Goal: Information Seeking & Learning: Find specific fact

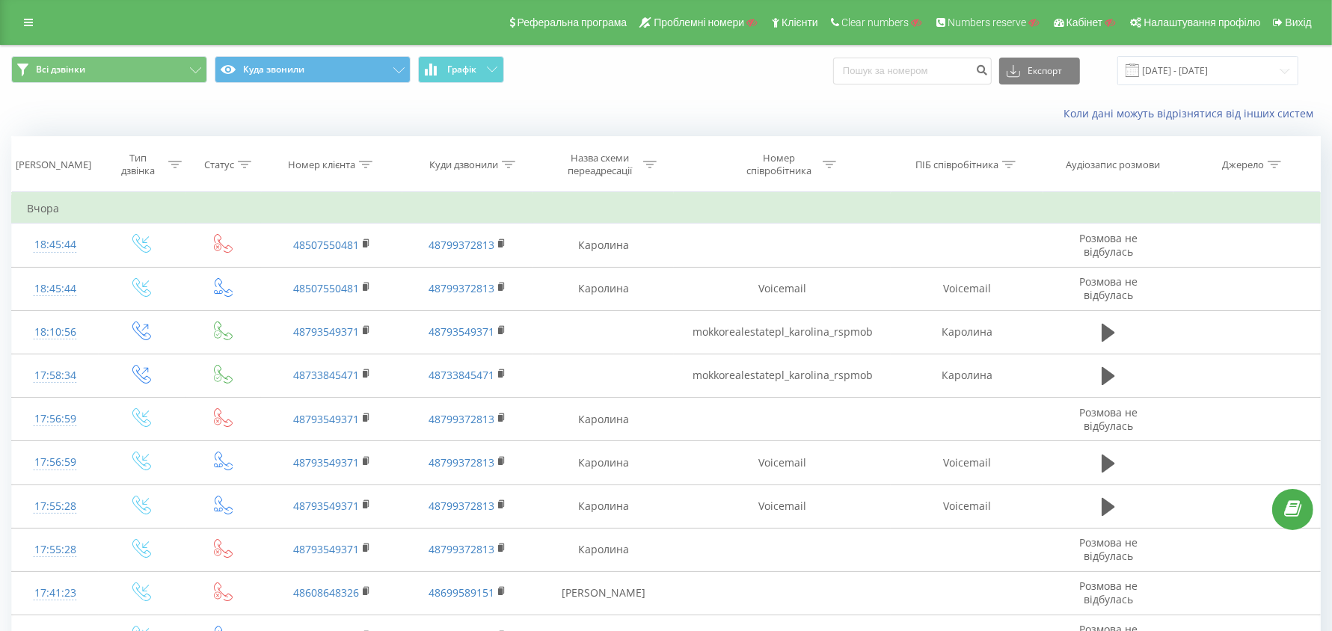
click at [366, 162] on icon at bounding box center [365, 164] width 13 height 7
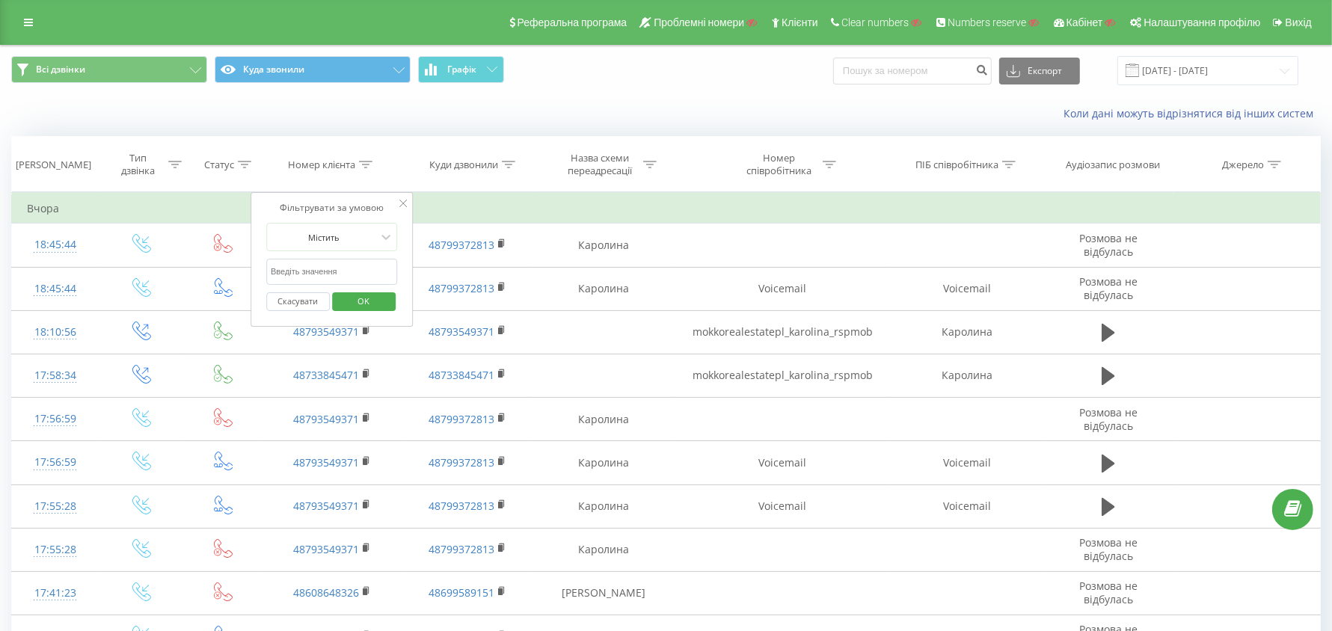
click at [320, 275] on input "text" at bounding box center [332, 272] width 132 height 26
paste input "48733923117"
type input "48733923117"
click at [345, 307] on span "OK" at bounding box center [363, 300] width 42 height 23
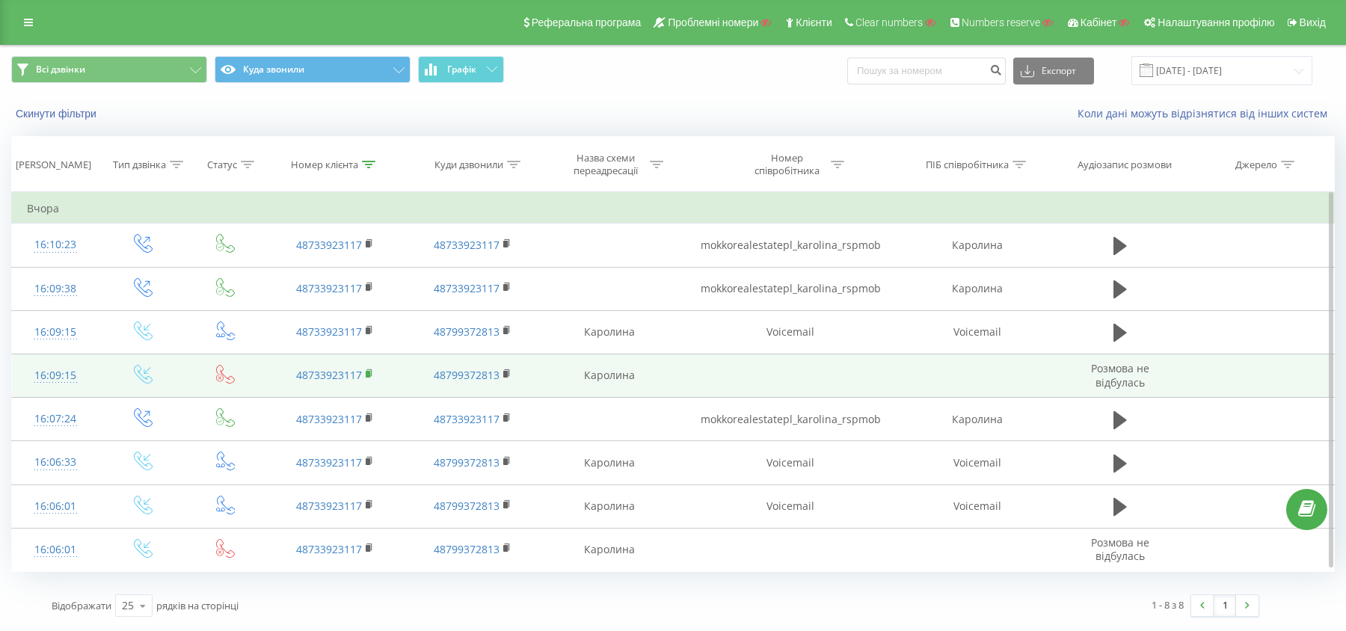
click at [370, 371] on rect at bounding box center [368, 374] width 4 height 7
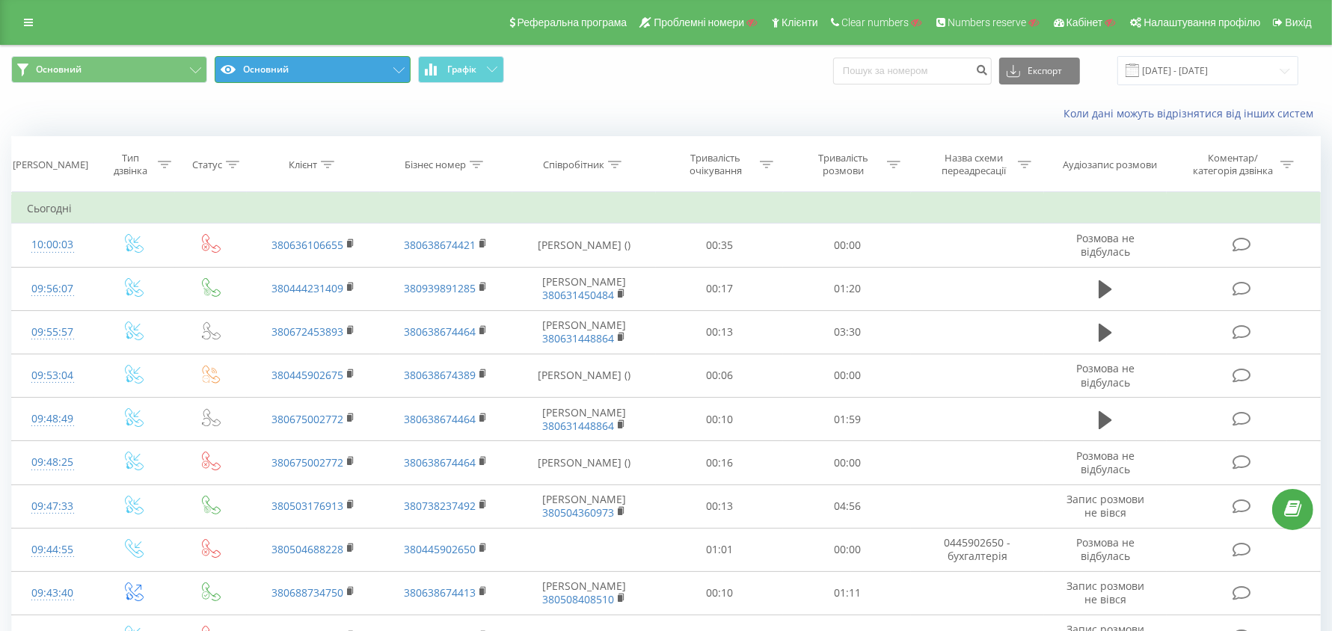
click at [300, 82] on button "Основний" at bounding box center [313, 69] width 196 height 27
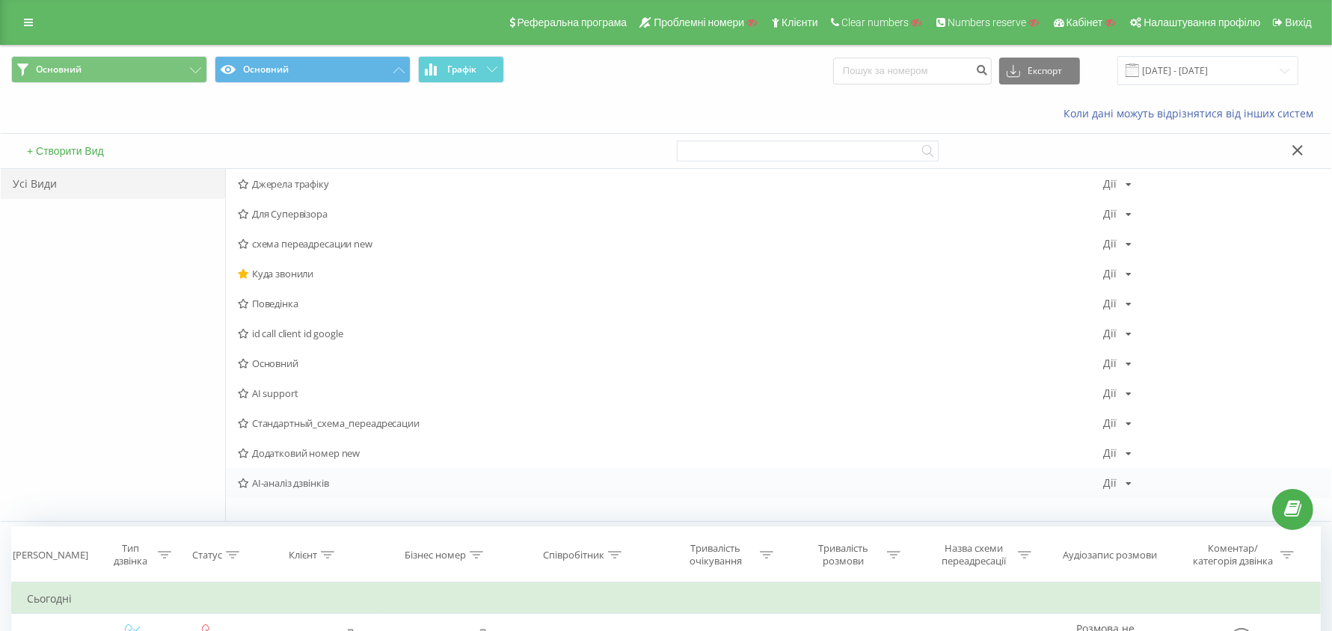
click at [290, 478] on span "AI-аналіз дзвінків" at bounding box center [670, 483] width 865 height 10
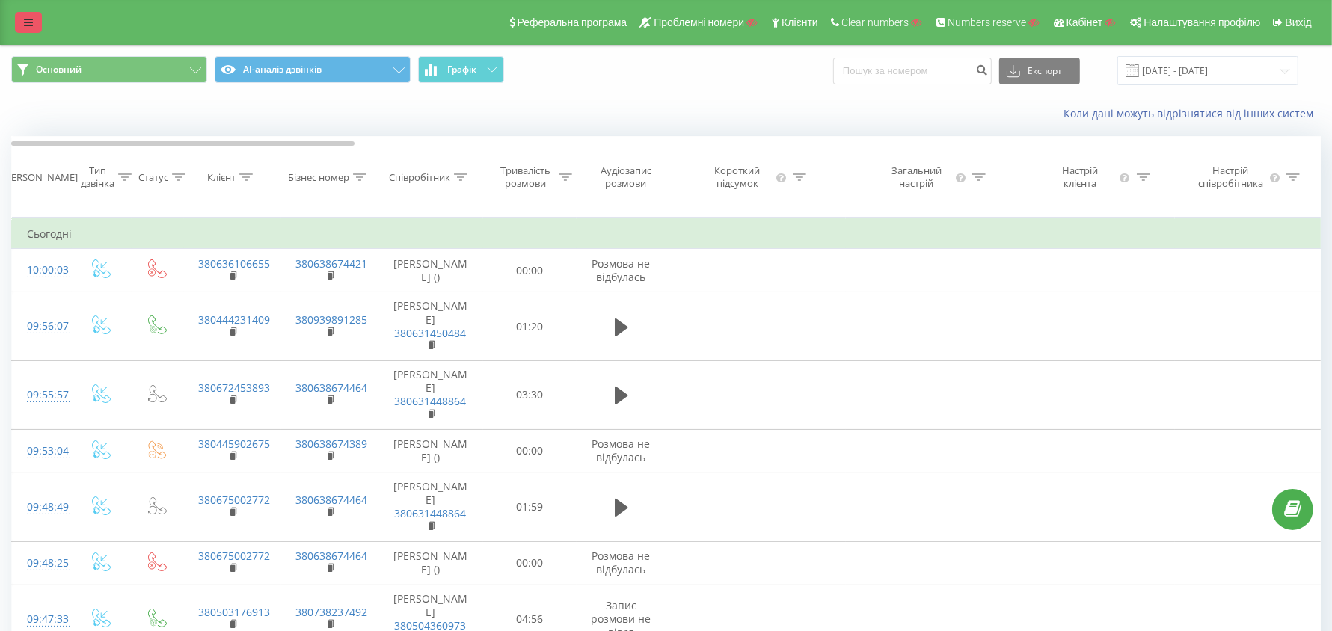
click at [37, 23] on link at bounding box center [28, 22] width 27 height 21
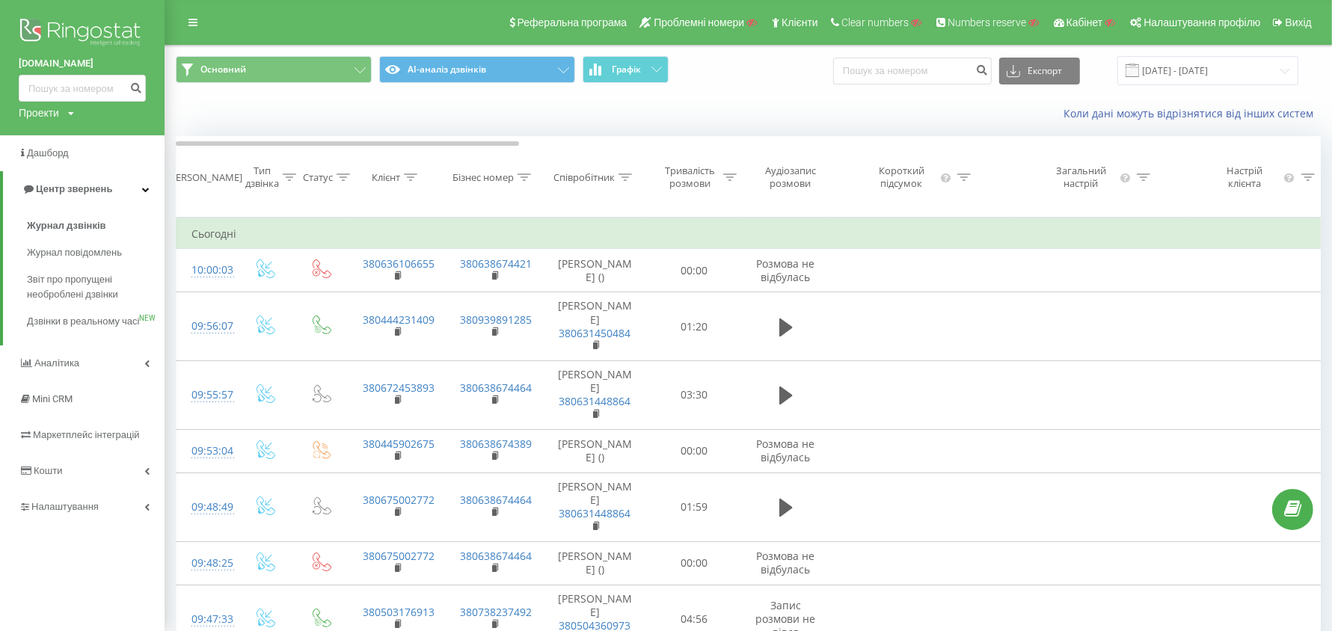
click at [58, 115] on div "Проекти" at bounding box center [39, 112] width 40 height 15
click at [57, 134] on input "text" at bounding box center [60, 136] width 75 height 22
type input "sellavi.com"
click at [111, 138] on link "Пошук" at bounding box center [120, 136] width 44 height 22
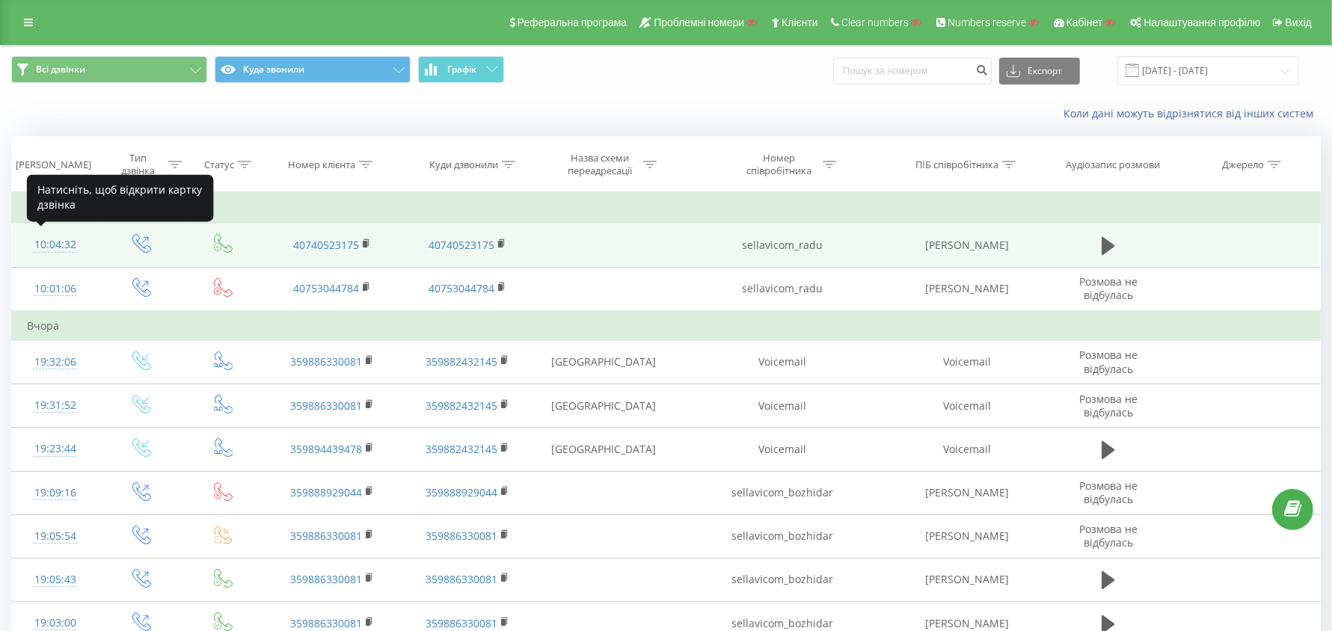
click at [60, 246] on div "10:04:32" at bounding box center [55, 244] width 57 height 29
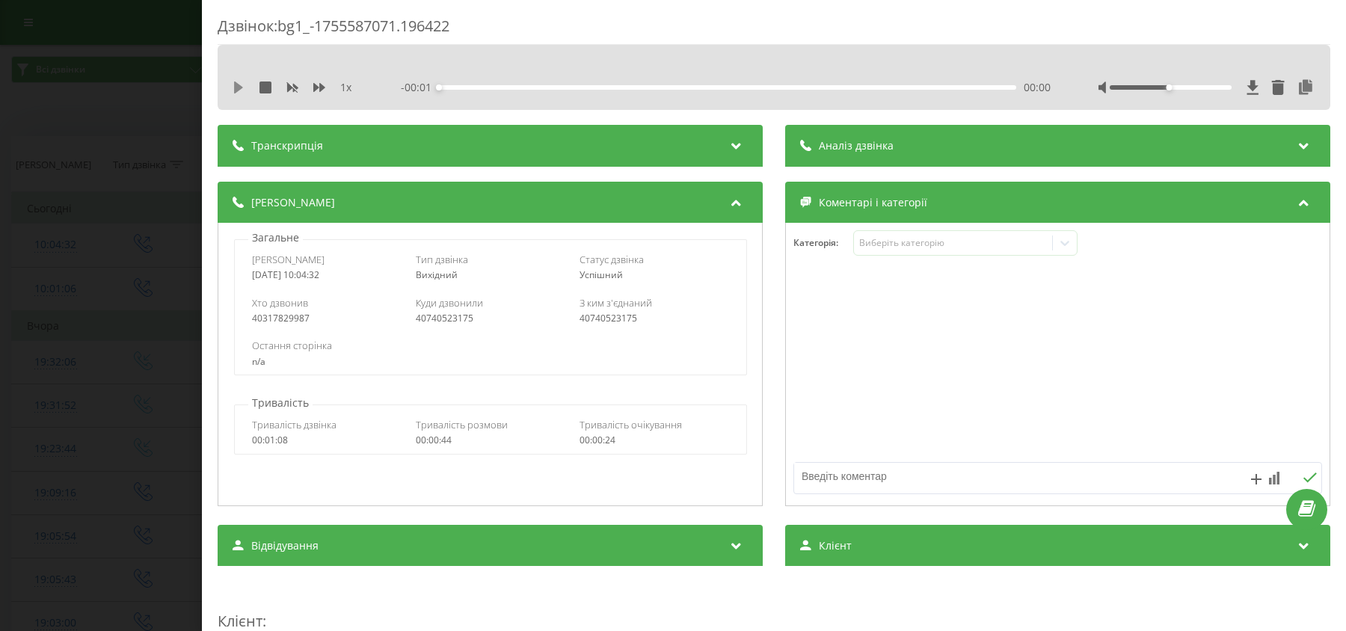
click at [243, 87] on icon at bounding box center [239, 88] width 12 height 12
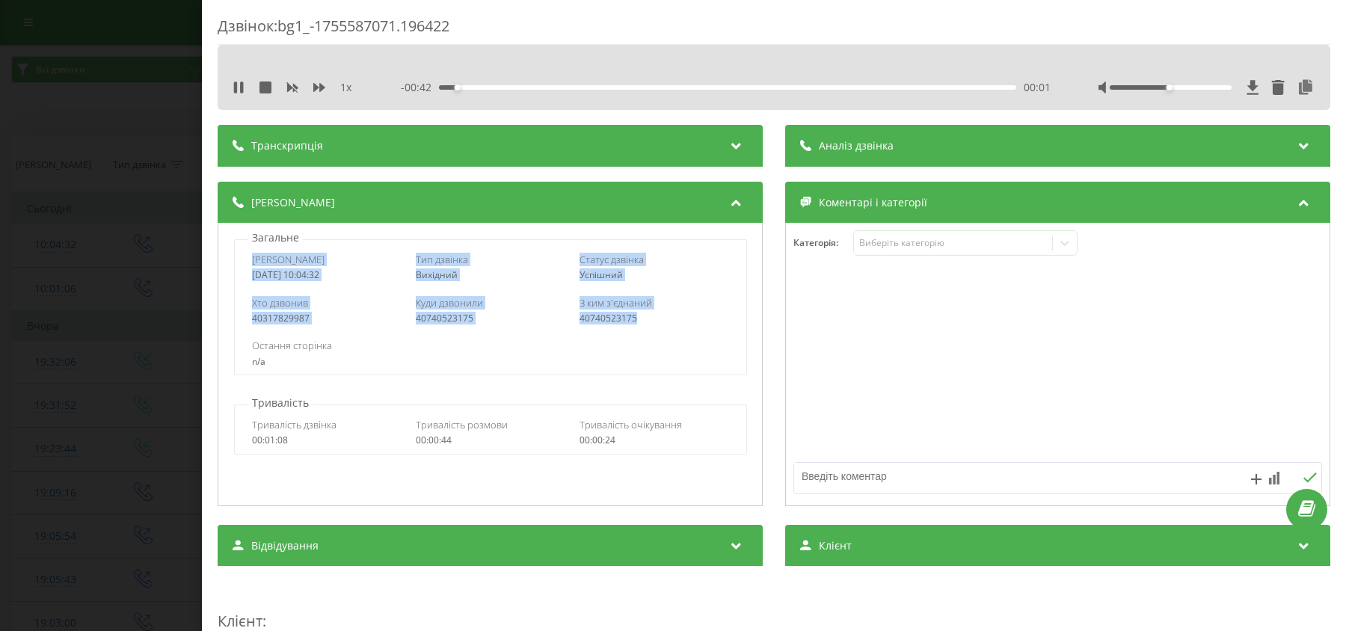
drag, startPoint x: 245, startPoint y: 264, endPoint x: 663, endPoint y: 316, distance: 421.3
click at [663, 316] on div "Дата дзвінка 2025-08-19 10:04:32 Тип дзвінка Вихідний Статус дзвінка Успішний Х…" at bounding box center [490, 307] width 513 height 136
copy div "Дата дзвінка 2025-08-19 10:04:32 Тип дзвінка Вихідний Статус дзвінка Успішний Х…"
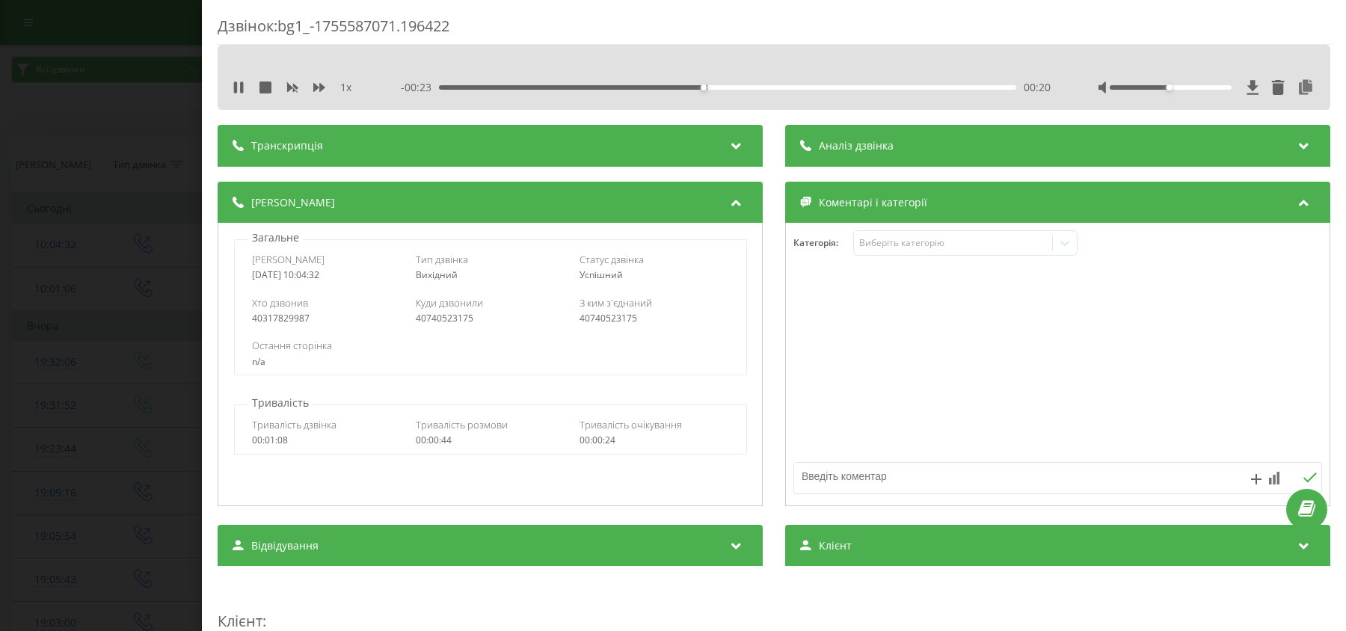
click at [289, 26] on div "Дзвінок : bg1_-1755587071.196422" at bounding box center [774, 30] width 1113 height 29
drag, startPoint x: 279, startPoint y: 25, endPoint x: 470, endPoint y: 27, distance: 191.4
click at [470, 27] on div "Дзвінок : bg1_-1755587071.196422" at bounding box center [774, 30] width 1113 height 29
copy div "bg1_-1755587071.196422"
click at [1297, 87] on icon at bounding box center [1306, 87] width 18 height 15
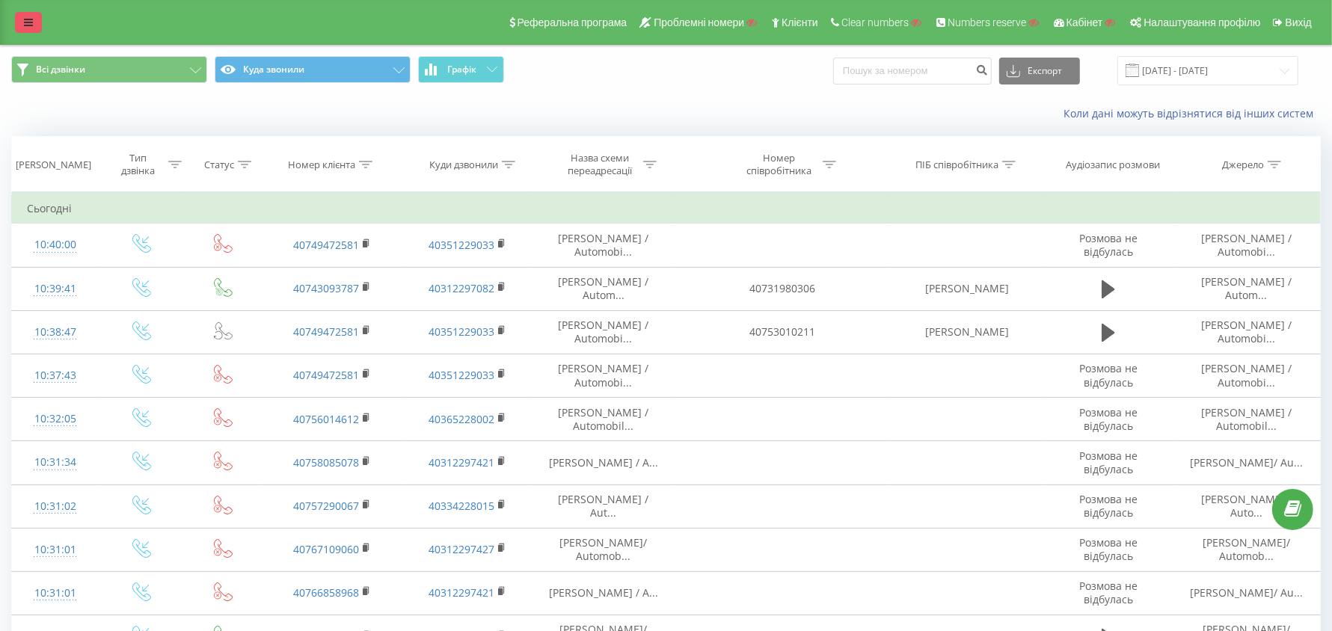
click at [35, 28] on link at bounding box center [28, 22] width 27 height 21
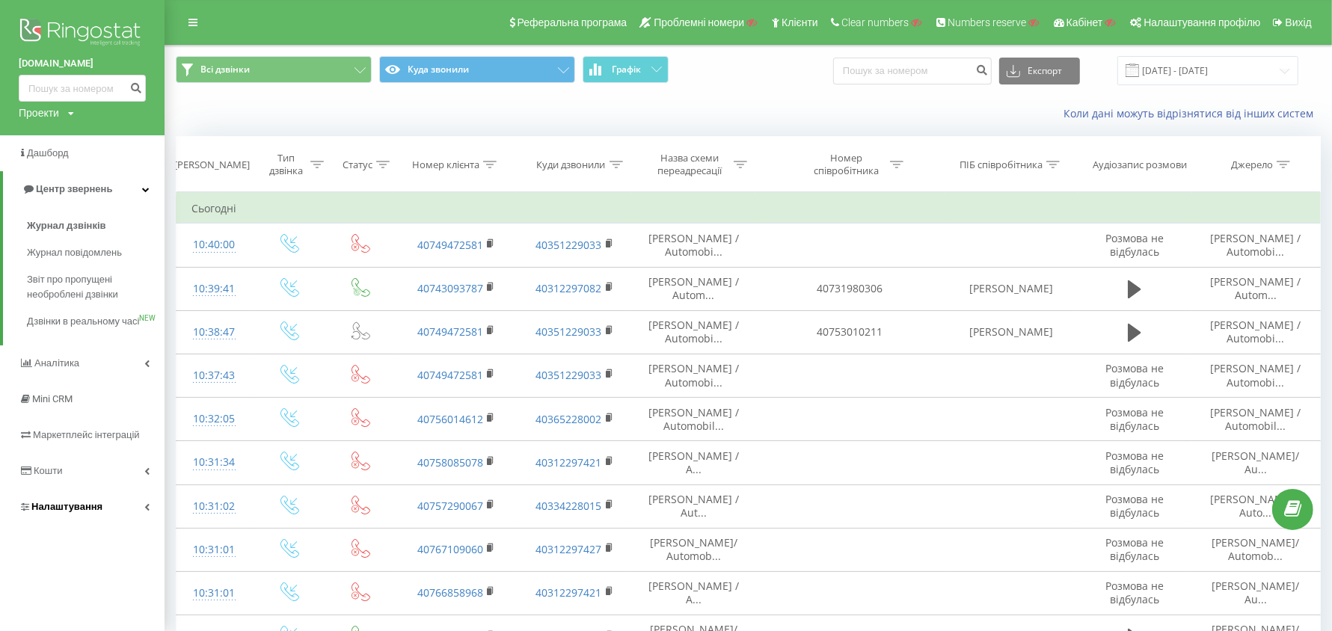
click at [81, 509] on link "Налаштування" at bounding box center [82, 507] width 165 height 36
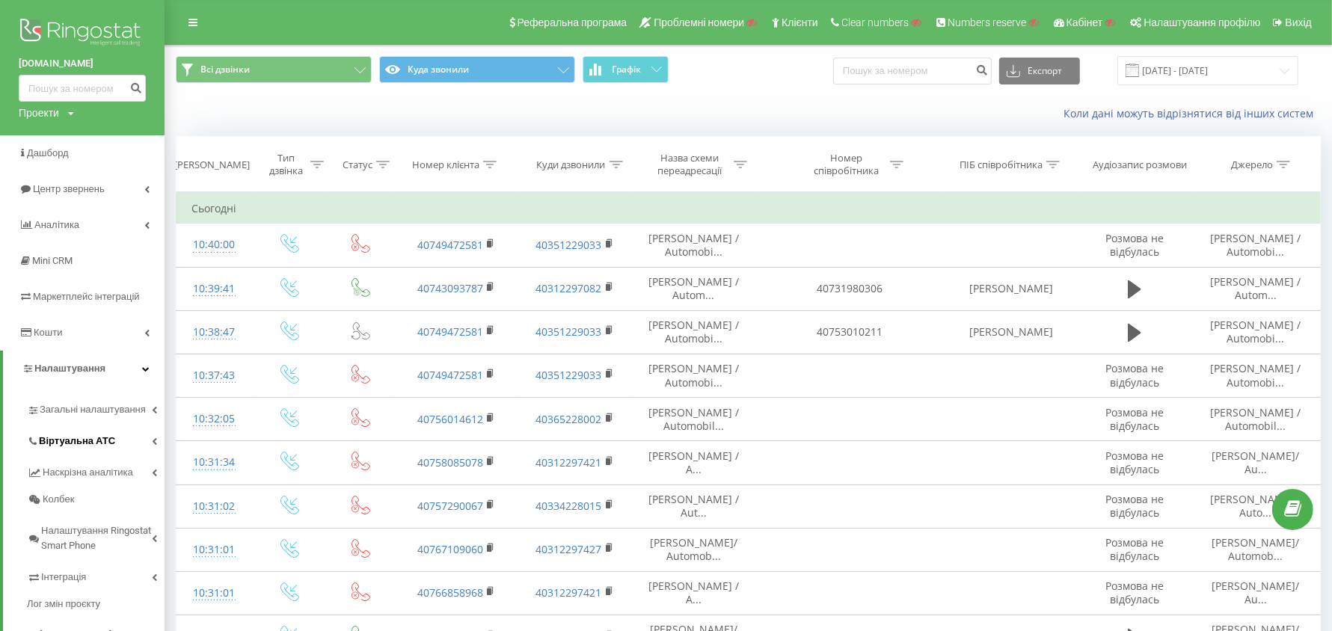
click at [85, 442] on span "Віртуальна АТС" at bounding box center [77, 441] width 76 height 15
click at [92, 497] on span "Переадресація" at bounding box center [82, 493] width 72 height 15
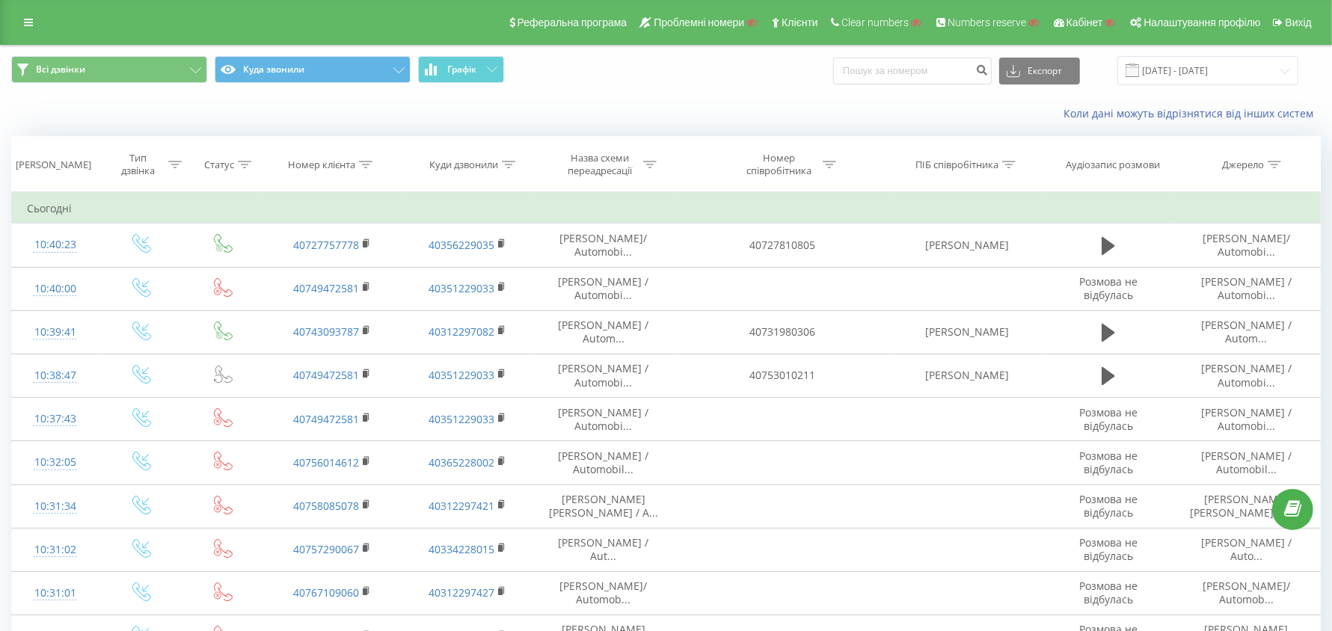
click at [366, 168] on div at bounding box center [365, 165] width 13 height 13
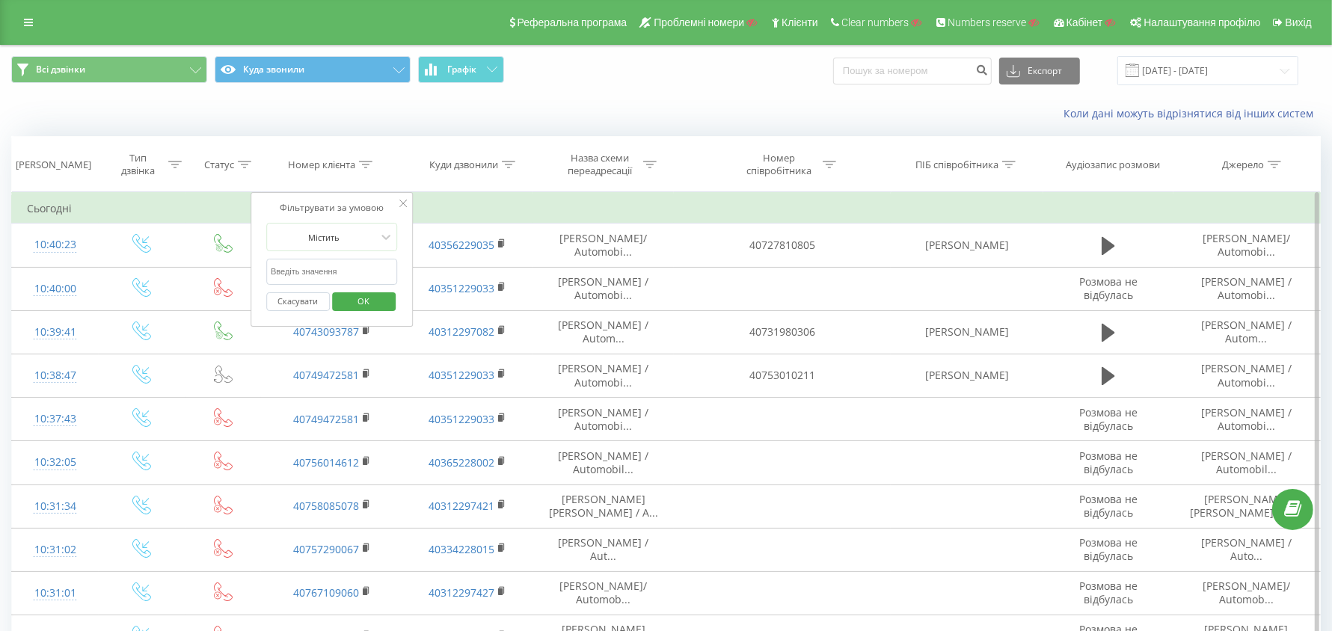
click at [341, 277] on input "text" at bounding box center [332, 272] width 132 height 26
click at [346, 247] on div "Містить" at bounding box center [332, 237] width 132 height 28
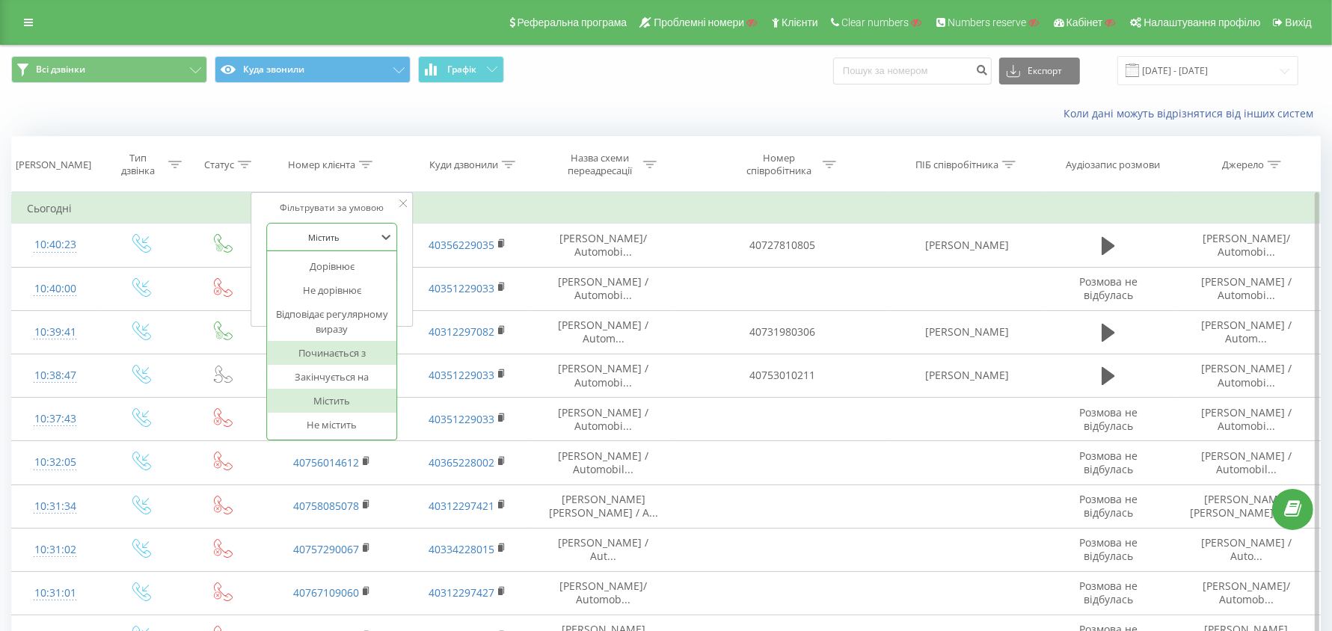
click at [344, 361] on div "Починається з" at bounding box center [332, 353] width 130 height 24
click at [341, 226] on div "Починається з" at bounding box center [323, 237] width 109 height 22
click at [345, 376] on div "Закінчується на" at bounding box center [332, 377] width 130 height 24
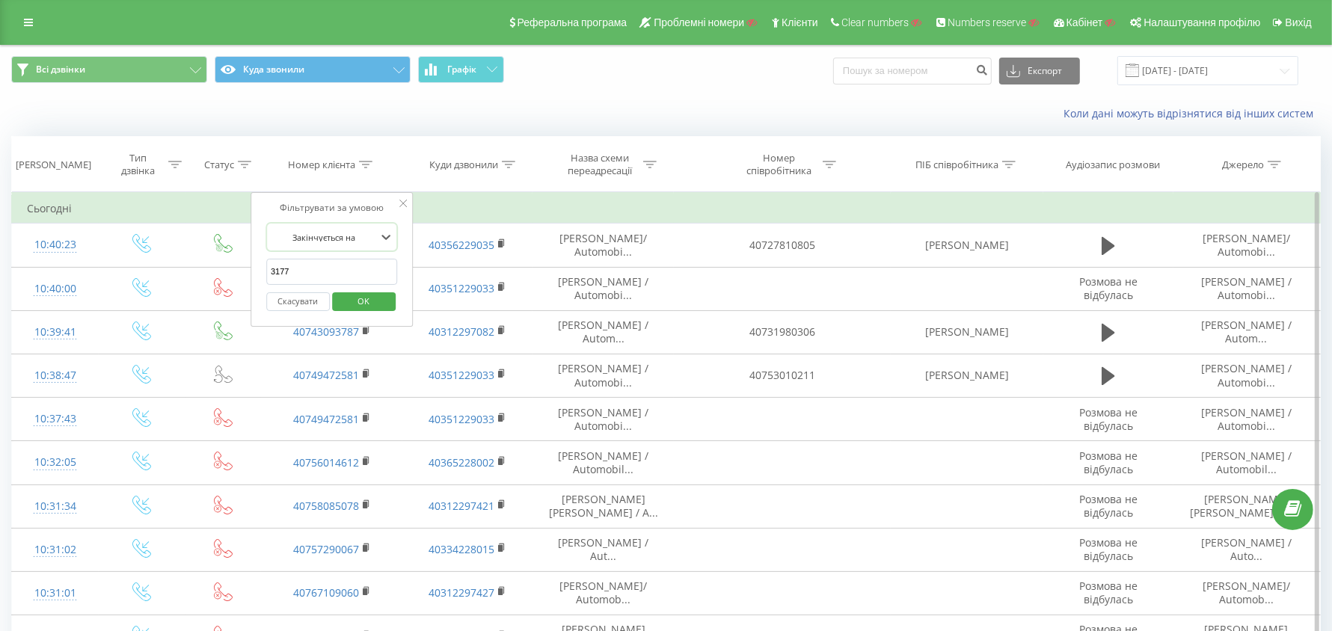
click at [350, 290] on span "OK" at bounding box center [363, 300] width 42 height 23
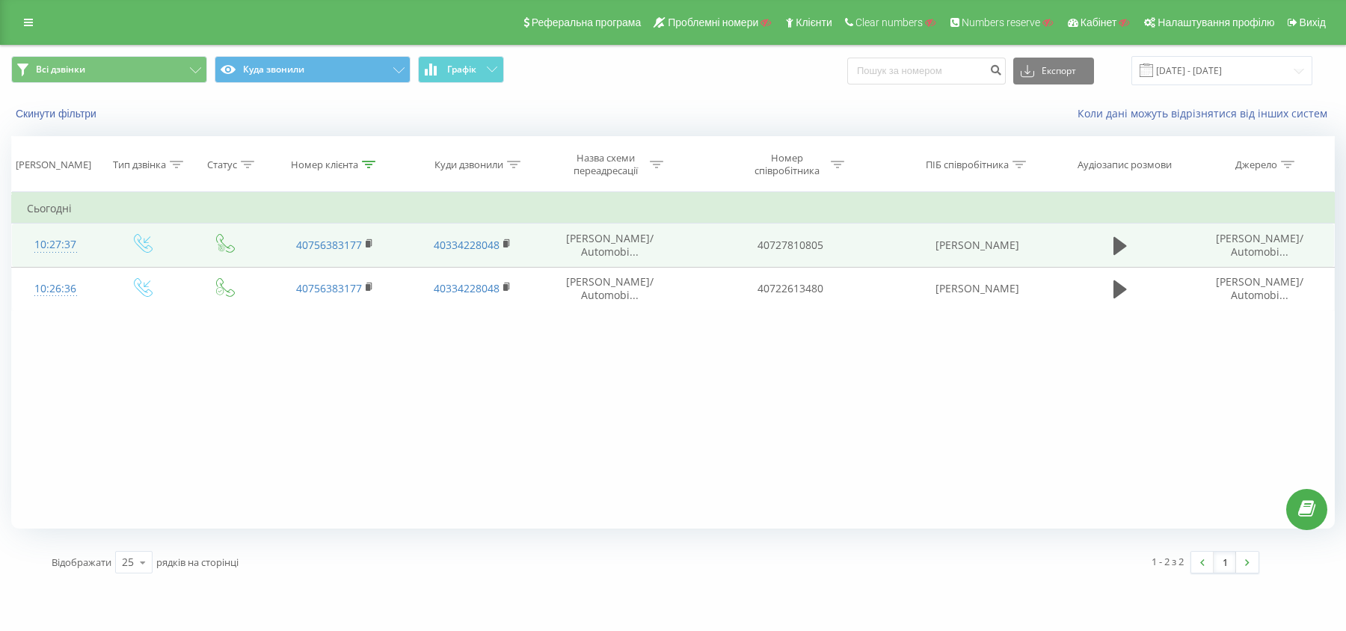
click at [64, 241] on div "10:27:37" at bounding box center [56, 244] width 58 height 29
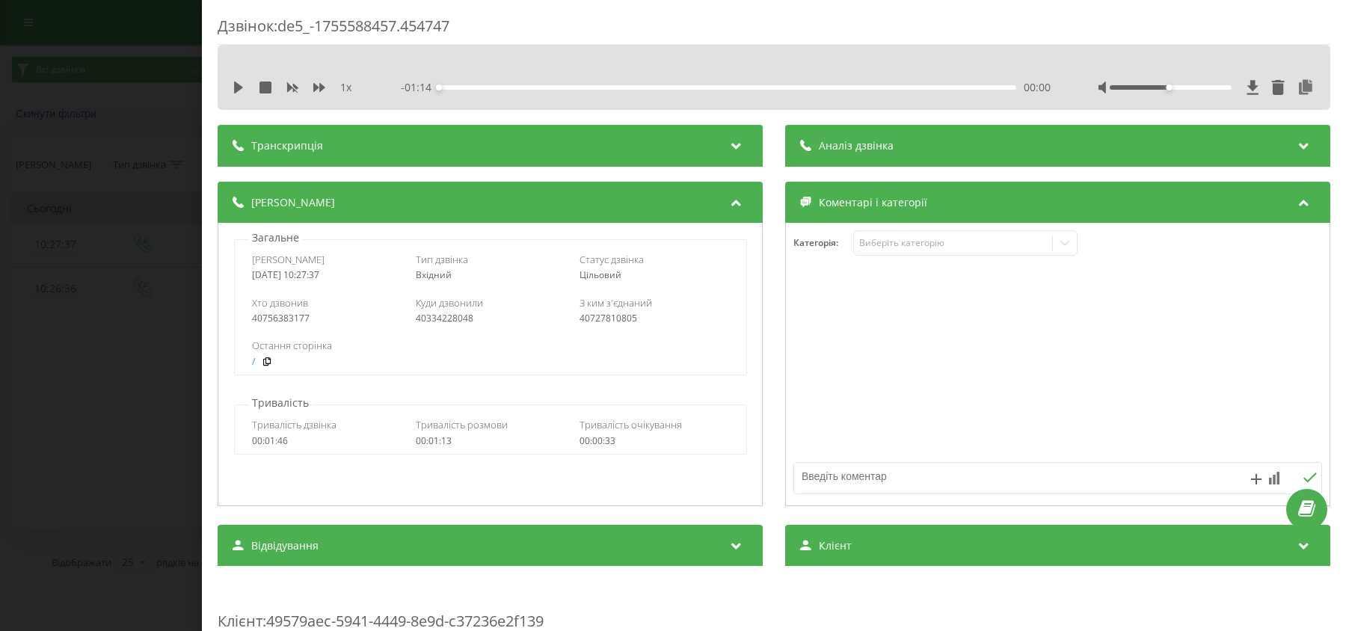
click at [200, 399] on div "Дзвінок : de5_-1755588457.454747 1 x - 01:14 00:00 00:00 Транскрипція Для AI-ан…" at bounding box center [673, 315] width 1346 height 631
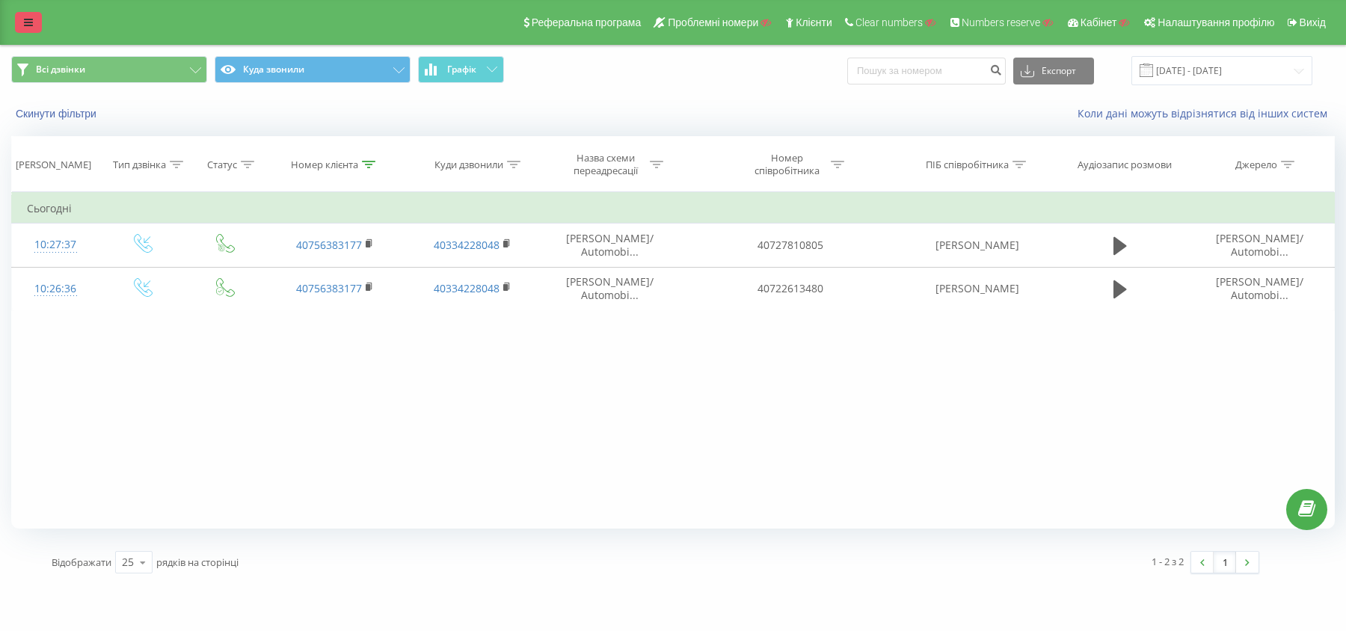
click at [28, 19] on icon at bounding box center [28, 22] width 9 height 10
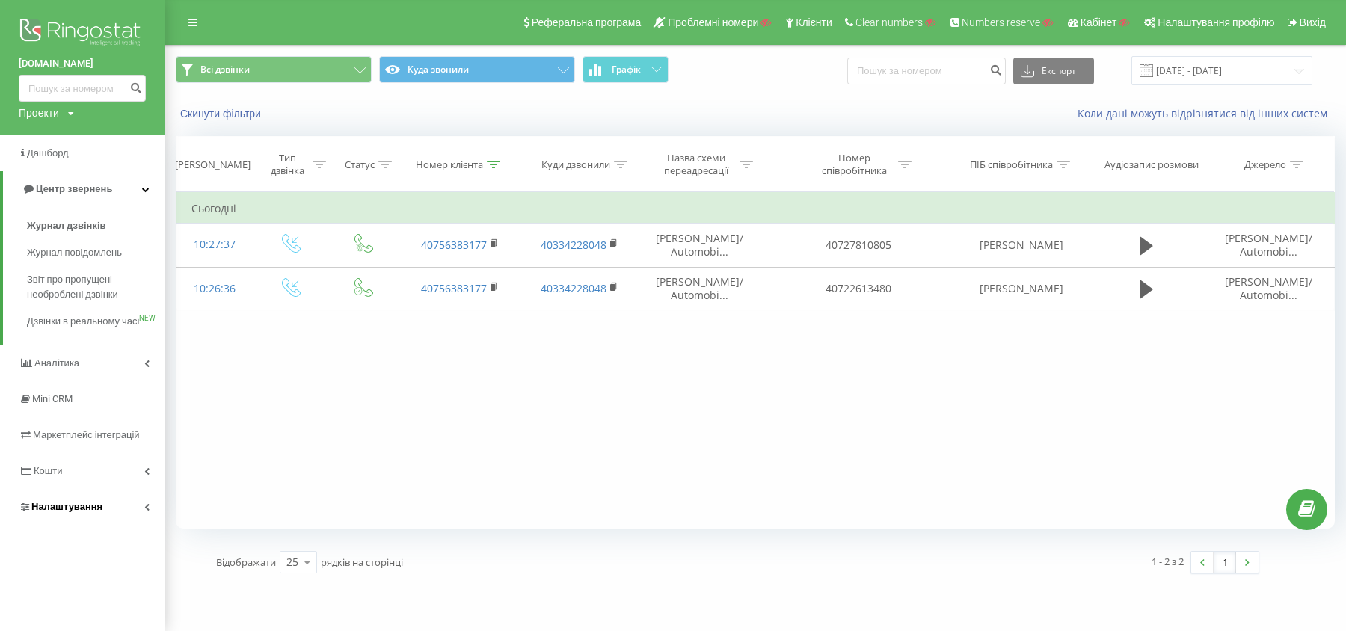
click at [57, 512] on span "Налаштування" at bounding box center [66, 506] width 71 height 11
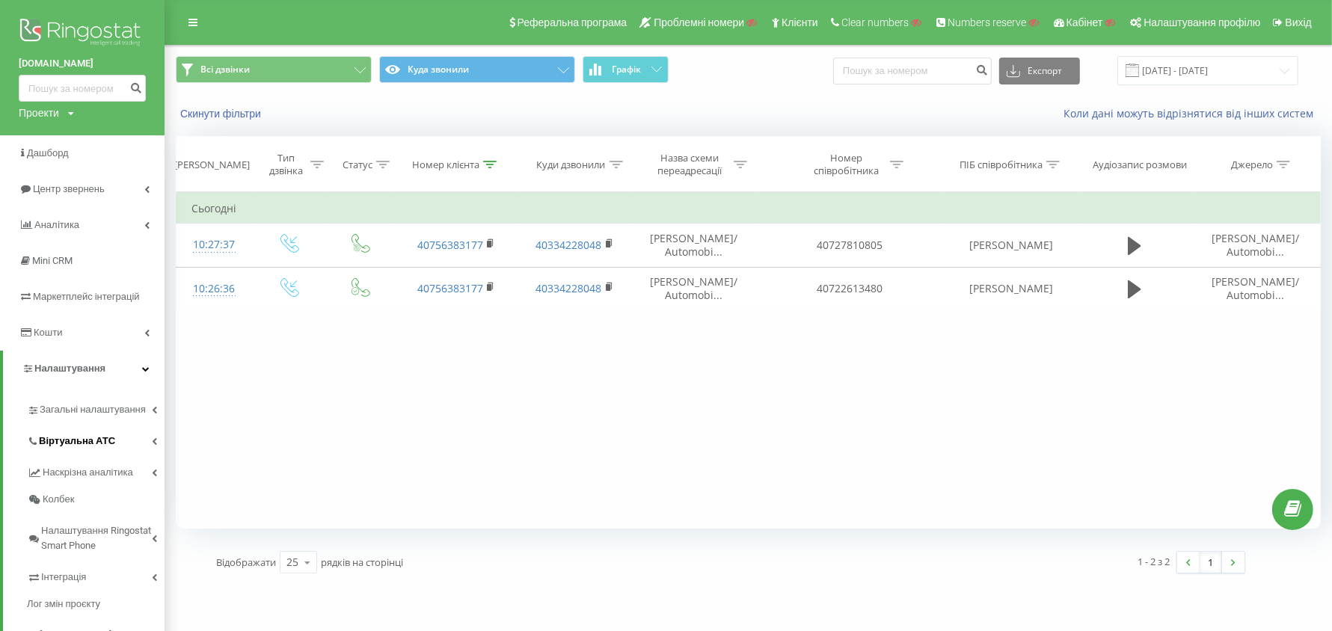
click at [79, 443] on span "Віртуальна АТС" at bounding box center [77, 441] width 76 height 15
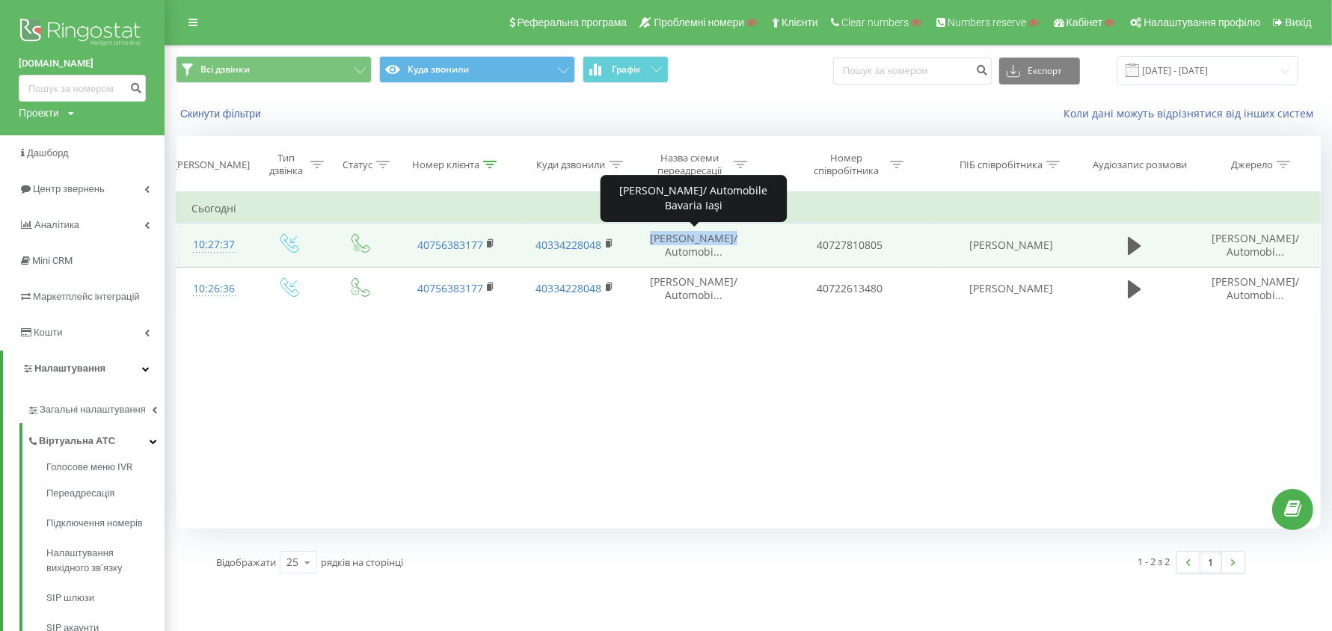
drag, startPoint x: 654, startPoint y: 236, endPoint x: 728, endPoint y: 241, distance: 73.5
click at [728, 241] on span "Razvan Ionescu/ Automobi..." at bounding box center [693, 245] width 87 height 28
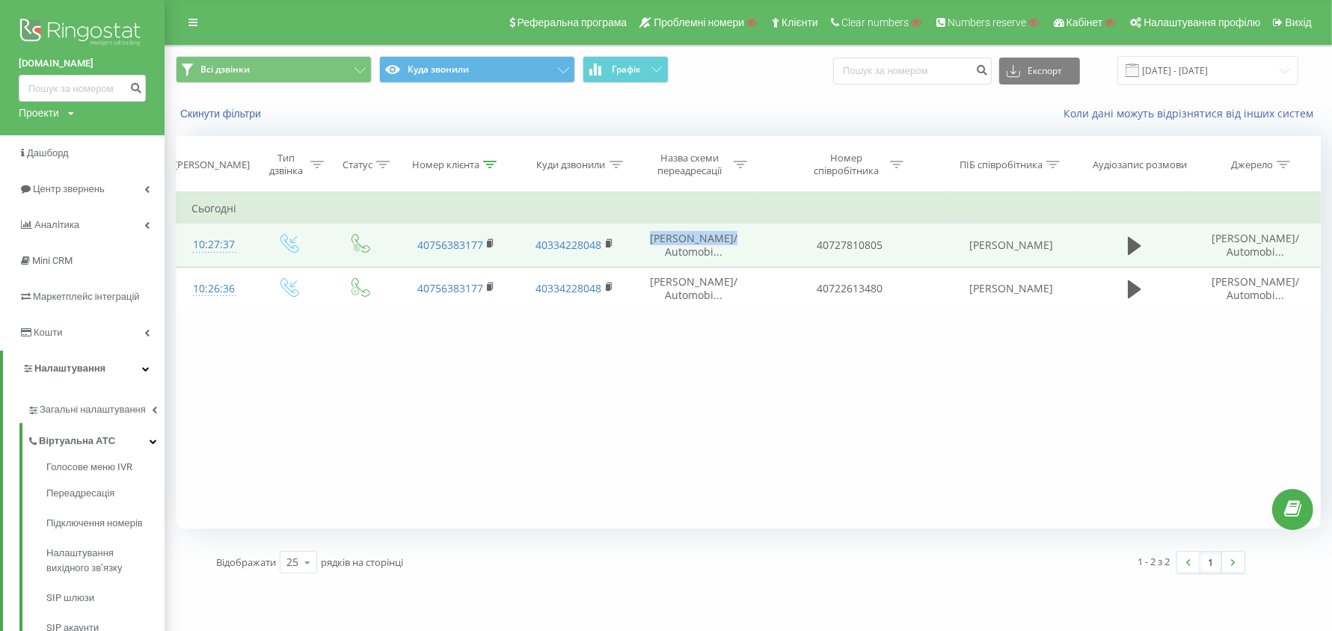
copy span "Razvan Ionescu"
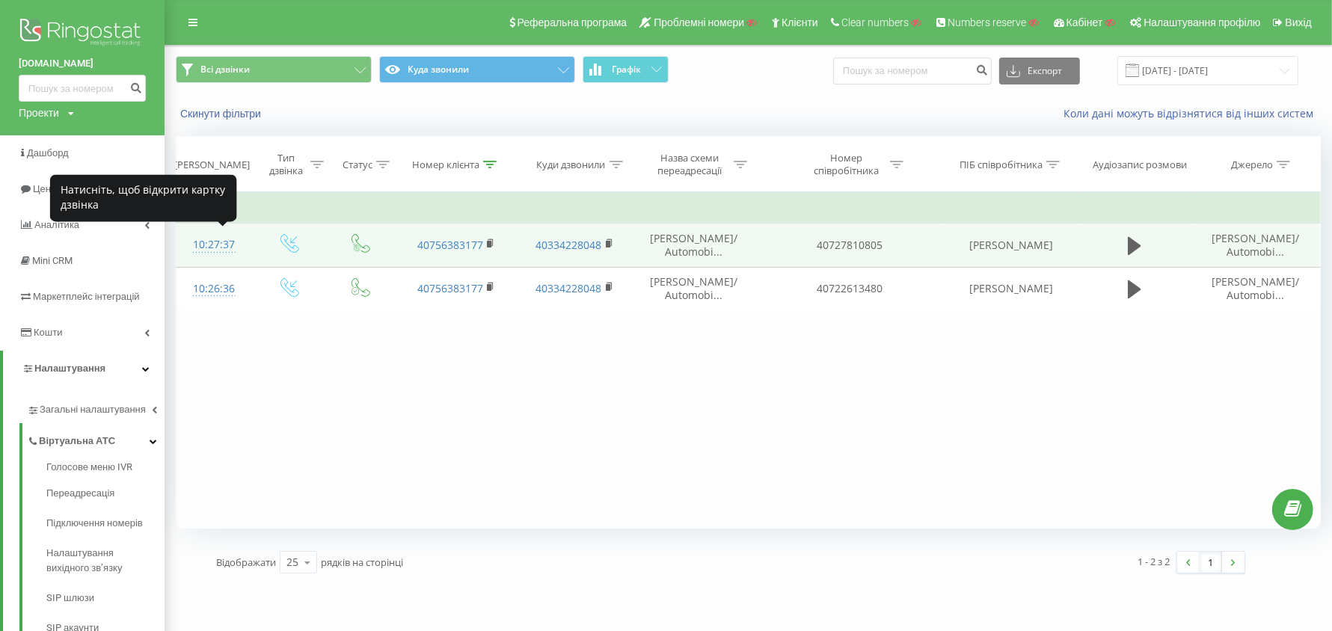
click at [229, 246] on div "10:27:37" at bounding box center [214, 244] width 46 height 29
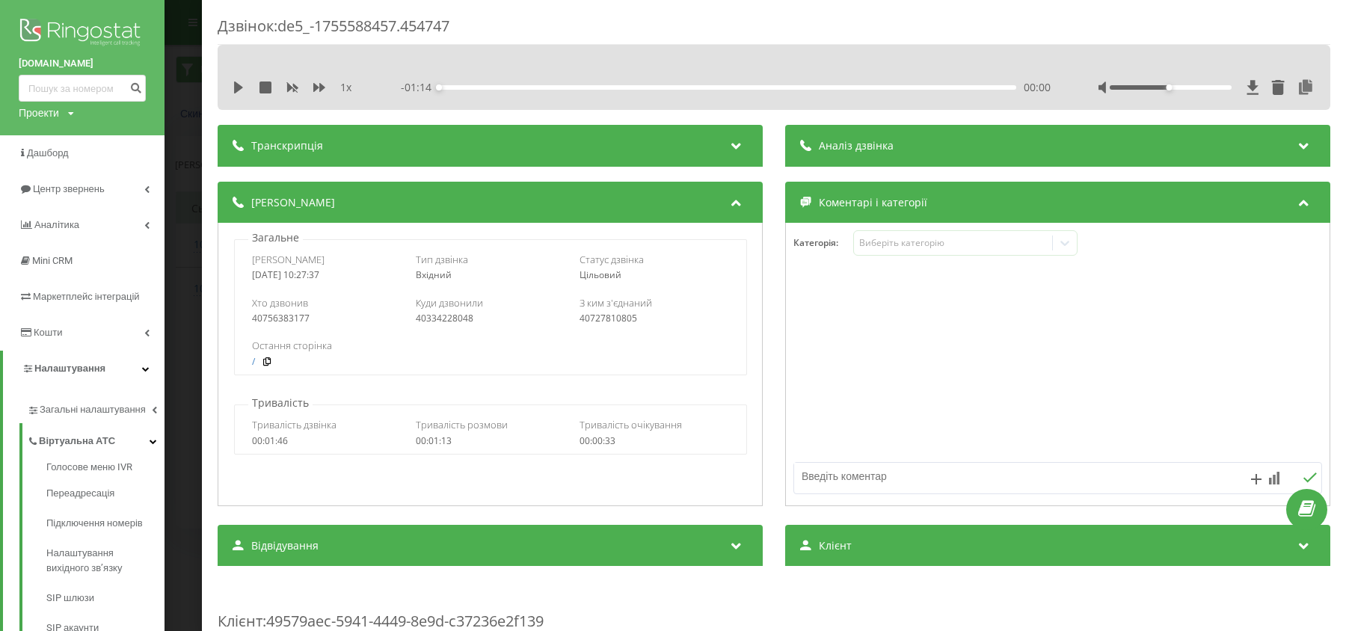
click at [290, 320] on div "40756383177" at bounding box center [327, 318] width 150 height 10
copy div "40756383177"
click at [305, 279] on div "2025-08-19 10:27:37" at bounding box center [327, 275] width 150 height 10
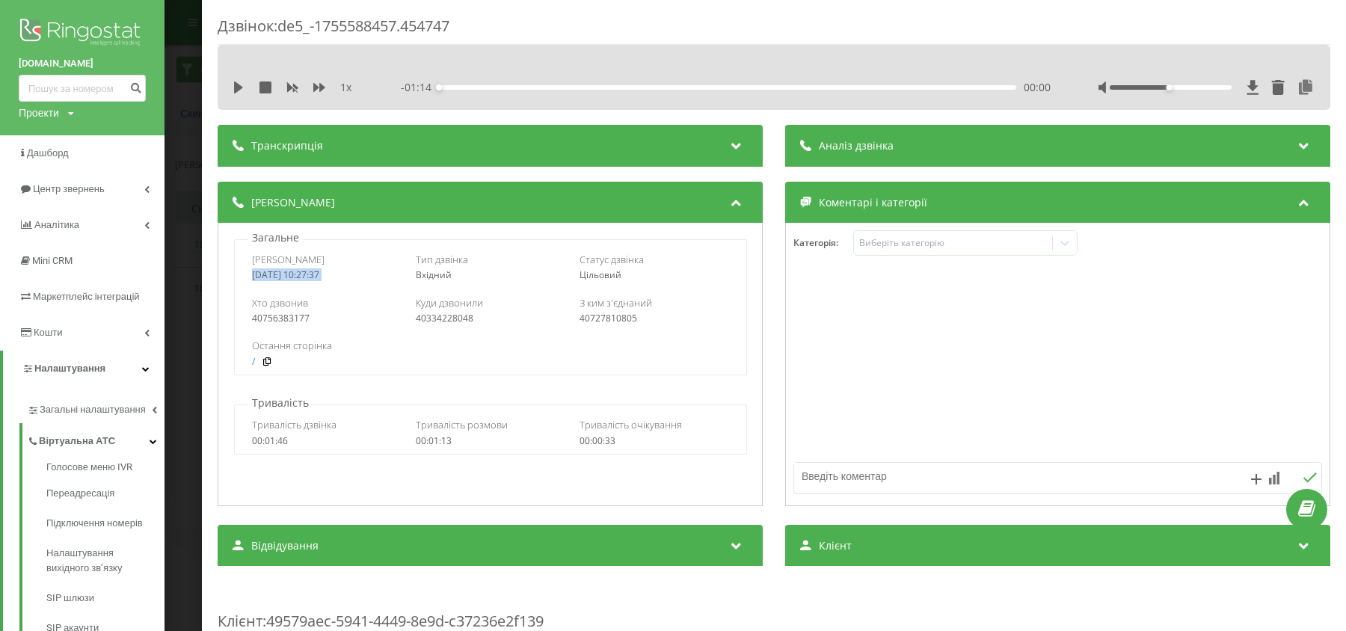
click at [305, 279] on div "2025-08-19 10:27:37" at bounding box center [327, 275] width 150 height 10
copy div "2025-08-19 10:27:37"
click at [301, 319] on div "40756383177" at bounding box center [327, 318] width 150 height 10
copy div "40756383177"
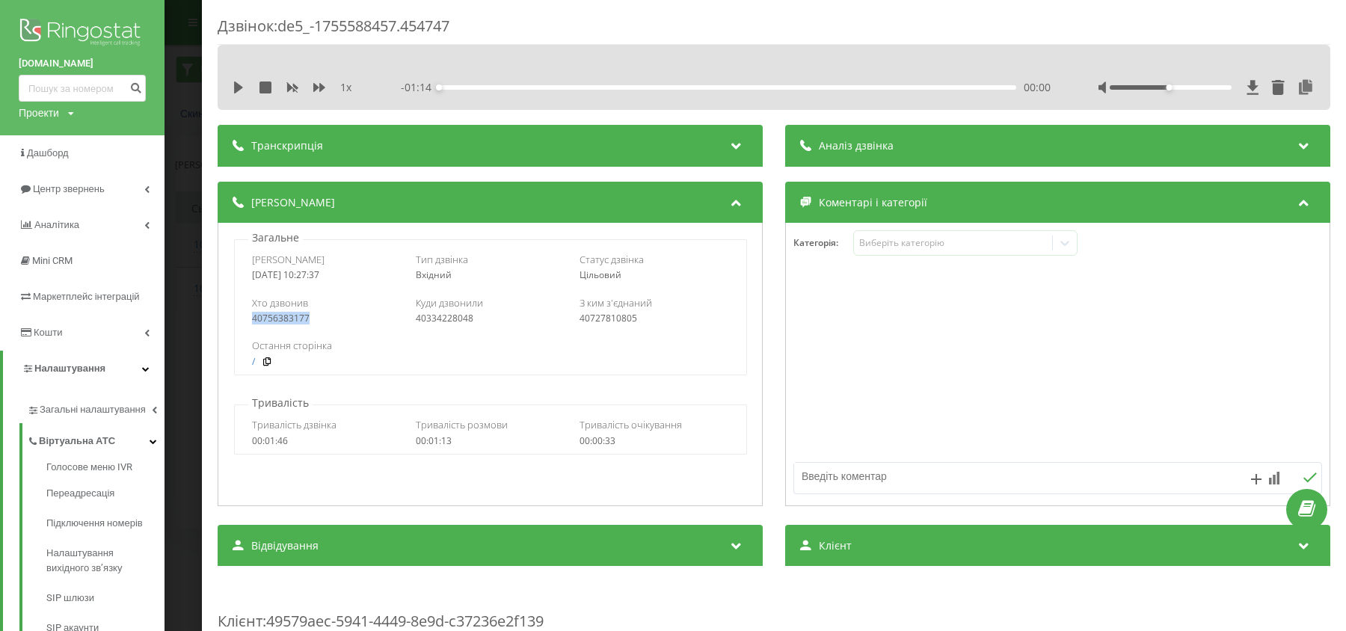
click at [174, 243] on div "Дзвінок : de5_-1755588457.454747 1 x - 01:14 00:00 00:00 Транскрипція Для AI-ан…" at bounding box center [673, 315] width 1346 height 631
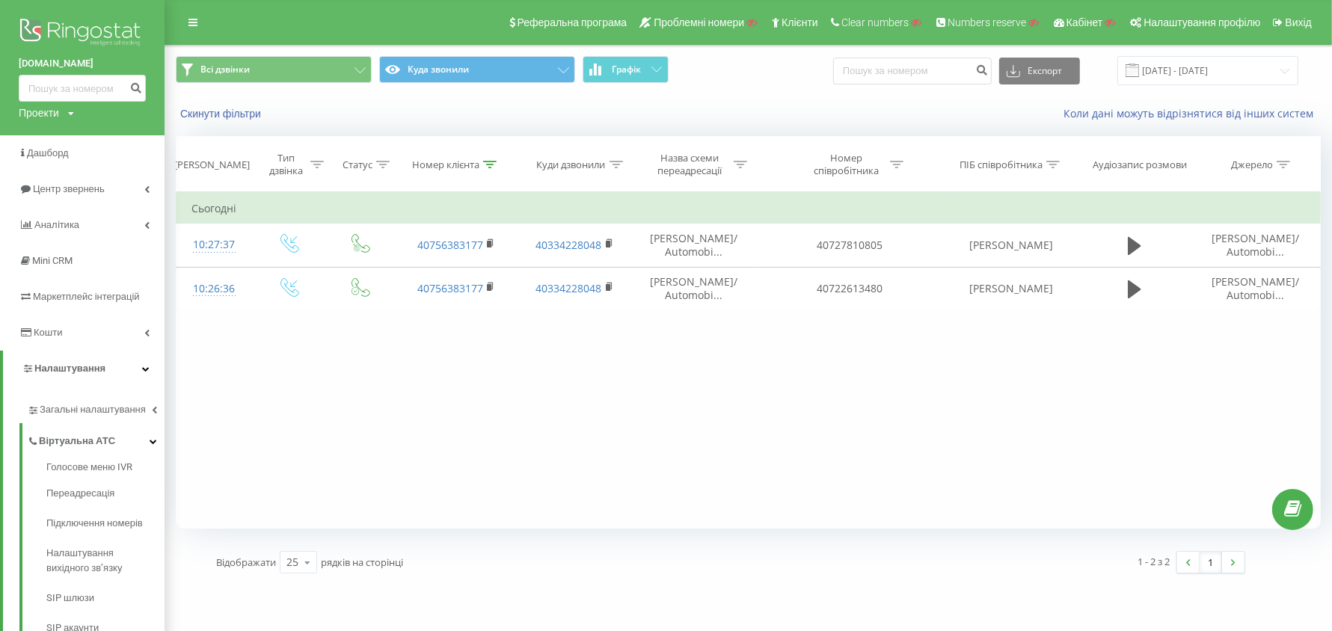
click at [494, 161] on icon at bounding box center [489, 164] width 13 height 7
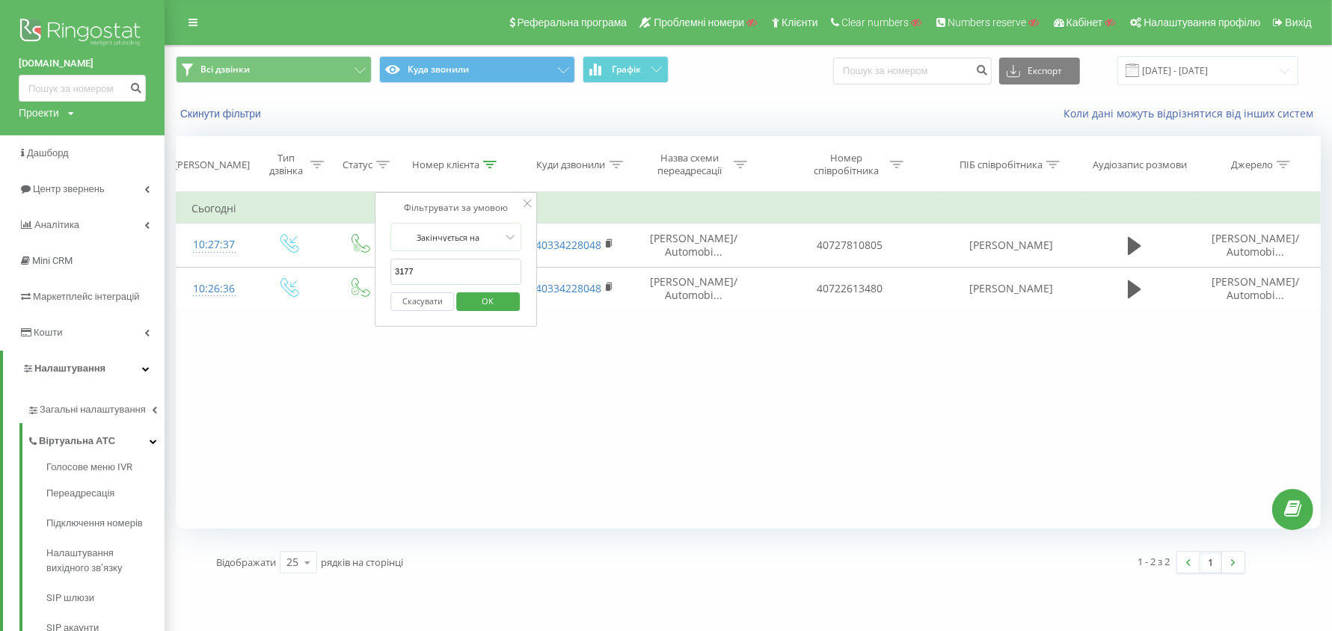
click at [459, 265] on input "3177" at bounding box center [456, 272] width 132 height 26
click at [499, 300] on span "OK" at bounding box center [488, 300] width 42 height 23
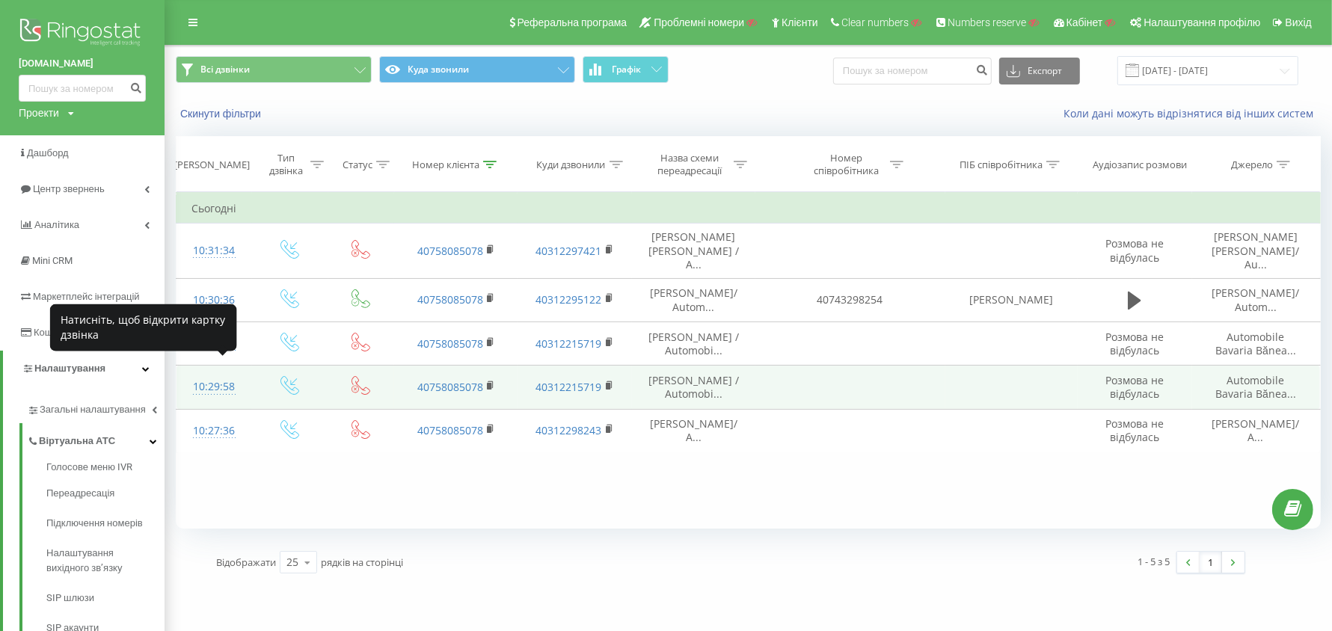
click at [219, 375] on div "10:29:58" at bounding box center [214, 386] width 46 height 29
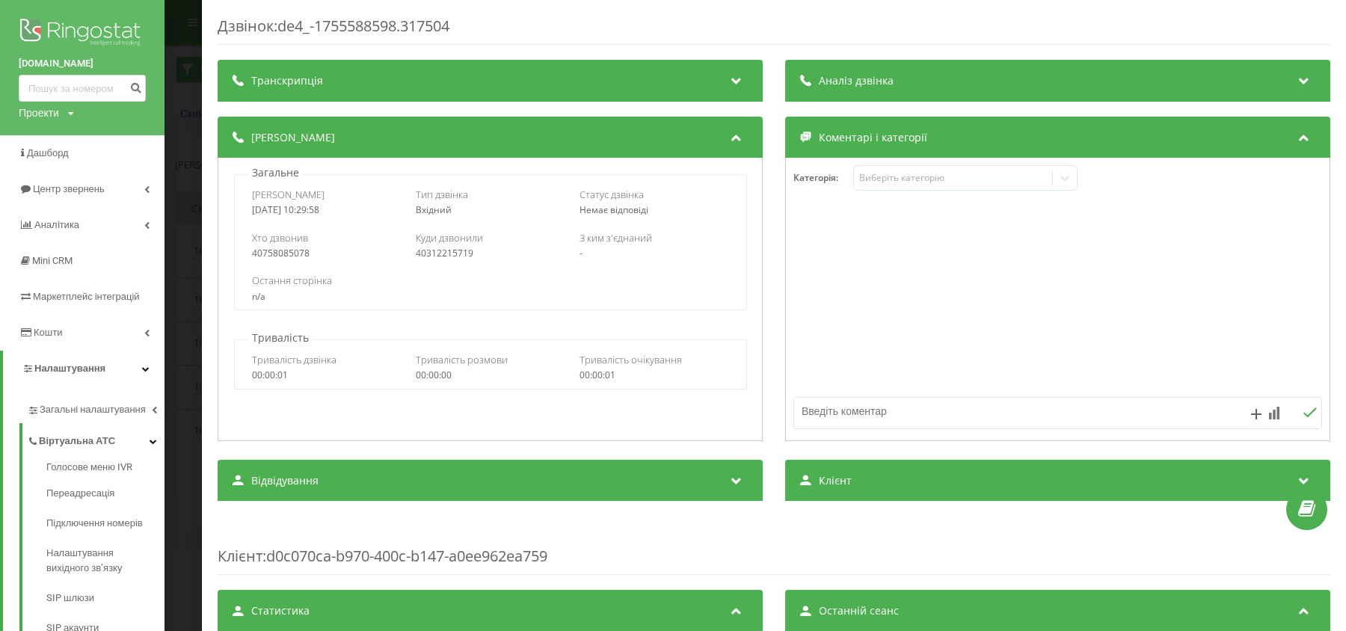
click at [294, 256] on div "40758085078" at bounding box center [327, 253] width 150 height 10
copy div "40758085078"
click at [457, 251] on div "40312215719" at bounding box center [491, 253] width 150 height 10
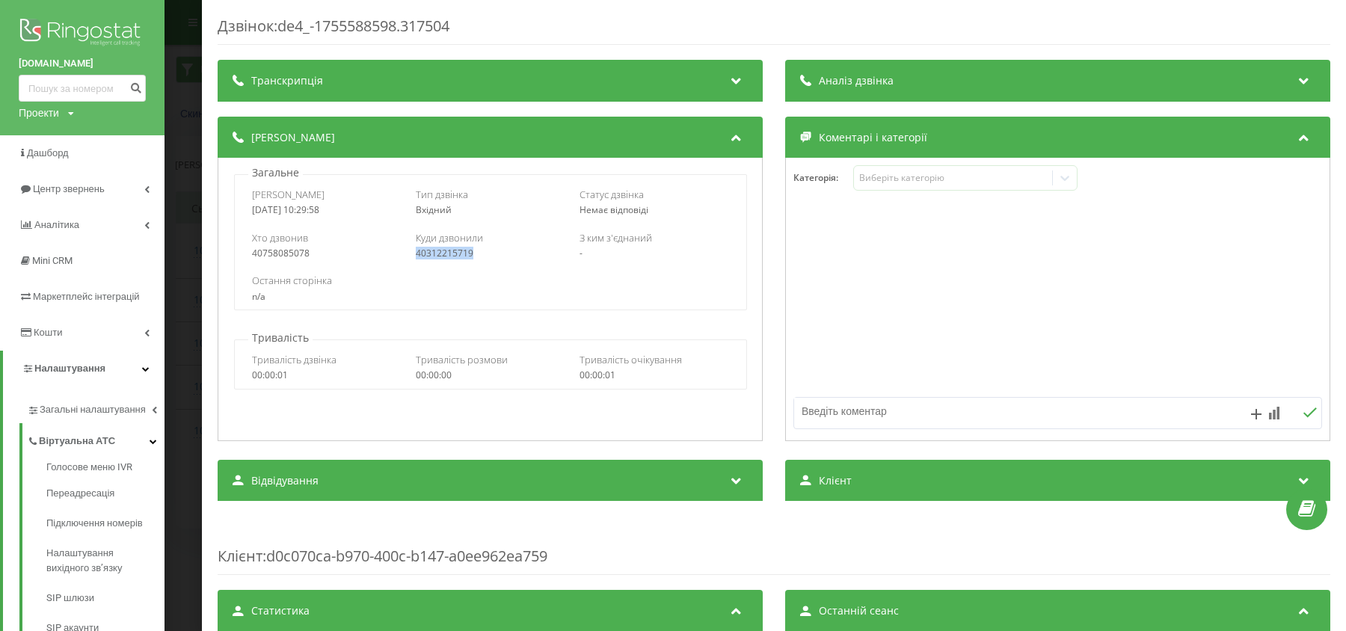
copy div "40312215719"
drag, startPoint x: 248, startPoint y: 197, endPoint x: 342, endPoint y: 206, distance: 95.5
click at [342, 206] on div "Дата дзвінка 2025-08-19 10:29:58 Тип дзвінка Вхідний Статус дзвінка Немає відпо…" at bounding box center [490, 201] width 511 height 43
copy div "Дата дзвінка 2025-08-19 10:29:58"
click at [294, 253] on div "40758085078" at bounding box center [327, 253] width 150 height 10
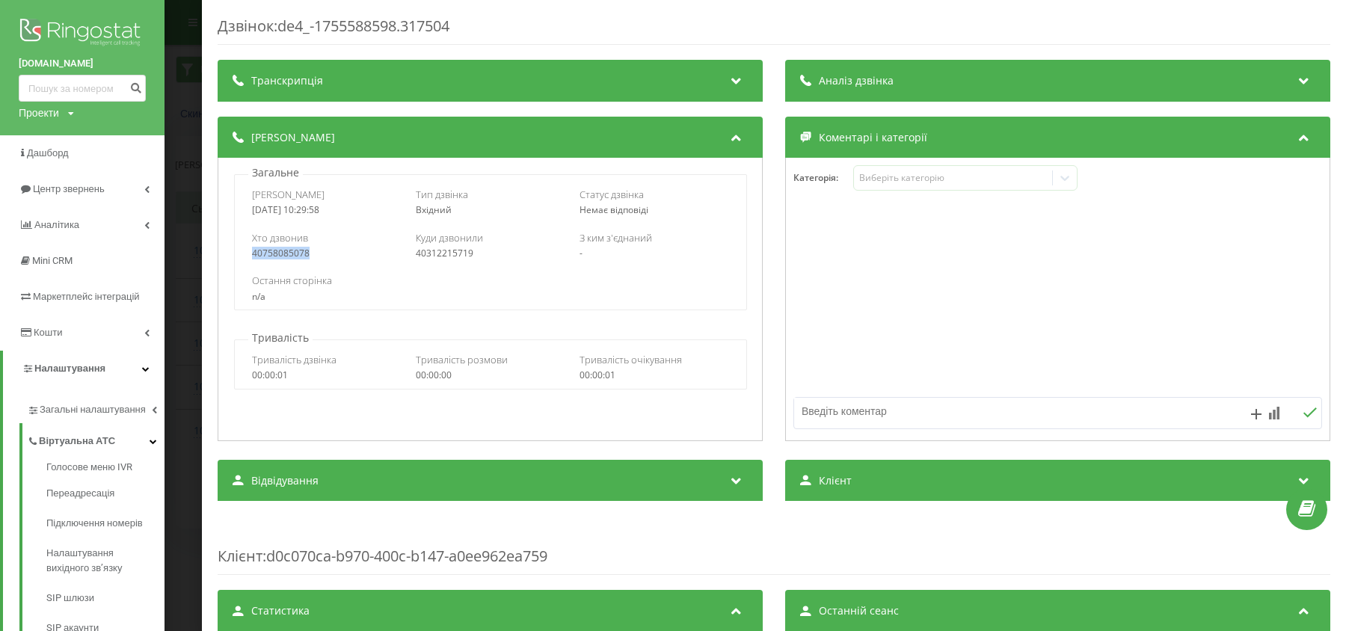
click at [294, 253] on div "40758085078" at bounding box center [327, 253] width 150 height 10
copy div "40758085078"
click at [276, 256] on div "40758085078" at bounding box center [327, 253] width 150 height 10
click at [196, 325] on div "Дзвінок : de4_-1755588598.317504 Транскрипція Для AI-аналізу майбутніх дзвінків…" at bounding box center [673, 315] width 1346 height 631
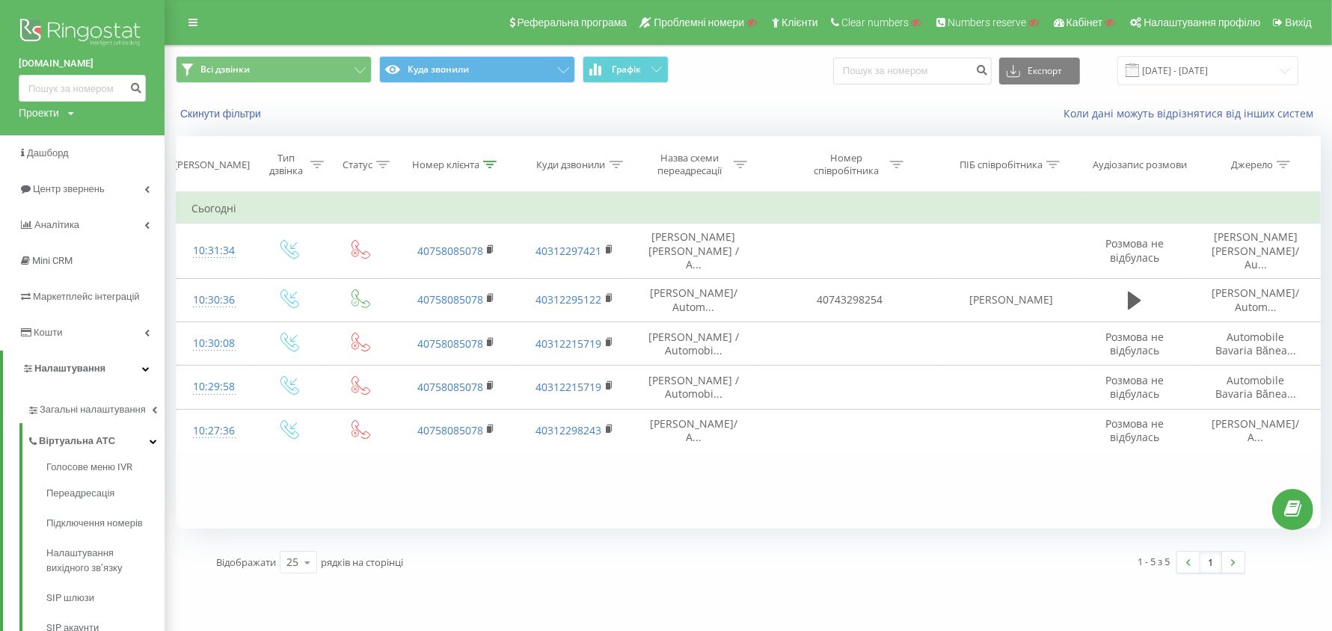
drag, startPoint x: 491, startPoint y: 167, endPoint x: 490, endPoint y: 174, distance: 7.6
click at [492, 167] on icon at bounding box center [489, 164] width 13 height 7
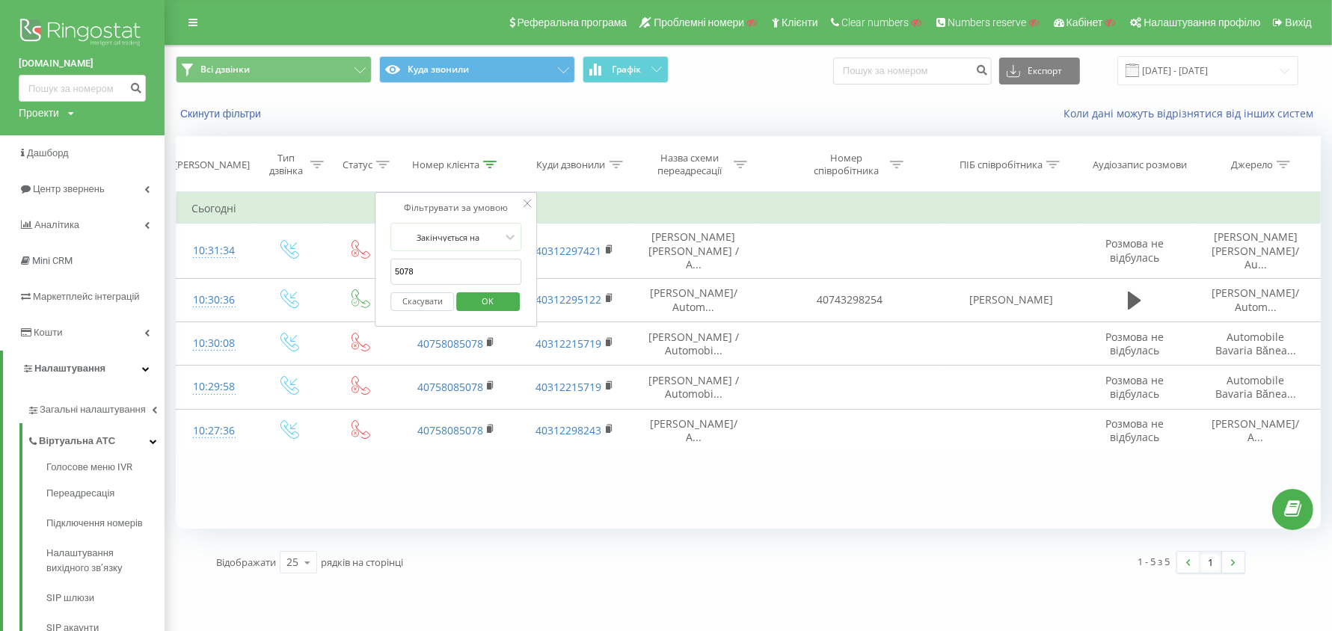
click at [431, 268] on input "5078" at bounding box center [456, 272] width 132 height 26
drag, startPoint x: 456, startPoint y: 209, endPoint x: 470, endPoint y: 236, distance: 30.1
click at [456, 209] on div "Фільтрувати за умовою" at bounding box center [456, 207] width 132 height 15
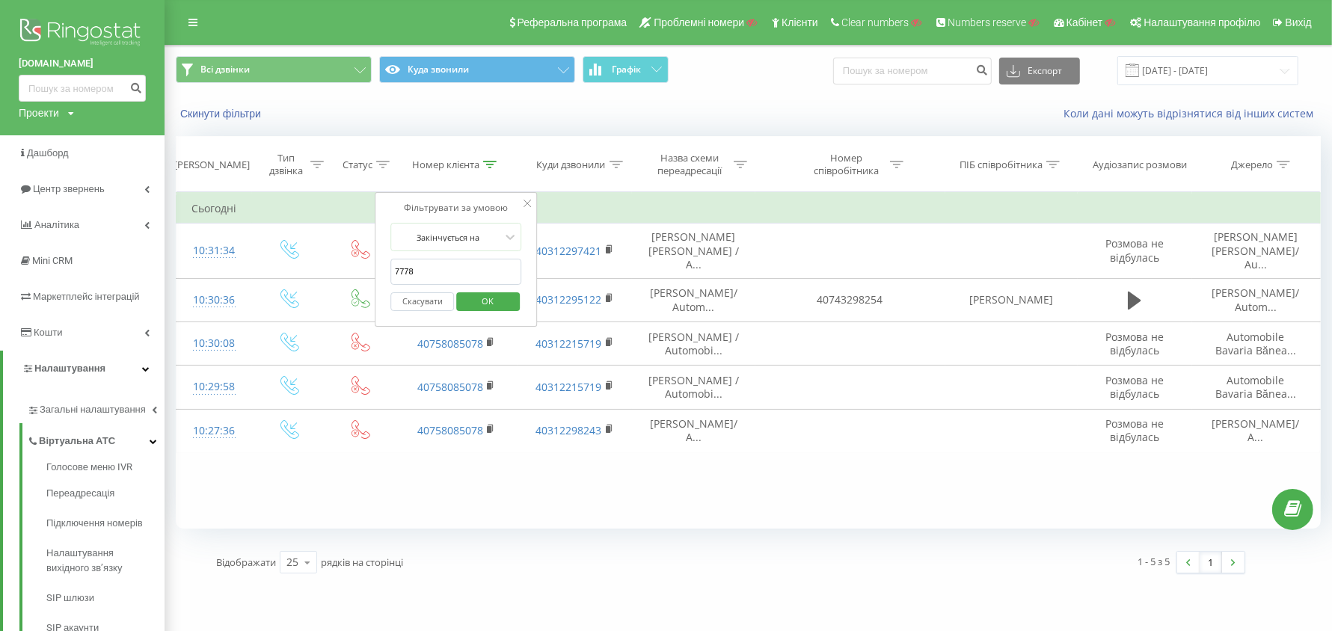
click at [494, 305] on span "OK" at bounding box center [488, 300] width 42 height 23
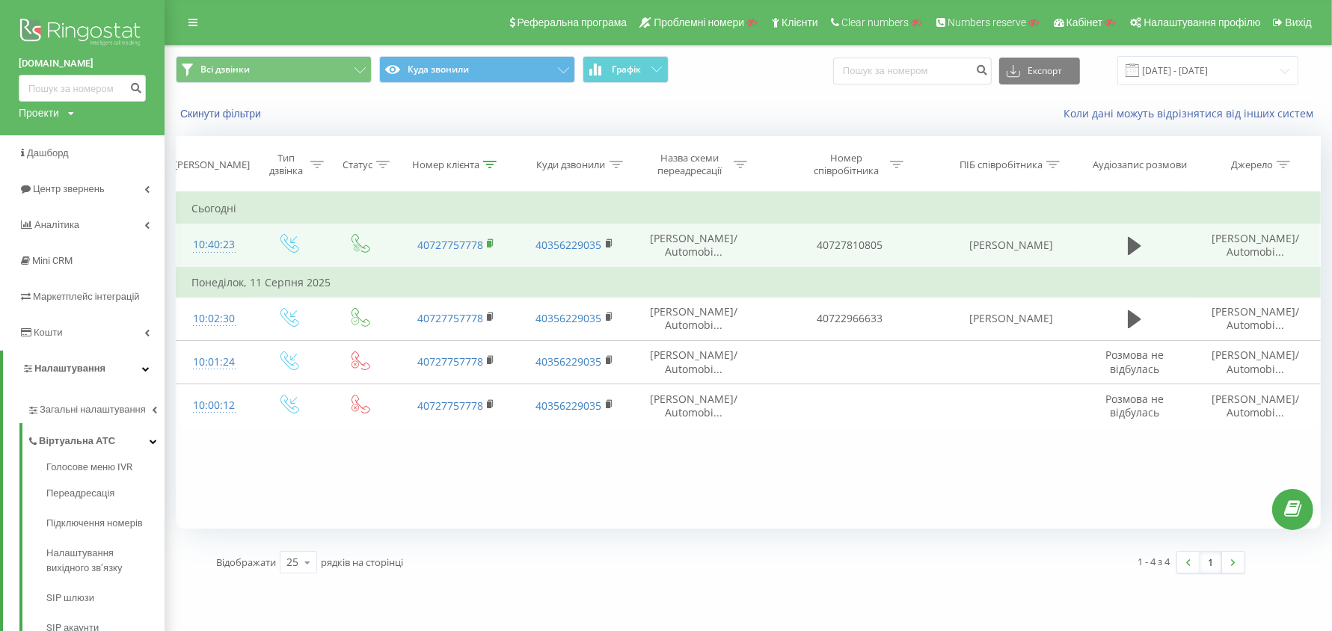
click at [491, 241] on rect at bounding box center [489, 244] width 4 height 7
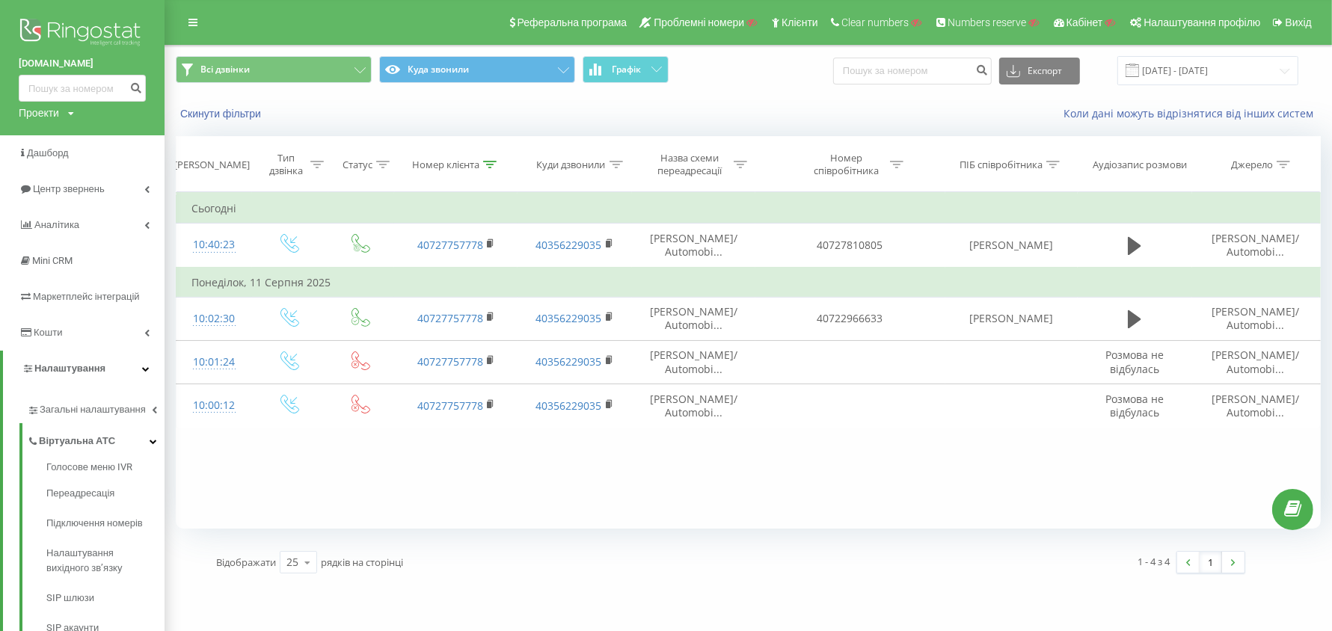
drag, startPoint x: 609, startPoint y: 242, endPoint x: 686, endPoint y: 201, distance: 87.6
click at [609, 241] on rect at bounding box center [608, 244] width 4 height 7
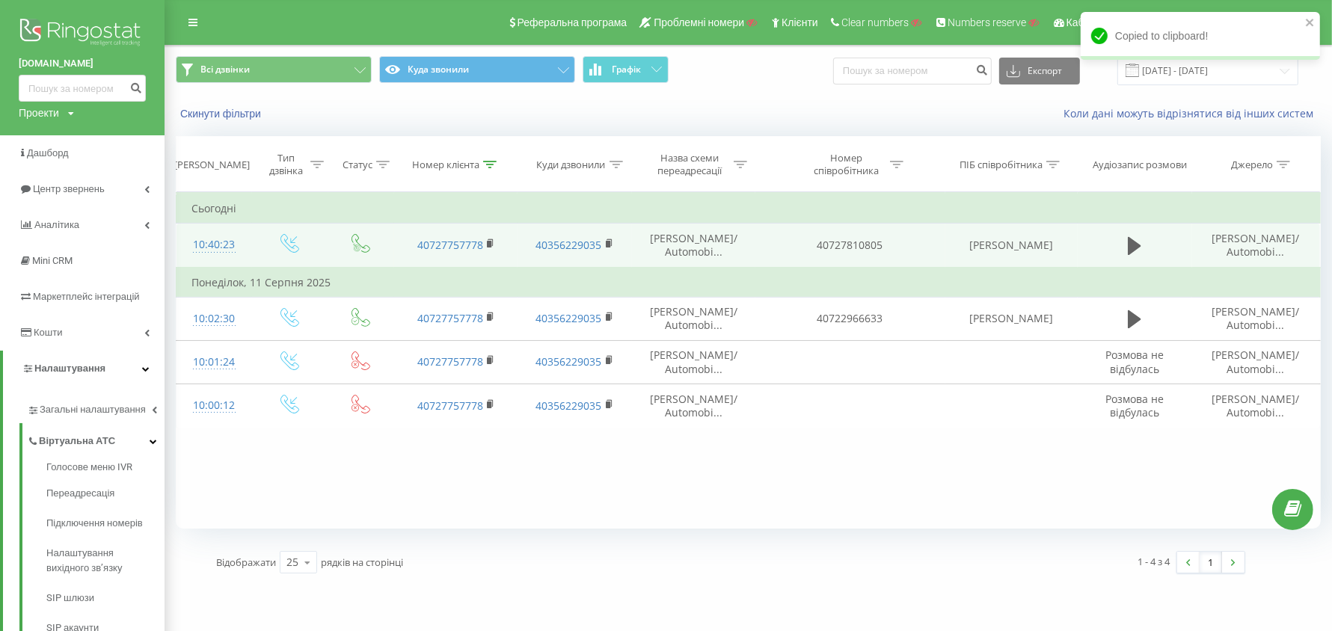
click at [683, 236] on span "Stefan Damache/ Automobi..." at bounding box center [693, 245] width 87 height 28
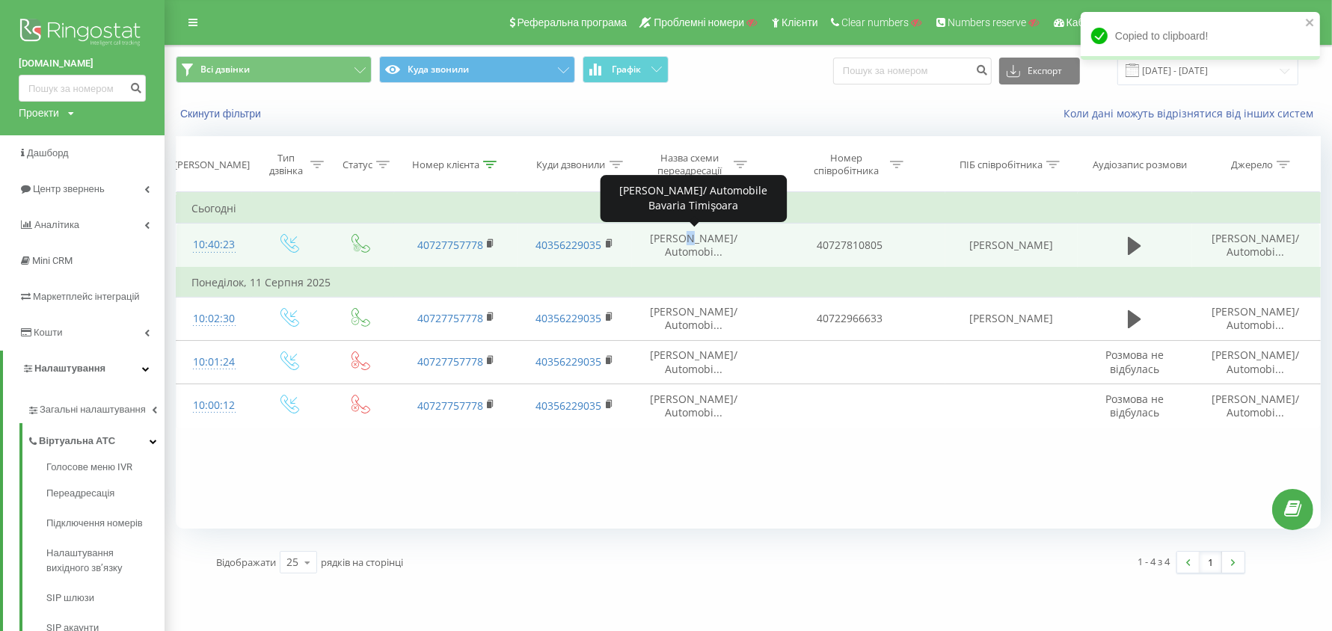
click at [683, 236] on span "Stefan Damache/ Automobi..." at bounding box center [693, 245] width 87 height 28
drag, startPoint x: 651, startPoint y: 237, endPoint x: 729, endPoint y: 239, distance: 77.8
click at [729, 239] on span "Stefan Damache/ Automobi..." at bounding box center [693, 245] width 87 height 28
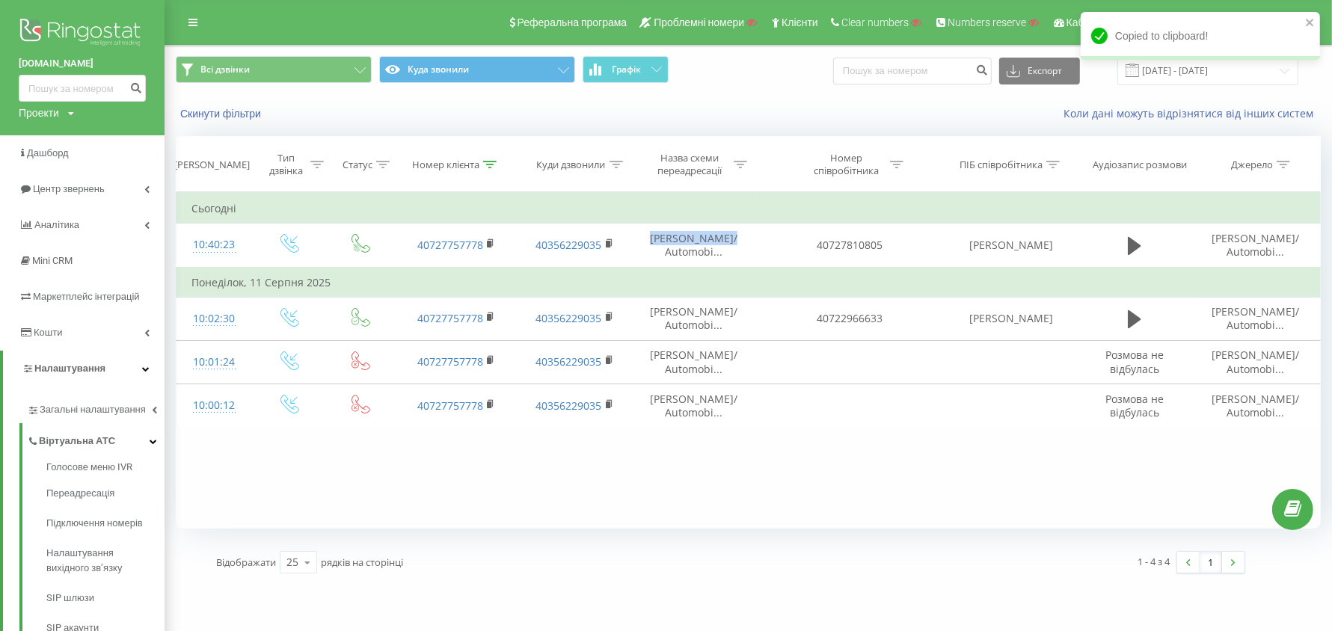
copy span "Stefan Damache"
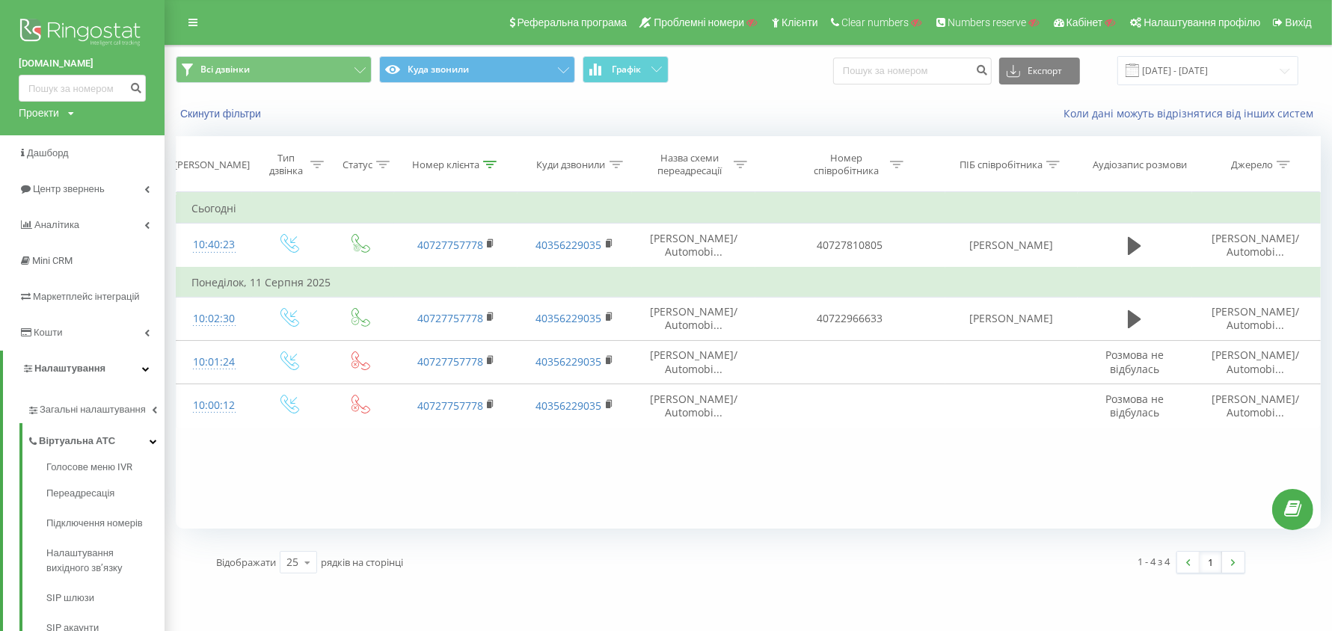
click at [491, 162] on icon at bounding box center [489, 164] width 13 height 7
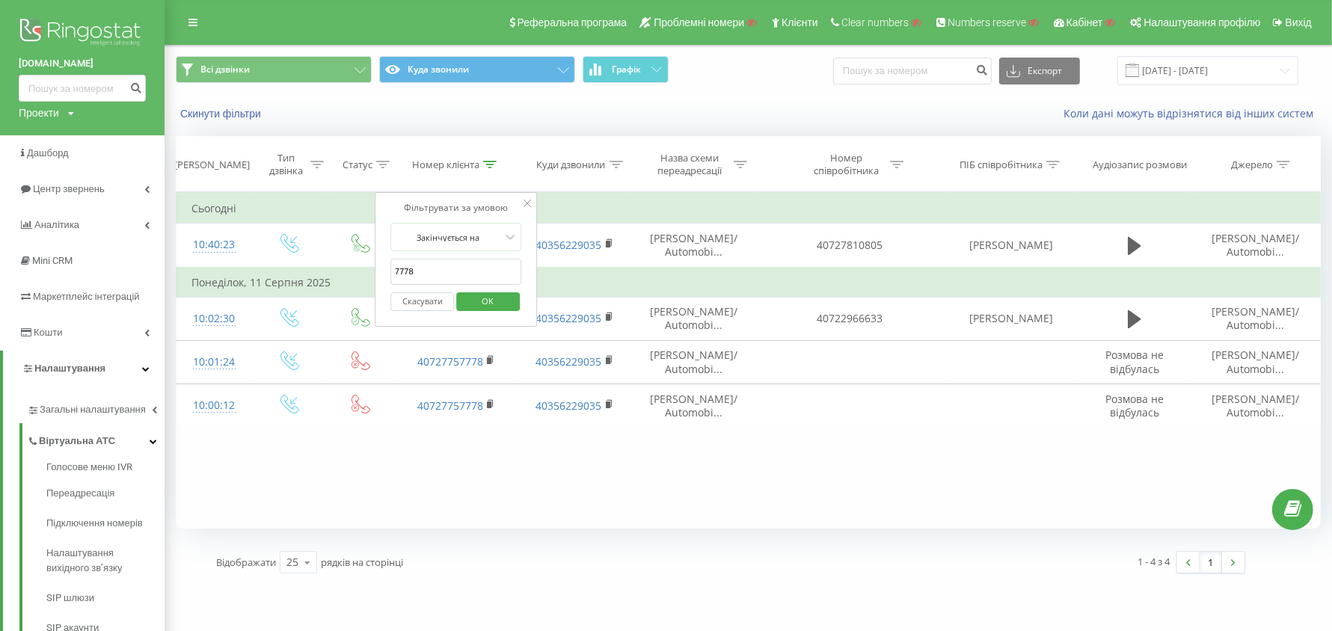
click at [457, 268] on input "7778" at bounding box center [456, 272] width 132 height 26
click at [482, 304] on span "OK" at bounding box center [488, 300] width 42 height 23
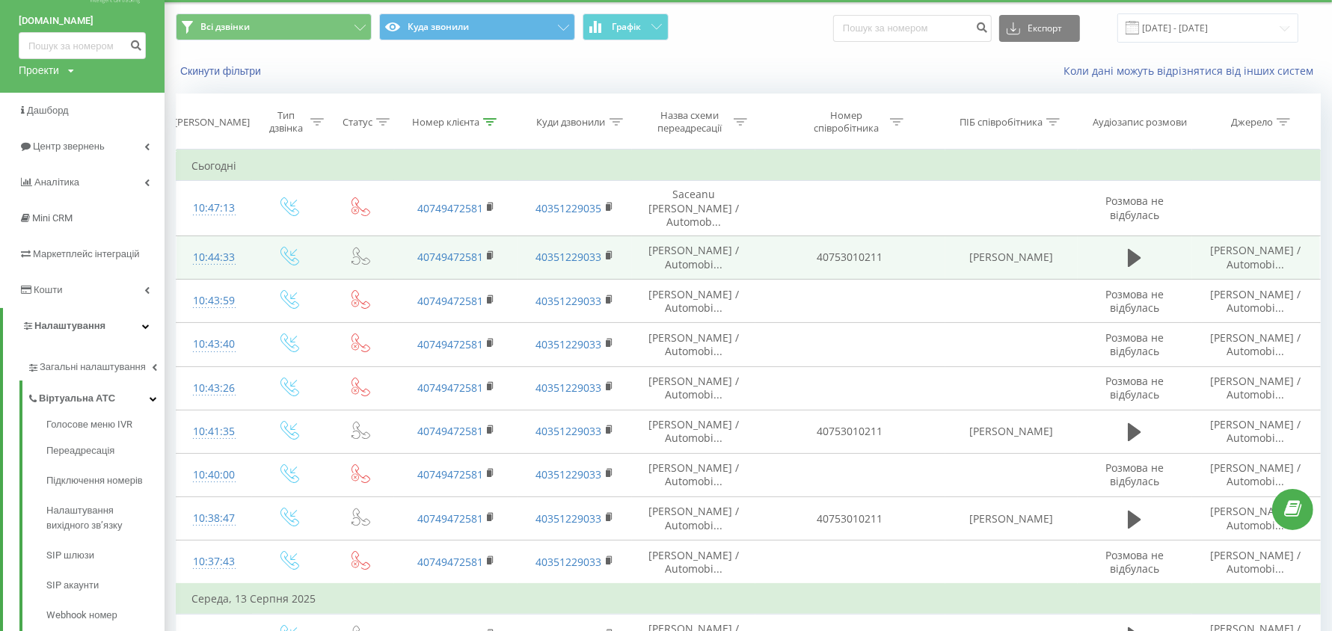
scroll to position [93, 0]
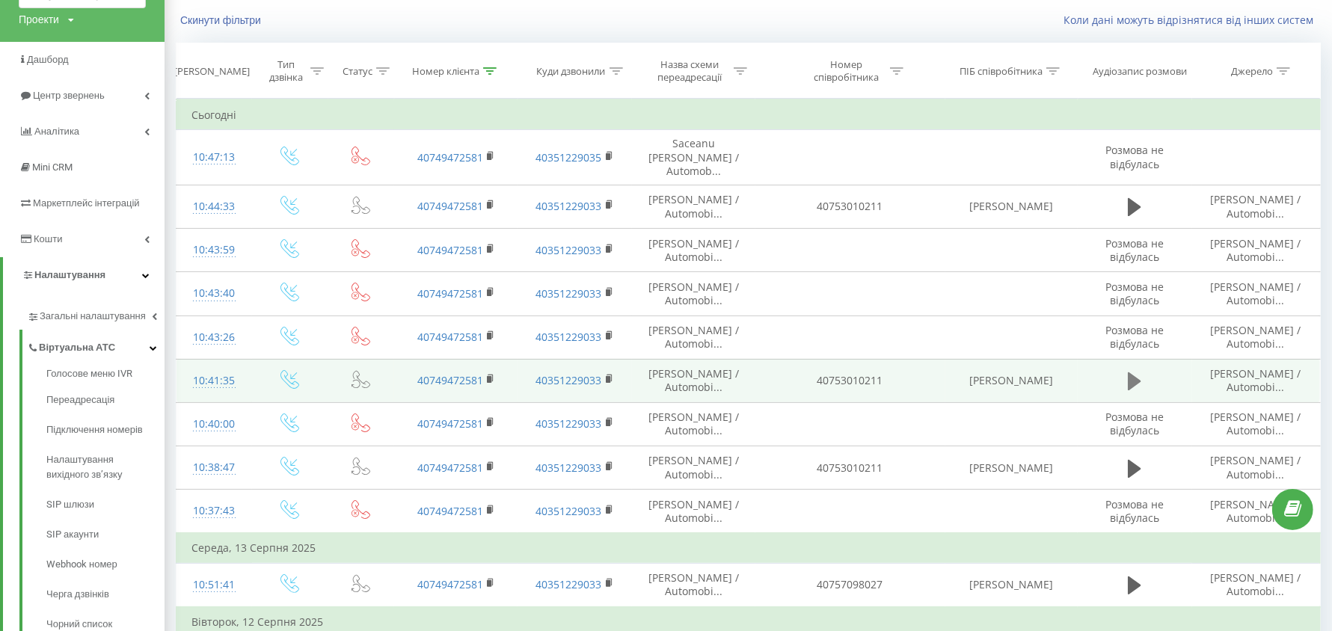
click at [1133, 371] on icon at bounding box center [1134, 381] width 13 height 21
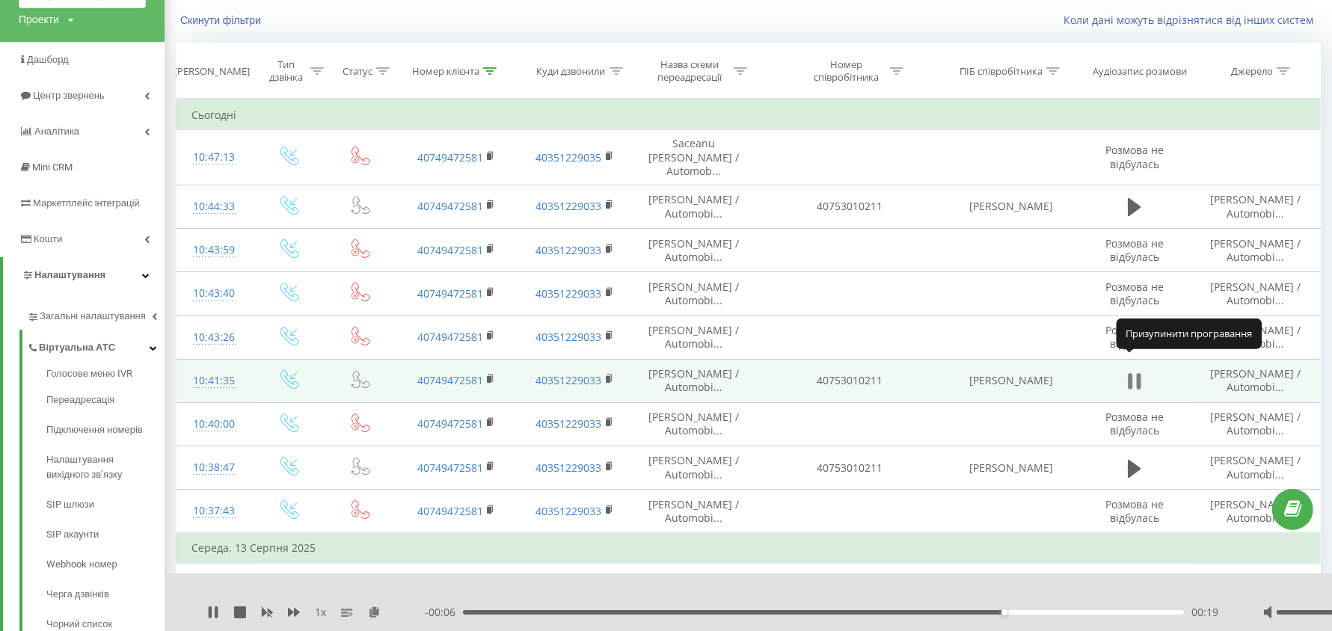
click at [1131, 373] on icon at bounding box center [1130, 381] width 4 height 16
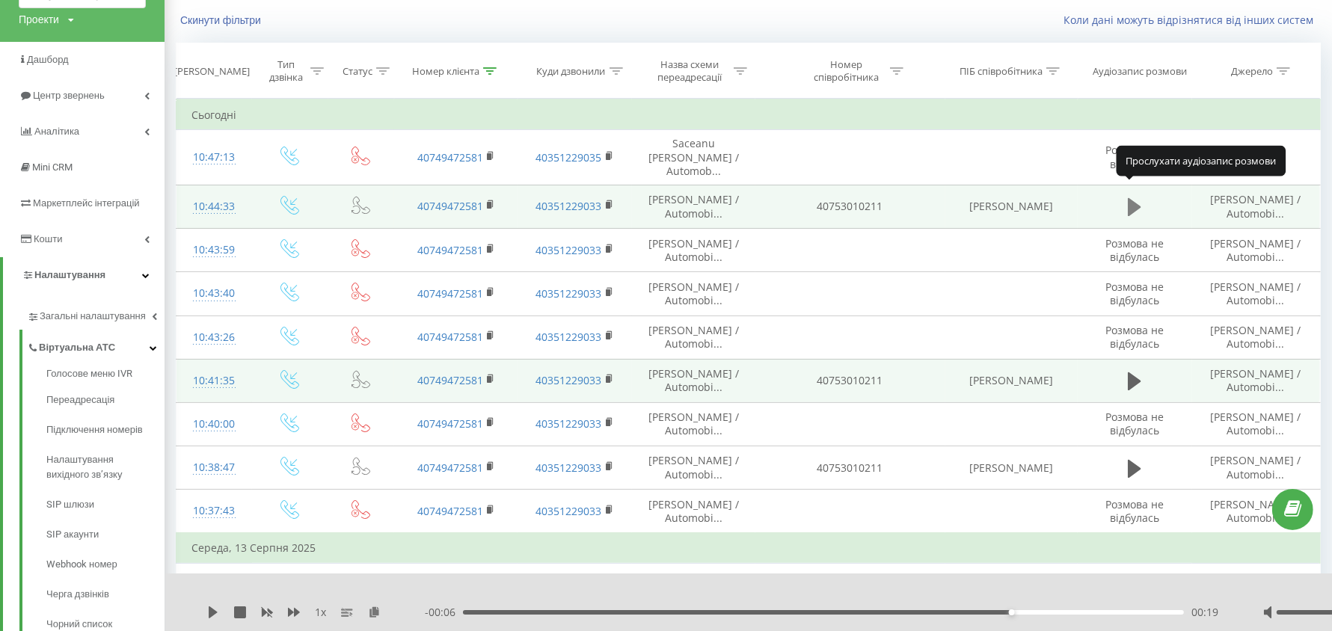
click at [1137, 198] on icon at bounding box center [1134, 207] width 13 height 18
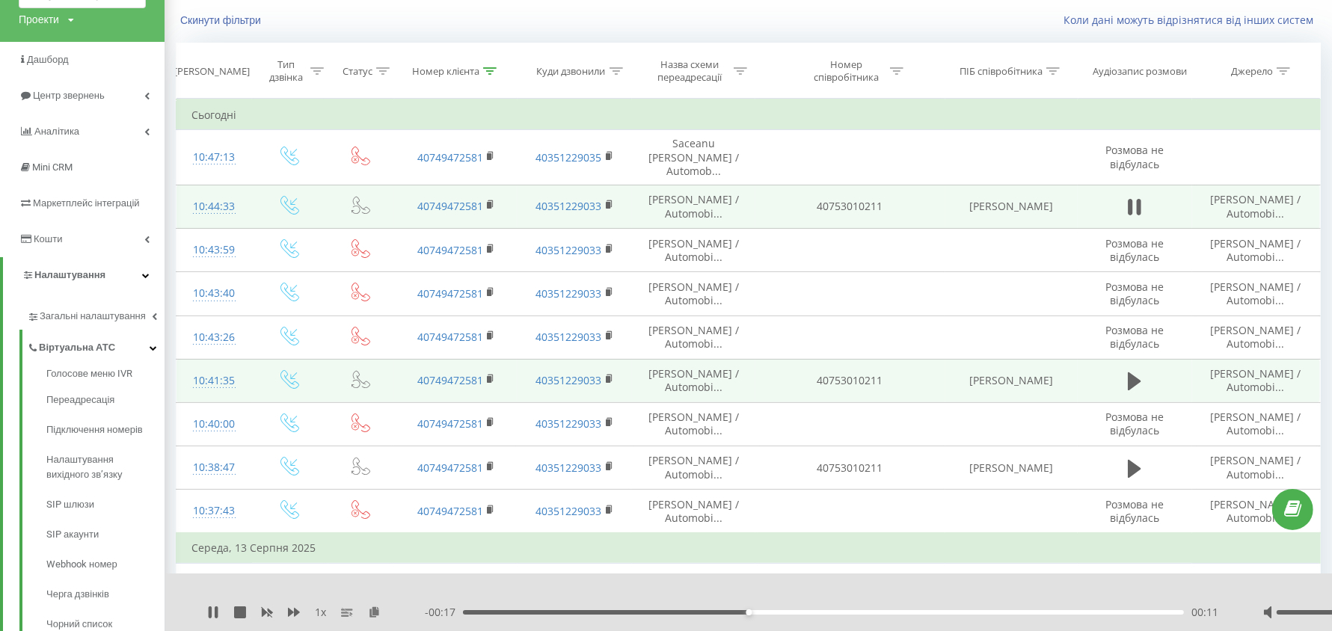
click at [1137, 197] on icon at bounding box center [1134, 207] width 13 height 21
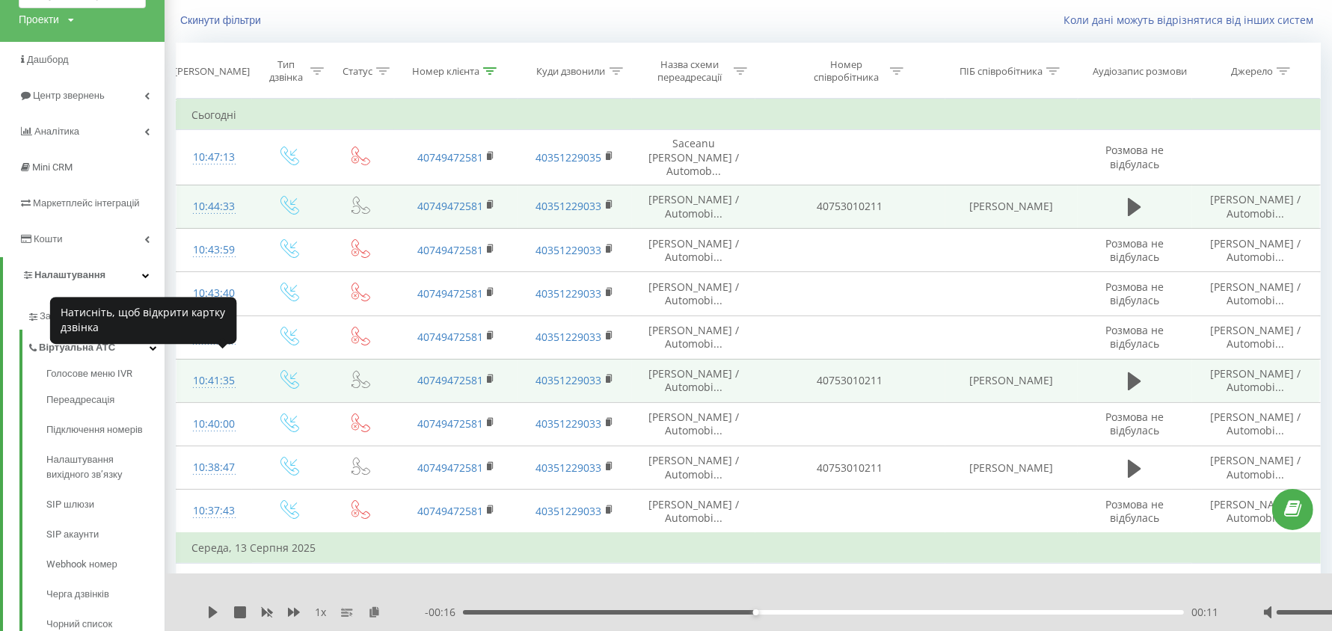
click at [230, 367] on div "10:41:35" at bounding box center [214, 380] width 46 height 29
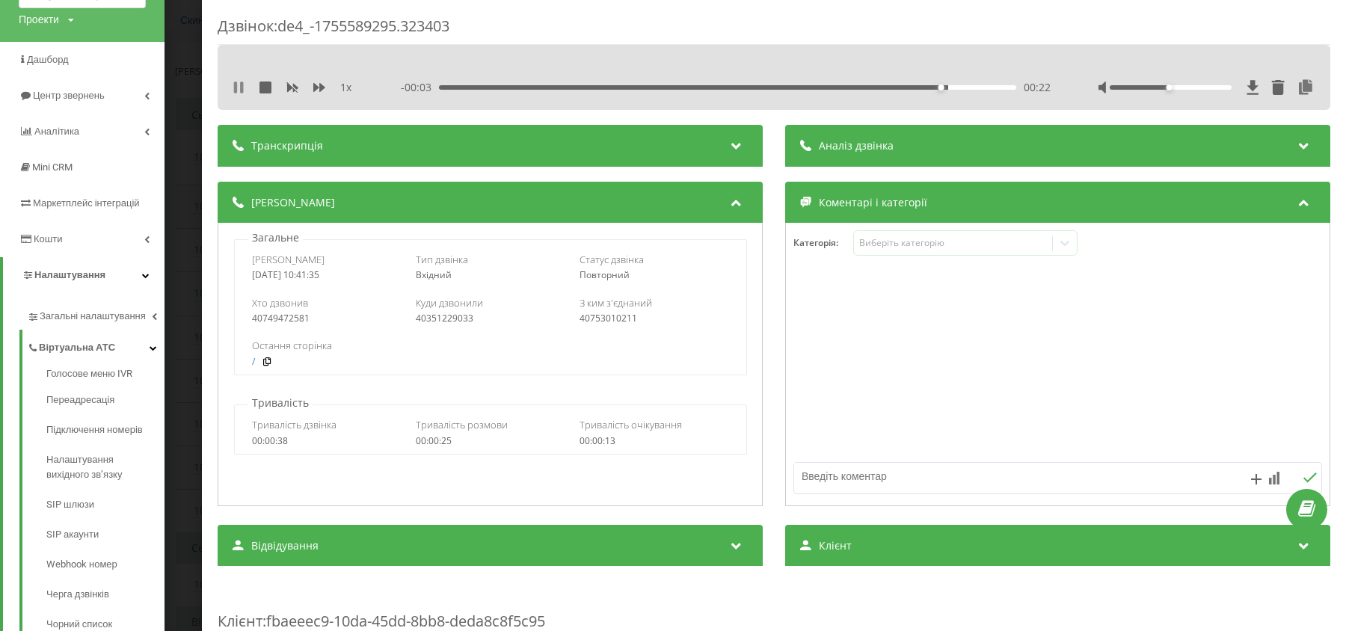
click at [236, 86] on icon at bounding box center [235, 88] width 3 height 12
click at [440, 87] on div "00:23" at bounding box center [727, 87] width 577 height 4
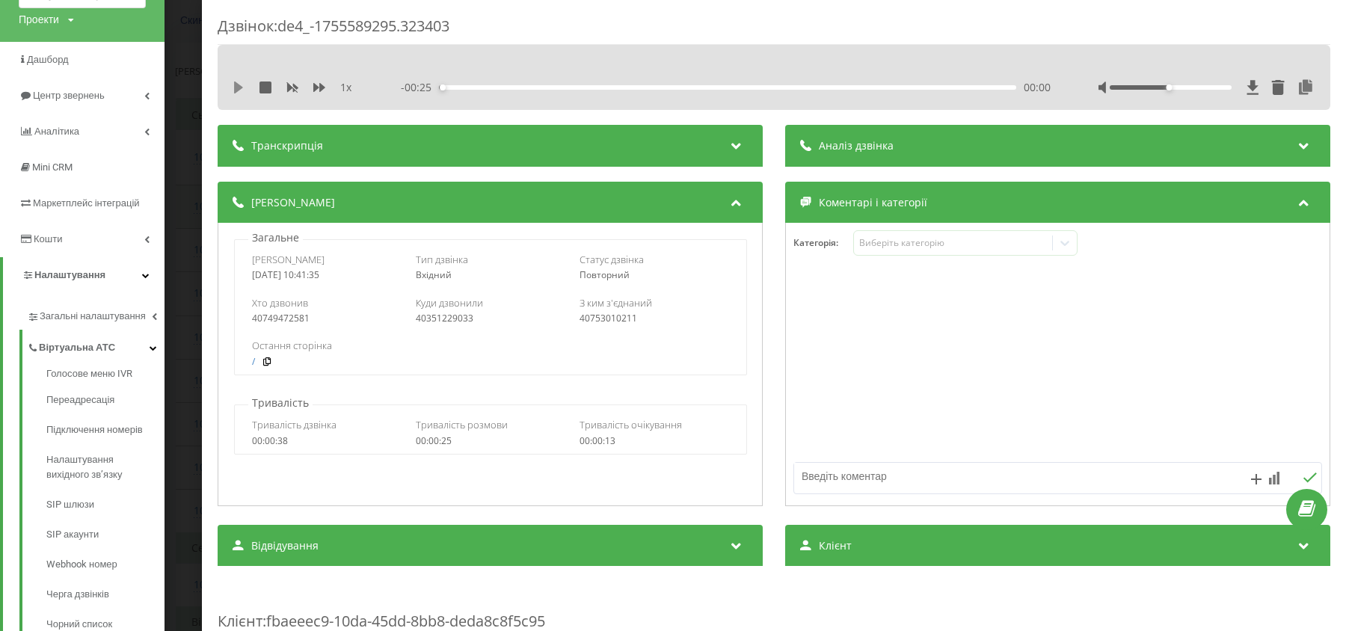
click at [239, 87] on icon at bounding box center [238, 88] width 9 height 12
click at [189, 180] on div "Дзвінок : de4_-1755589295.323403 1 x - 00:19 00:06 00:06 Транскрипція Для AI-ан…" at bounding box center [673, 315] width 1346 height 631
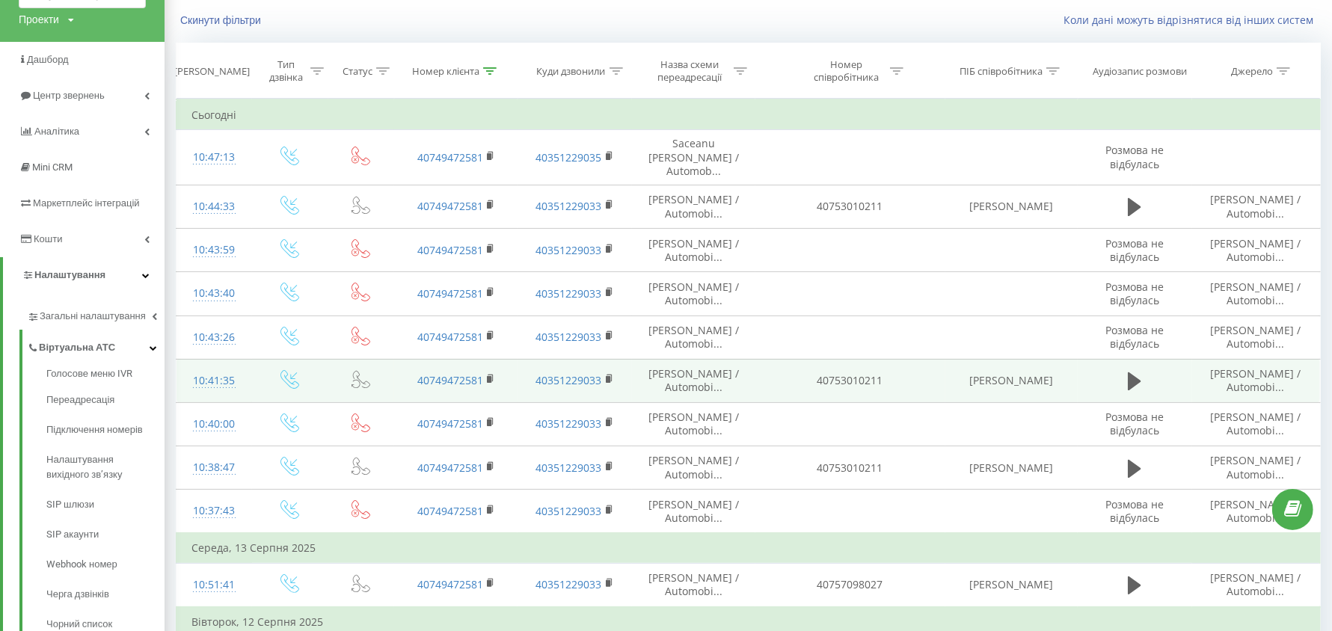
click at [224, 366] on div "10:41:35" at bounding box center [214, 380] width 46 height 29
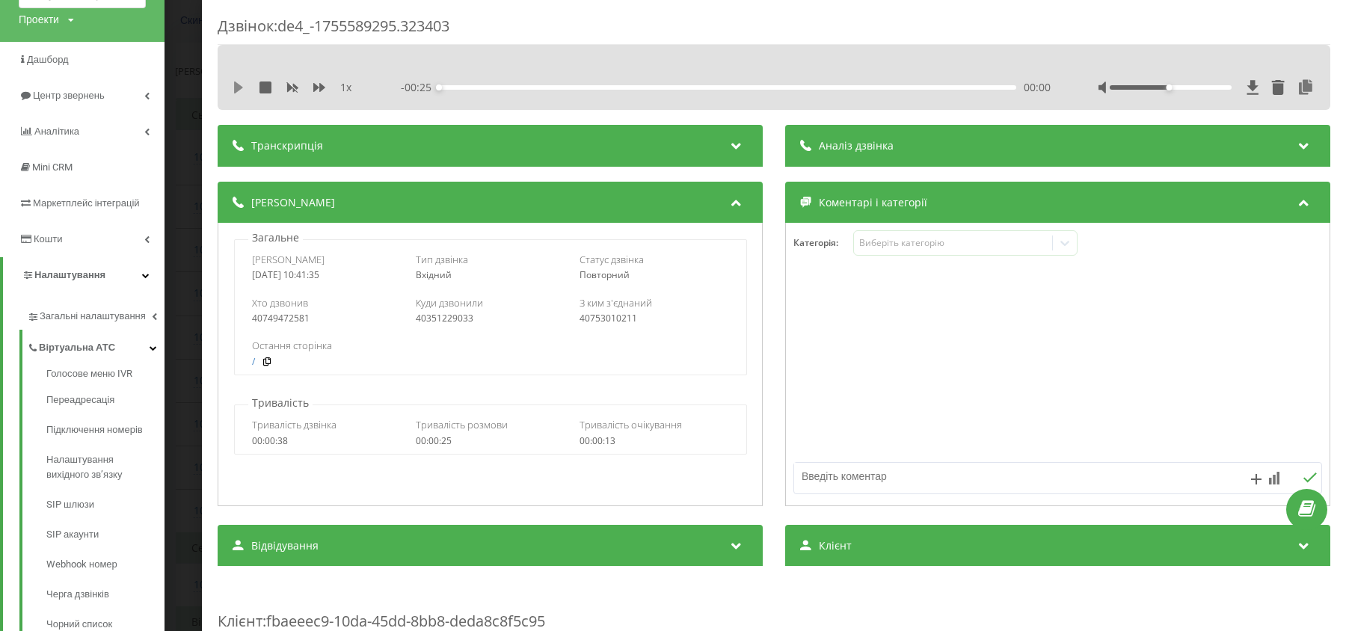
click at [239, 90] on icon at bounding box center [239, 88] width 12 height 12
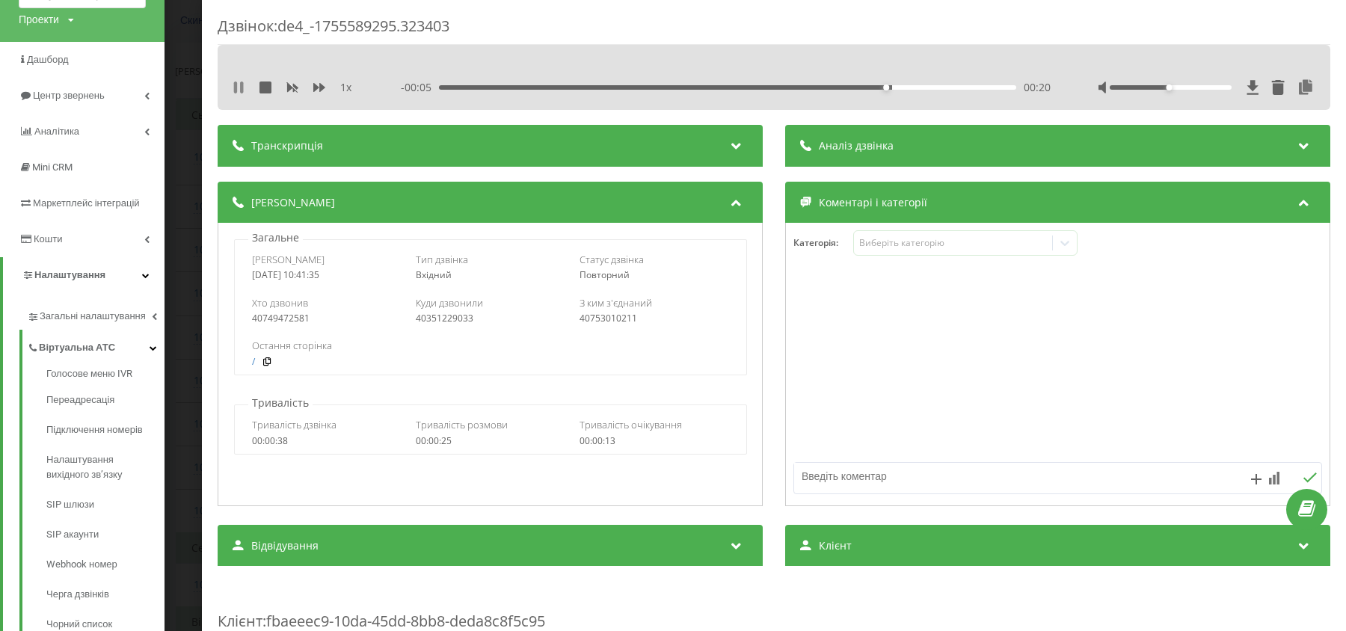
click at [238, 91] on icon at bounding box center [239, 88] width 12 height 12
click at [608, 317] on div "40753010211" at bounding box center [654, 318] width 150 height 10
copy div "40753010211"
click at [463, 321] on div "40351229033" at bounding box center [491, 318] width 150 height 10
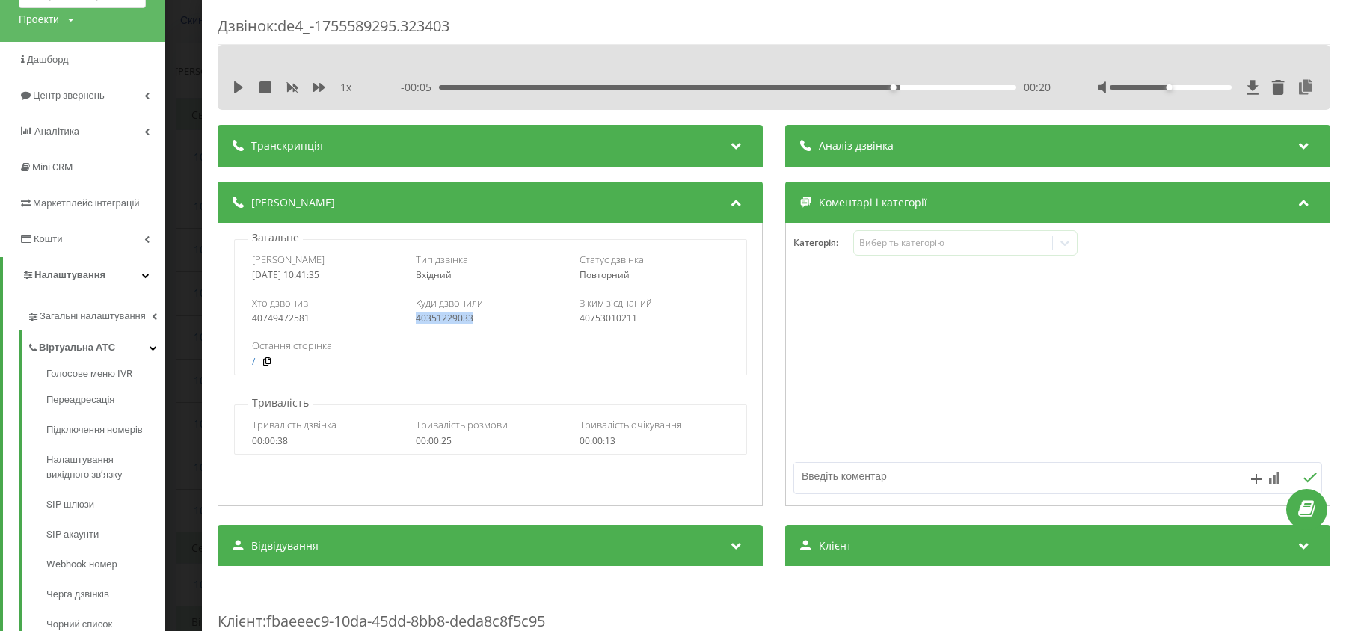
click at [463, 321] on div "40351229033" at bounding box center [491, 318] width 150 height 10
click at [281, 274] on div "2025-08-19 10:41:35" at bounding box center [327, 275] width 150 height 10
drag, startPoint x: 251, startPoint y: 263, endPoint x: 342, endPoint y: 273, distance: 91.7
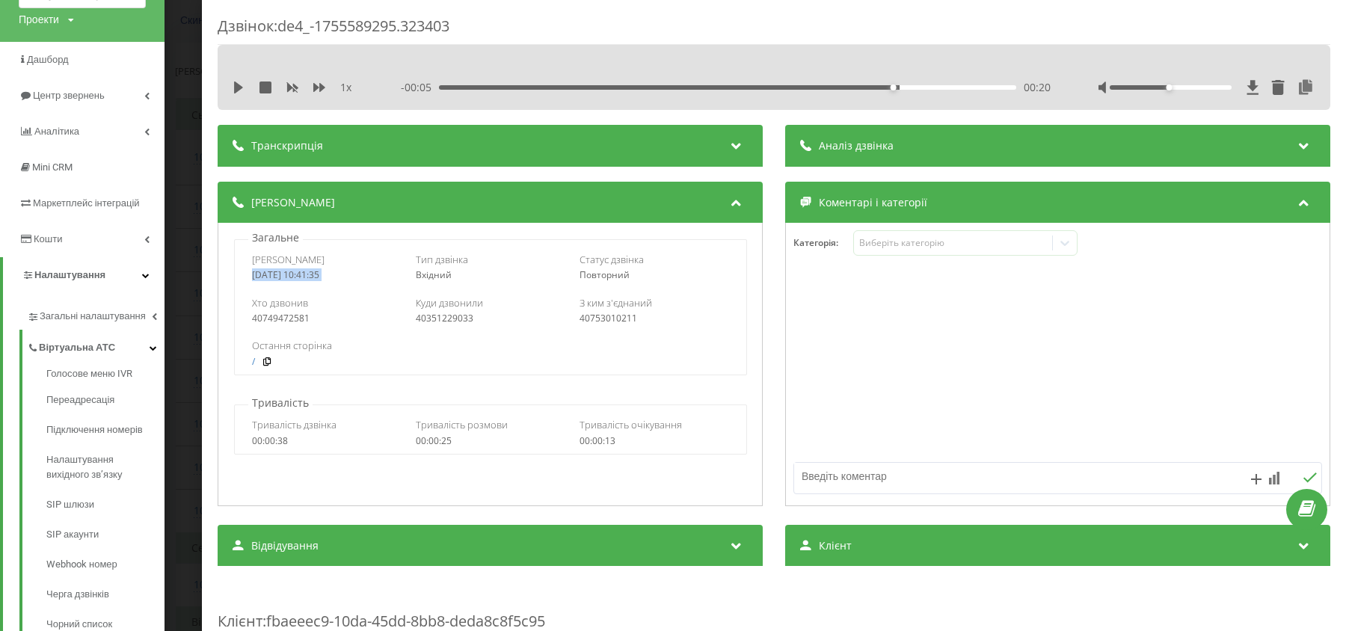
click at [342, 273] on div "Дата дзвінка 2025-08-19 10:41:35" at bounding box center [327, 267] width 150 height 28
click at [275, 317] on div "40749472581" at bounding box center [327, 318] width 150 height 10
click at [249, 304] on div "Хто дзвонив 40749472581 Куди дзвонили 40351229033 З ким з'єднаний 40753010211" at bounding box center [490, 310] width 511 height 43
drag, startPoint x: 245, startPoint y: 305, endPoint x: 318, endPoint y: 307, distance: 72.6
click at [318, 307] on div "Хто дзвонив 40749472581 Куди дзвонили 40351229033 З ким з'єднаний 40753010211" at bounding box center [490, 310] width 511 height 43
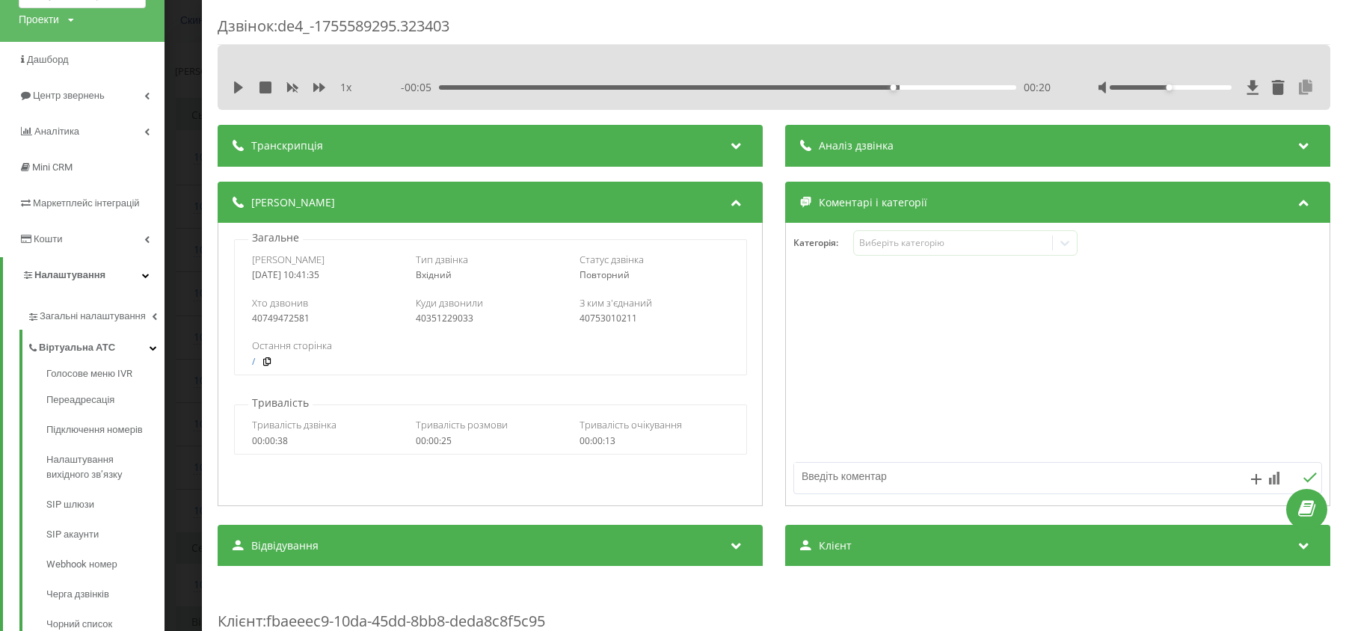
click at [1297, 82] on icon at bounding box center [1306, 87] width 18 height 15
drag, startPoint x: 192, startPoint y: 238, endPoint x: 213, endPoint y: 242, distance: 21.3
click at [191, 238] on div "Дзвінок : de4_-1755589295.323403 1 x - 00:05 00:20 00:20 Транскрипція Для AI-ан…" at bounding box center [673, 315] width 1346 height 631
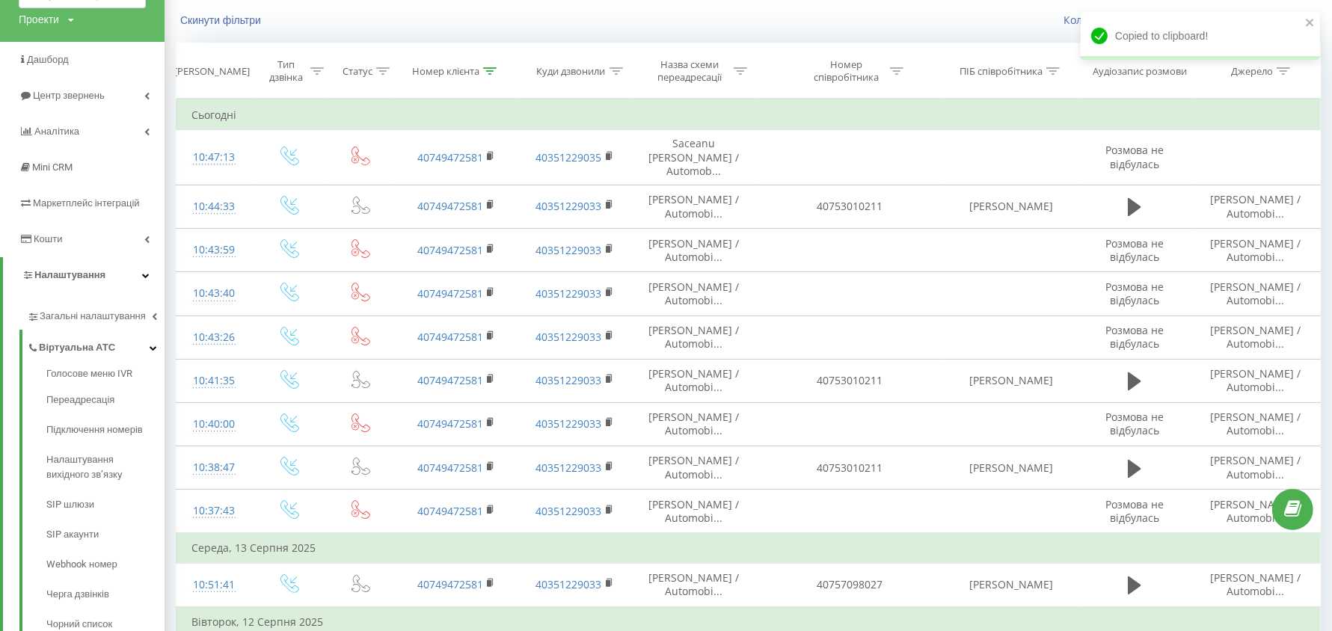
click at [487, 73] on icon at bounding box center [489, 70] width 13 height 7
click at [448, 176] on input "2581" at bounding box center [456, 178] width 132 height 26
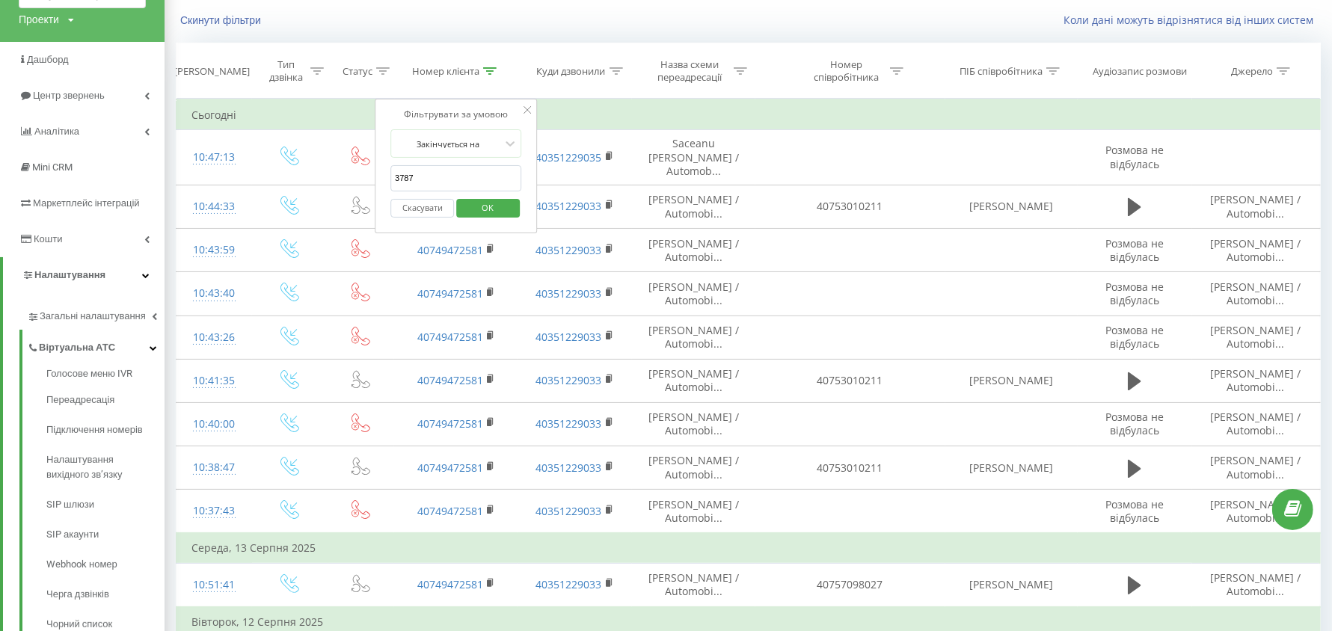
click at [487, 206] on span "OK" at bounding box center [488, 207] width 42 height 23
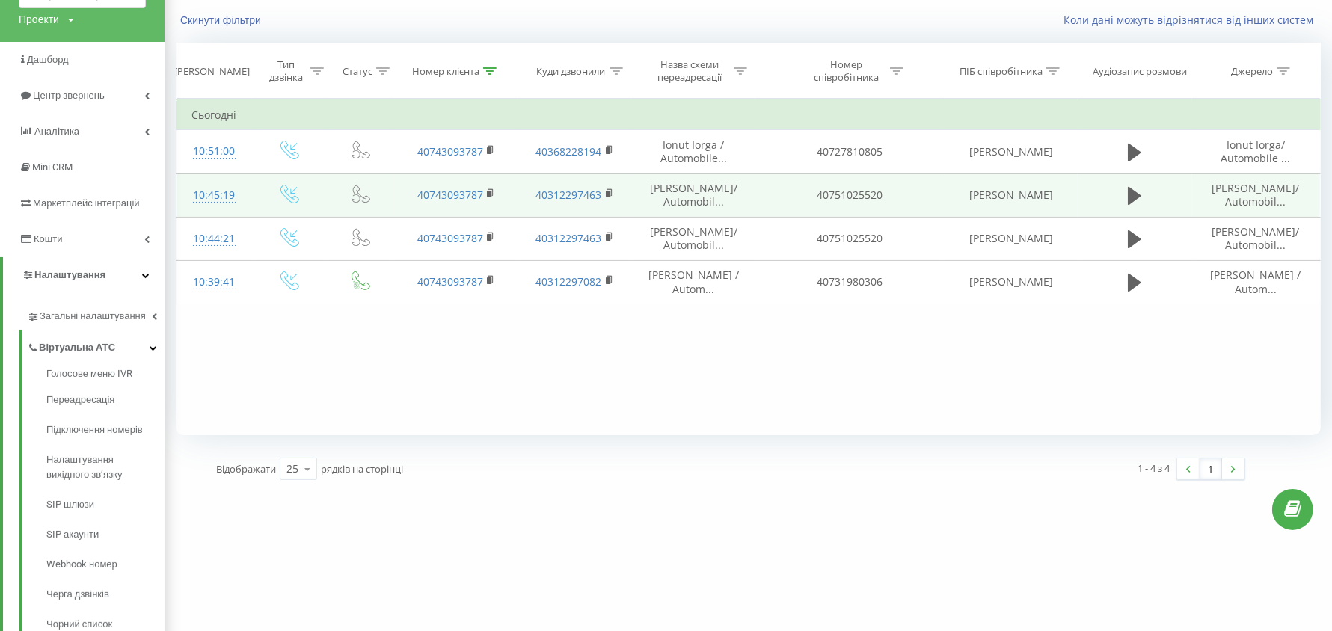
click at [219, 197] on div "10:45:19" at bounding box center [214, 195] width 46 height 29
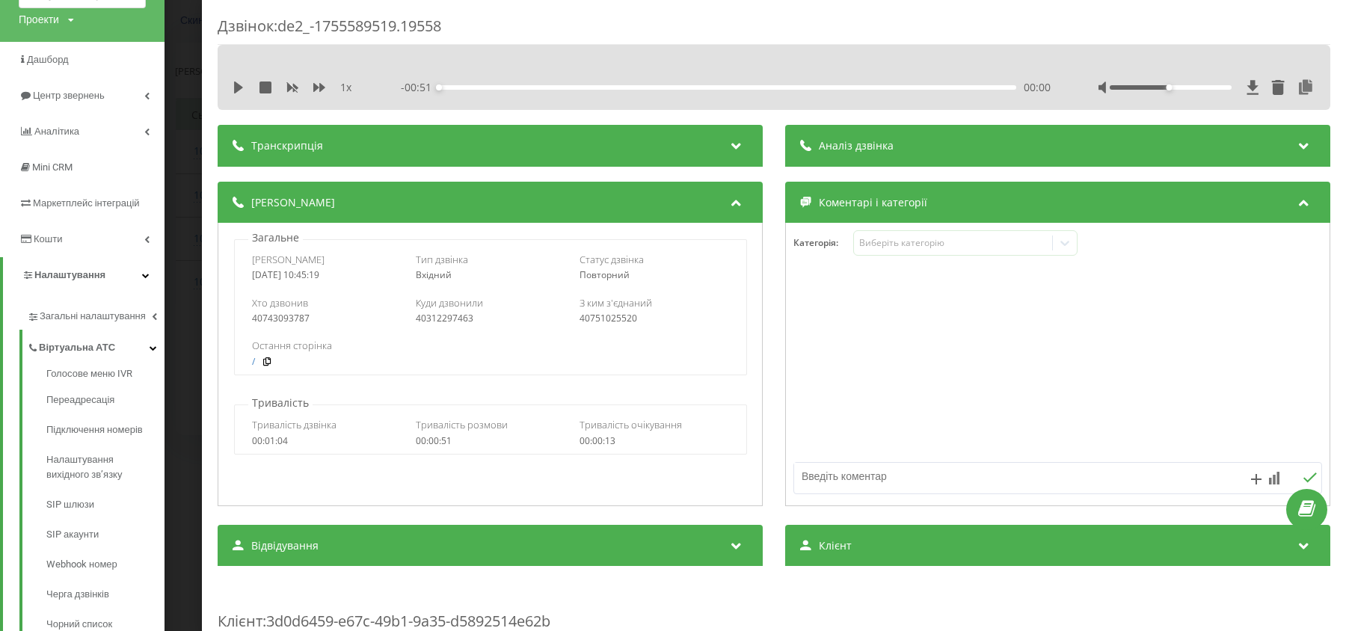
drag, startPoint x: 250, startPoint y: 260, endPoint x: 351, endPoint y: 274, distance: 101.1
click at [351, 274] on div "Дата дзвінка 2025-08-19 10:45:19" at bounding box center [327, 267] width 150 height 28
drag, startPoint x: 257, startPoint y: 174, endPoint x: 257, endPoint y: 139, distance: 35.1
click at [256, 175] on div "Транскрипція Для AI-аналізу майбутніх дзвінків налаштуйте та активуйте профіль …" at bounding box center [774, 616] width 1113 height 983
click at [234, 84] on icon at bounding box center [238, 88] width 9 height 12
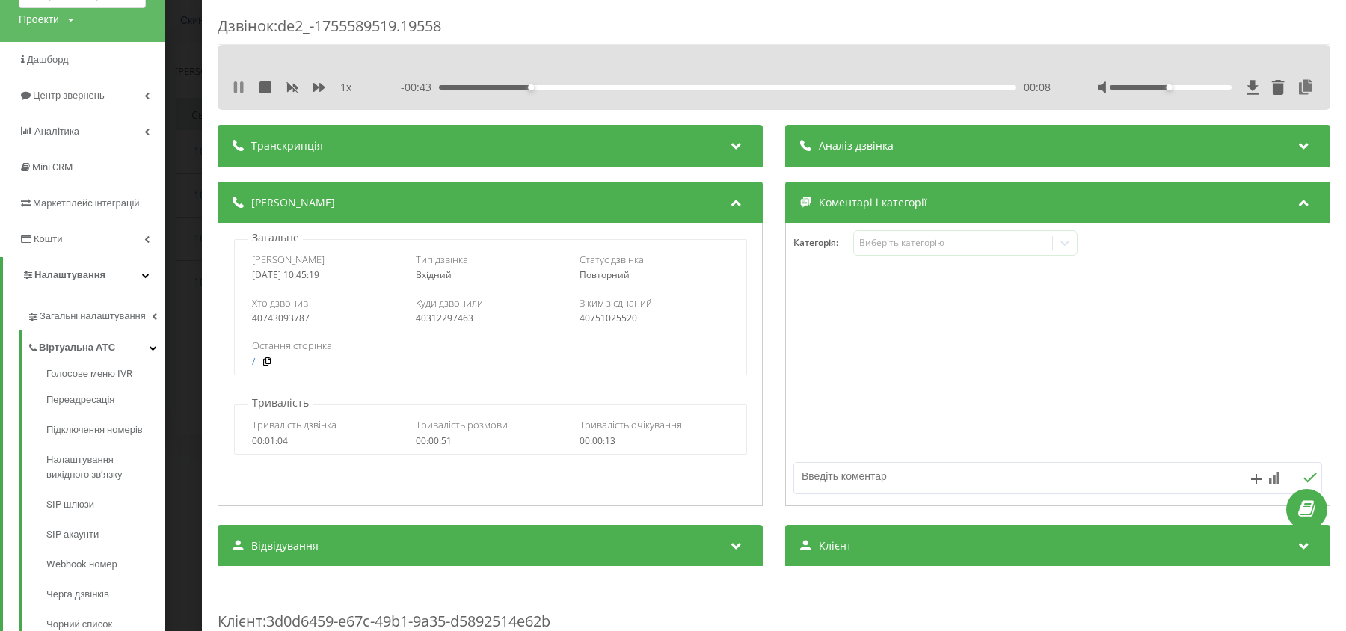
click at [240, 83] on icon at bounding box center [241, 88] width 3 height 12
click at [600, 313] on div "40751025520" at bounding box center [654, 318] width 150 height 10
click at [612, 317] on div "40751025520" at bounding box center [654, 318] width 150 height 10
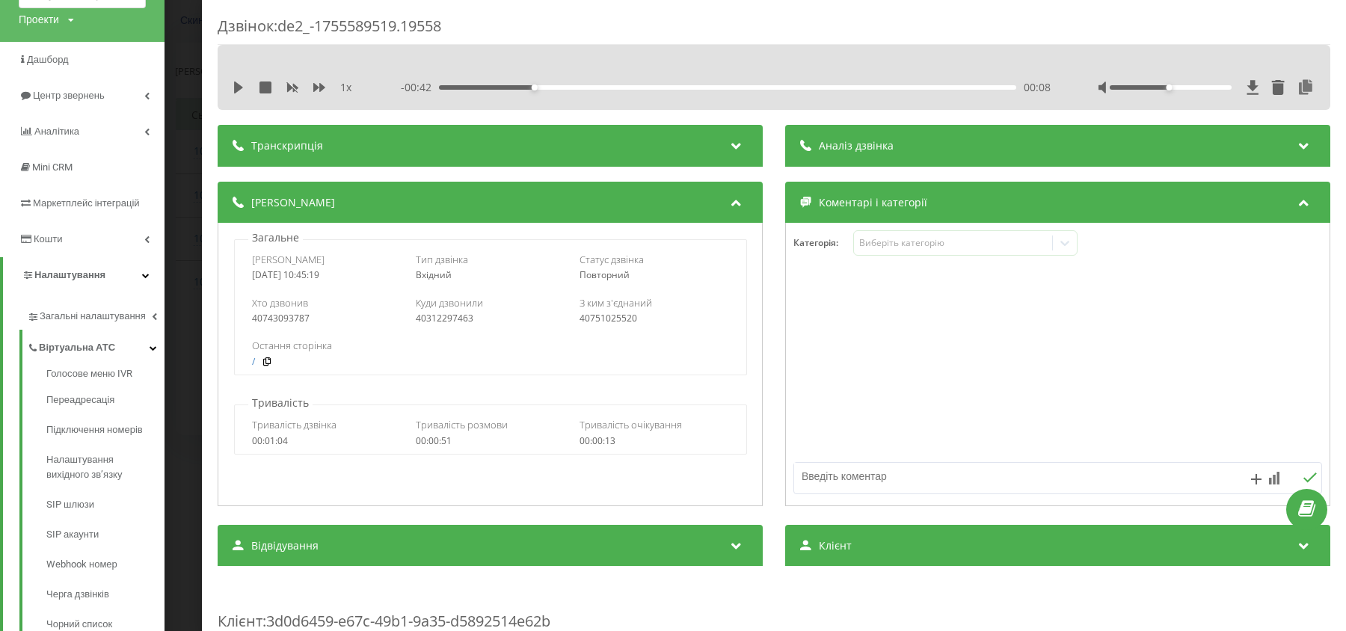
click at [449, 324] on div "40312297463" at bounding box center [491, 318] width 150 height 10
click at [1297, 87] on icon at bounding box center [1306, 87] width 18 height 15
click at [182, 265] on div "Дзвінок : de2_-1755589519.19558 1 x - 00:42 00:08 00:08 Транскрипція Для AI-ана…" at bounding box center [673, 315] width 1346 height 631
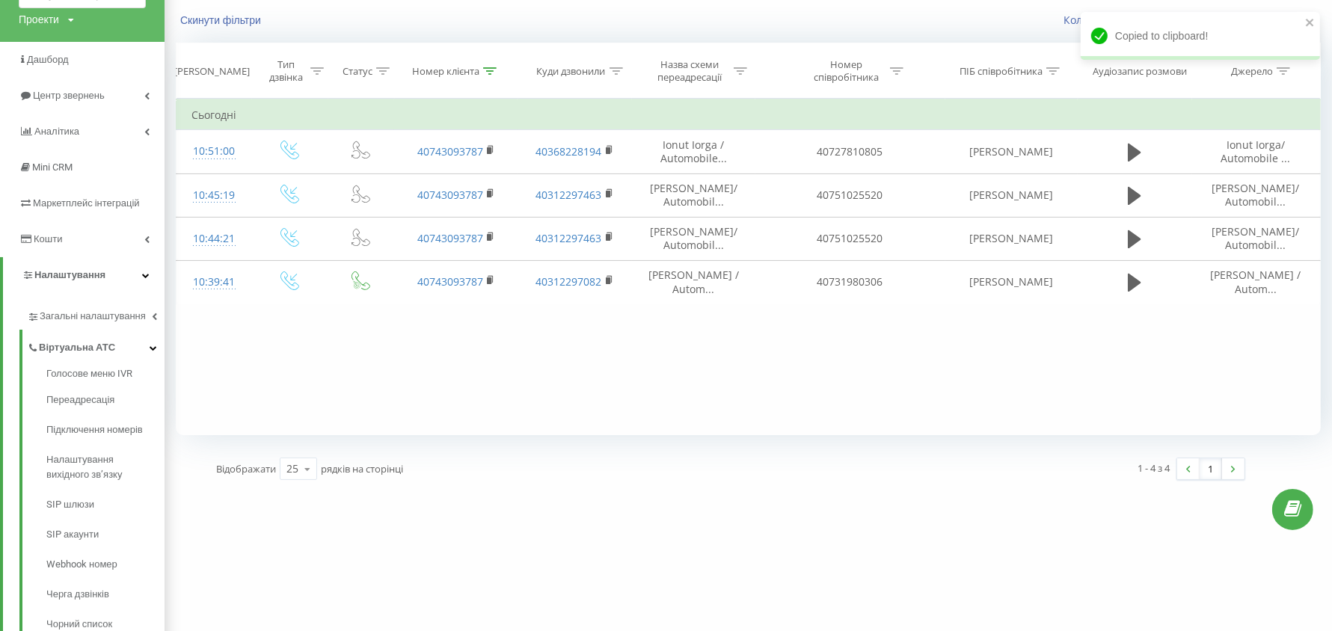
click at [491, 72] on div at bounding box center [489, 71] width 13 height 13
click at [464, 185] on input "3787" at bounding box center [456, 178] width 132 height 26
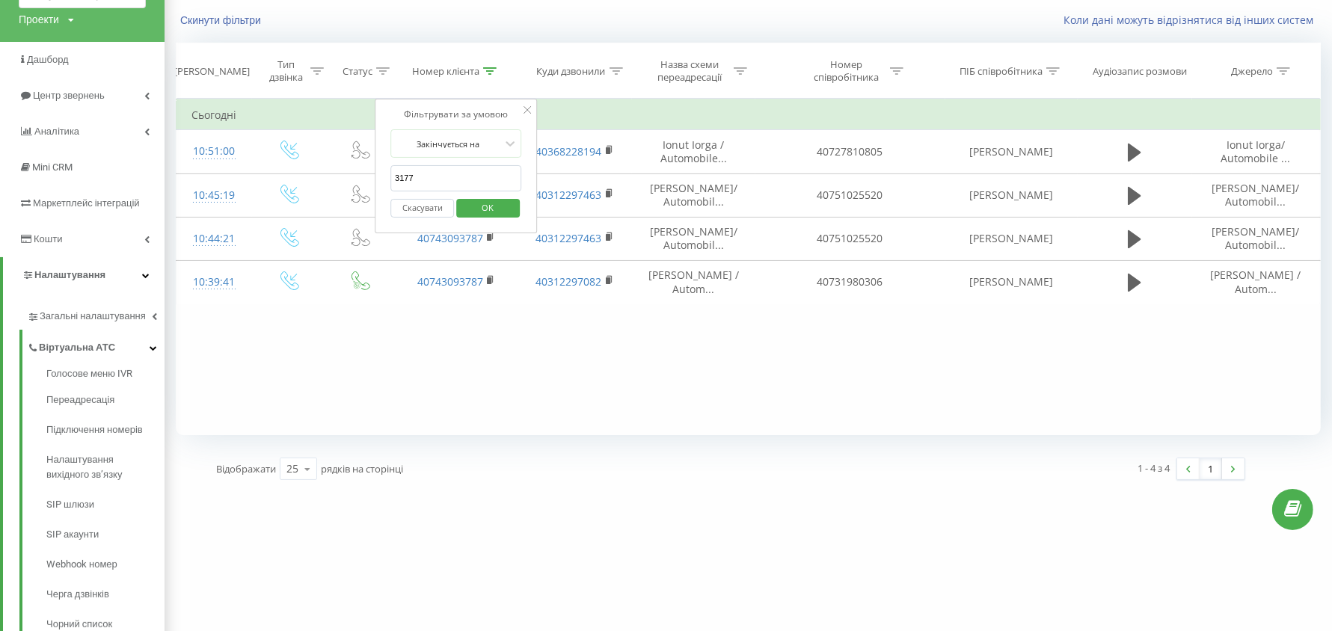
click at [477, 199] on span "OK" at bounding box center [488, 207] width 42 height 23
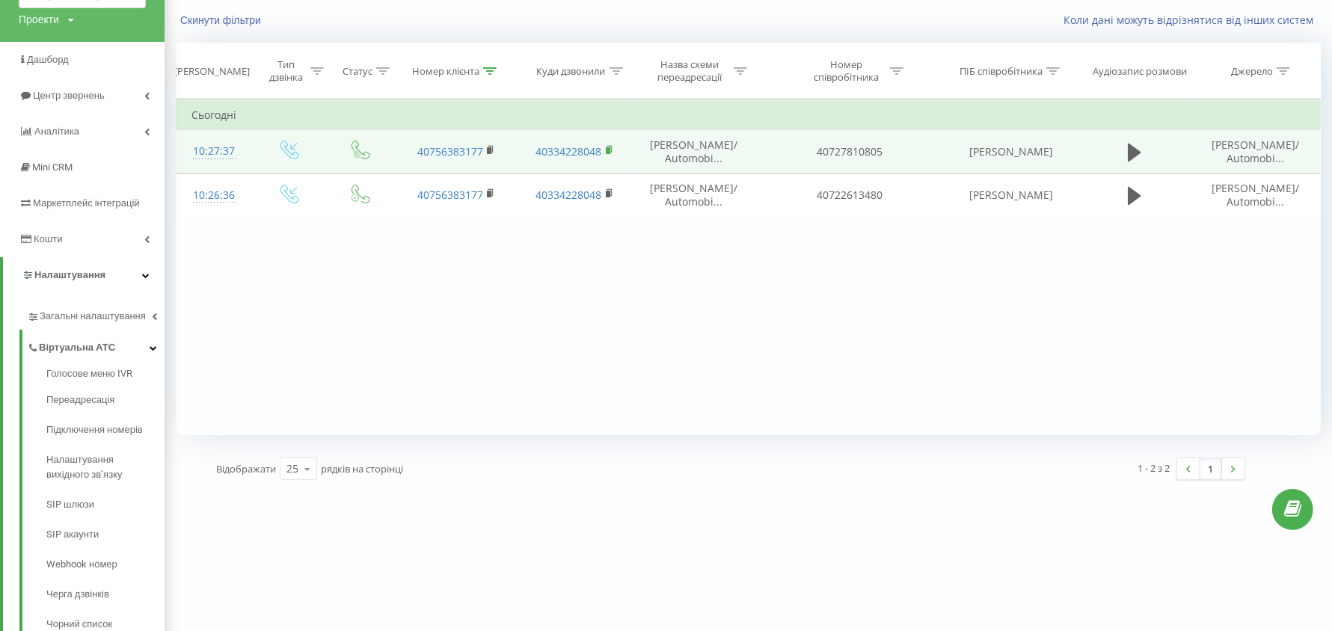
click at [609, 147] on rect at bounding box center [608, 150] width 4 height 7
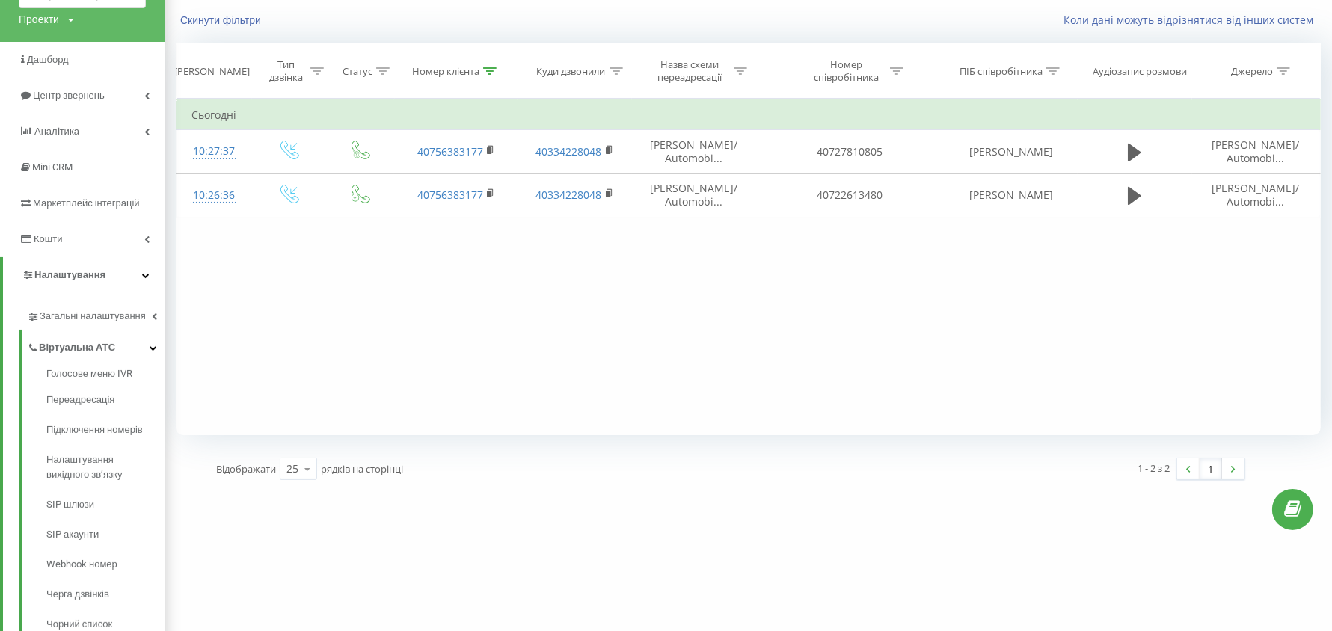
click at [489, 73] on icon at bounding box center [489, 70] width 13 height 7
click at [461, 176] on input "3177" at bounding box center [456, 178] width 132 height 26
paste input "40758085078"
type input "40758085078"
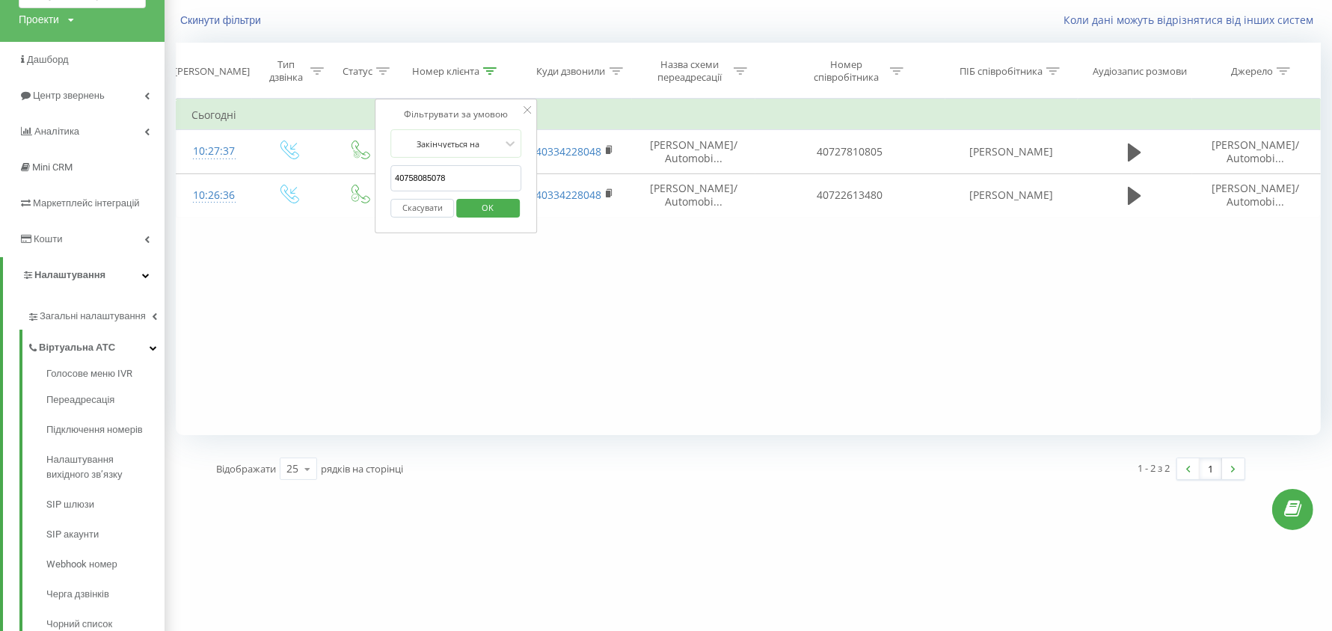
click at [477, 209] on span "OK" at bounding box center [488, 207] width 42 height 23
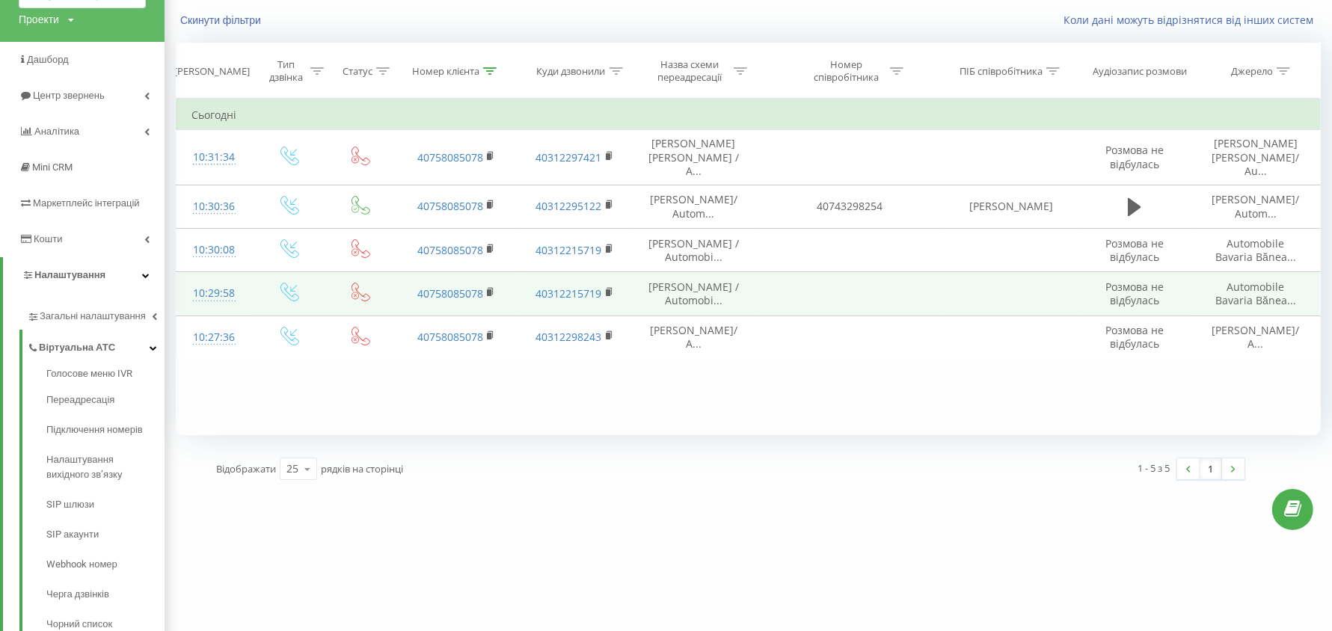
click at [683, 280] on span "Emilia Trasca / Automobi..." at bounding box center [693, 294] width 90 height 28
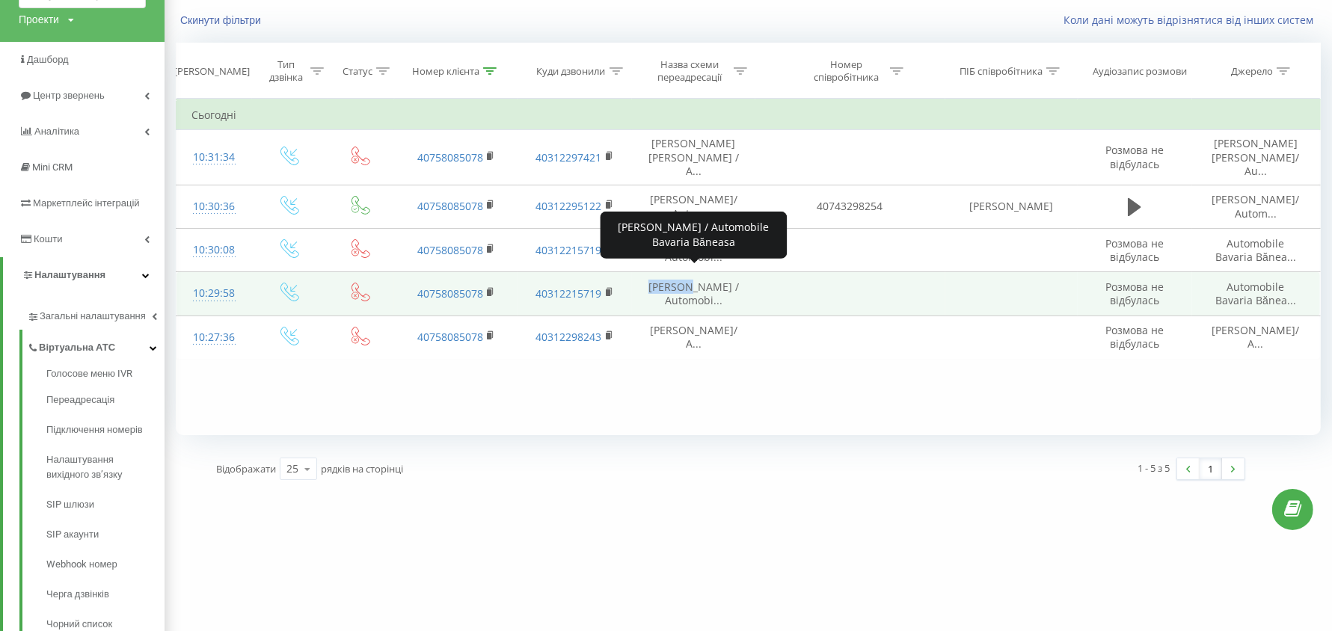
click at [683, 280] on span "Emilia Trasca / Automobi..." at bounding box center [693, 294] width 90 height 28
drag, startPoint x: 713, startPoint y: 273, endPoint x: 659, endPoint y: 274, distance: 53.8
click at [659, 280] on span "Emilia Trasca / Automobi..." at bounding box center [693, 294] width 90 height 28
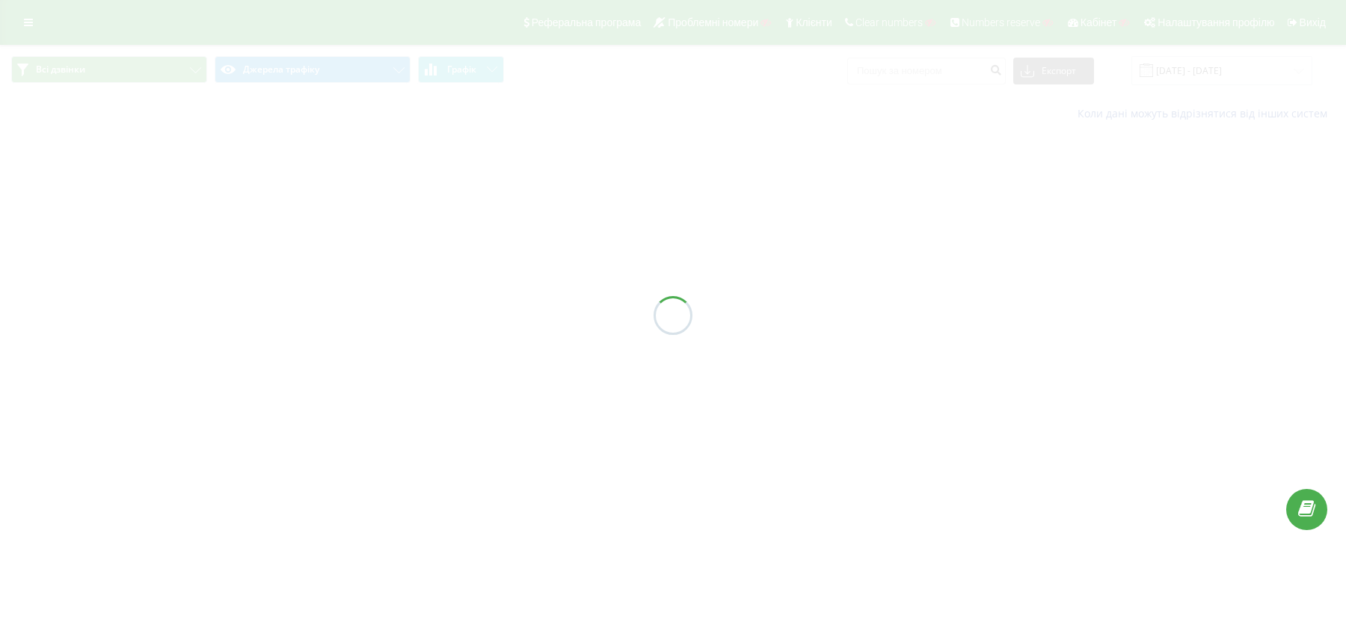
click at [31, 25] on div at bounding box center [673, 315] width 1346 height 631
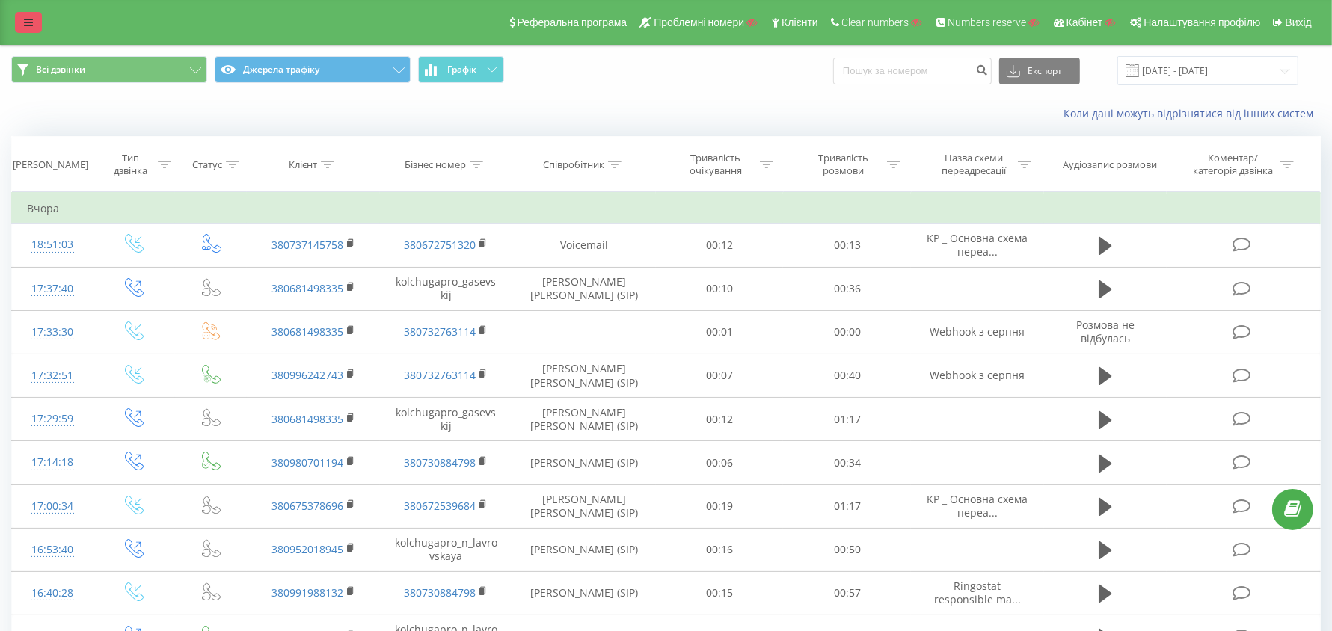
click at [28, 25] on icon at bounding box center [28, 22] width 9 height 10
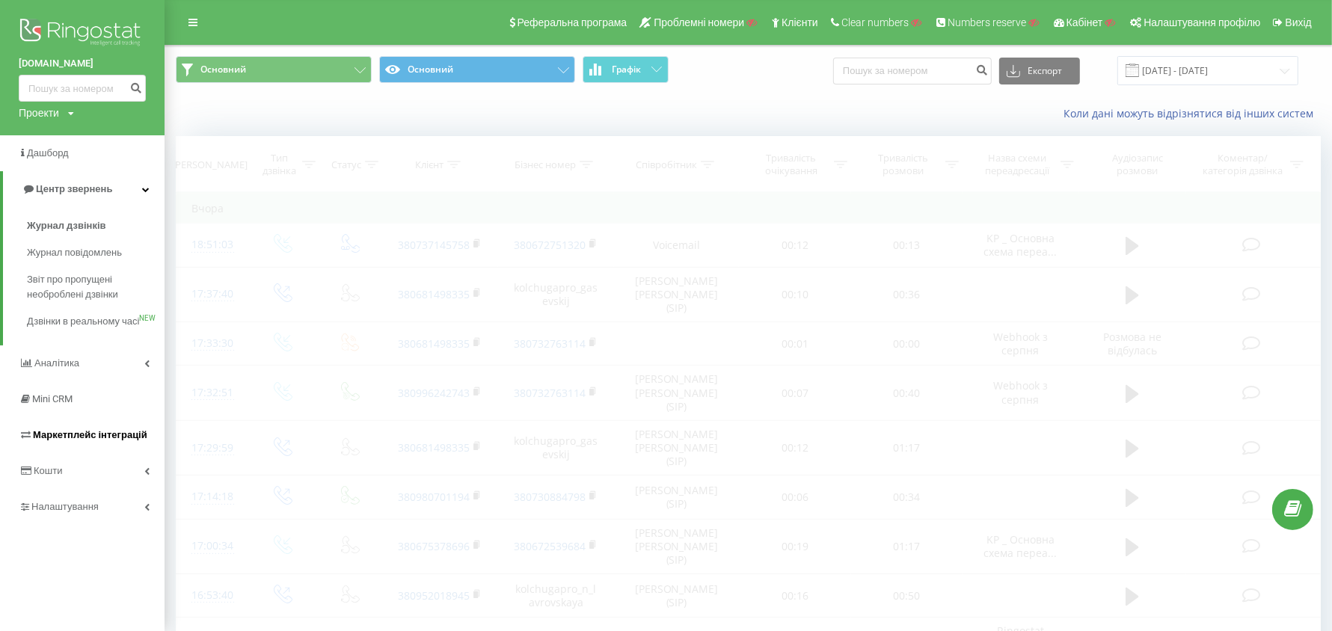
click at [90, 443] on span "Маркетплейс інтеграцій" at bounding box center [83, 435] width 129 height 15
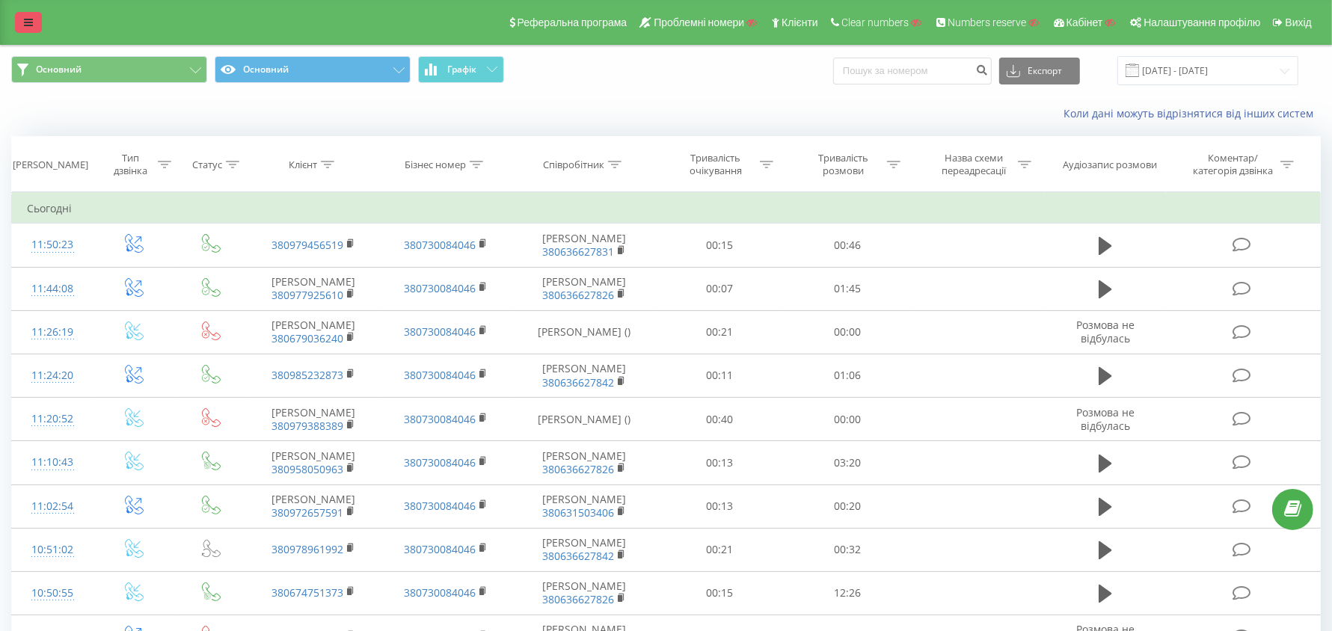
click at [22, 19] on link at bounding box center [28, 22] width 27 height 21
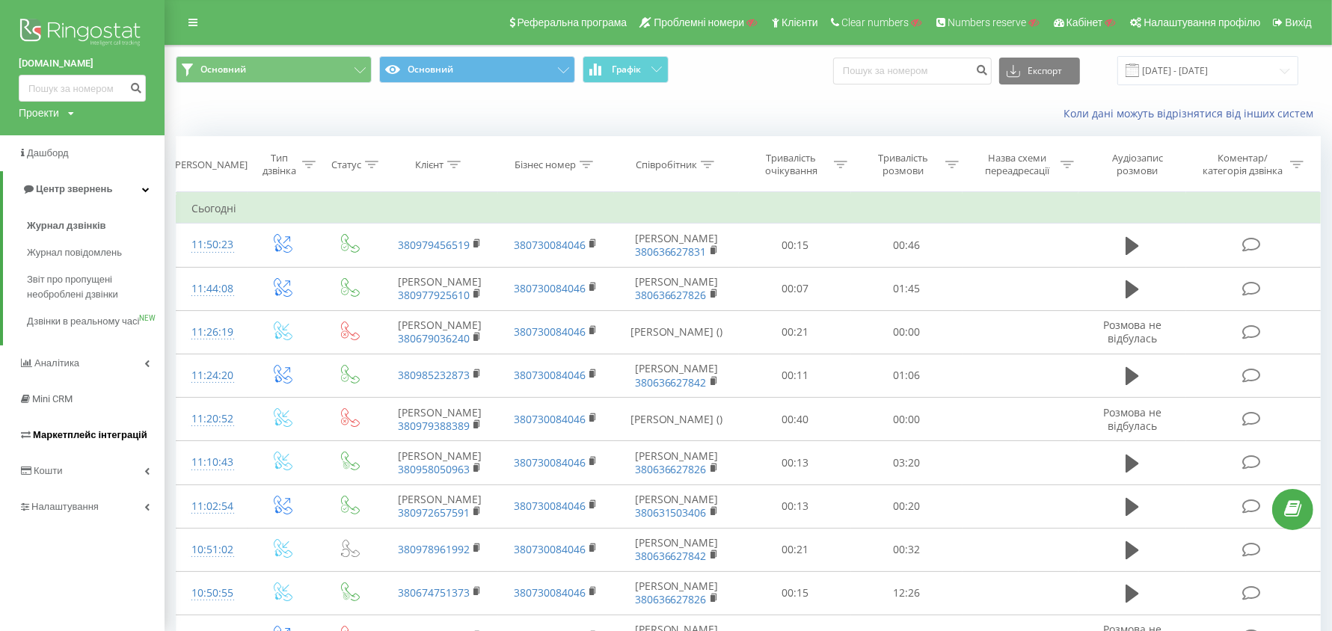
click at [84, 440] on link "Маркетплейс інтеграцій" at bounding box center [82, 435] width 165 height 36
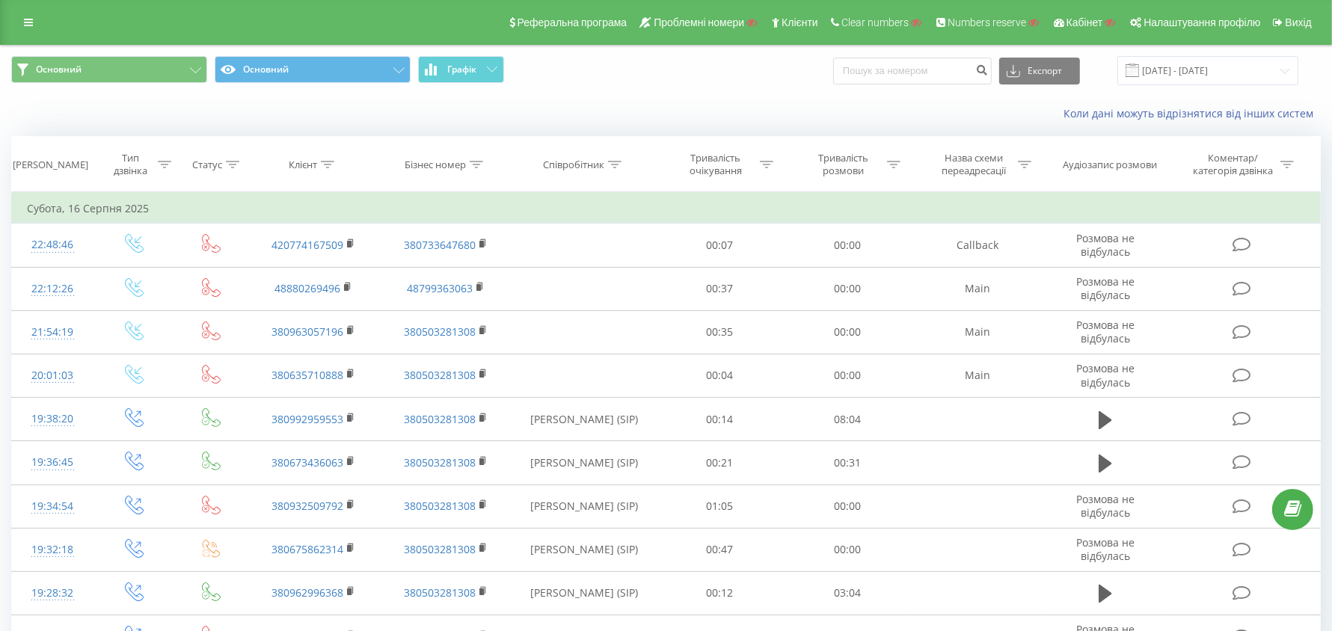
click at [328, 168] on div at bounding box center [327, 165] width 13 height 13
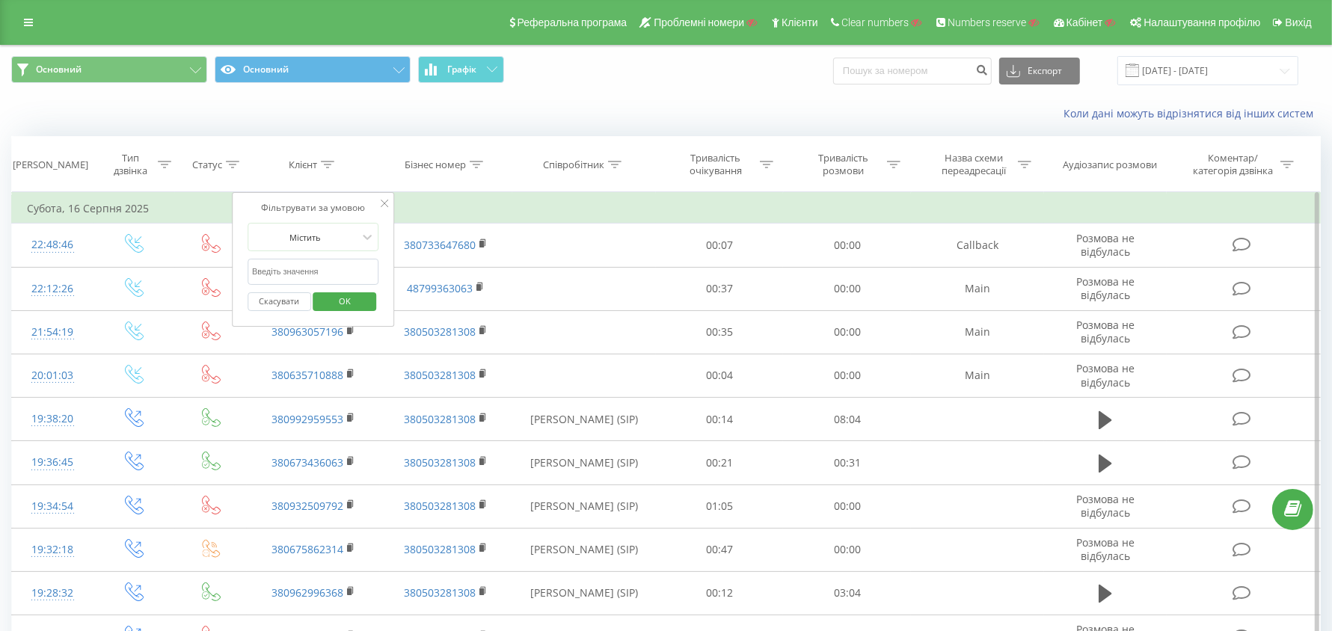
click at [318, 261] on input "text" at bounding box center [314, 272] width 132 height 26
paste input "380991707032"
type input "380991707032"
click at [335, 300] on span "OK" at bounding box center [345, 300] width 42 height 23
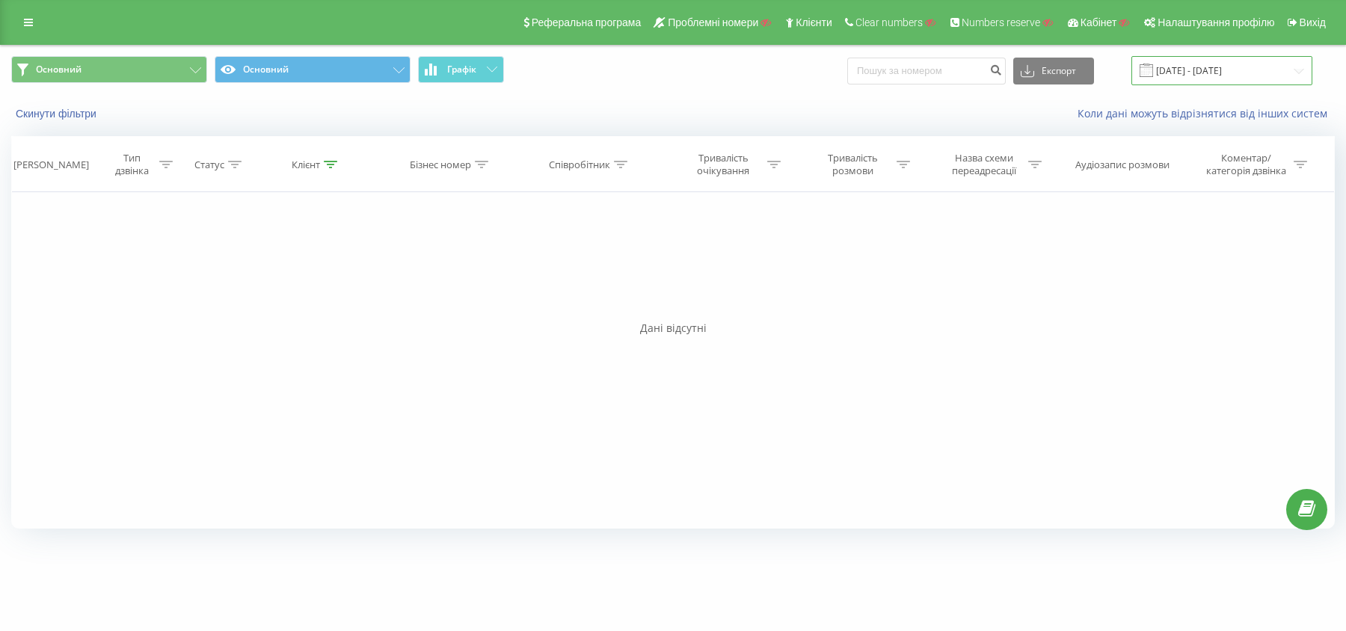
click at [1254, 67] on input "16.08.2025 - 16.08.2025" at bounding box center [1221, 70] width 181 height 29
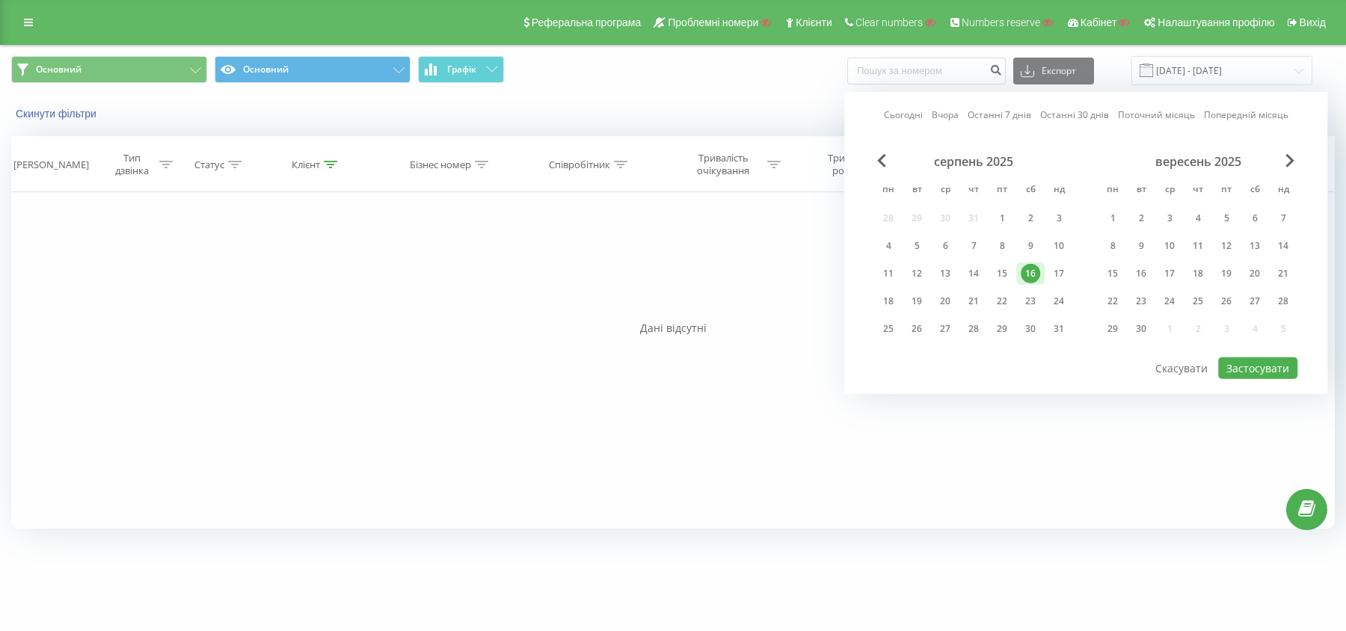
click at [987, 114] on link "Останні 7 днів" at bounding box center [1000, 115] width 64 height 14
click at [1226, 359] on button "Застосувати" at bounding box center [1257, 368] width 79 height 22
type input "13.08.2025 - 19.08.2025"
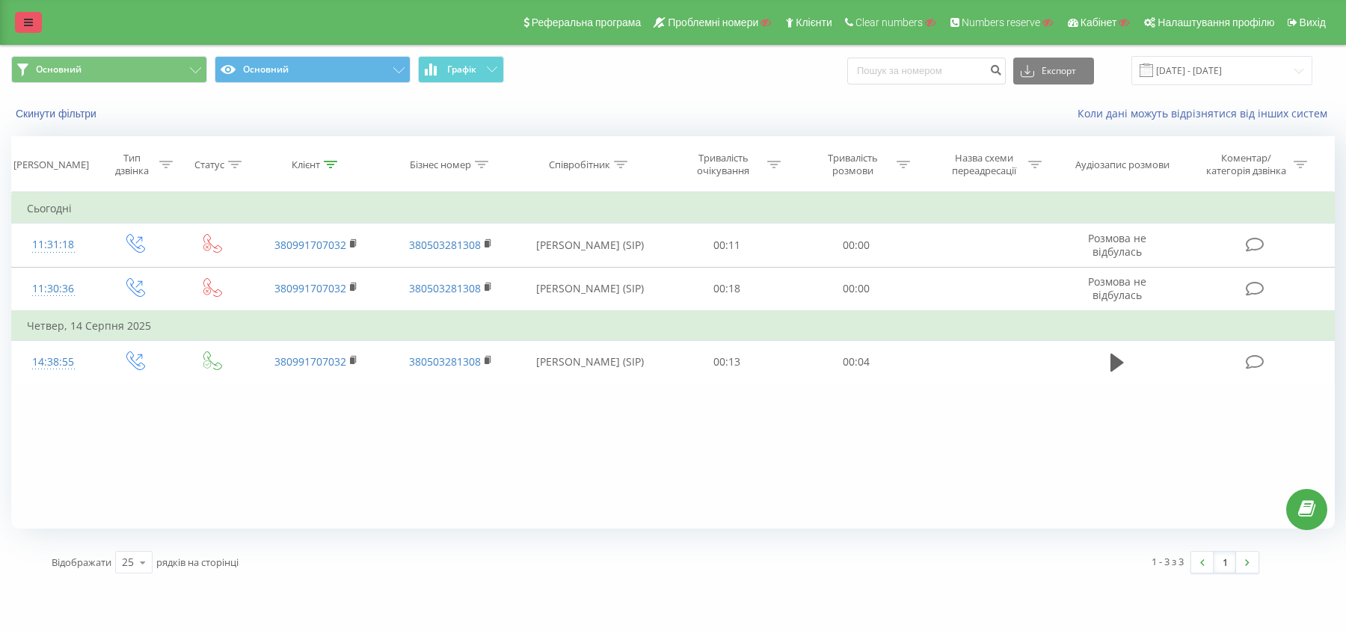
click at [30, 21] on icon at bounding box center [28, 22] width 9 height 10
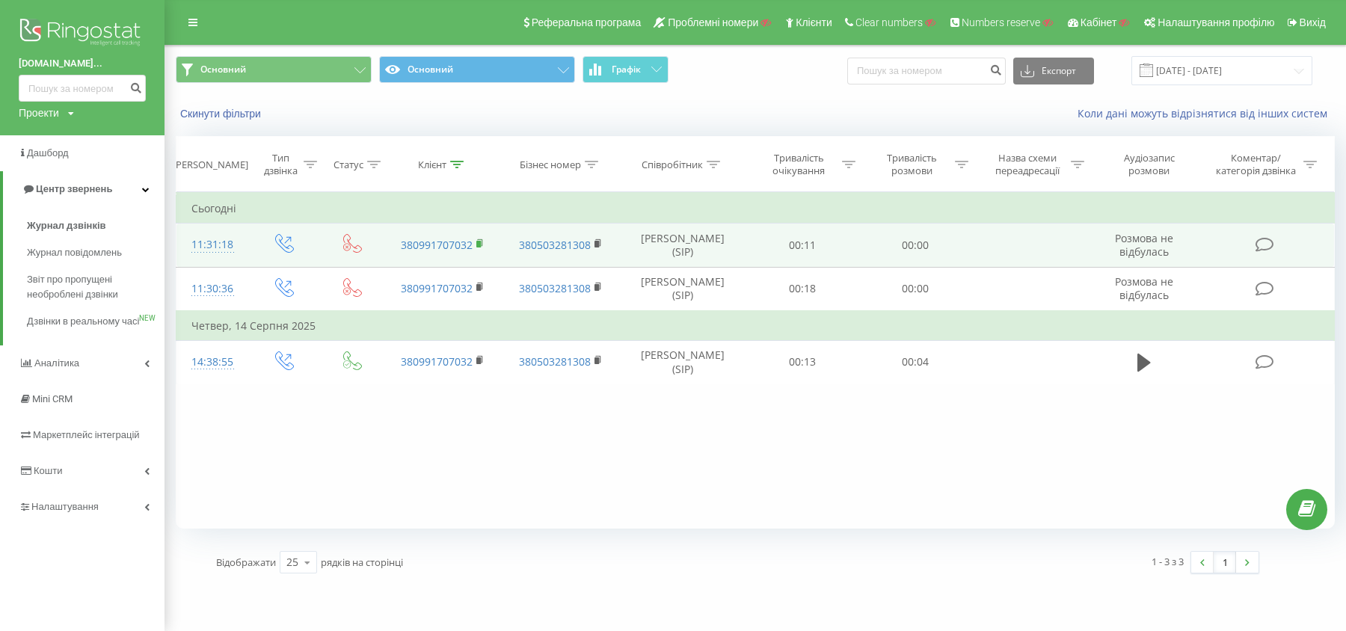
click at [477, 243] on rect at bounding box center [478, 244] width 4 height 7
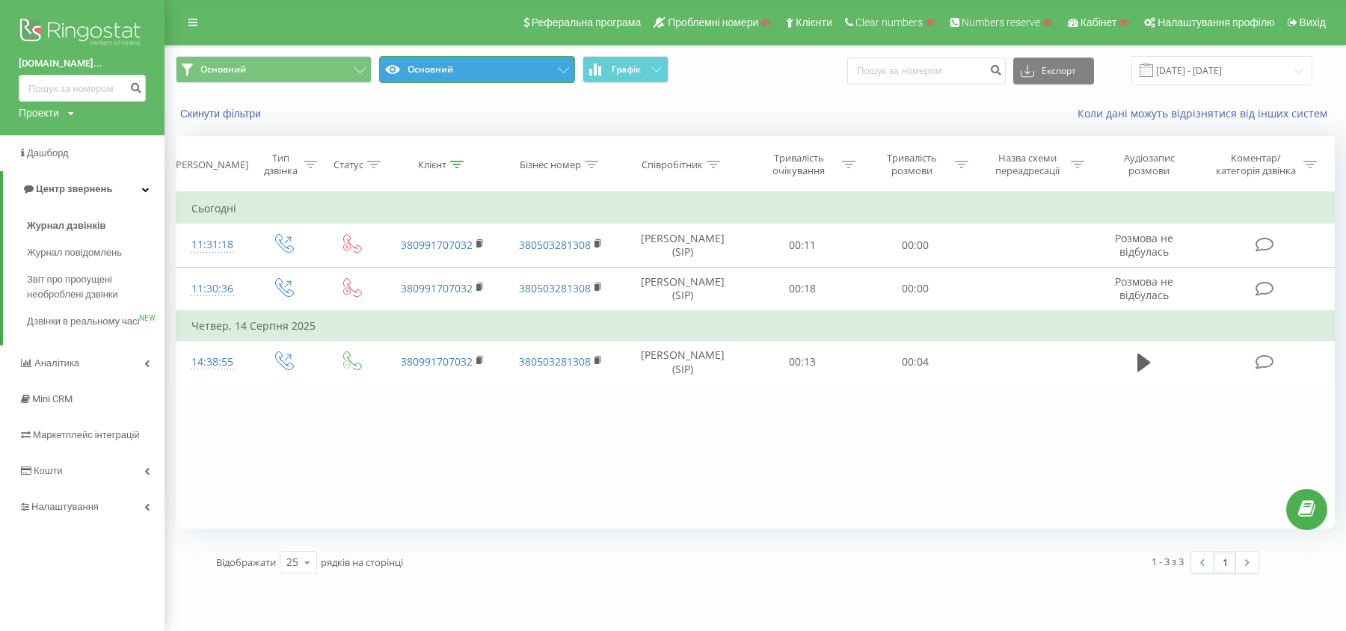
click at [457, 72] on button "Основний" at bounding box center [477, 69] width 196 height 27
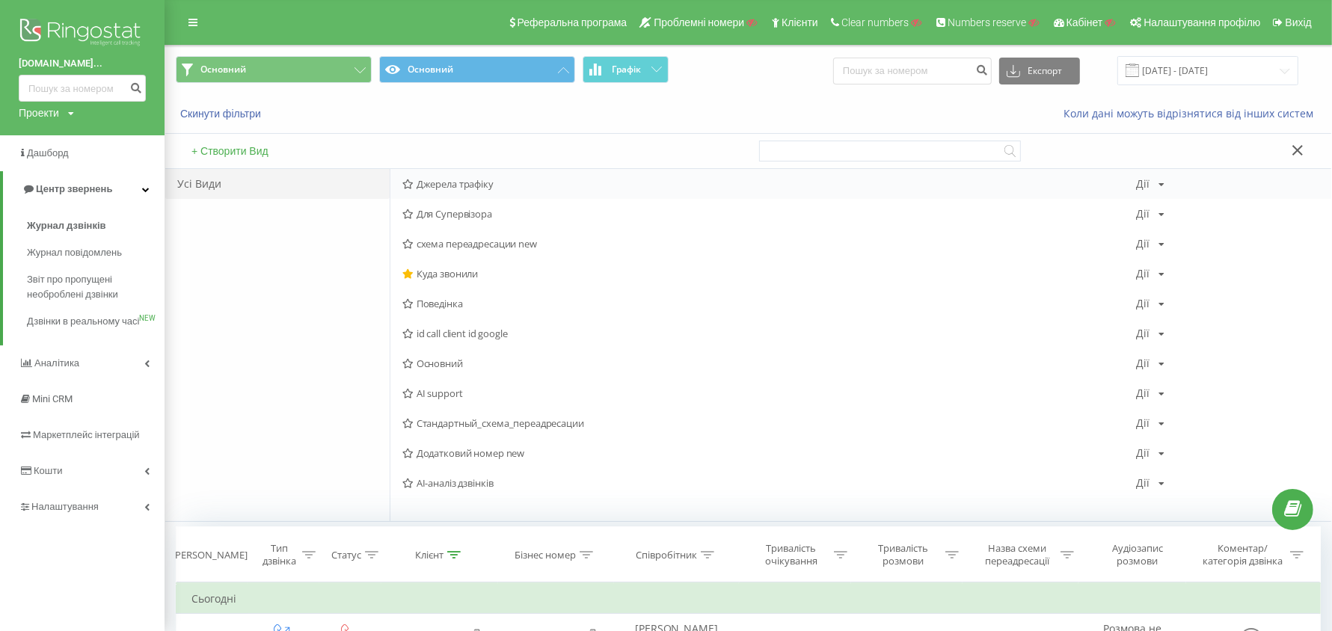
click at [461, 173] on div "Джерела трафіку Дії Редагувати Копіювати Видалити За замовчуванням Поділитися" at bounding box center [860, 184] width 941 height 30
click at [467, 179] on span "Джерела трафіку" at bounding box center [769, 184] width 734 height 10
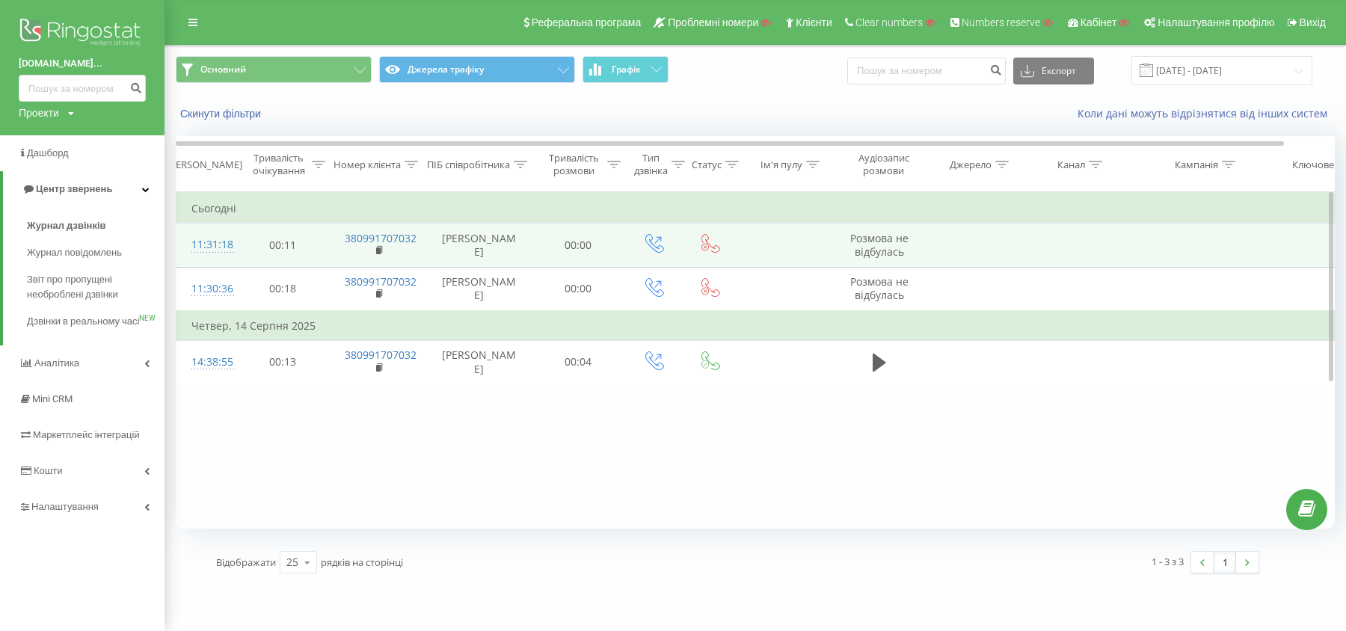
click at [215, 240] on div "11:31:18" at bounding box center [206, 244] width 30 height 29
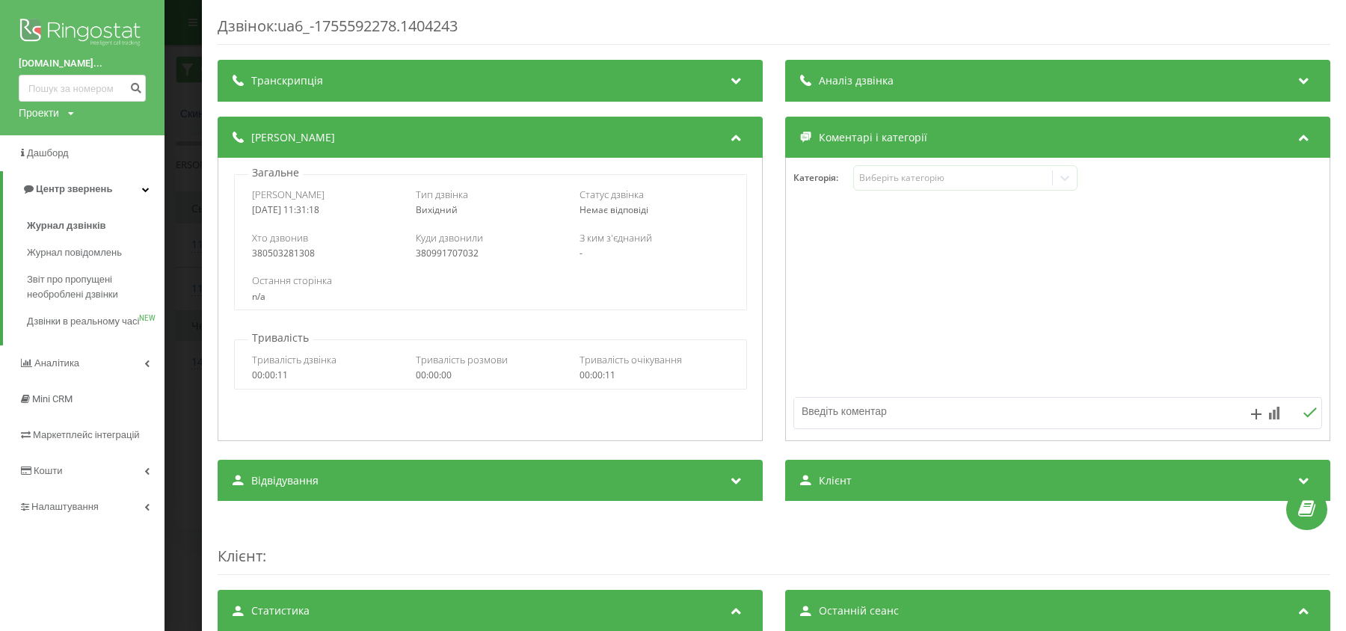
click at [177, 236] on div "Дзвінок : ua6_-1755592278.1404243 Транскрипція Для AI-аналізу майбутніх дзвінкі…" at bounding box center [673, 315] width 1346 height 631
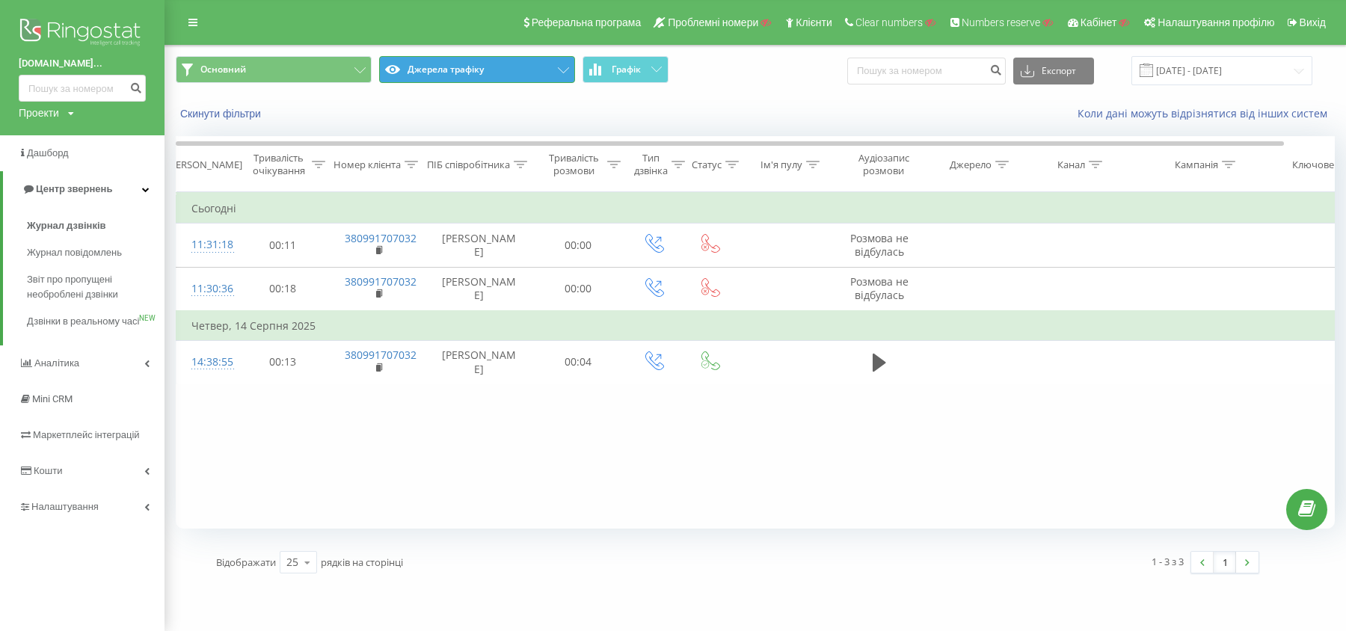
click at [444, 61] on button "Джерела трафіку" at bounding box center [477, 69] width 196 height 27
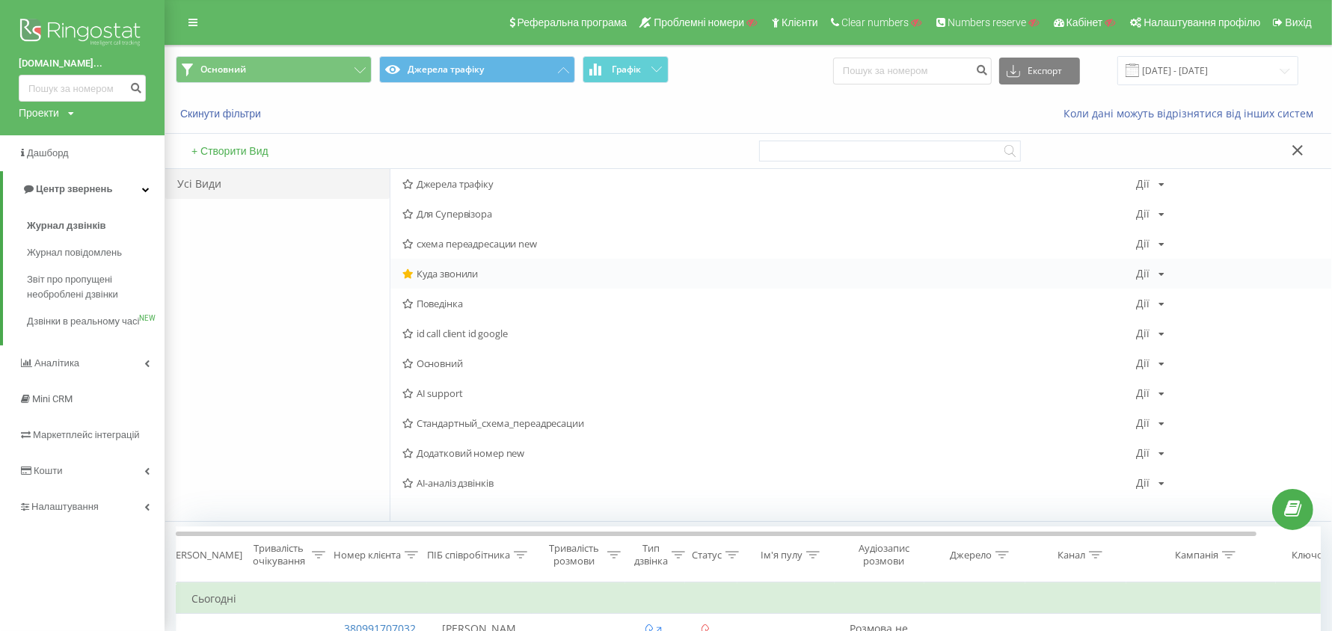
click at [448, 274] on span "Куда звонили" at bounding box center [769, 273] width 734 height 10
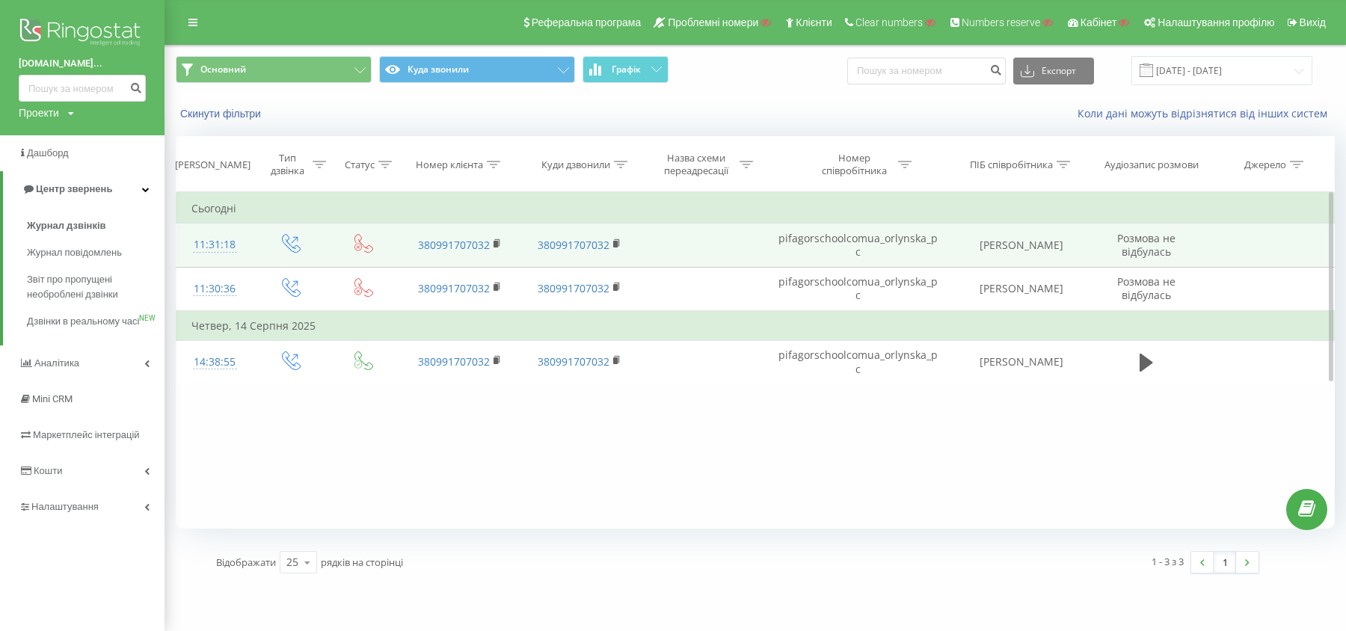
click at [828, 251] on td "pifagorschoolcomua_orlynska_pc" at bounding box center [858, 245] width 192 height 43
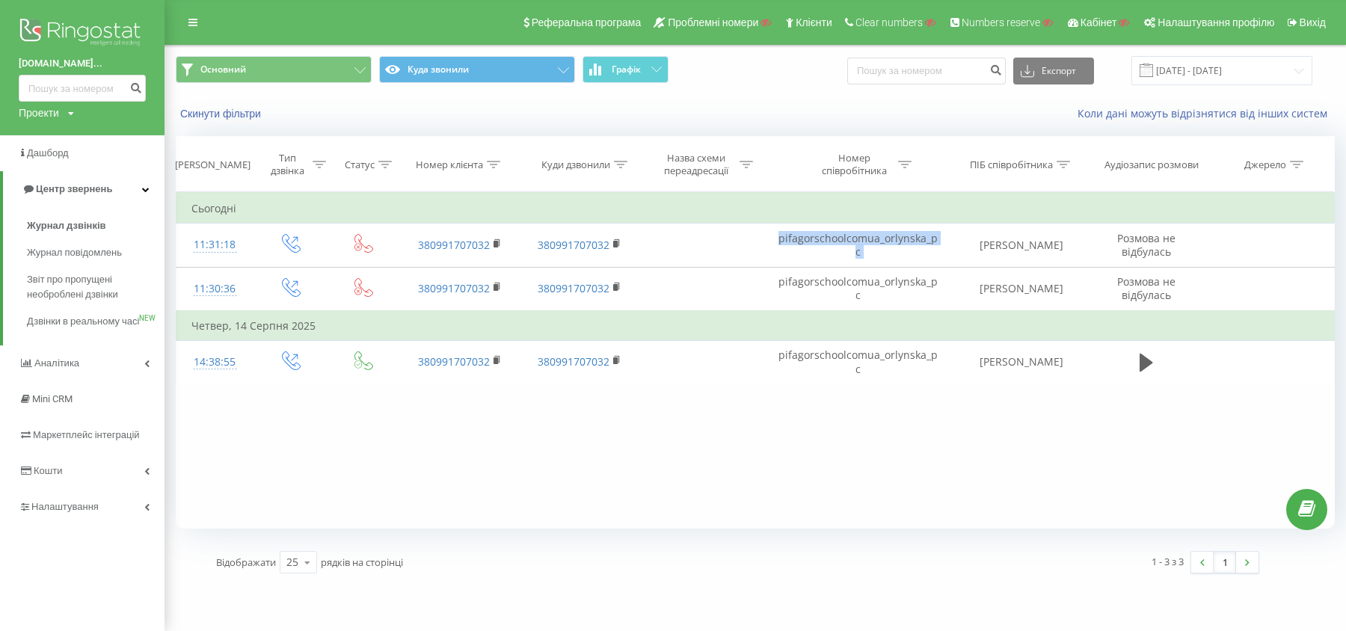
copy td "pifagorschoolcomua_orlynska_pc"
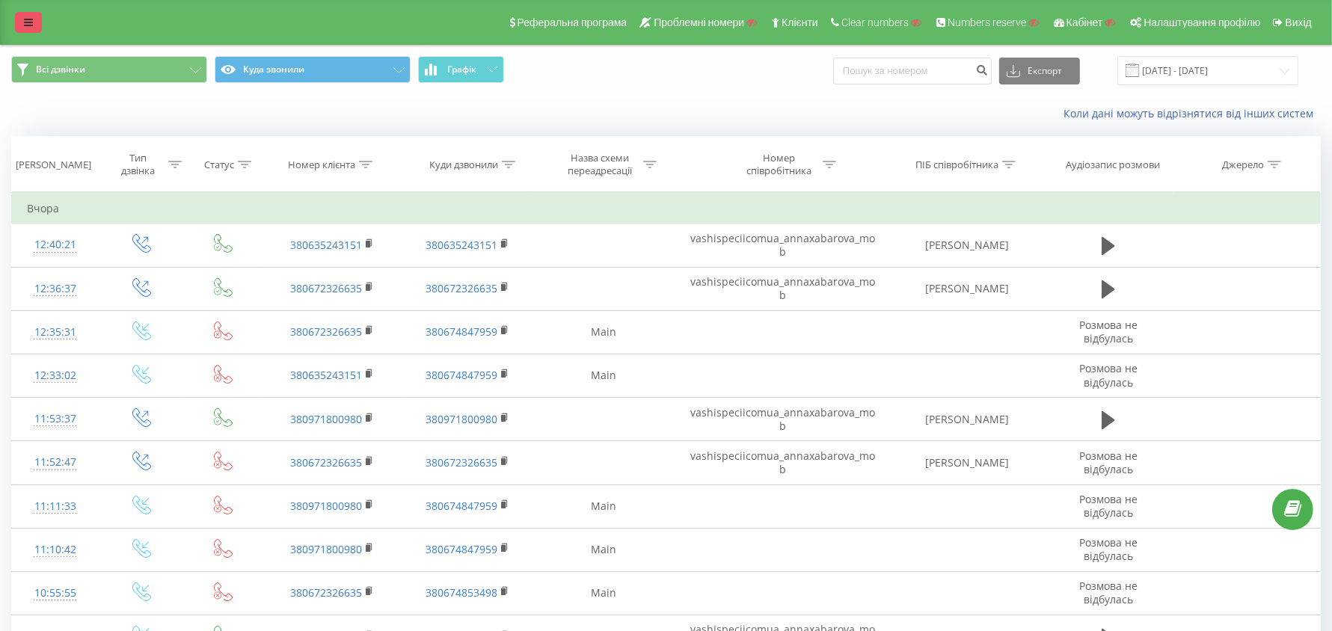
click at [37, 26] on link at bounding box center [28, 22] width 27 height 21
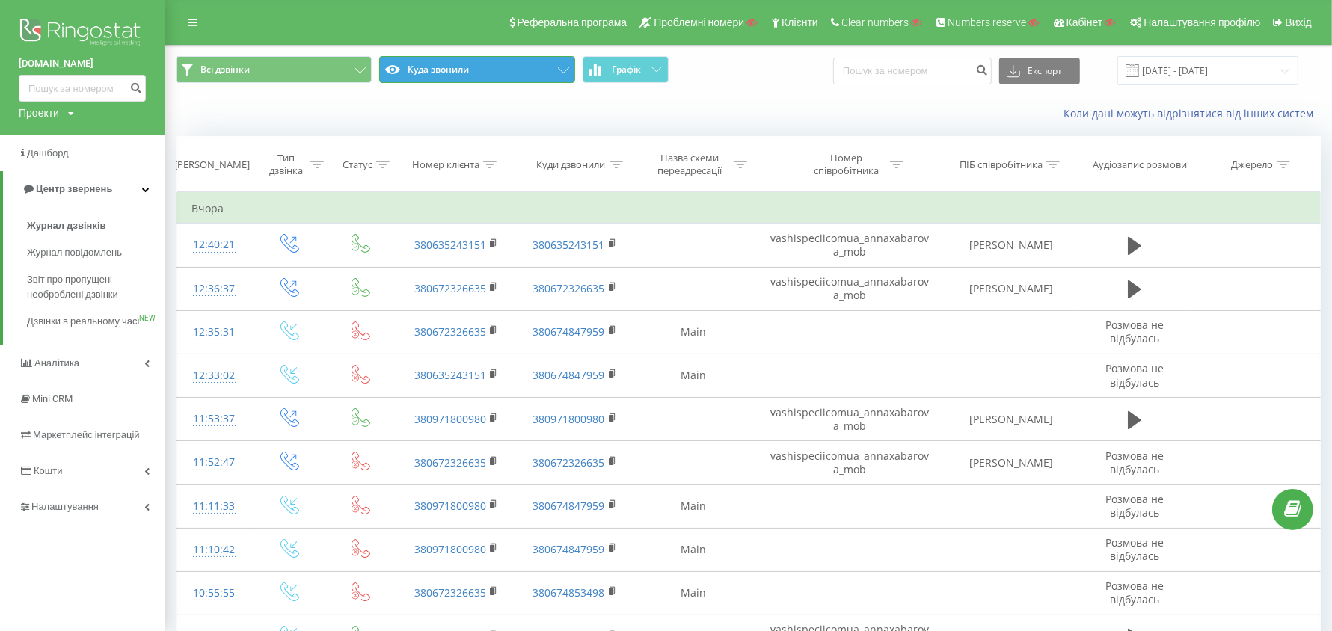
click at [419, 67] on button "Куда звонили" at bounding box center [477, 69] width 196 height 27
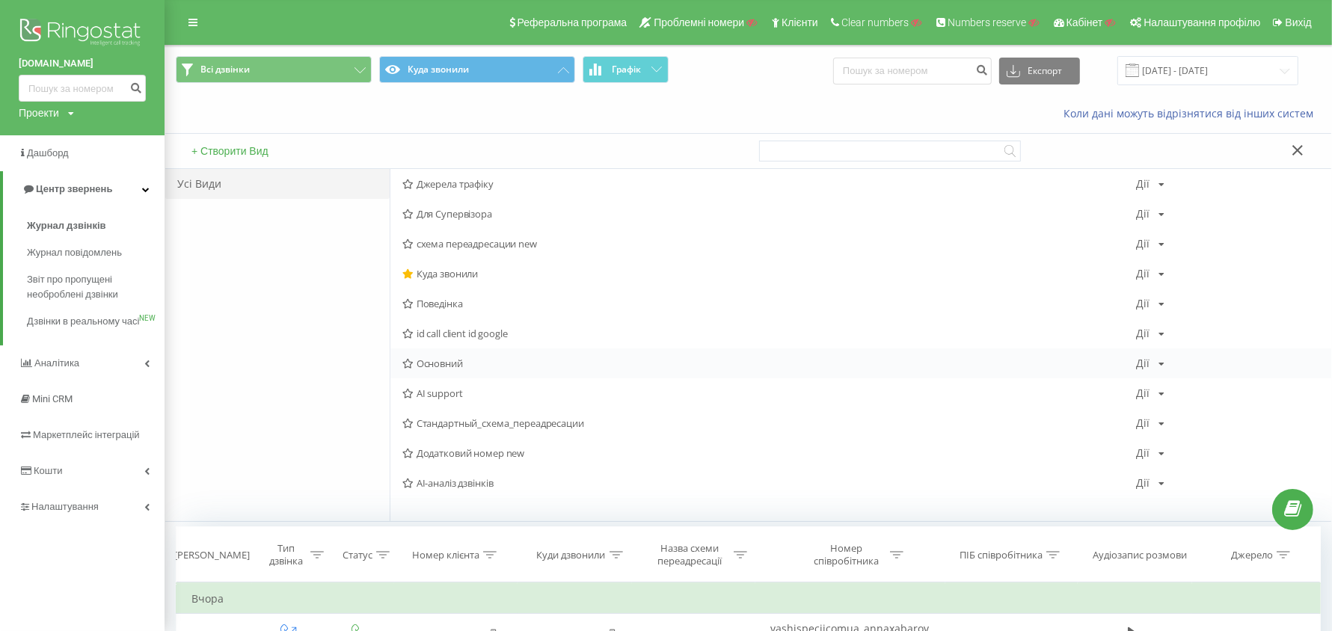
click at [449, 363] on span "Основний" at bounding box center [769, 363] width 734 height 10
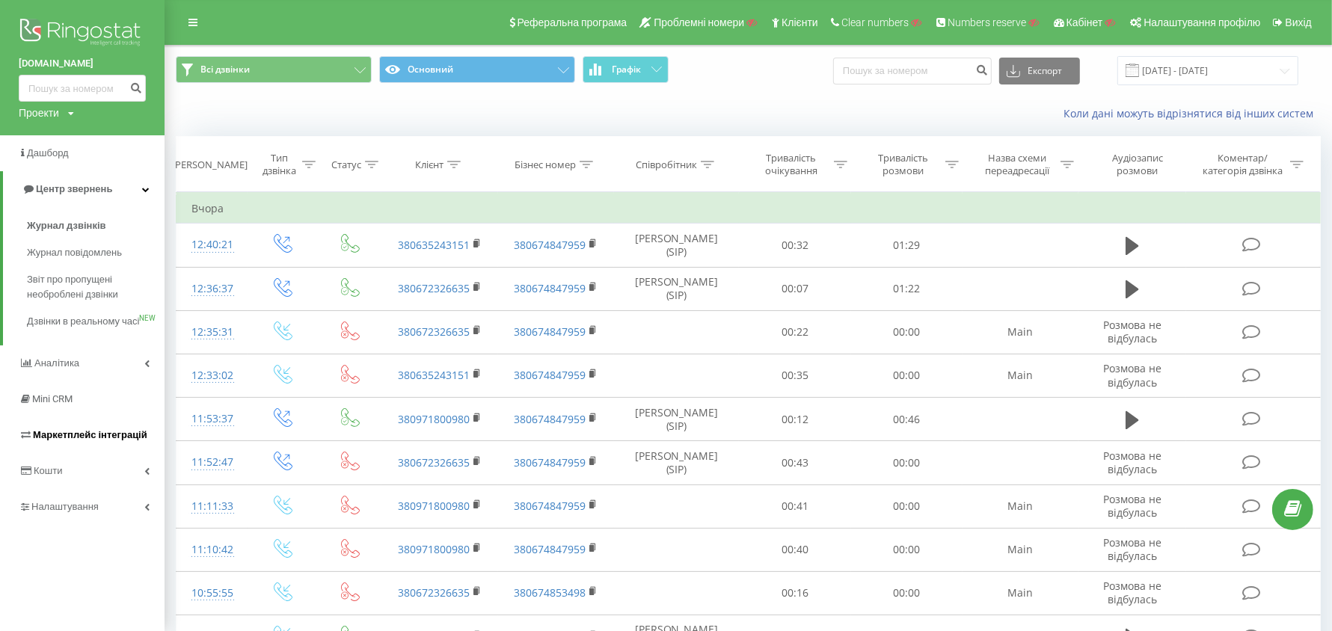
click at [94, 443] on span "Маркетплейс інтеграцій" at bounding box center [83, 435] width 129 height 15
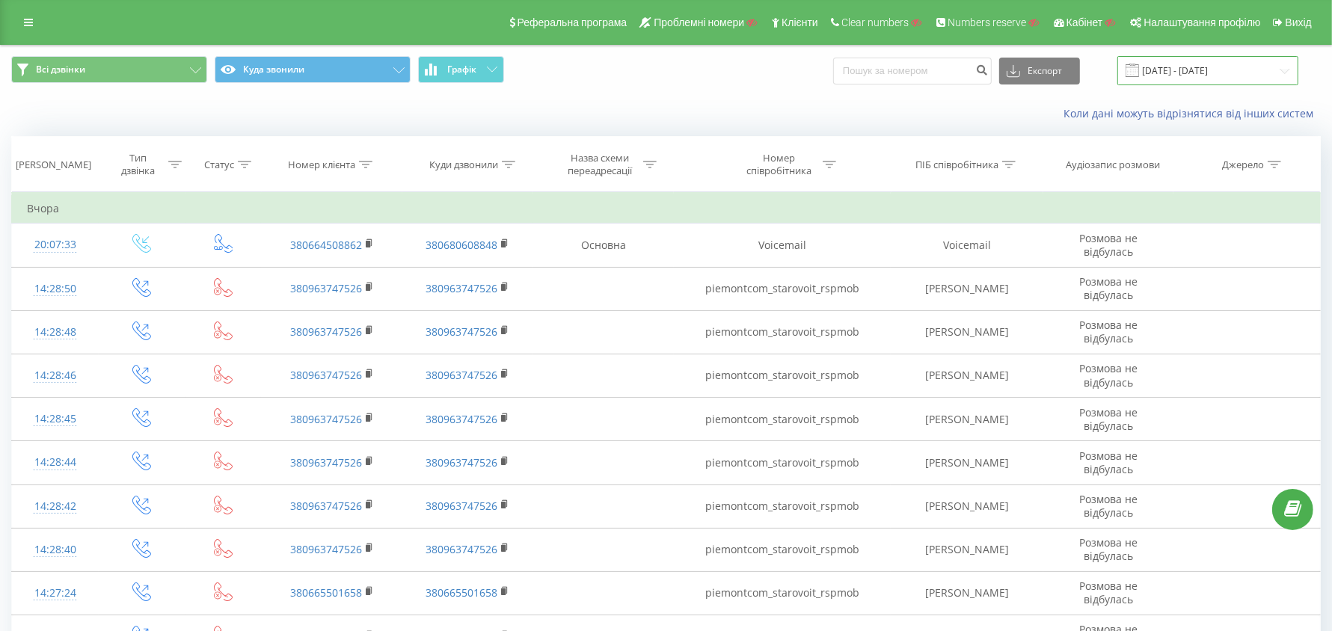
click at [1164, 70] on input "[DATE] - [DATE]" at bounding box center [1207, 70] width 181 height 29
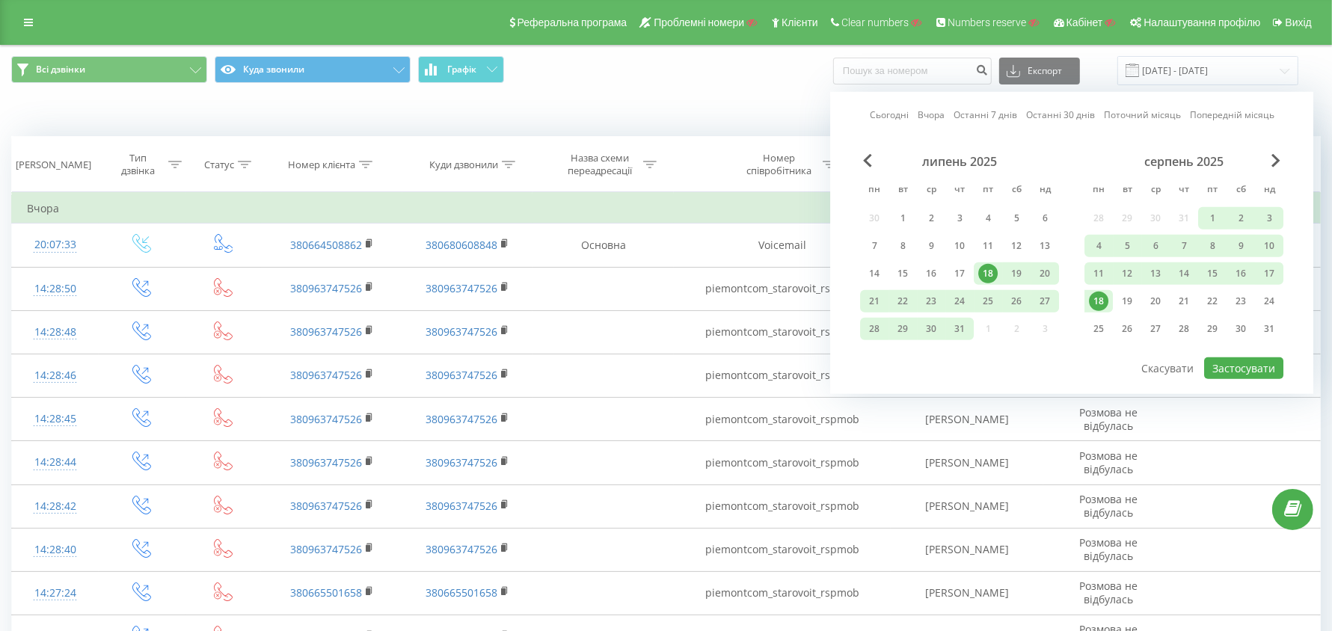
click at [903, 117] on link "Сьогодні" at bounding box center [889, 115] width 39 height 14
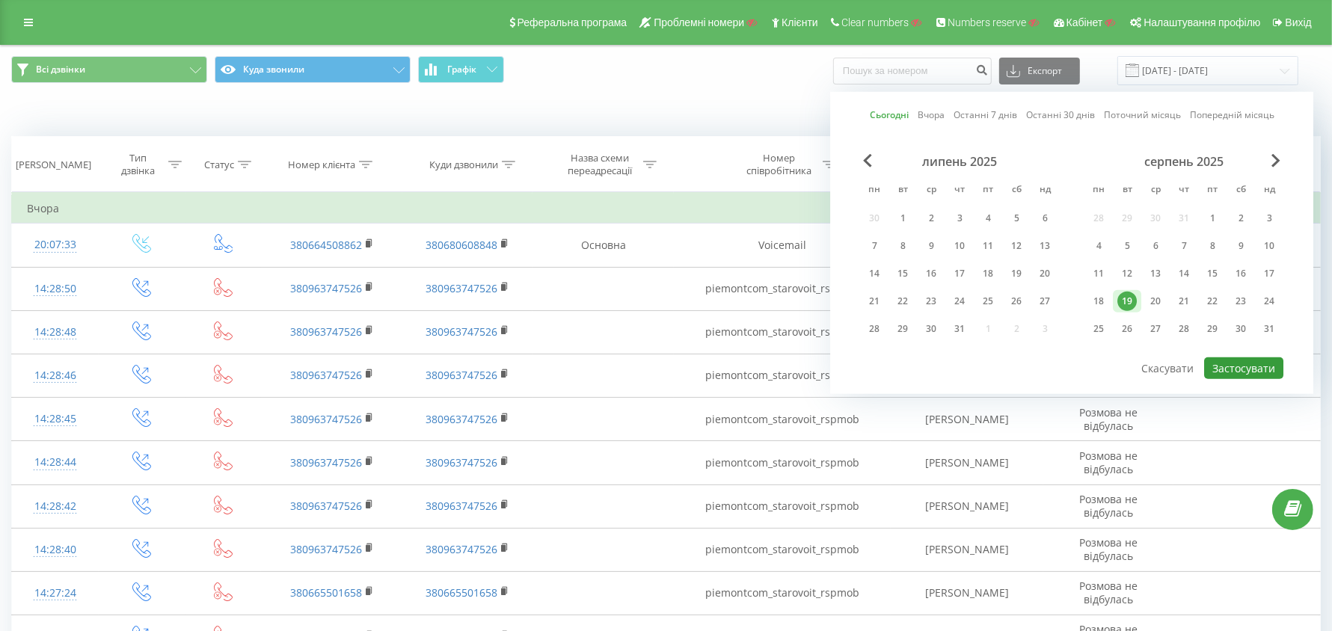
click at [1249, 367] on button "Застосувати" at bounding box center [1243, 368] width 79 height 22
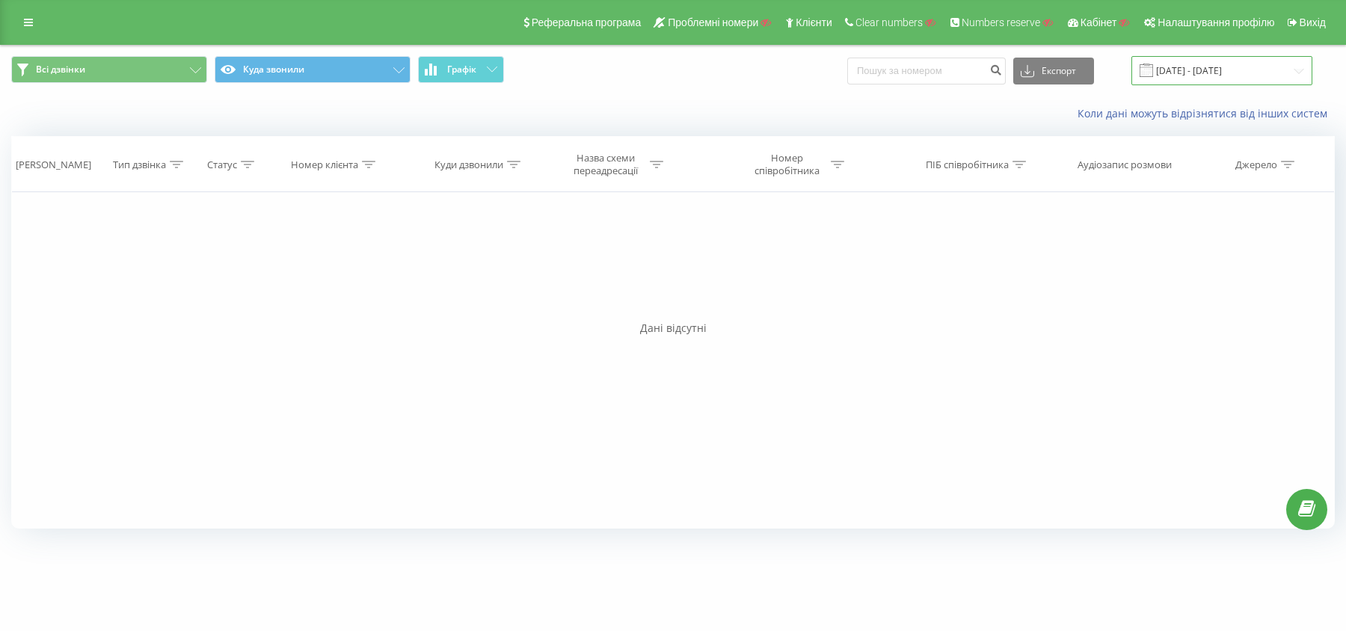
click at [1210, 66] on input "[DATE] - [DATE]" at bounding box center [1221, 70] width 181 height 29
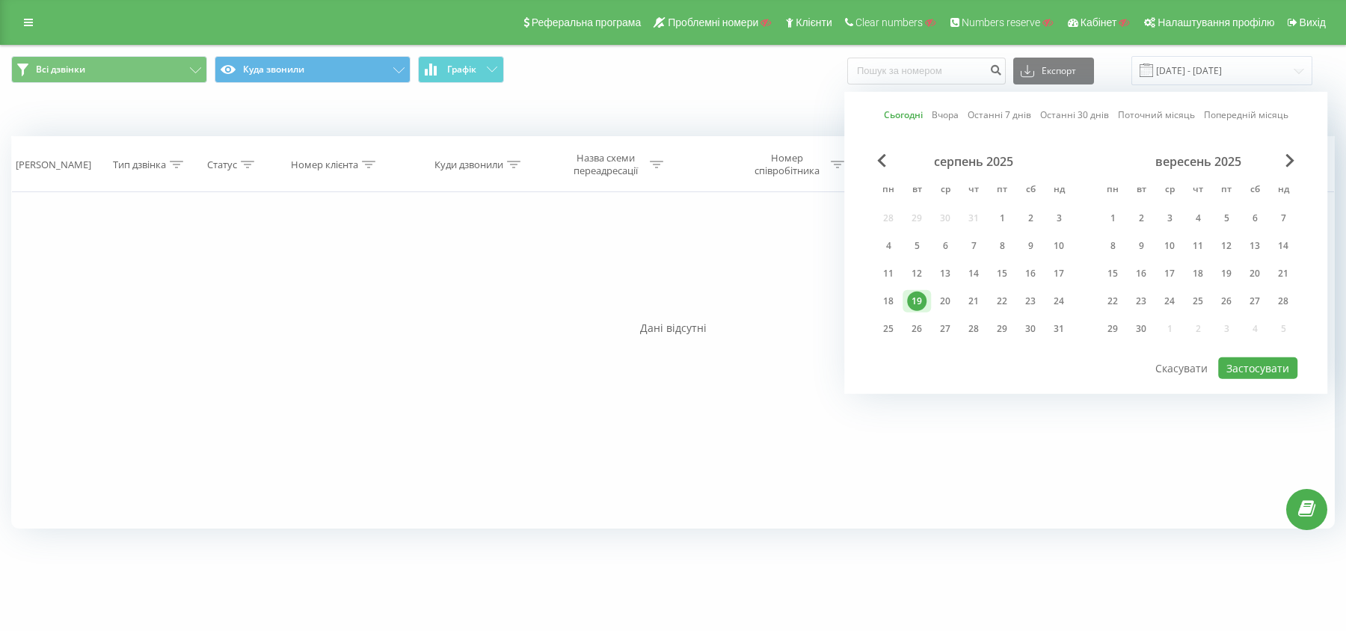
click at [949, 117] on link "Вчора" at bounding box center [945, 115] width 27 height 14
click at [1271, 365] on button "Застосувати" at bounding box center [1257, 368] width 79 height 22
type input "[DATE] - [DATE]"
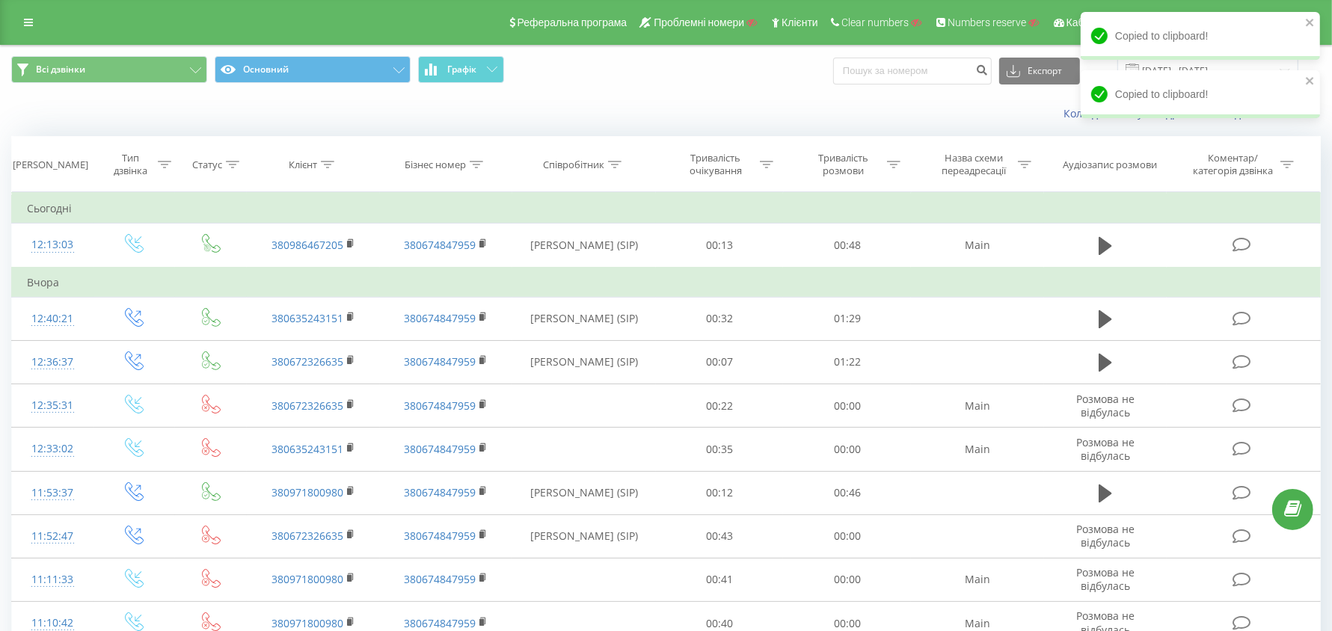
click at [391, 129] on div "Коли дані можуть відрізнятися вiд інших систем" at bounding box center [666, 114] width 1330 height 36
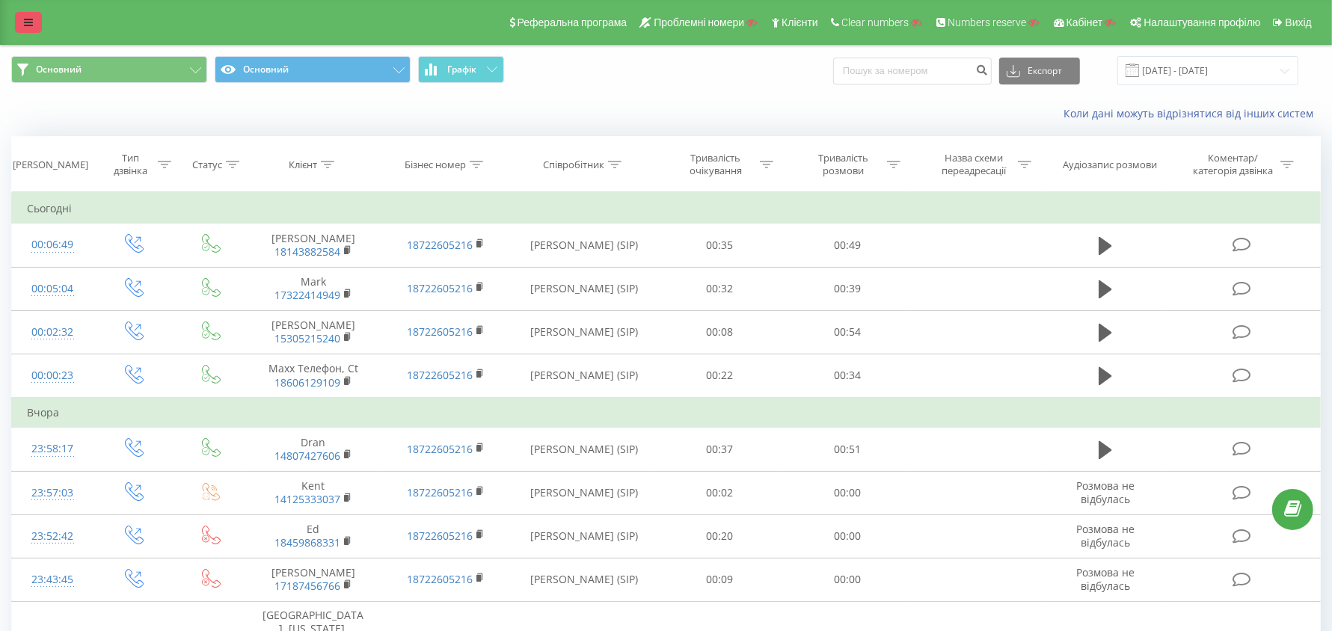
click at [27, 21] on icon at bounding box center [28, 22] width 9 height 10
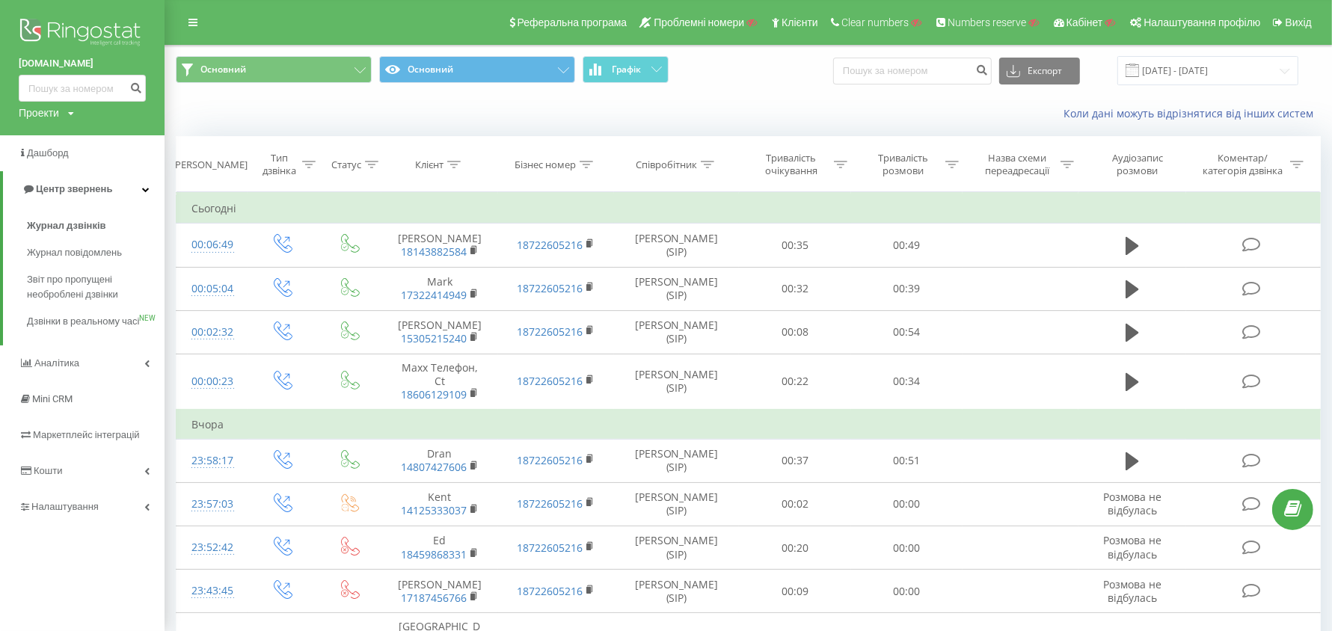
click at [49, 115] on div "Проекти" at bounding box center [39, 112] width 40 height 15
click at [61, 139] on input "text" at bounding box center [60, 136] width 75 height 22
paste input "[DOMAIN_NAME]"
type input "[DOMAIN_NAME]"
click at [109, 129] on link "Пошук" at bounding box center [120, 136] width 44 height 22
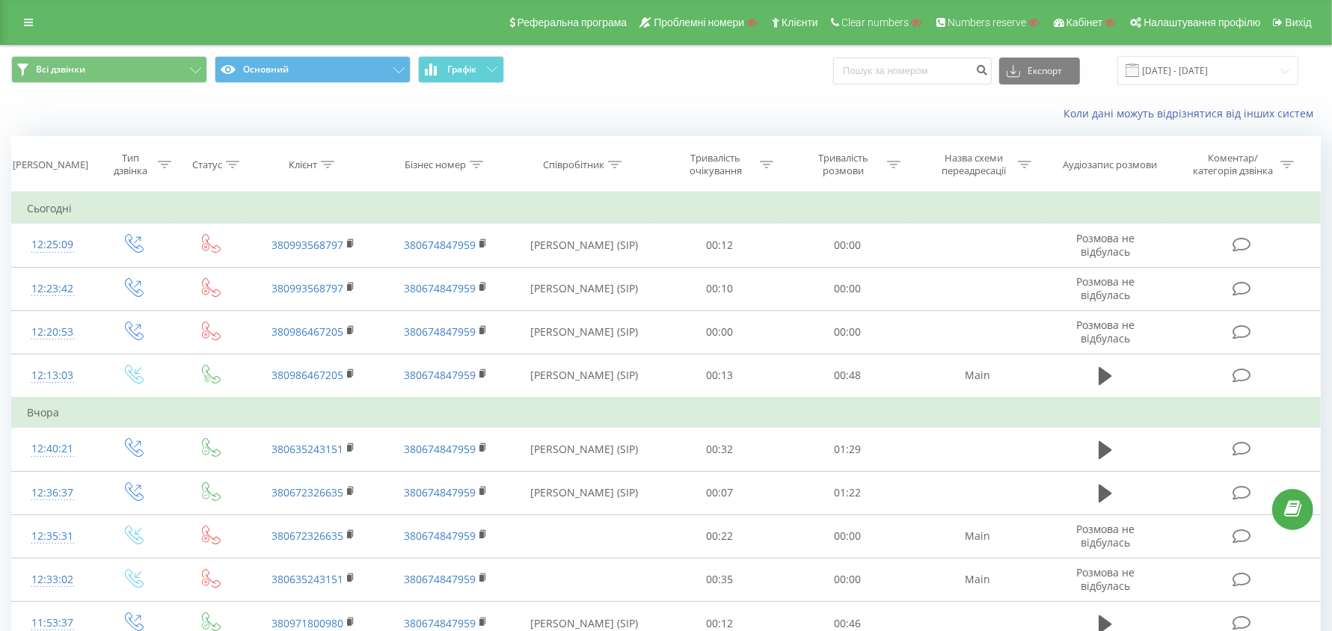
click at [492, 123] on div "Коли дані можуть відрізнятися вiд інших систем" at bounding box center [666, 114] width 1330 height 36
click at [31, 22] on icon at bounding box center [28, 22] width 9 height 10
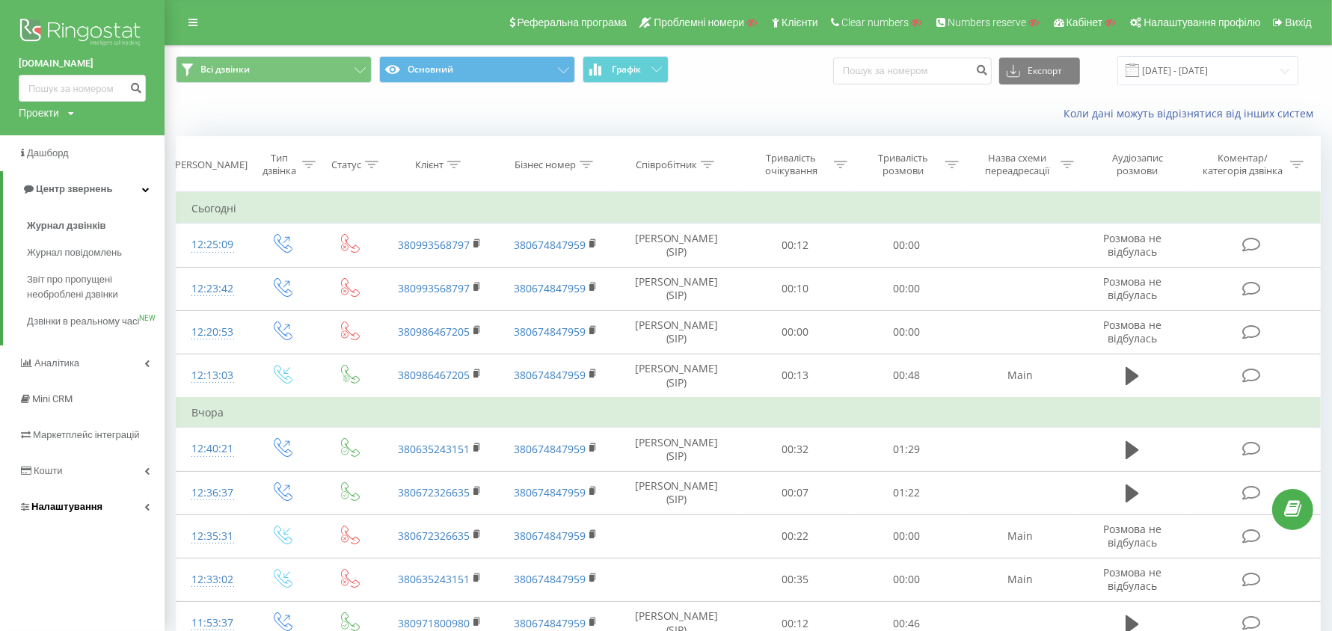
click at [80, 525] on link "Налаштування" at bounding box center [82, 507] width 165 height 36
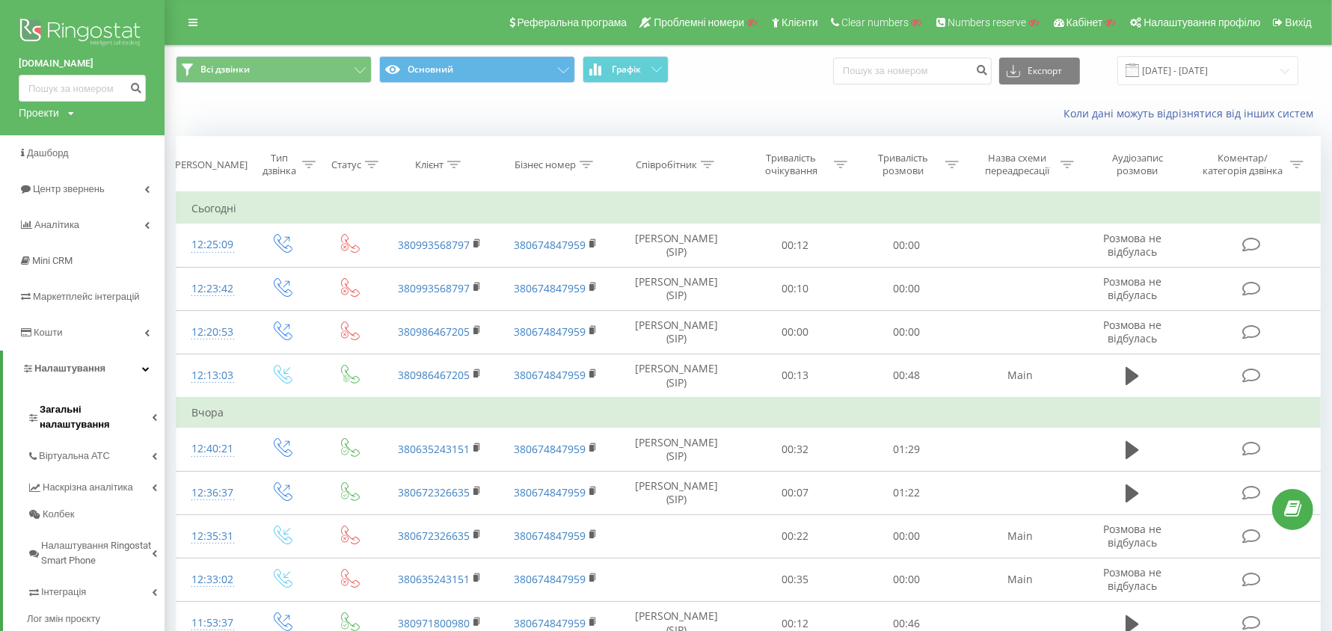
click at [116, 413] on span "Загальні налаштування" at bounding box center [96, 417] width 112 height 30
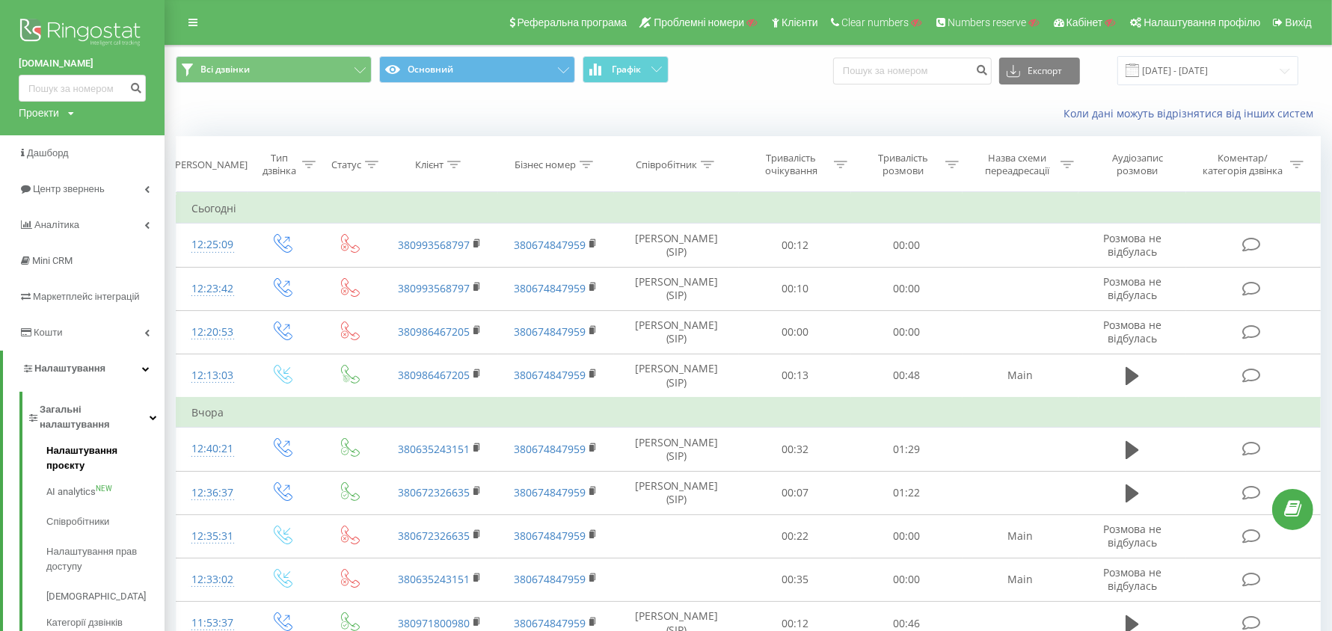
click at [106, 443] on span "Налаштування проєкту" at bounding box center [101, 458] width 111 height 30
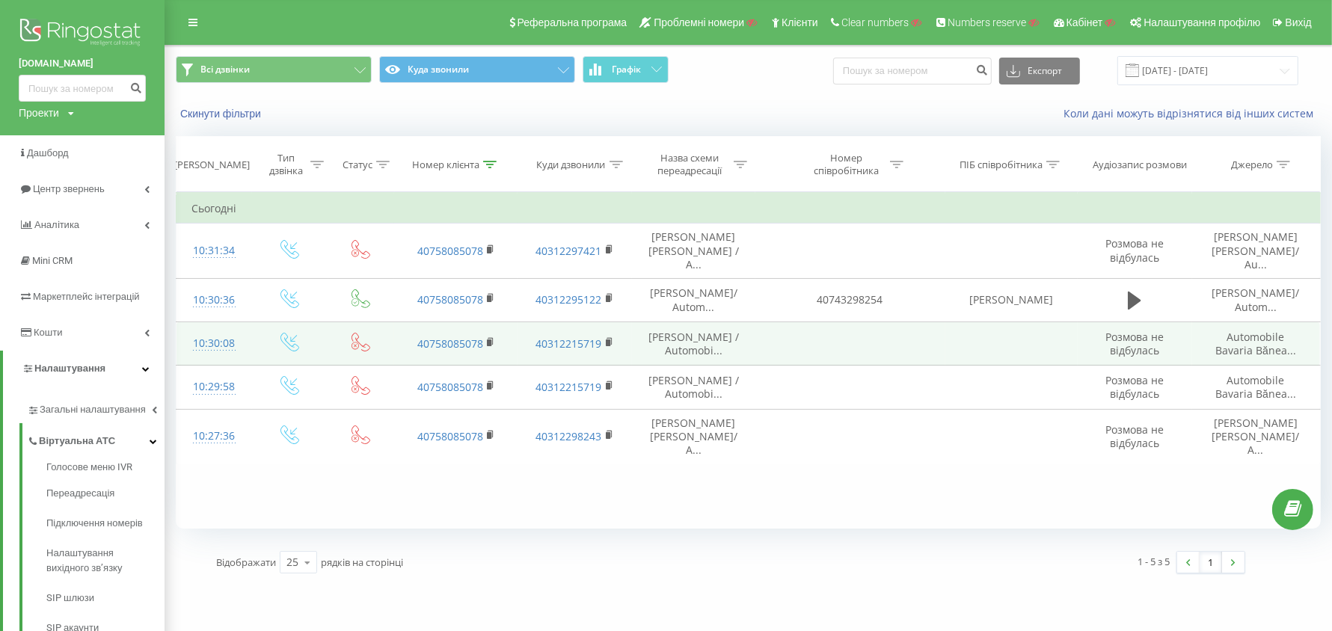
click at [50, 115] on div "Проекти" at bounding box center [39, 112] width 40 height 15
click at [62, 138] on input "text" at bounding box center [60, 136] width 75 height 22
paste input "[DOMAIN_NAME]"
type input "[DOMAIN_NAME]"
drag, startPoint x: 120, startPoint y: 135, endPoint x: 173, endPoint y: 140, distance: 52.5
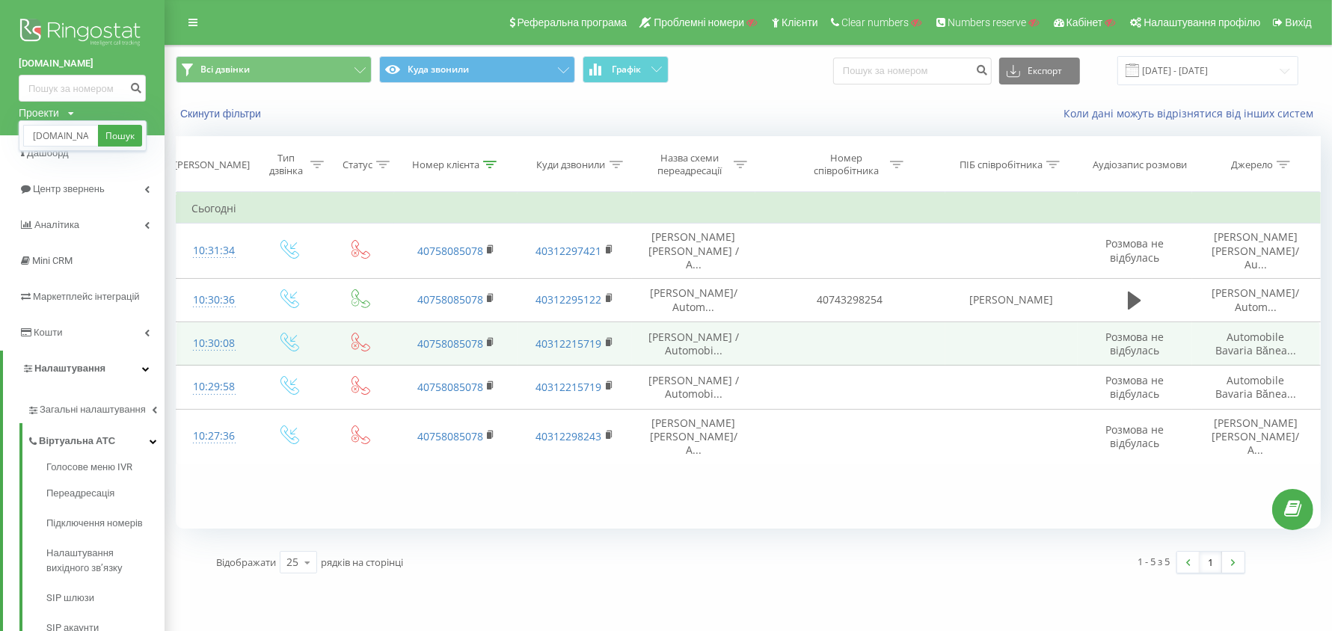
click at [120, 135] on link "Пошук" at bounding box center [120, 136] width 44 height 22
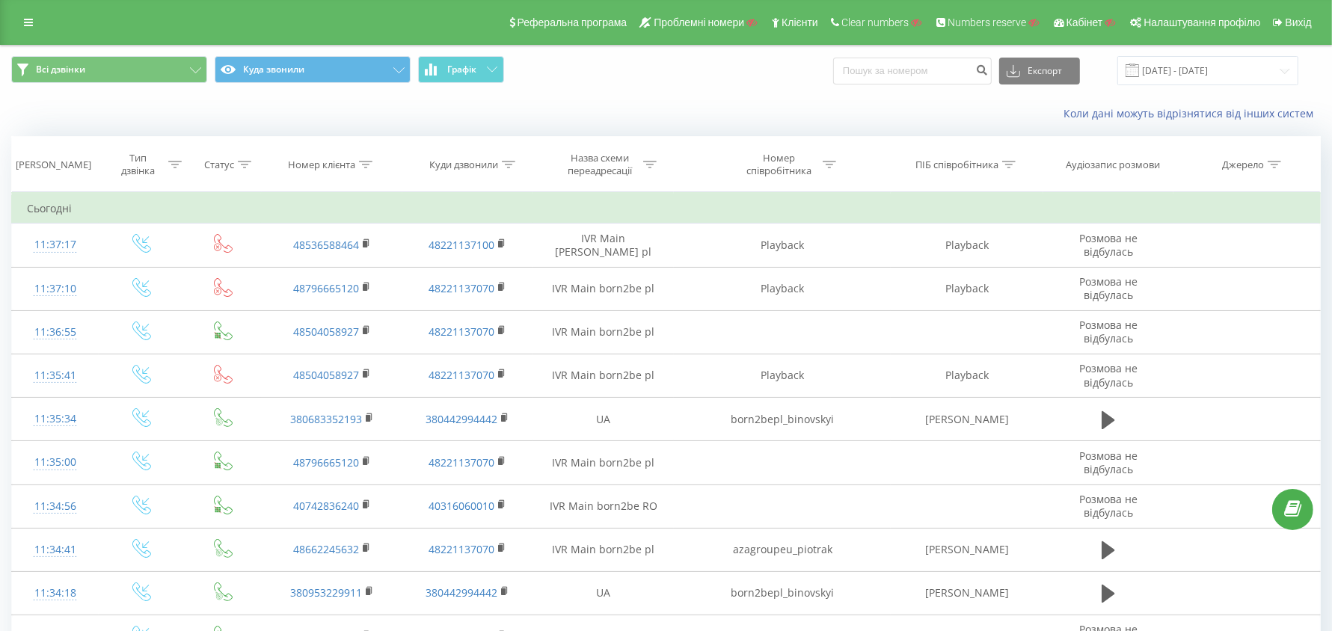
click at [170, 161] on icon at bounding box center [174, 164] width 13 height 7
click at [146, 275] on div "Введіть значення" at bounding box center [134, 273] width 106 height 12
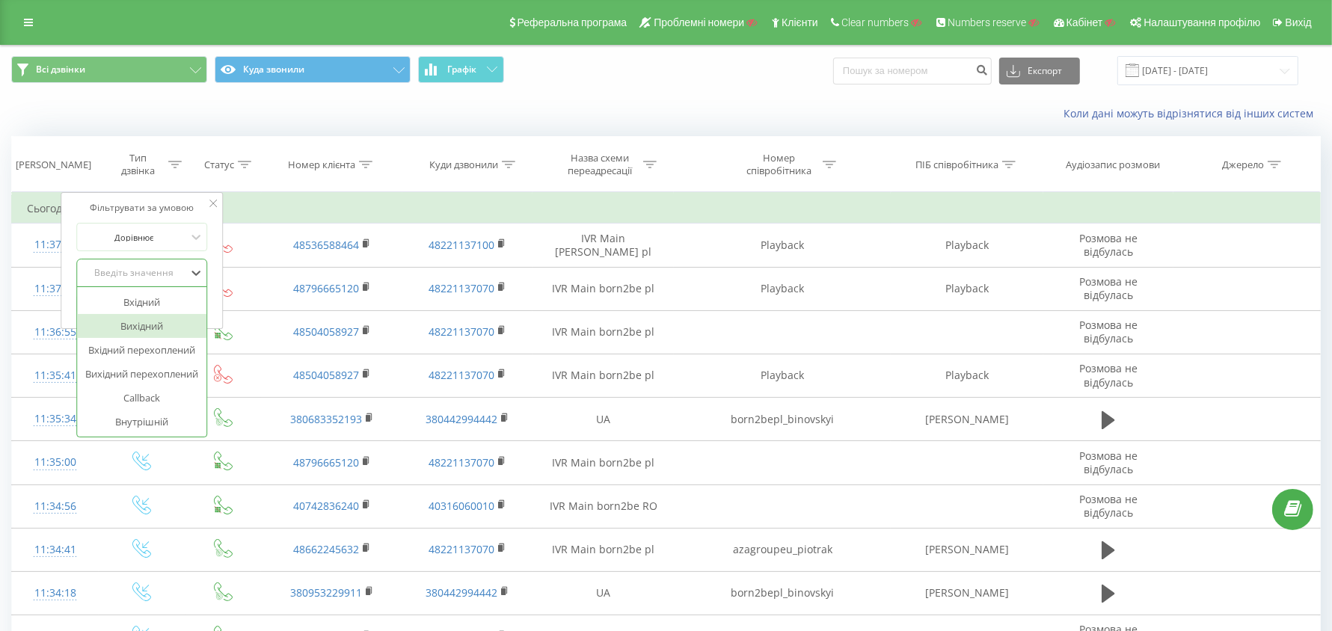
click at [150, 322] on div "Вихідний" at bounding box center [142, 326] width 130 height 24
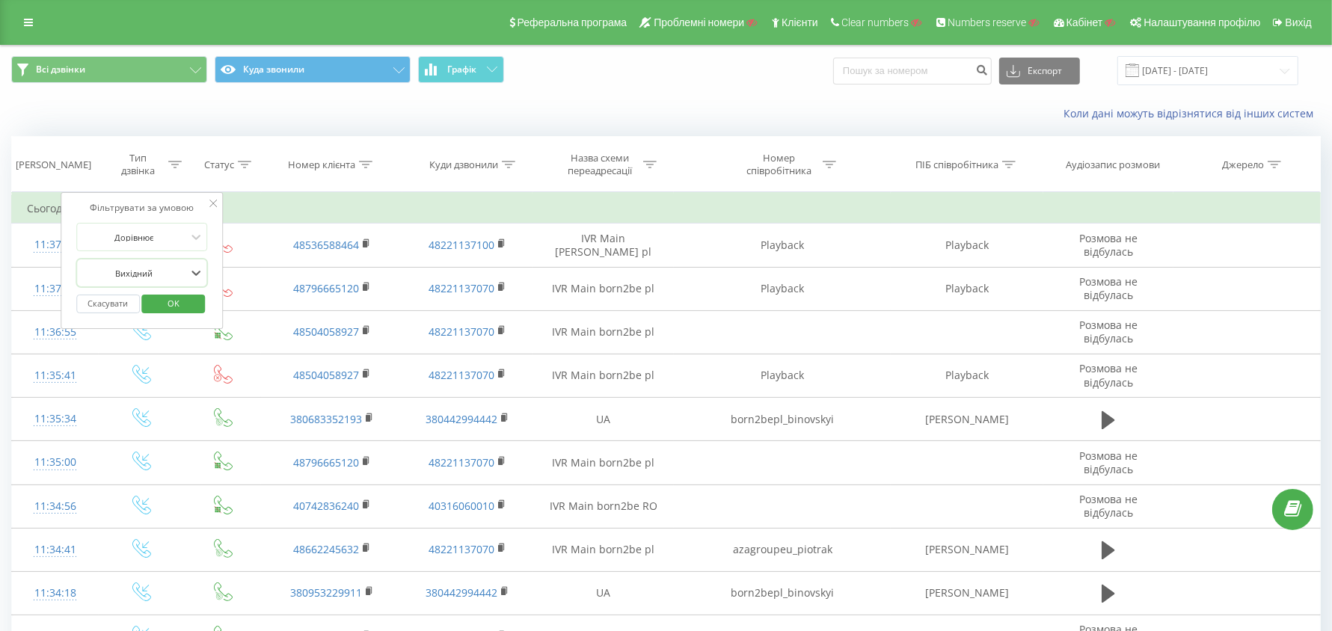
click at [182, 301] on span "OK" at bounding box center [174, 303] width 42 height 23
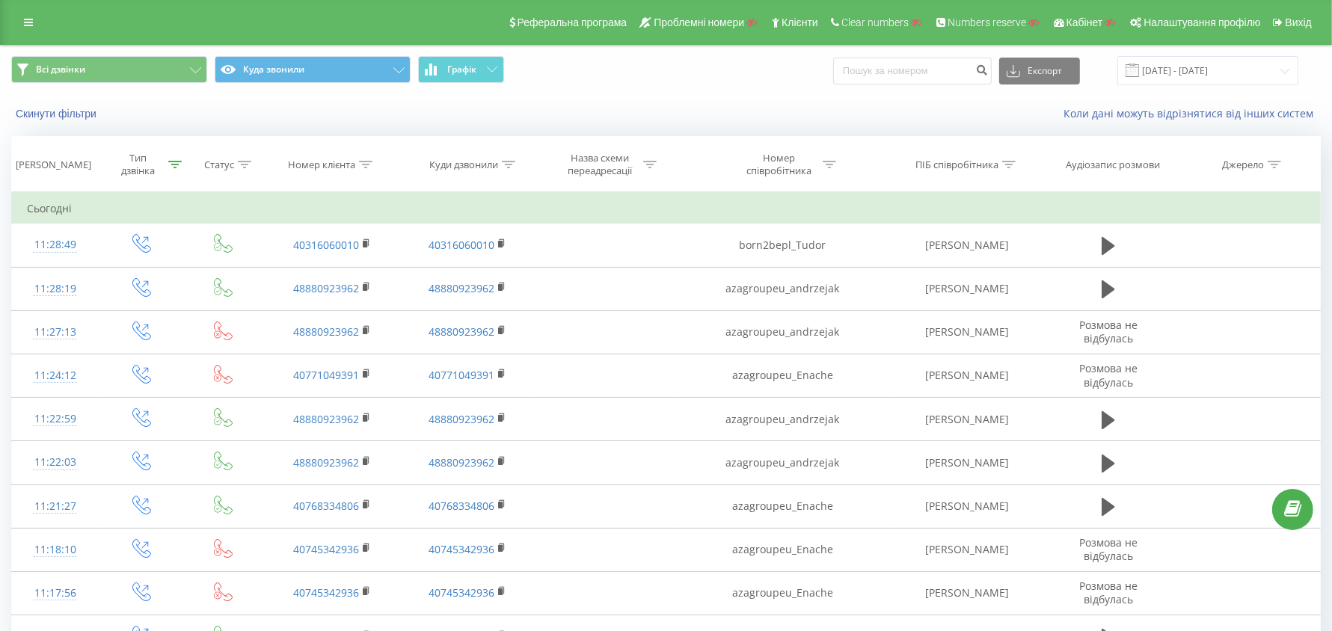
click at [367, 167] on icon at bounding box center [365, 164] width 13 height 7
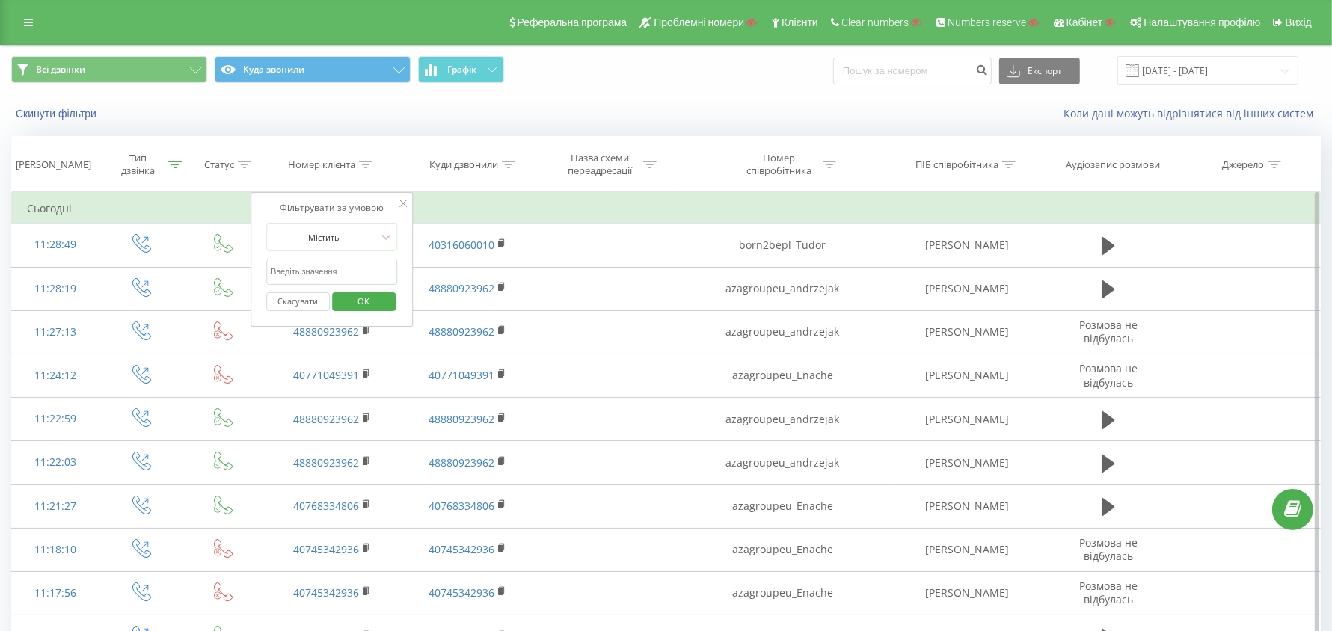
click at [319, 271] on input "text" at bounding box center [332, 272] width 132 height 26
paste input "40746095622"
type input "40746095622"
click at [358, 297] on span "OK" at bounding box center [363, 300] width 42 height 23
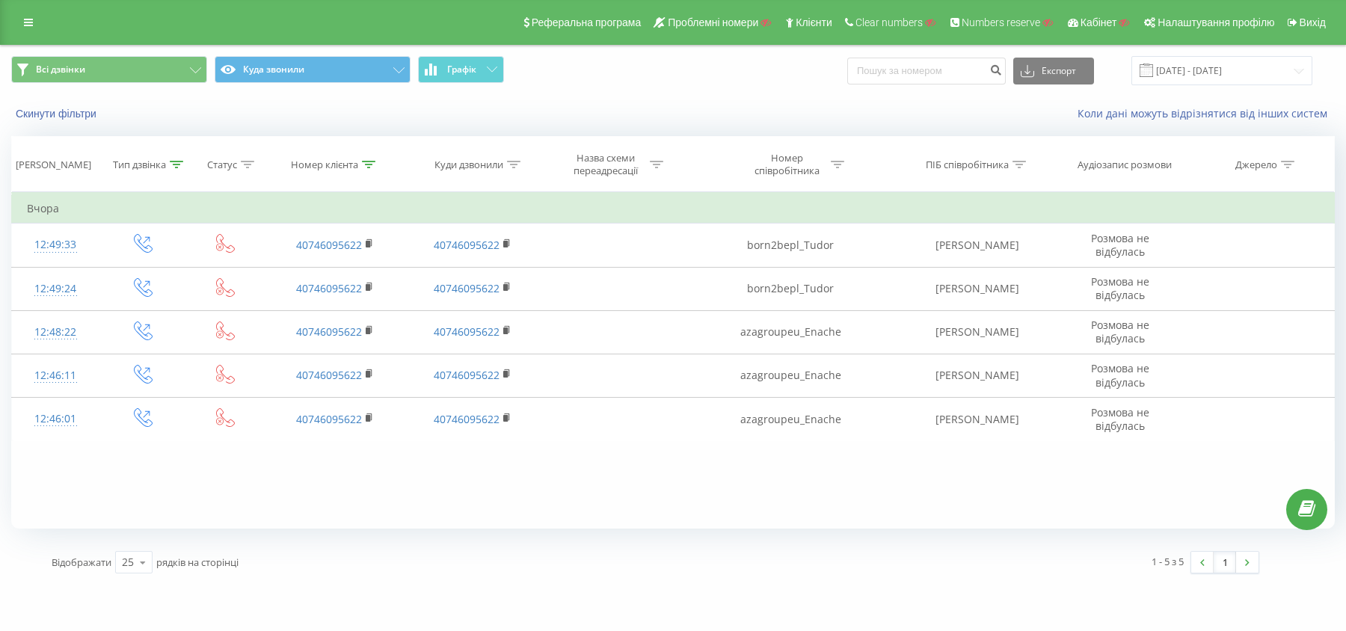
click at [21, 25] on link at bounding box center [28, 22] width 27 height 21
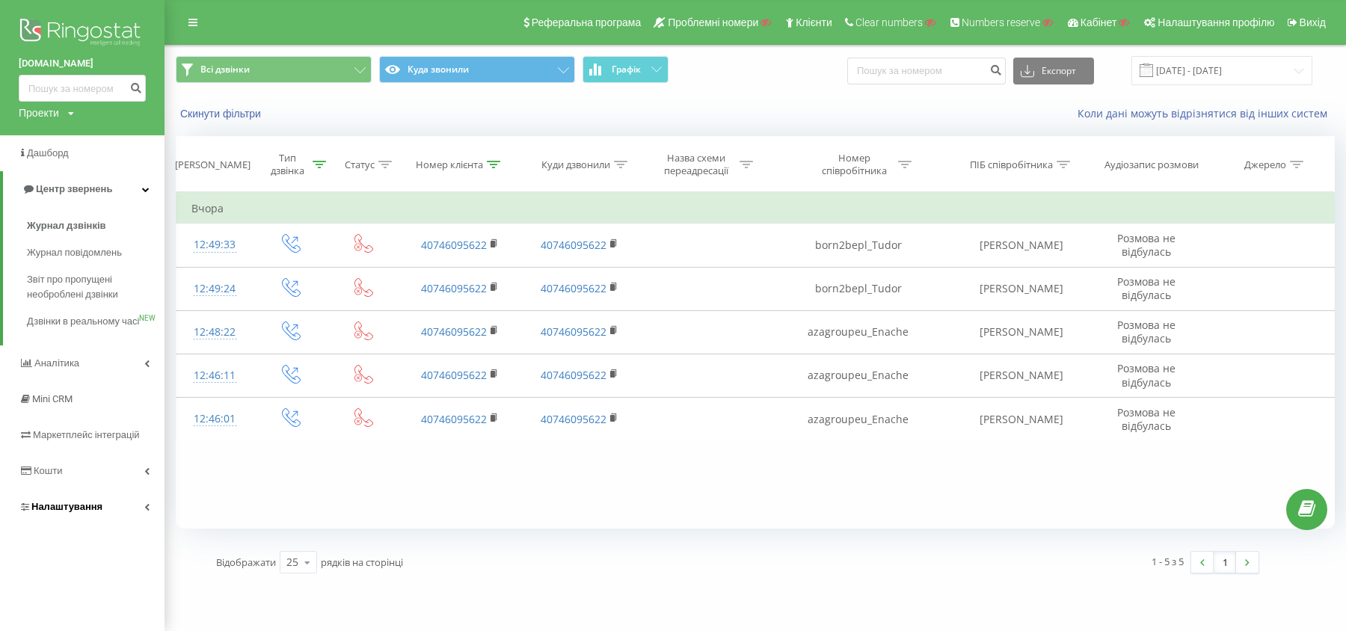
click at [105, 525] on link "Налаштування" at bounding box center [82, 507] width 165 height 36
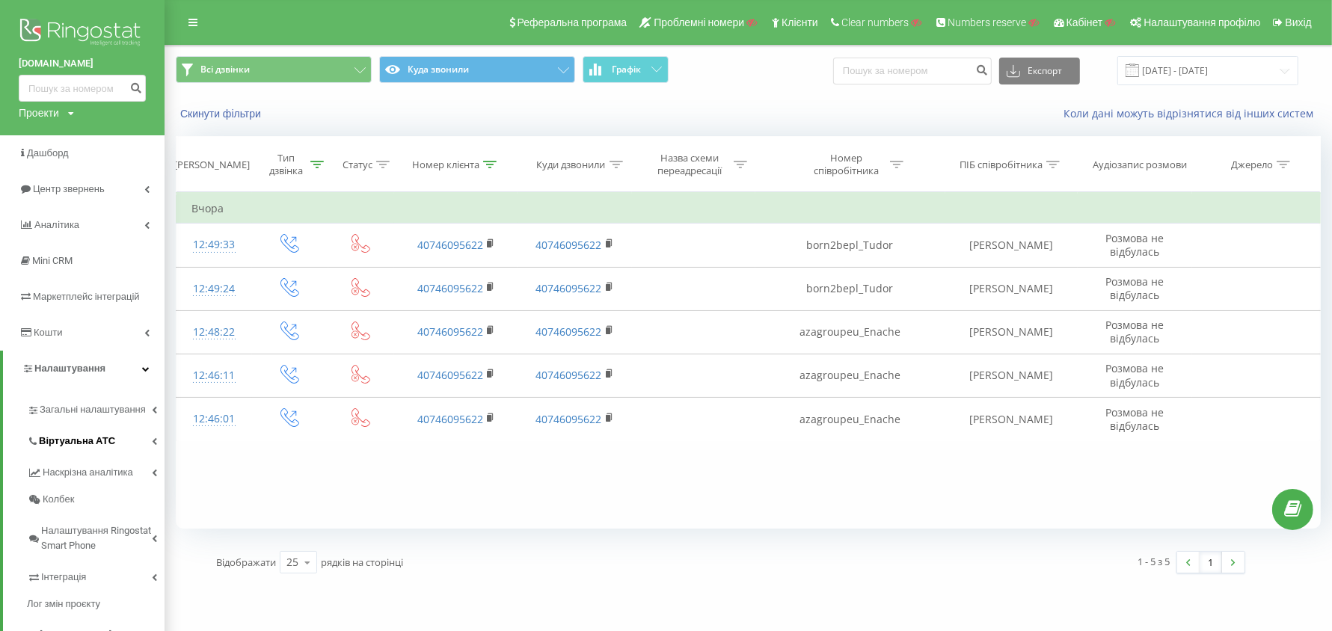
click at [103, 446] on span "Віртуальна АТС" at bounding box center [77, 441] width 76 height 15
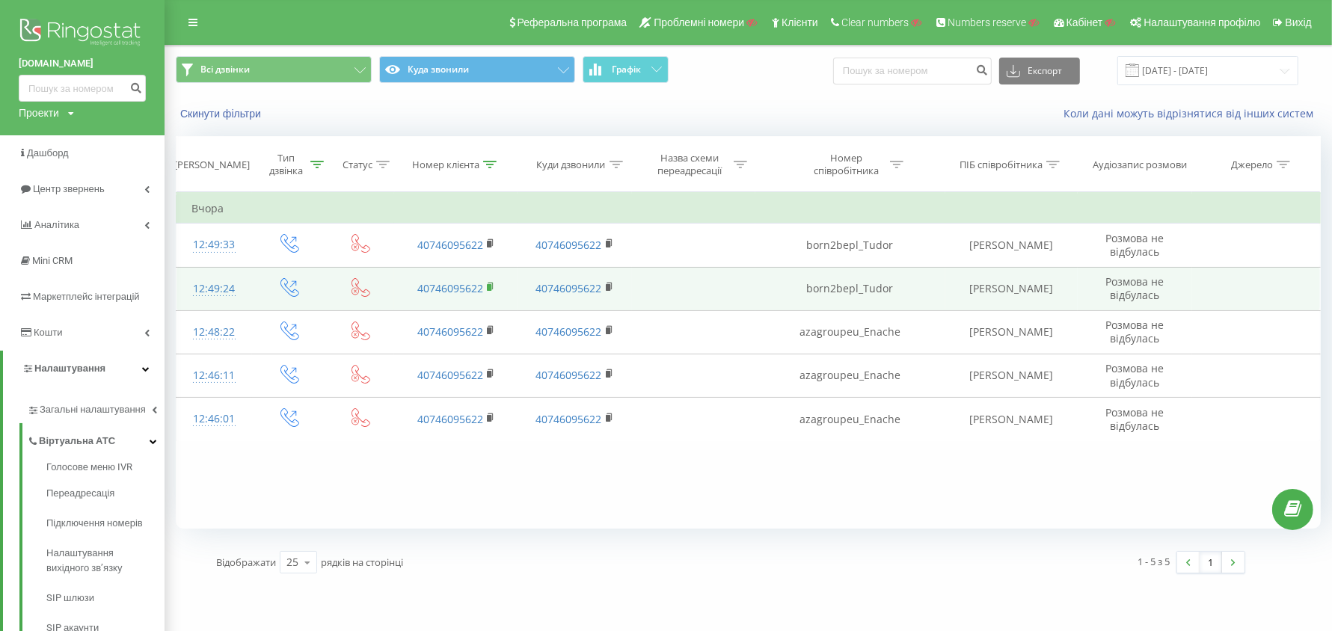
click at [488, 288] on rect at bounding box center [489, 287] width 4 height 7
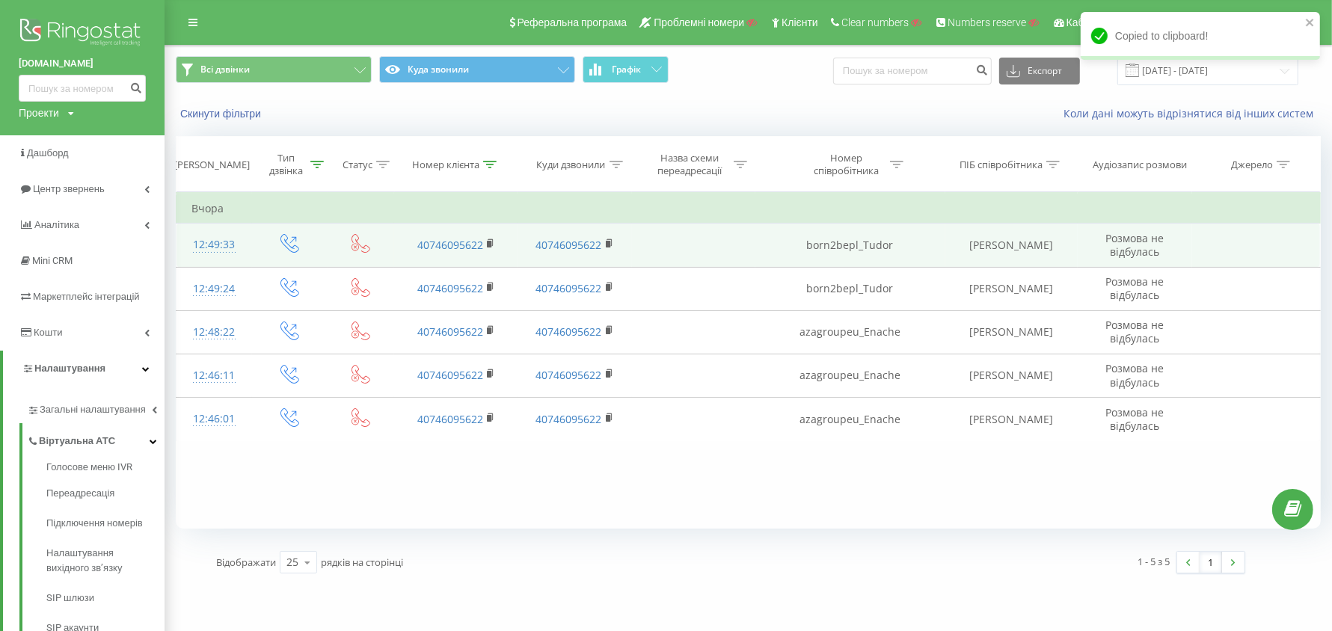
click at [236, 249] on div "12:49:33" at bounding box center [214, 244] width 46 height 29
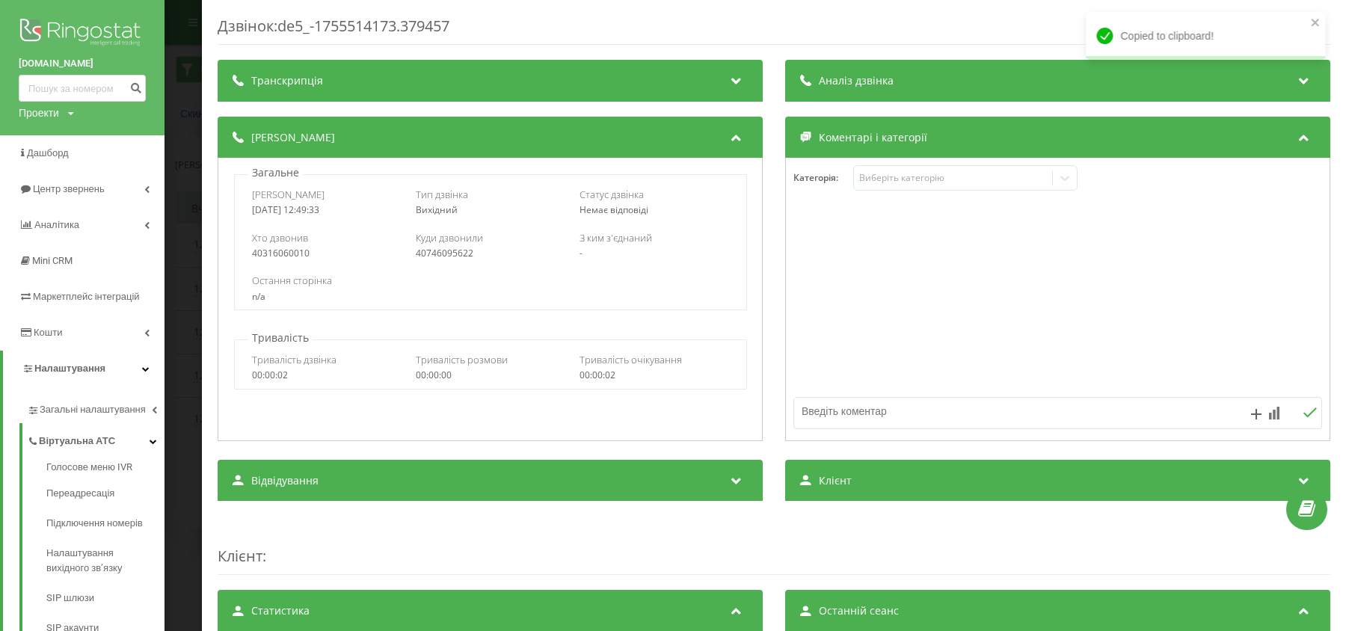
click at [292, 255] on div "40316060010" at bounding box center [327, 253] width 150 height 10
copy div "40316060010"
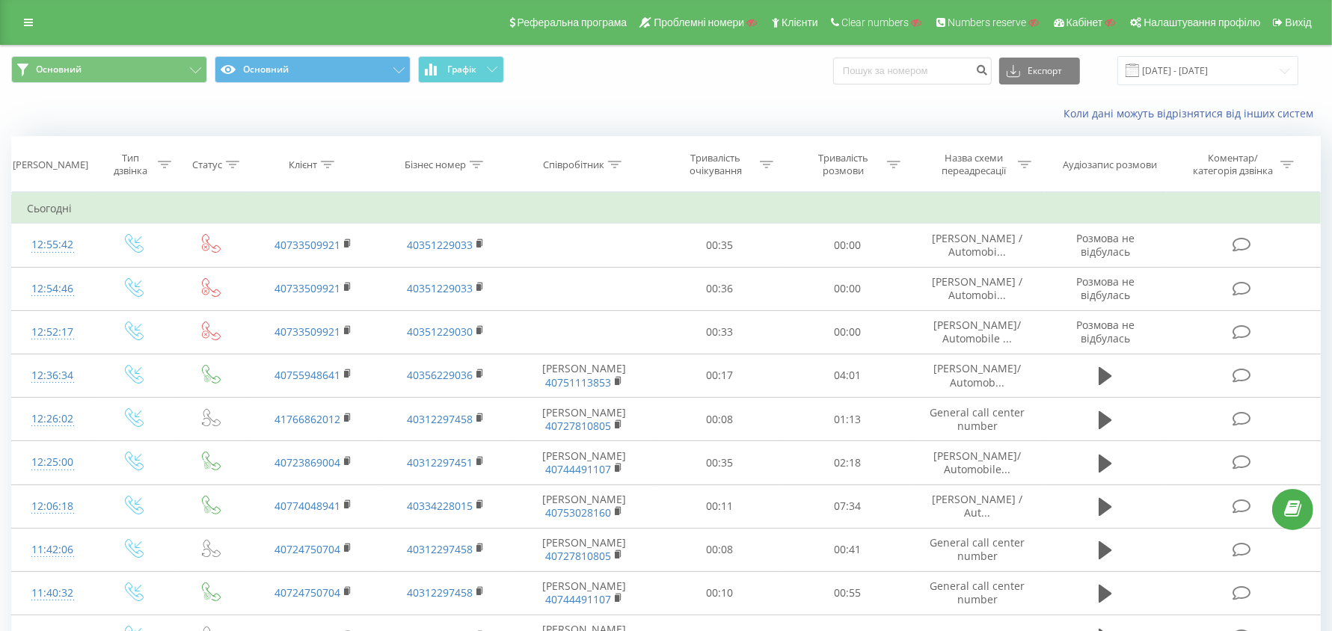
click at [333, 167] on icon at bounding box center [327, 164] width 13 height 7
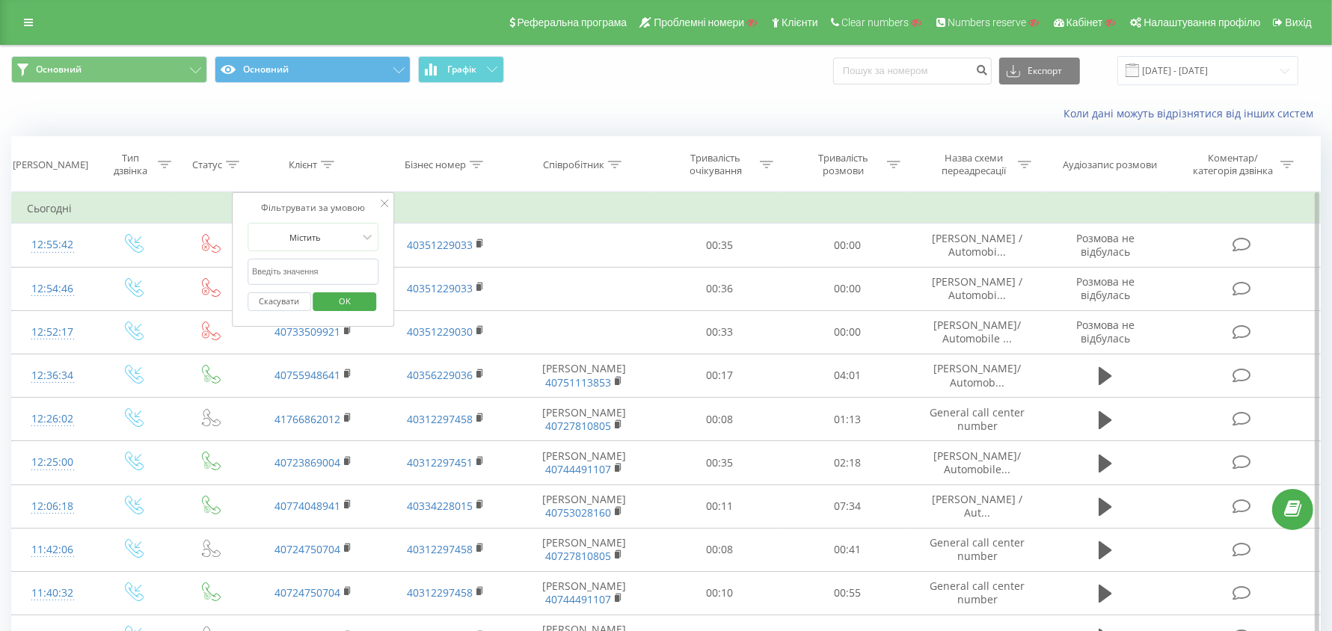
click at [307, 266] on input "text" at bounding box center [314, 272] width 132 height 26
paste input "40756383177"
click at [342, 301] on span "OK" at bounding box center [345, 300] width 42 height 23
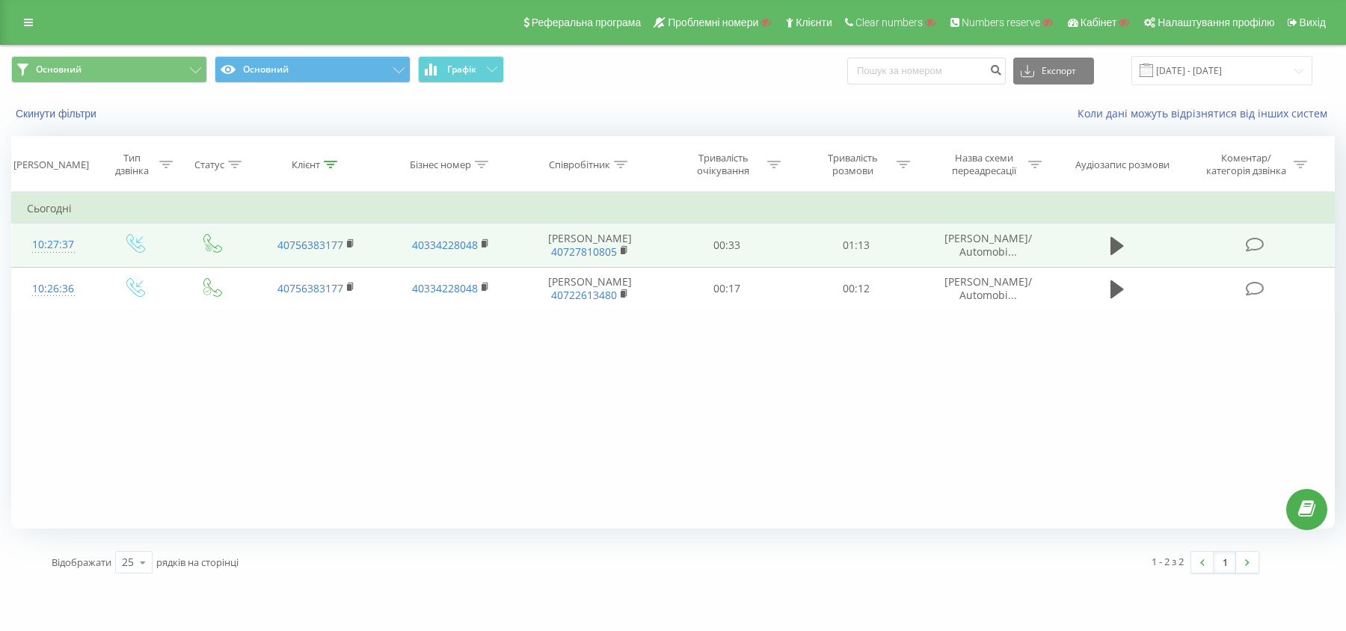
click at [59, 248] on div "10:27:37" at bounding box center [53, 244] width 52 height 29
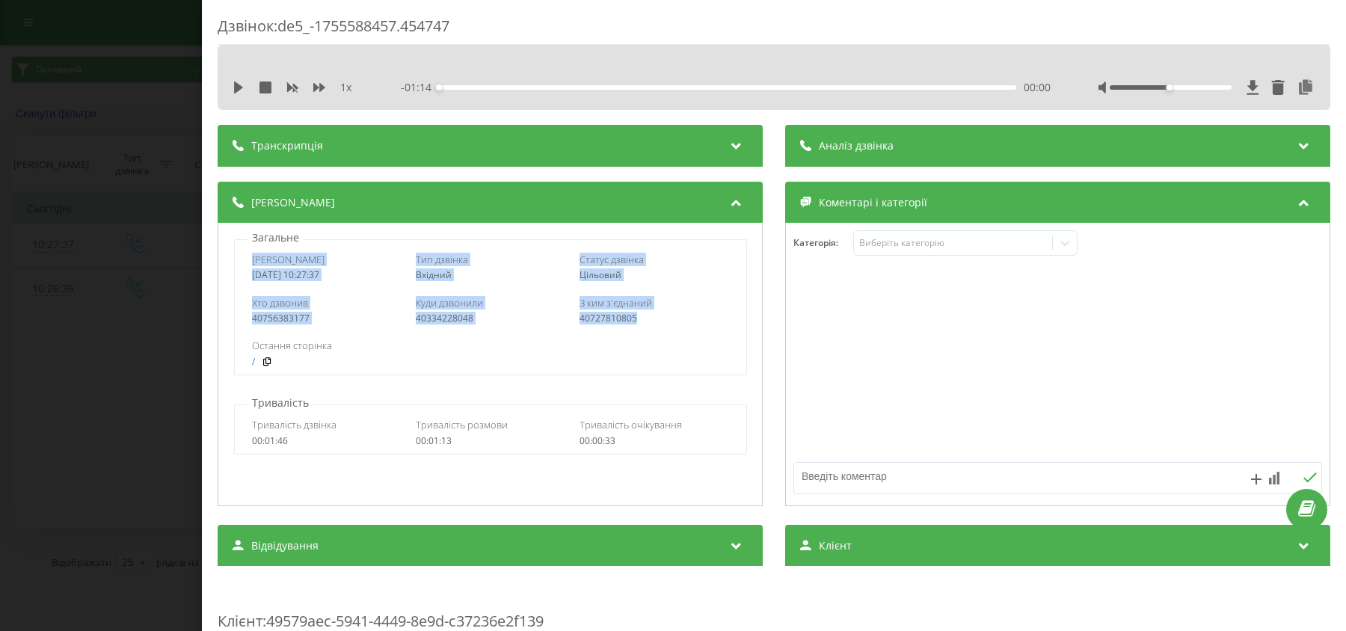
drag, startPoint x: 250, startPoint y: 259, endPoint x: 652, endPoint y: 311, distance: 404.9
click at [652, 311] on div "Дата дзвінка 2025-08-19 10:27:37 Тип дзвінка Вхідний Статус дзвінка Цільовий Хт…" at bounding box center [490, 307] width 513 height 136
copy div "Дата дзвінка 2025-08-19 10:27:37 Тип дзвінка Вхідний Статус дзвінка Цільовий Хт…"
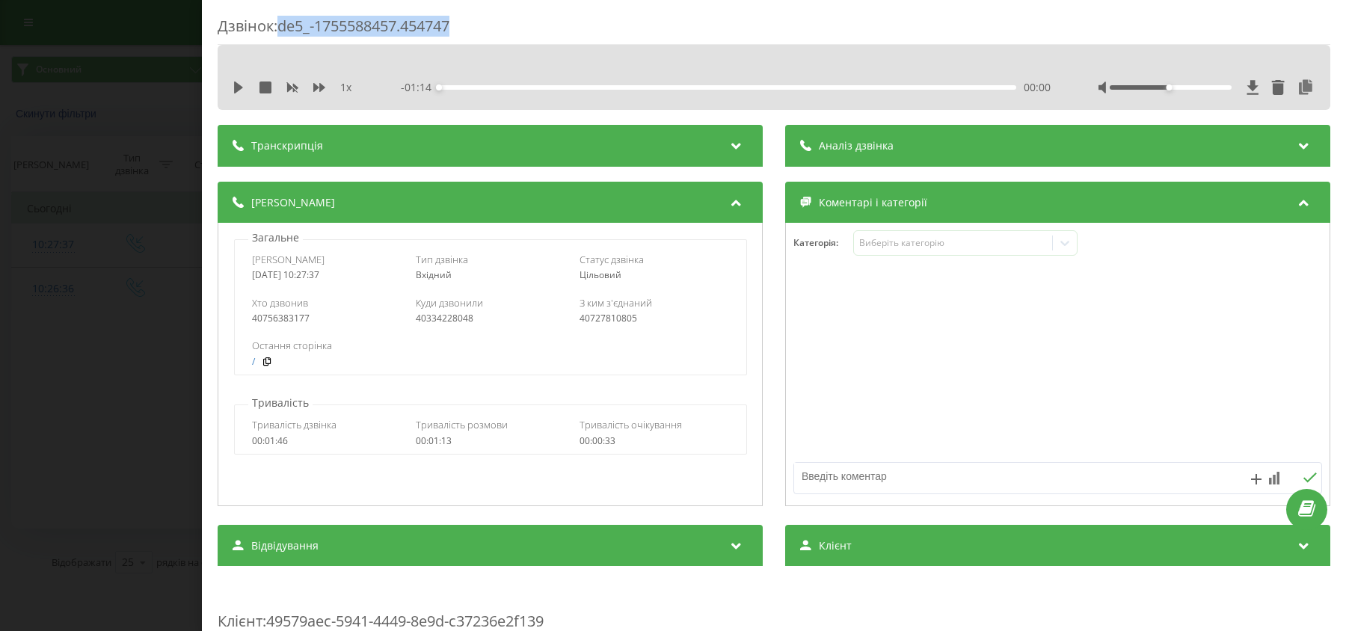
drag, startPoint x: 307, startPoint y: 25, endPoint x: 539, endPoint y: 16, distance: 232.7
click at [518, 21] on div "Дзвінок : de5_-1755588457.454747" at bounding box center [774, 30] width 1113 height 29
copy div "de5_-1755588457.454747"
click at [116, 262] on div "Дзвінок : de5_-1755588457.454747 1 x - 01:14 00:00 00:00 Транскрипція Для AI-ан…" at bounding box center [673, 315] width 1346 height 631
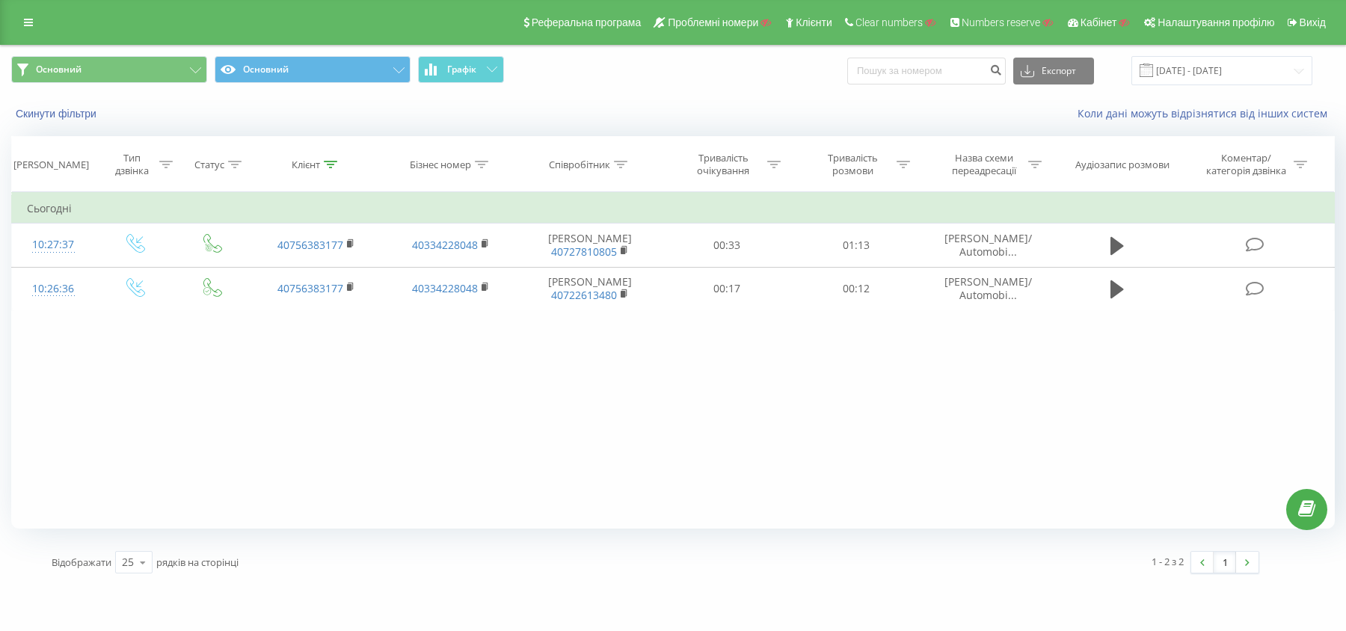
click at [337, 163] on div "Клієнт" at bounding box center [316, 165] width 135 height 13
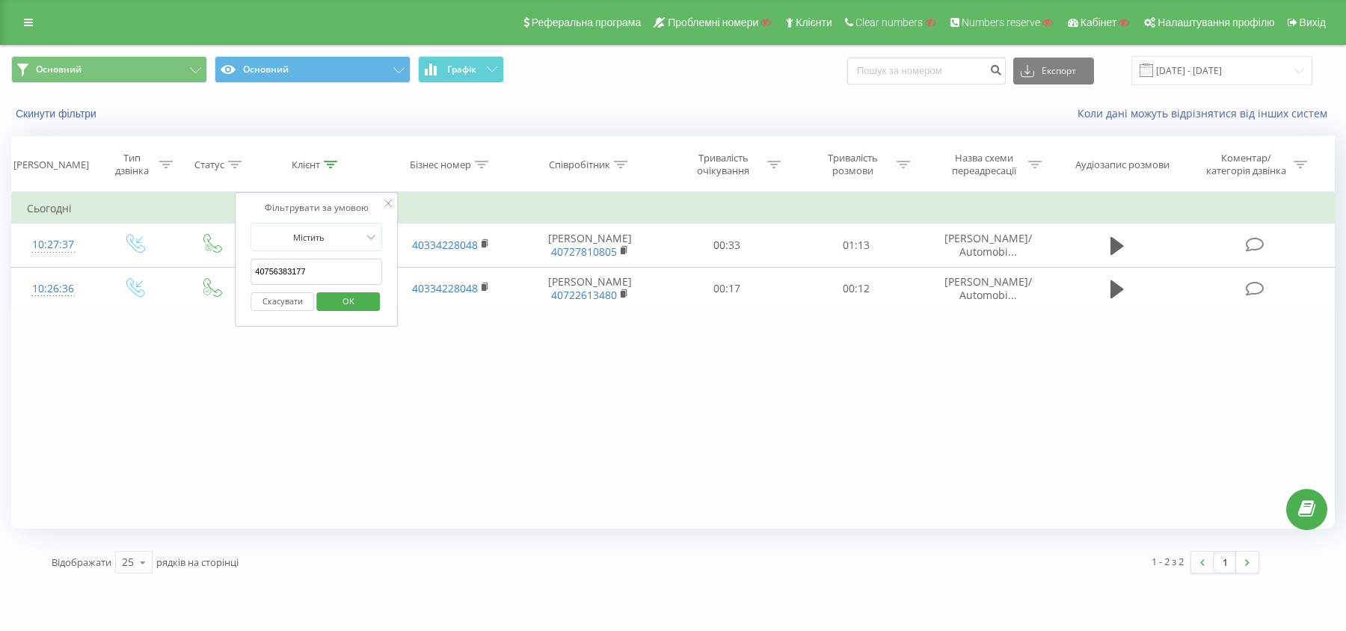
click at [307, 270] on input "40756383177" at bounding box center [316, 272] width 132 height 26
paste input "40758085078"
click at [310, 273] on input "4075638317740758085078" at bounding box center [316, 272] width 132 height 26
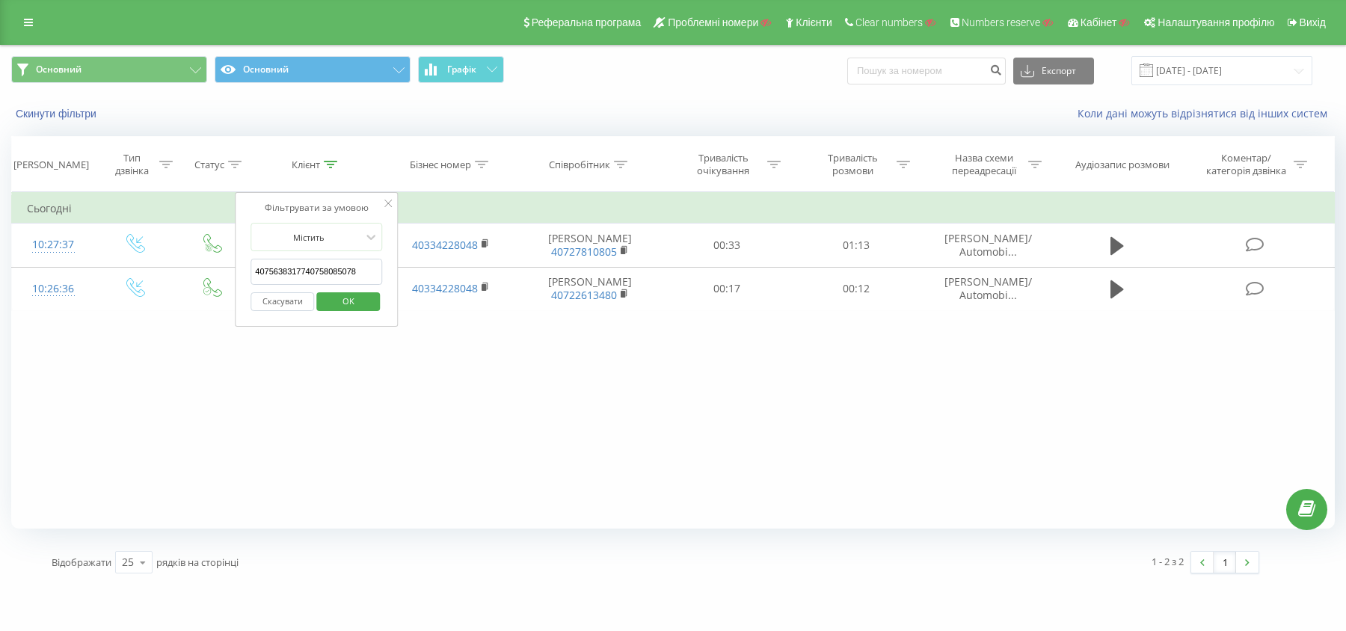
paste input "text"
click at [333, 298] on span "OK" at bounding box center [349, 300] width 42 height 23
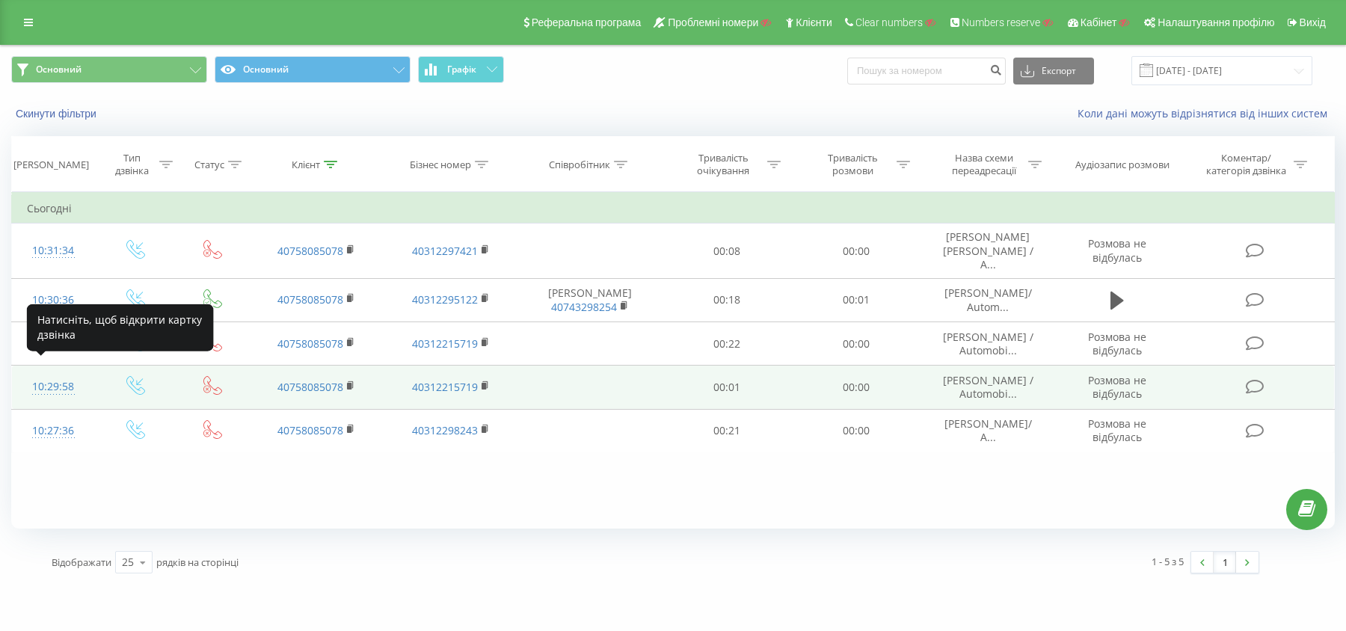
click at [70, 372] on div "10:29:58" at bounding box center [53, 386] width 52 height 29
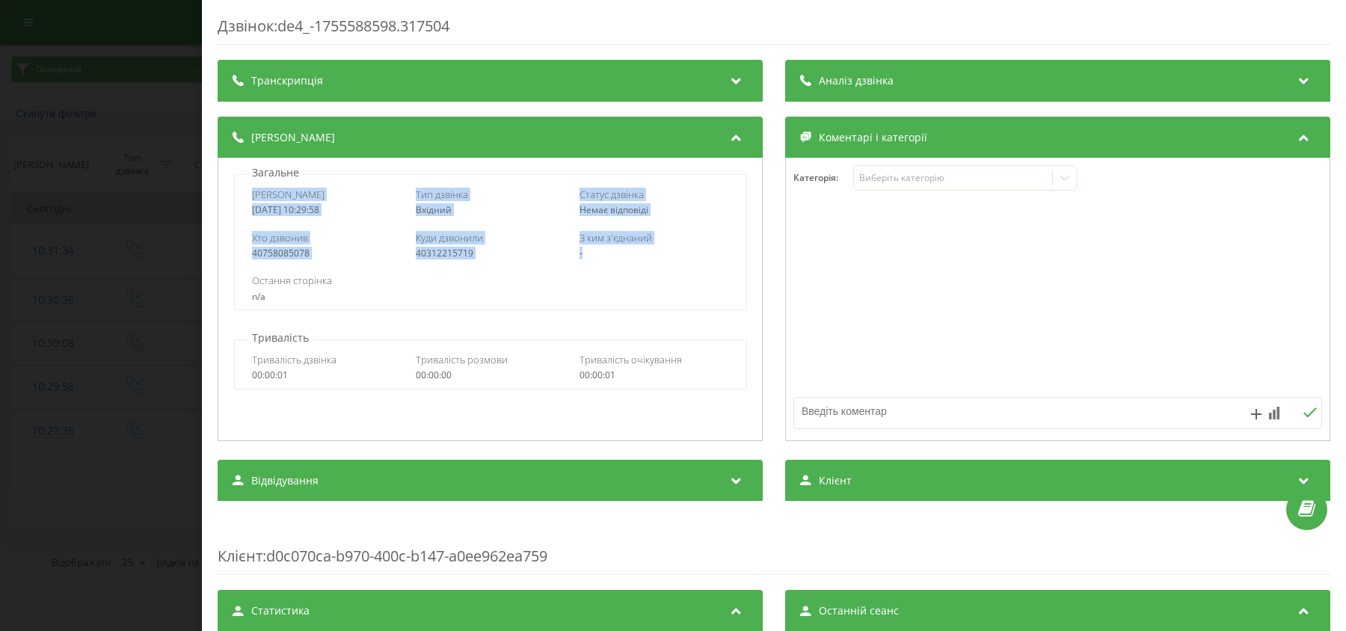
drag, startPoint x: 250, startPoint y: 196, endPoint x: 674, endPoint y: 256, distance: 428.2
click at [671, 256] on div "Дата дзвінка 2025-08-19 10:29:58 Тип дзвінка Вхідний Статус дзвінка Немає відпо…" at bounding box center [490, 242] width 513 height 136
copy div "Дата дзвінка 2025-08-19 10:29:58 Тип дзвінка Вхідний Статус дзвінка Немає відпо…"
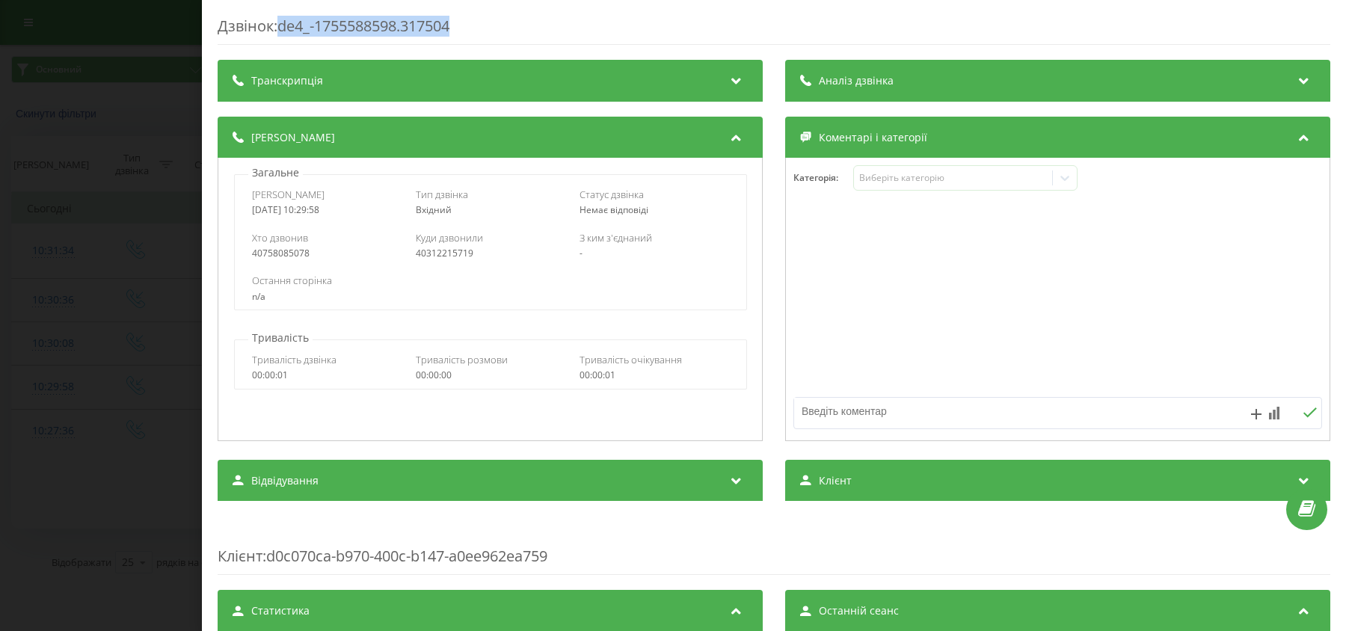
drag, startPoint x: 284, startPoint y: 22, endPoint x: 458, endPoint y: 22, distance: 173.5
click at [458, 22] on div "Дзвінок : de4_-1755588598.317504" at bounding box center [774, 30] width 1113 height 29
copy div "de4_-1755588598.317504"
click at [156, 234] on div "Дзвінок : de4_-1755588598.317504 Транскрипція Для AI-аналізу майбутніх дзвінків…" at bounding box center [673, 315] width 1346 height 631
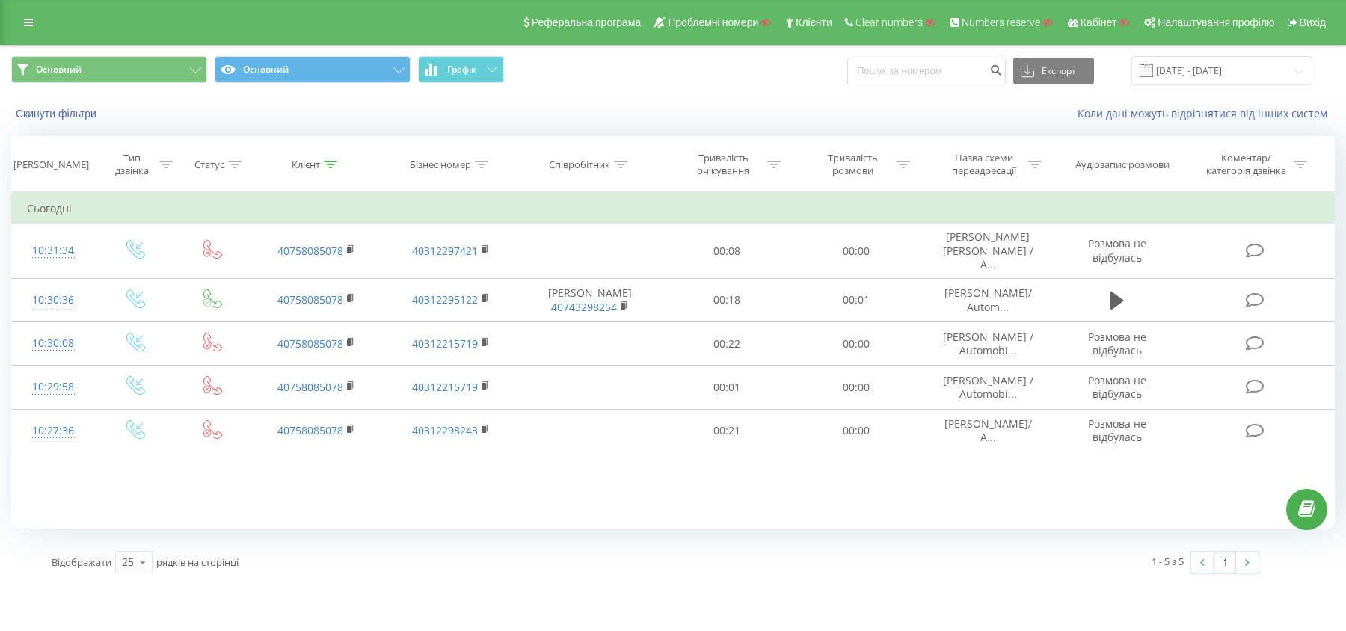
drag, startPoint x: 333, startPoint y: 165, endPoint x: 326, endPoint y: 191, distance: 27.0
click at [333, 165] on icon at bounding box center [330, 164] width 13 height 7
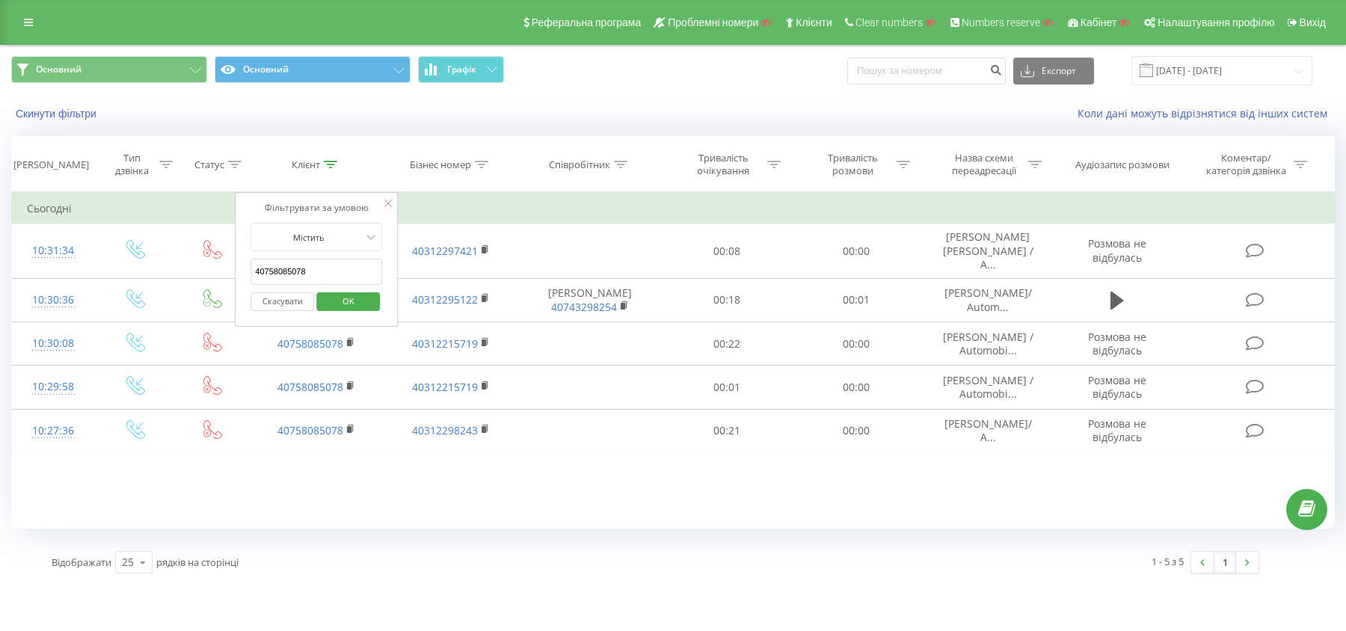
click at [325, 265] on input "40758085078" at bounding box center [316, 272] width 132 height 26
type input "9921"
click at [328, 239] on div at bounding box center [308, 237] width 106 height 14
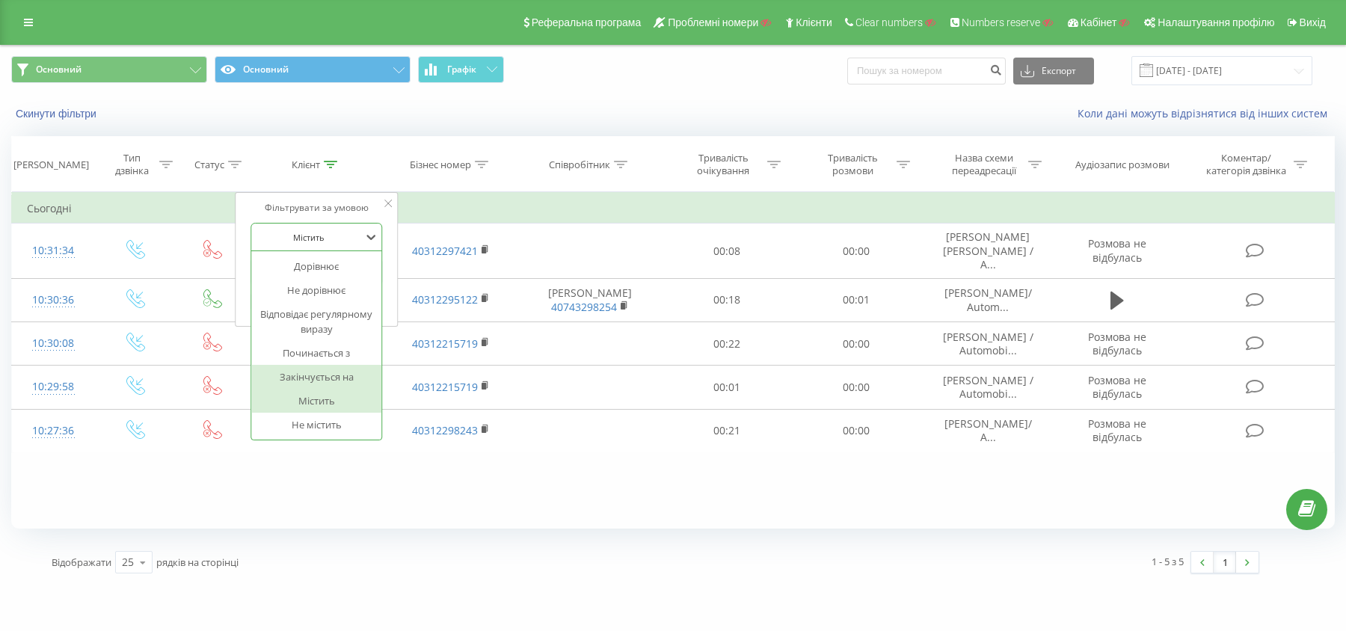
click at [325, 368] on div "Закінчується на" at bounding box center [316, 377] width 130 height 24
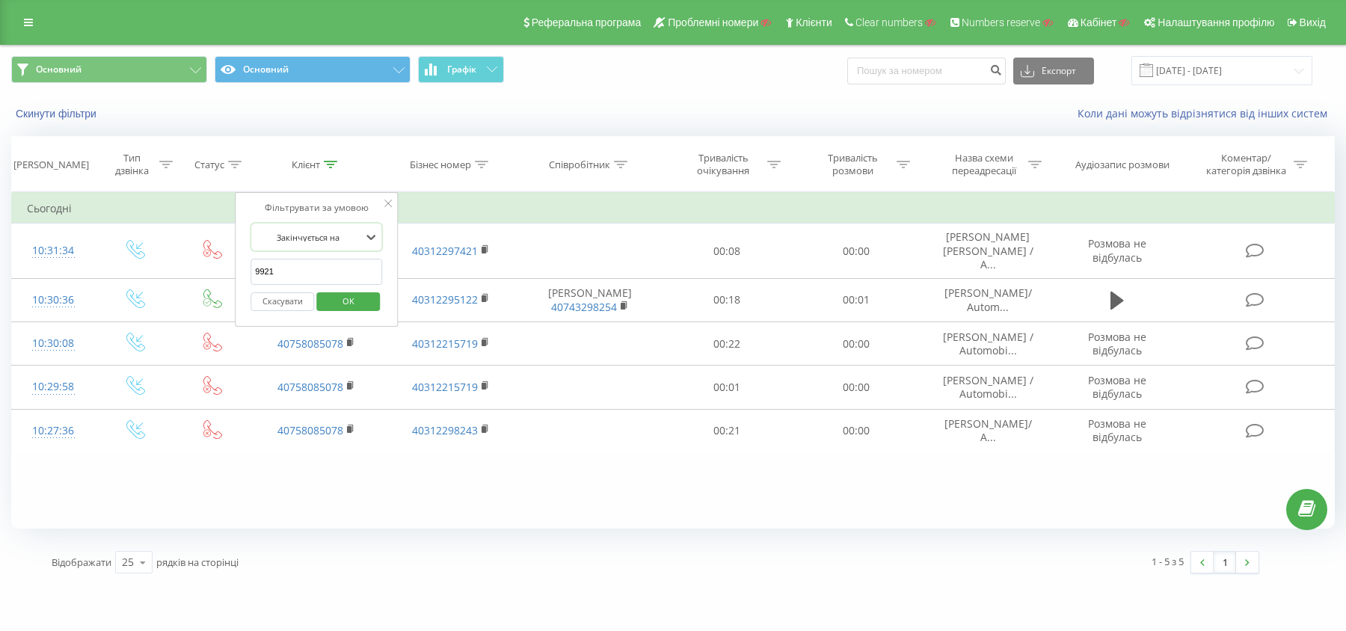
click at [348, 295] on span "OK" at bounding box center [349, 300] width 42 height 23
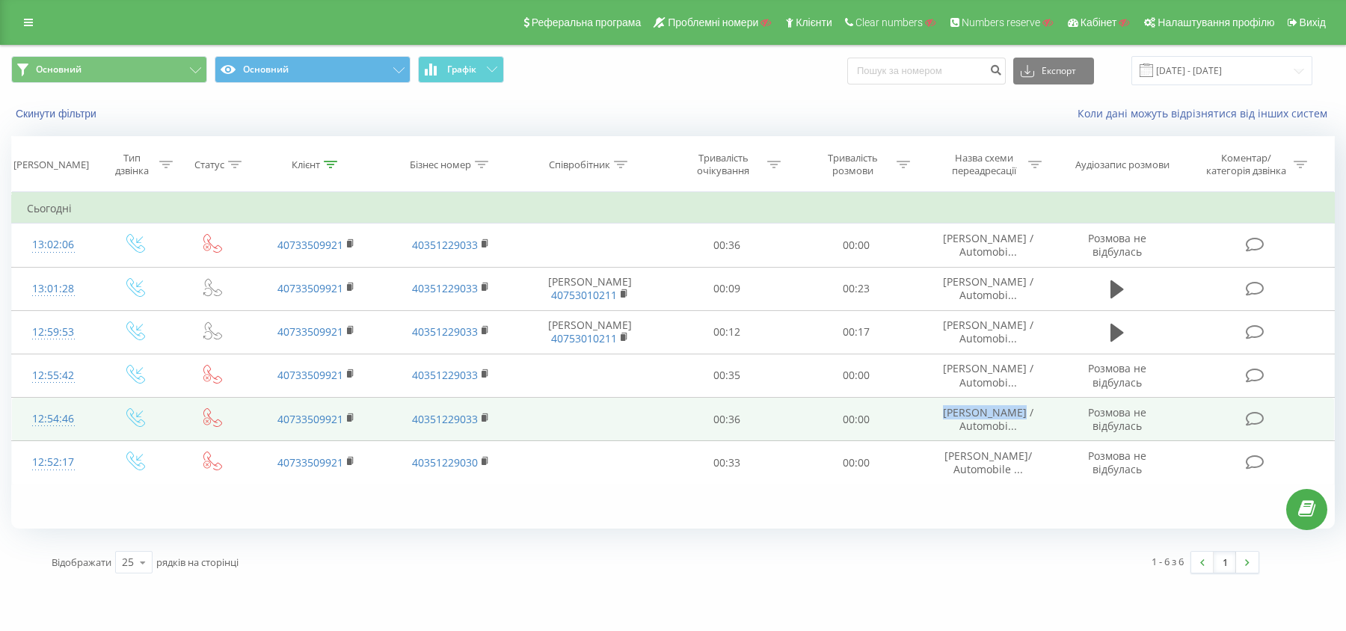
drag, startPoint x: 947, startPoint y: 407, endPoint x: 1019, endPoint y: 411, distance: 72.7
click at [1019, 411] on td "Stoica Bogdan / Automobi..." at bounding box center [987, 419] width 135 height 43
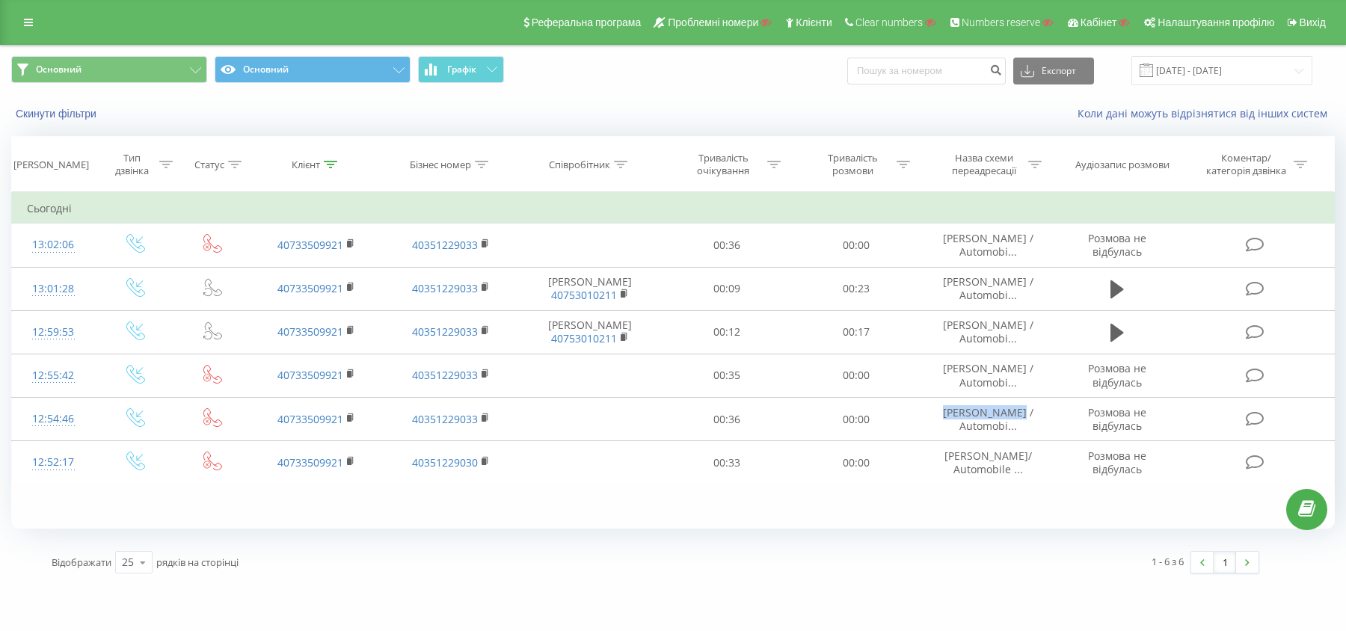
copy span "Stoica Bogdan"
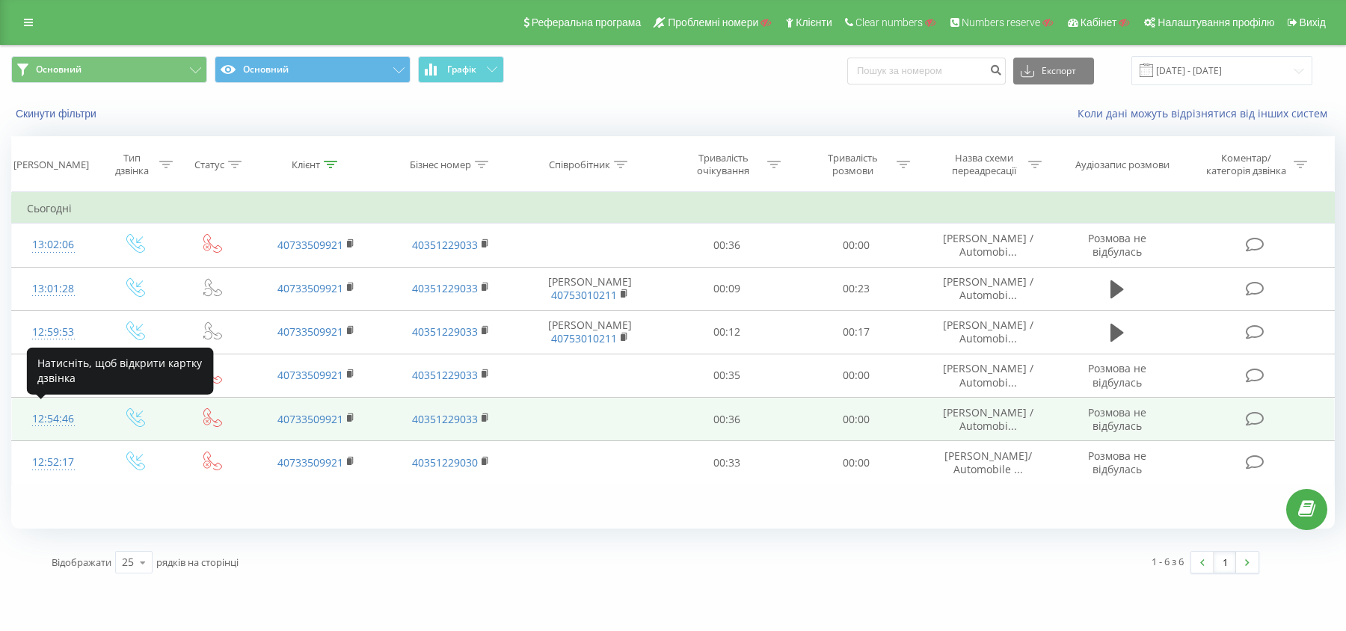
click at [62, 417] on div "12:54:46" at bounding box center [53, 419] width 52 height 29
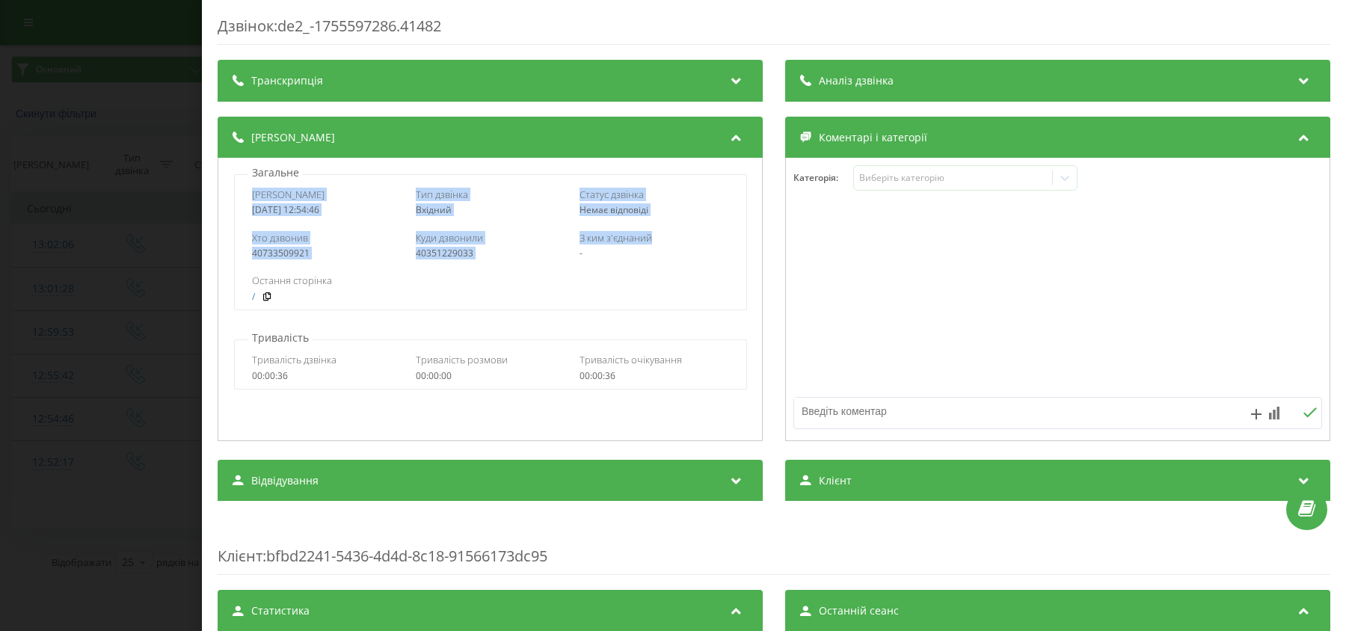
drag, startPoint x: 249, startPoint y: 193, endPoint x: 675, endPoint y: 236, distance: 428.3
click at [675, 236] on div "Дата дзвінка 2025-08-19 12:54:46 Тип дзвінка Вхідний Статус дзвінка Немає відпо…" at bounding box center [490, 242] width 513 height 136
copy div "Дата дзвінка 2025-08-19 12:54:46 Тип дзвінка Вхідний Статус дзвінка Немає відпо…"
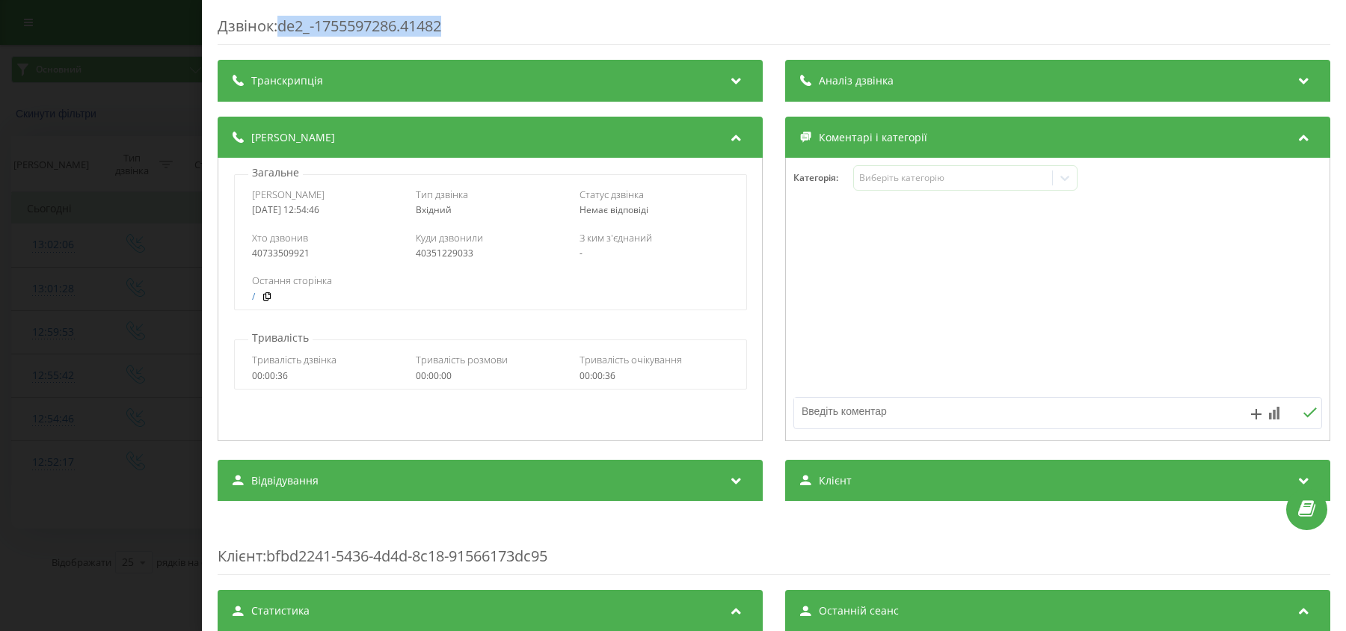
drag, startPoint x: 283, startPoint y: 29, endPoint x: 482, endPoint y: 29, distance: 198.9
click at [482, 29] on div "Дзвінок : de2_-1755597286.41482" at bounding box center [774, 30] width 1113 height 29
copy div "de2_-1755597286.41482"
click at [446, 253] on div "40351229033" at bounding box center [491, 253] width 150 height 10
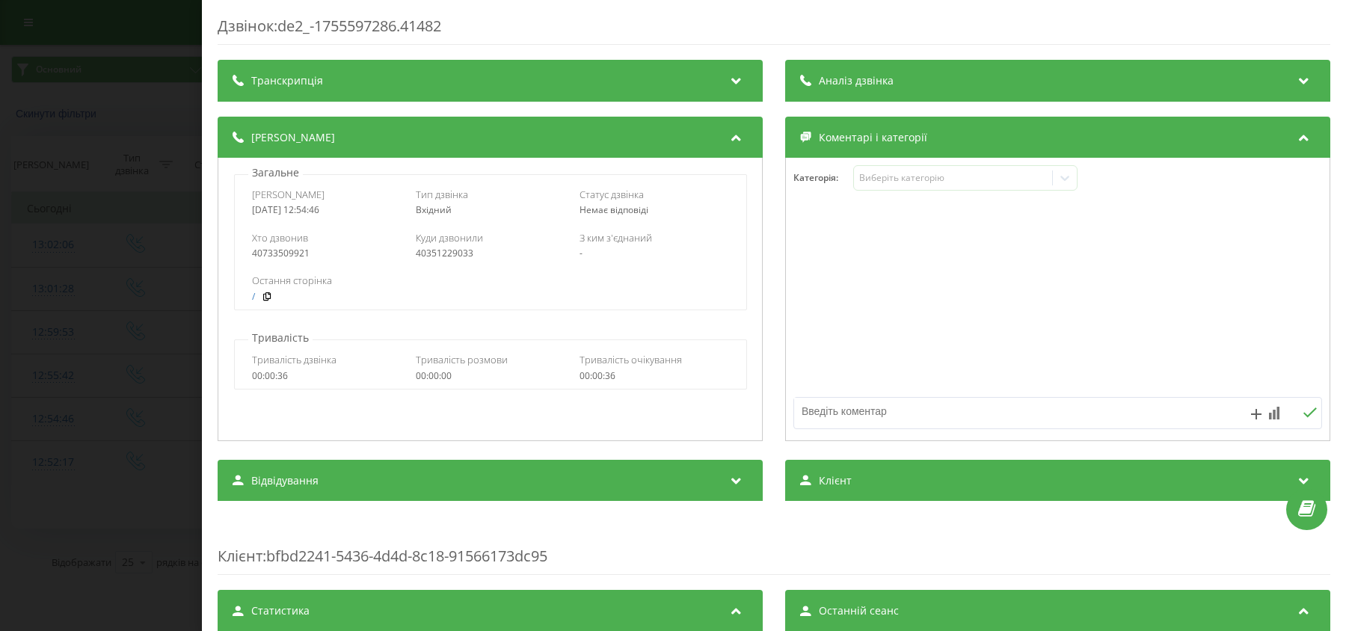
click at [434, 242] on span "Куди дзвонили" at bounding box center [449, 237] width 67 height 13
click at [434, 250] on div "40351229033" at bounding box center [491, 253] width 150 height 10
copy div "40351229033"
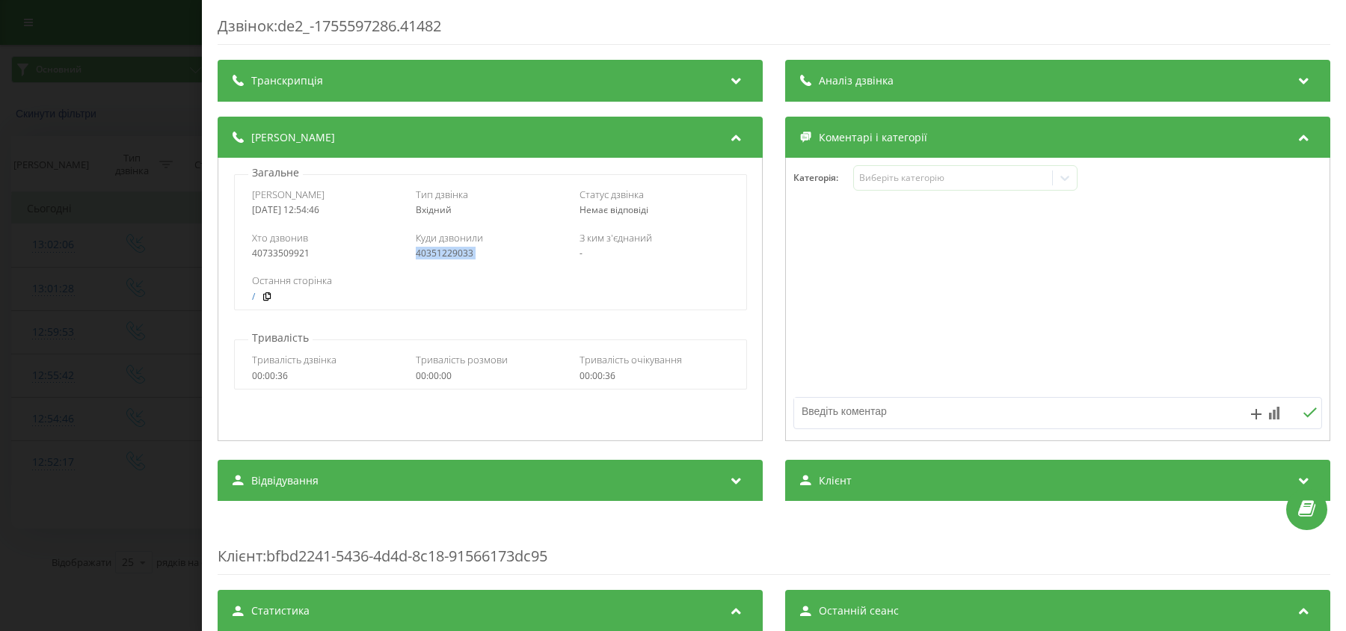
click at [120, 328] on div "Дзвінок : de2_-1755597286.41482 Транскрипція Для AI-аналізу майбутніх дзвінків …" at bounding box center [673, 315] width 1346 height 631
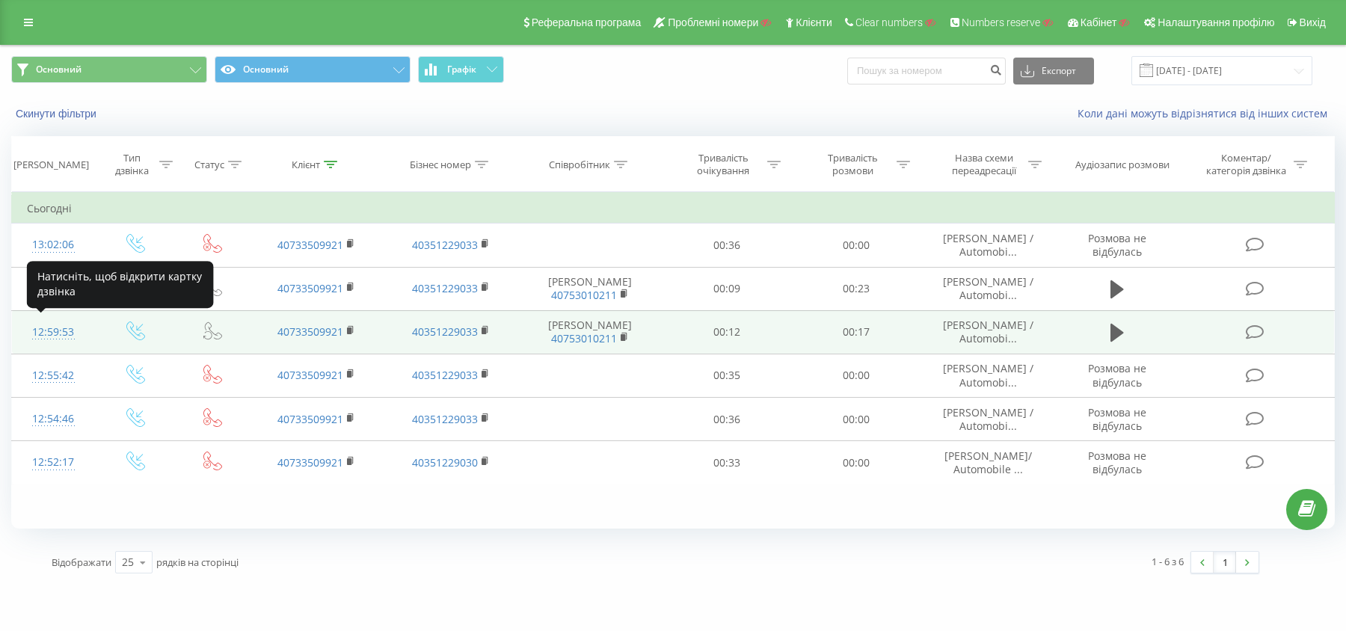
click at [70, 331] on div "12:59:53" at bounding box center [53, 332] width 52 height 29
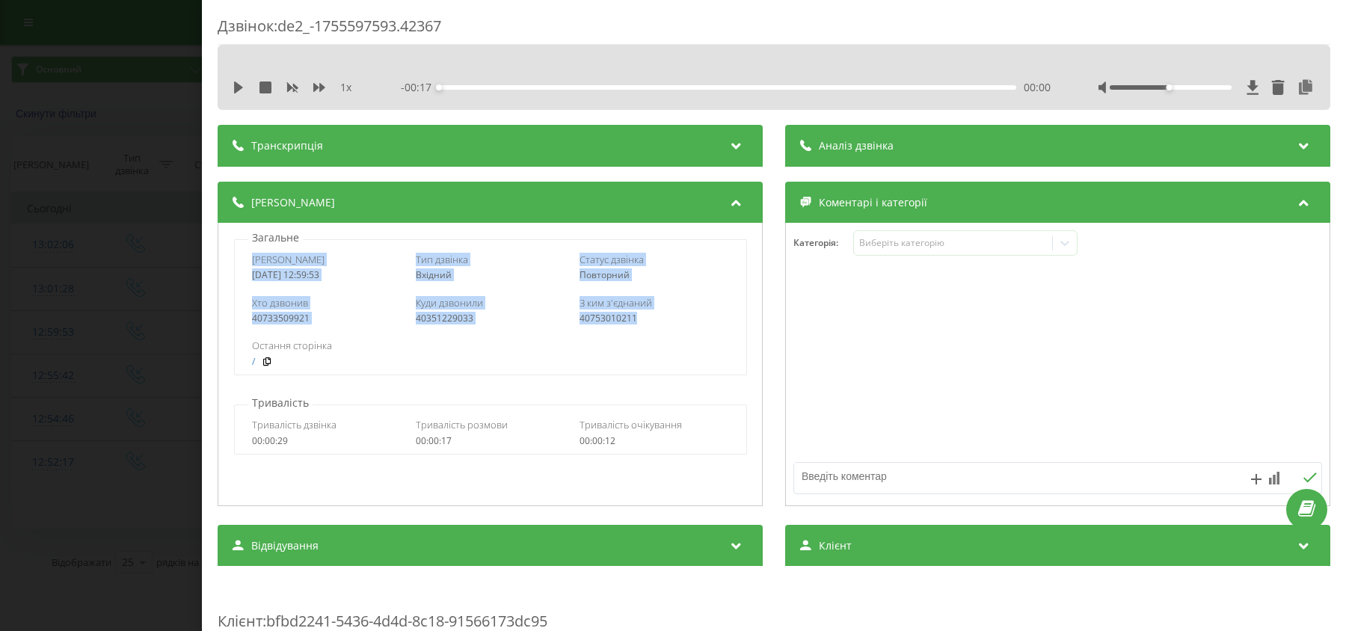
drag, startPoint x: 249, startPoint y: 262, endPoint x: 662, endPoint y: 313, distance: 415.9
click at [662, 313] on div "Дата дзвінка 2025-08-19 12:59:53 Тип дзвінка Вхідний Статус дзвінка Повторний Х…" at bounding box center [490, 307] width 513 height 136
copy div "Дата дзвінка 2025-08-19 12:59:53 Тип дзвінка Вхідний Статус дзвінка Повторний Х…"
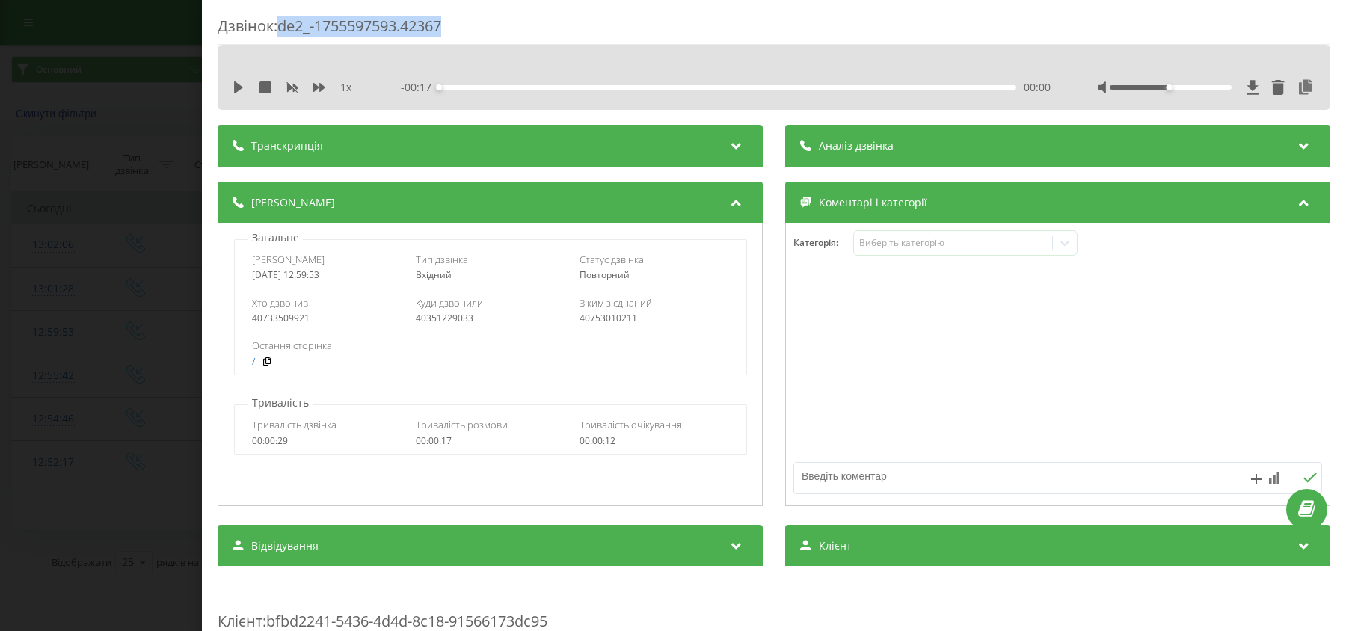
drag, startPoint x: 284, startPoint y: 26, endPoint x: 499, endPoint y: 21, distance: 214.7
click at [499, 21] on div "Дзвінок : de2_-1755597593.42367" at bounding box center [774, 30] width 1113 height 29
copy div "de2_-1755597593.42367"
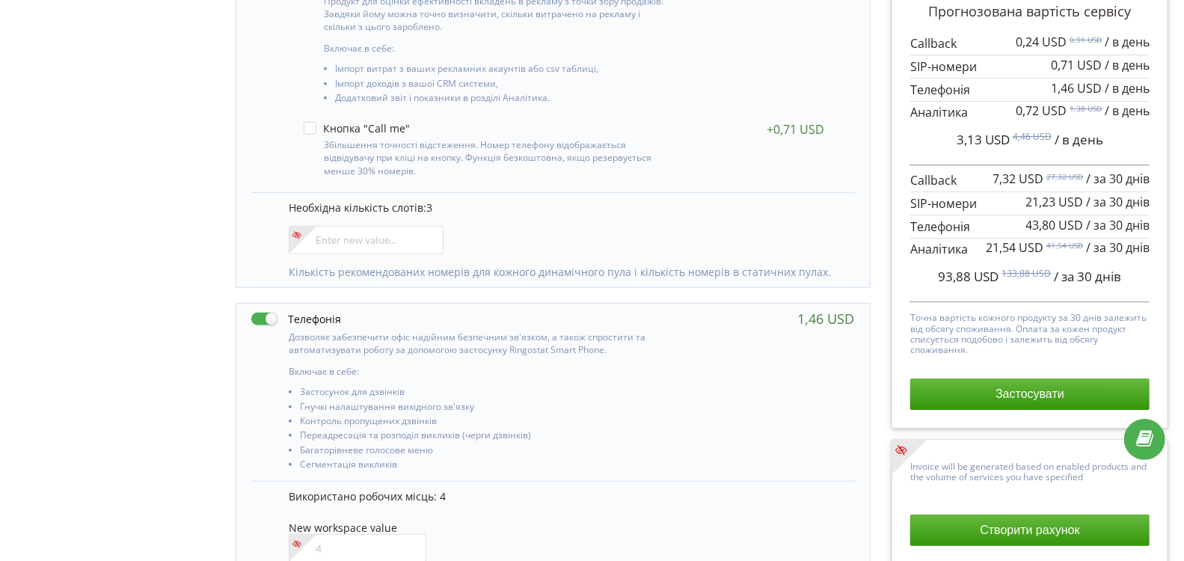
scroll to position [588, 0]
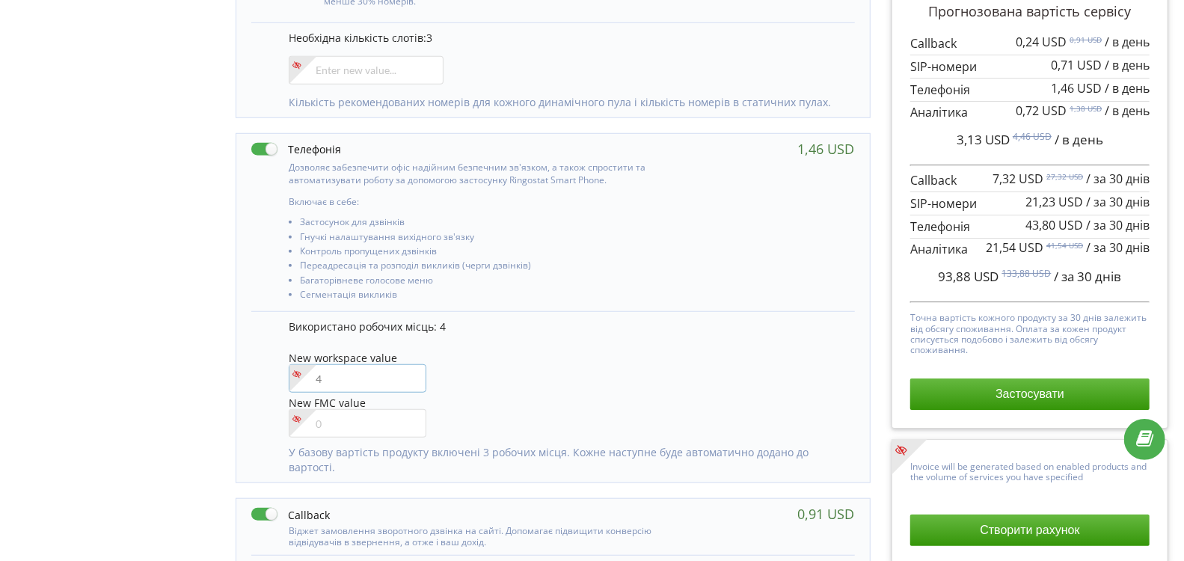
click at [329, 381] on input"] "number" at bounding box center [358, 378] width 138 height 28
type input"] "5"
click at [615, 363] on div "New workspace value 5" at bounding box center [564, 373] width 550 height 43
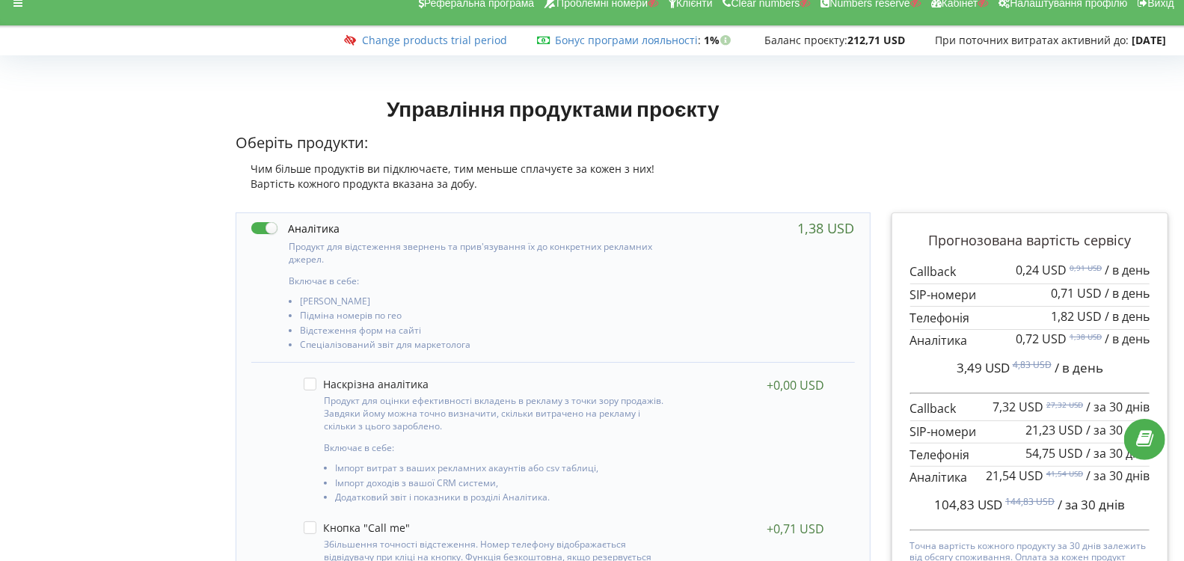
scroll to position [0, 0]
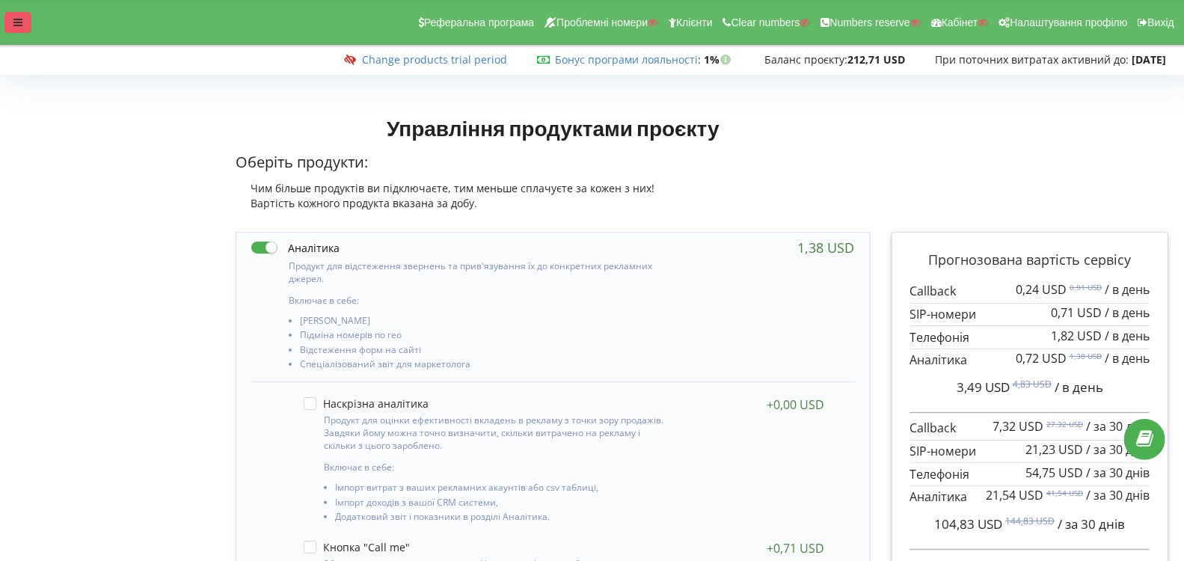
click at [23, 15] on div at bounding box center [17, 22] width 27 height 21
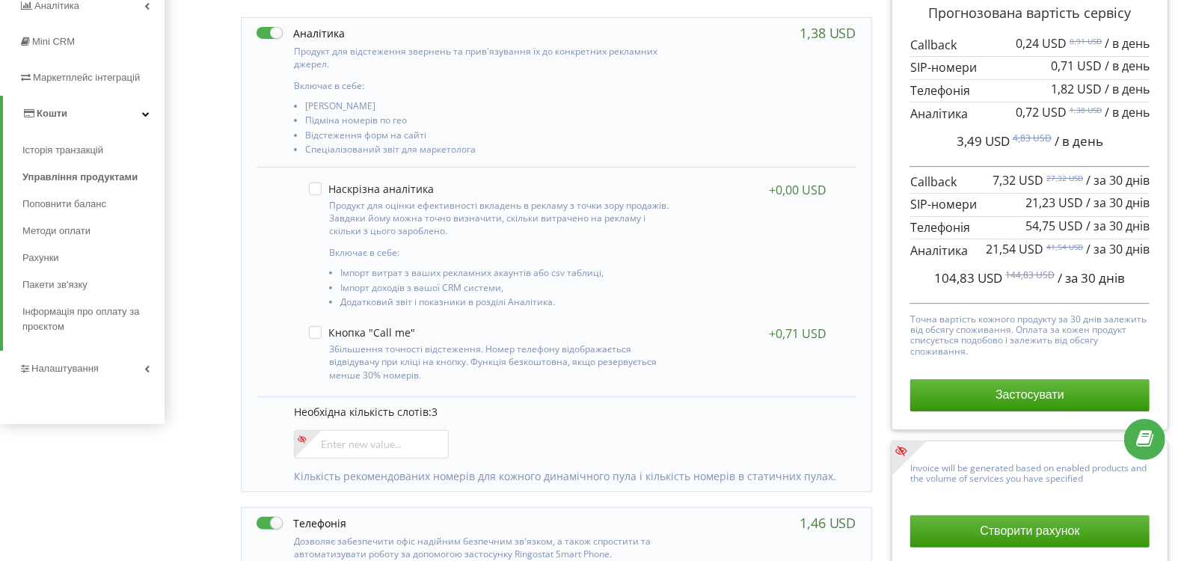
scroll to position [249, 0]
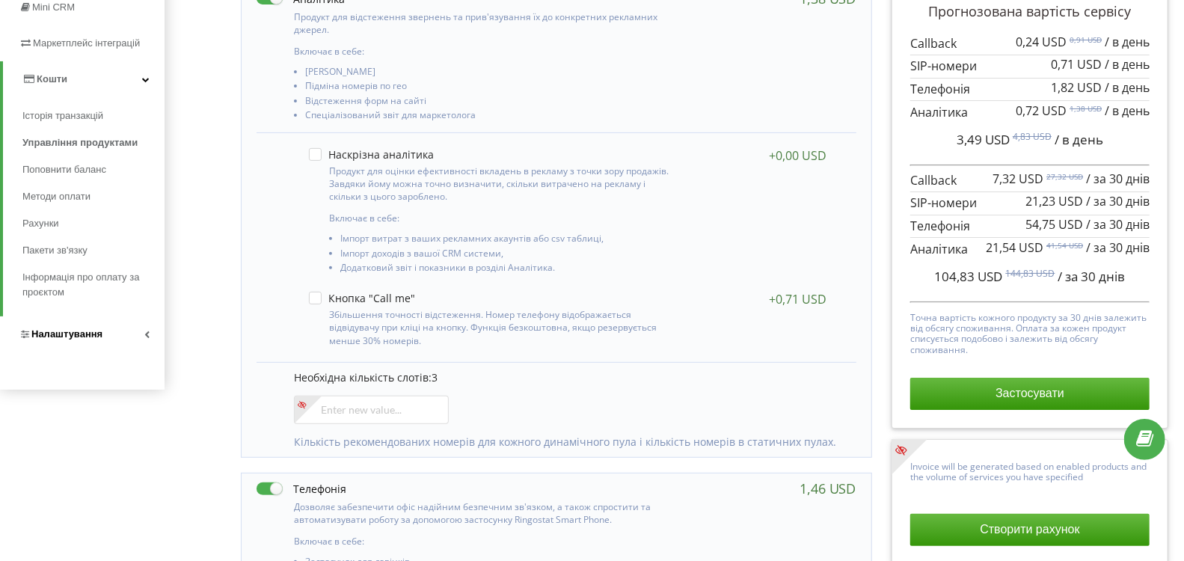
click at [84, 342] on link "Налаштування" at bounding box center [82, 334] width 165 height 36
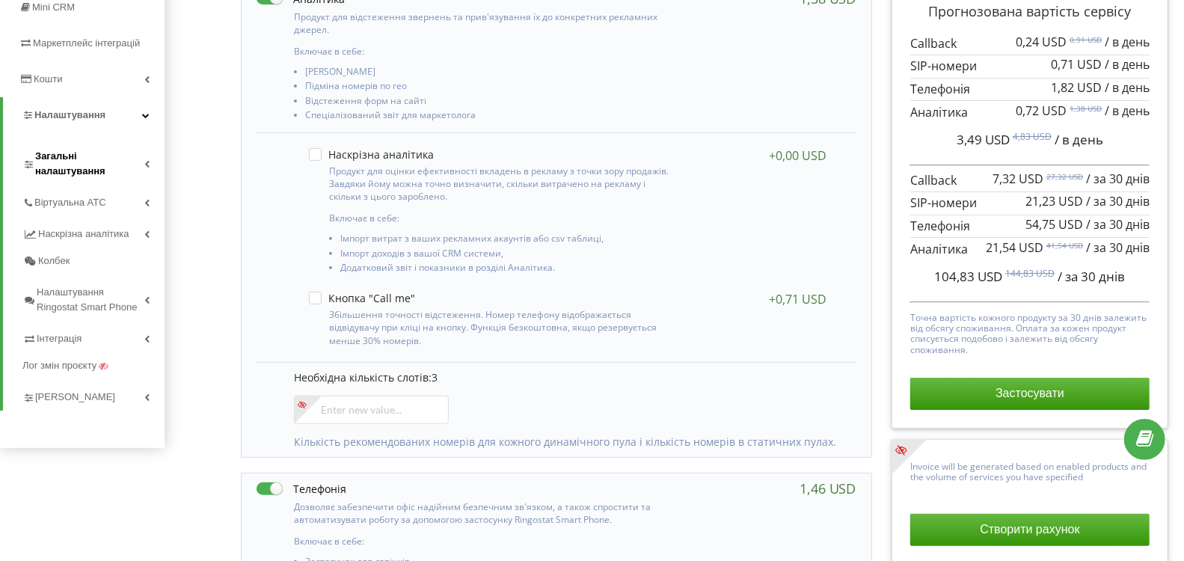
click at [90, 159] on span "Загальні налаштування" at bounding box center [89, 164] width 109 height 30
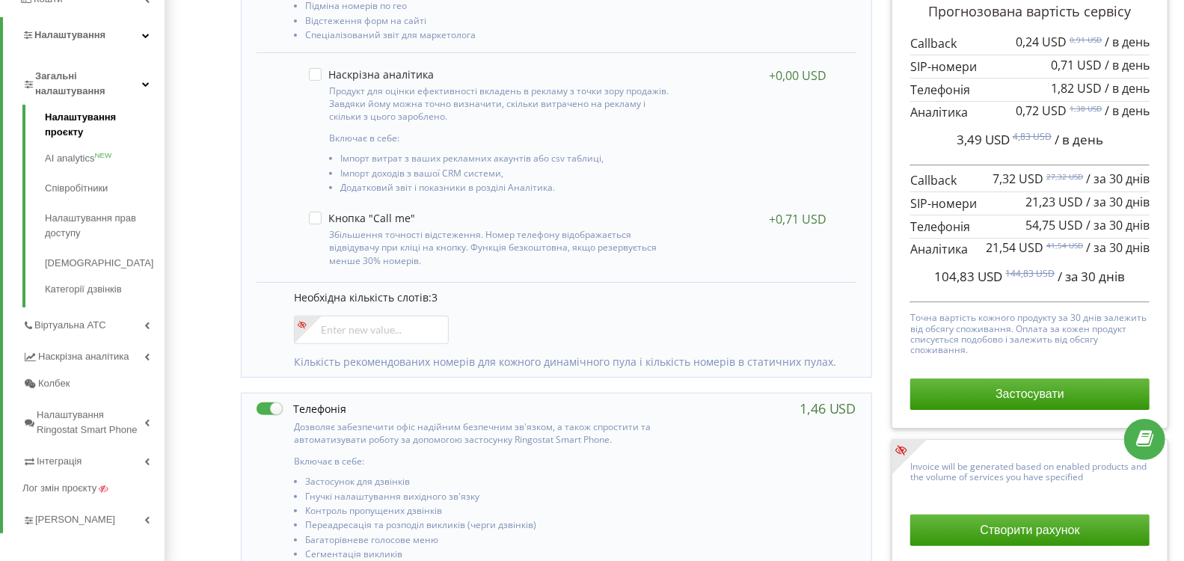
scroll to position [332, 0]
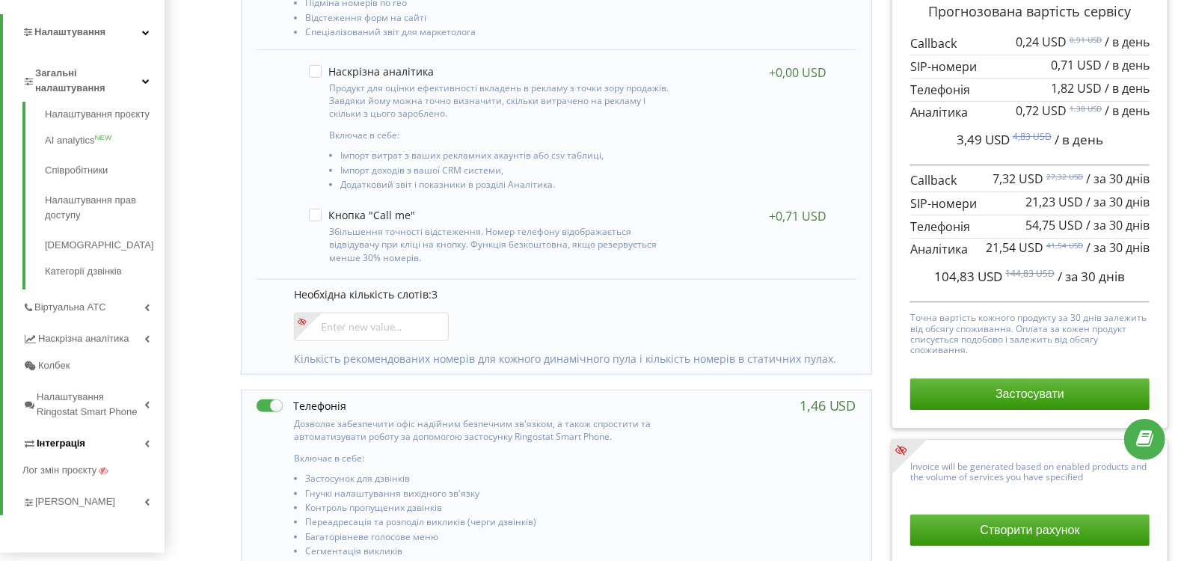
click at [102, 439] on link "Інтеграція" at bounding box center [93, 440] width 142 height 31
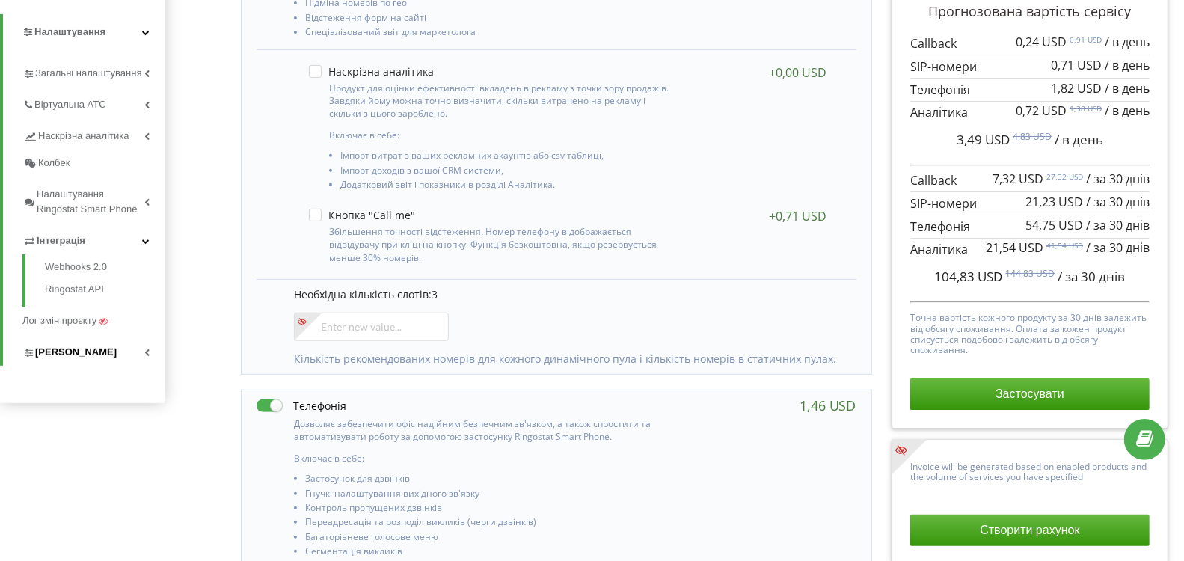
click at [90, 348] on span "[PERSON_NAME]" at bounding box center [76, 352] width 82 height 15
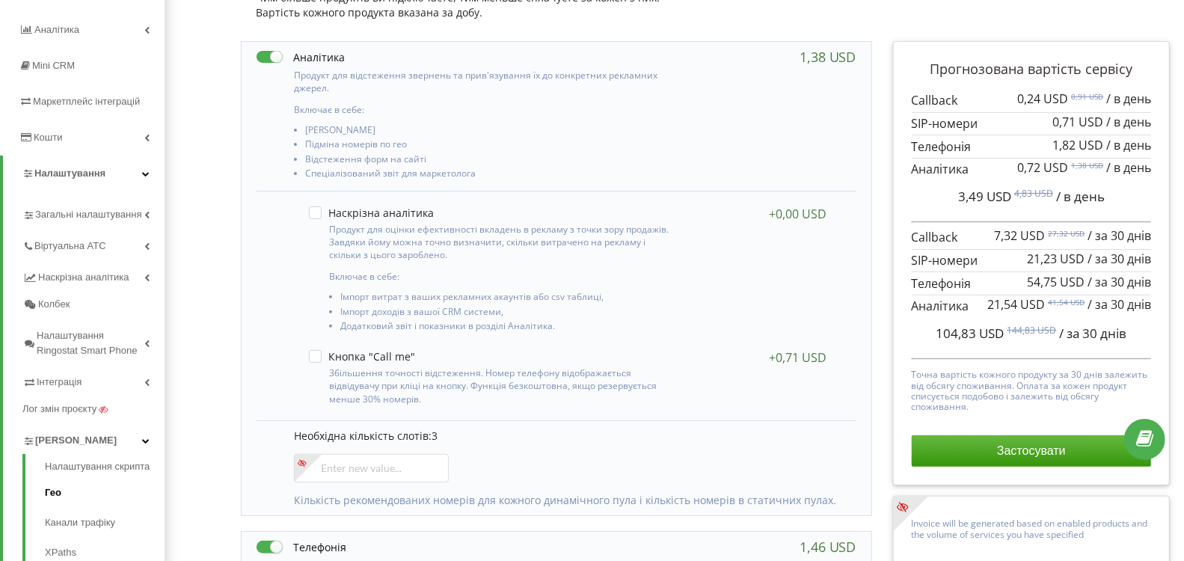
scroll to position [166, 0]
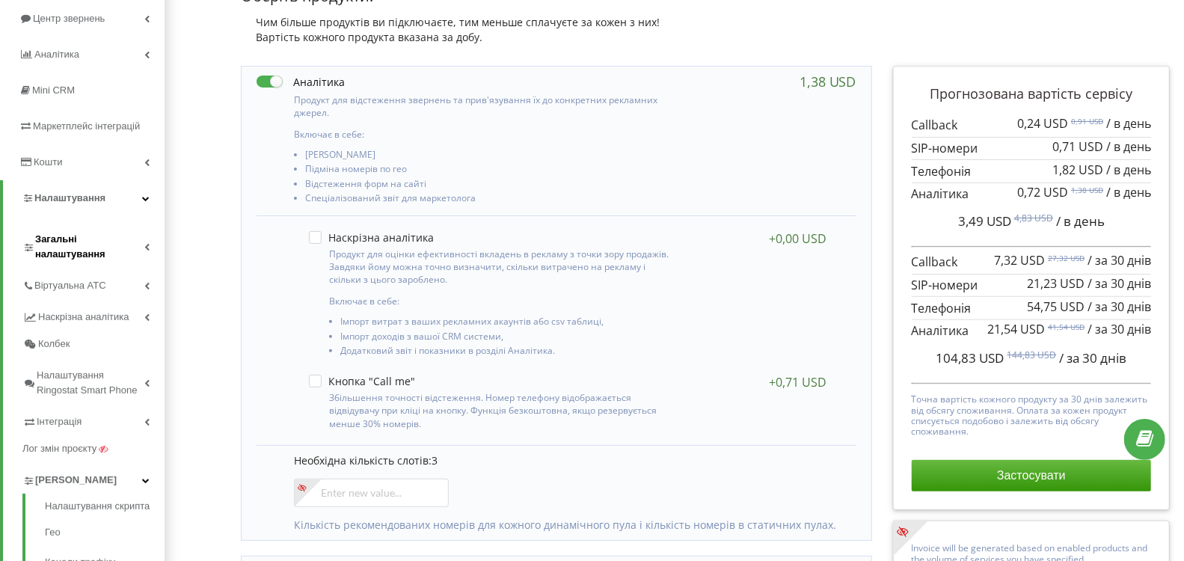
click at [99, 248] on span "Загальні налаштування" at bounding box center [89, 247] width 109 height 30
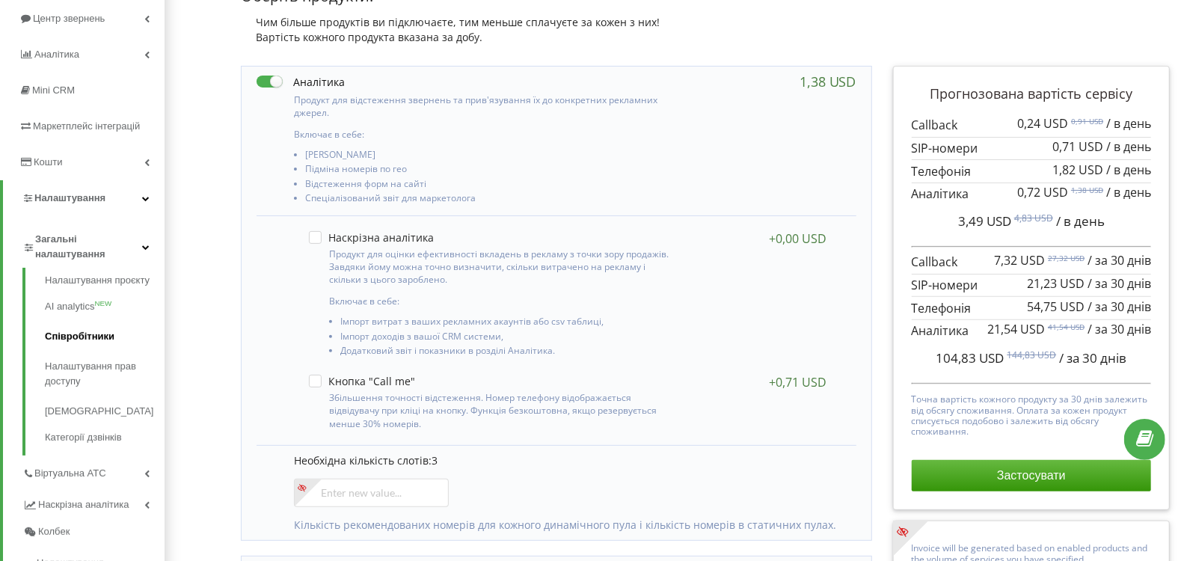
click at [82, 325] on link "Співробітники" at bounding box center [105, 337] width 120 height 30
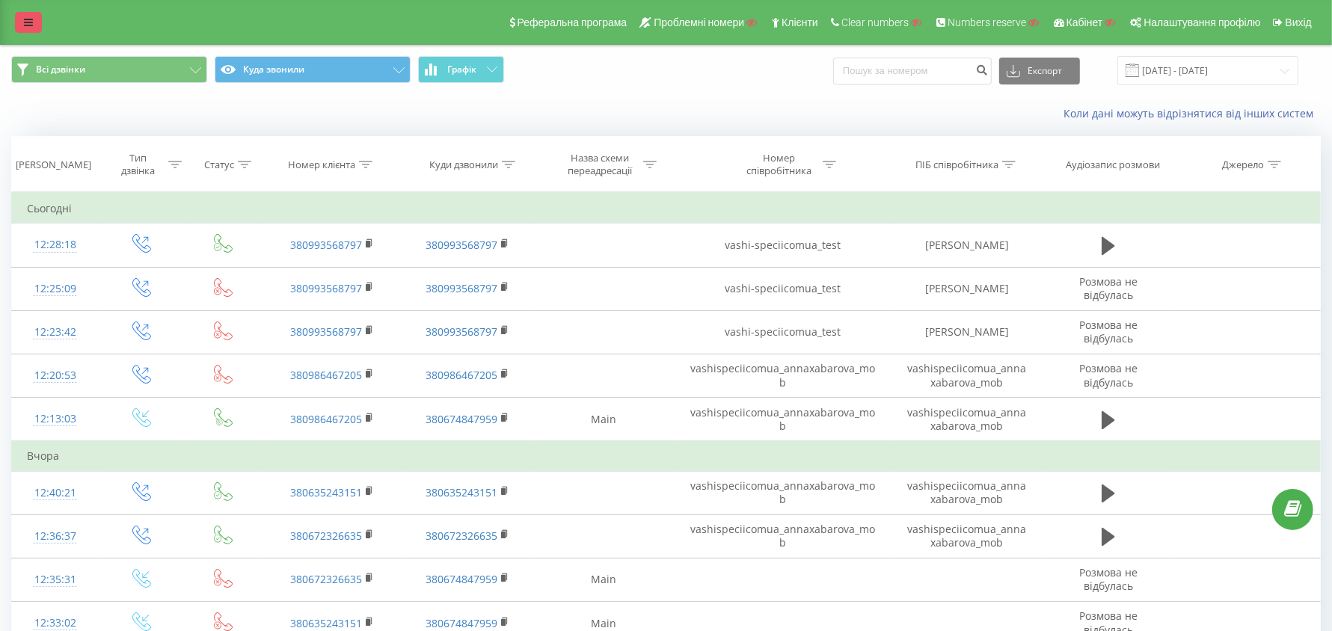
click at [25, 16] on link at bounding box center [28, 22] width 27 height 21
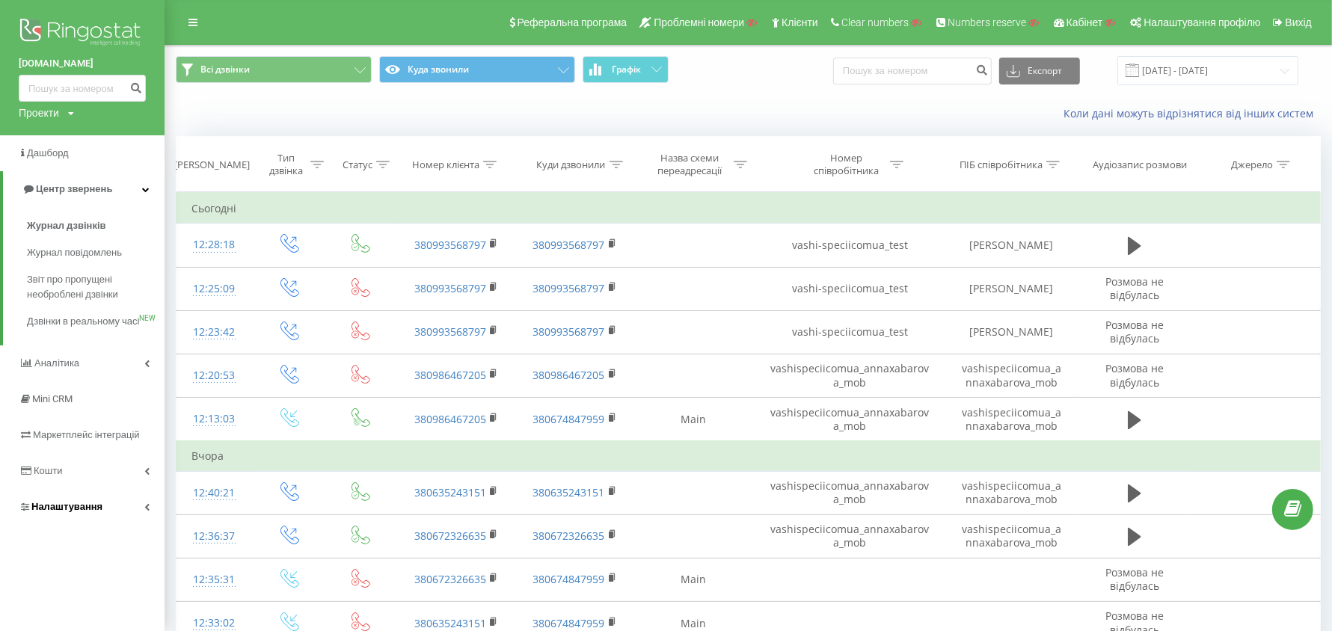
click at [93, 514] on span "Налаштування" at bounding box center [61, 506] width 84 height 15
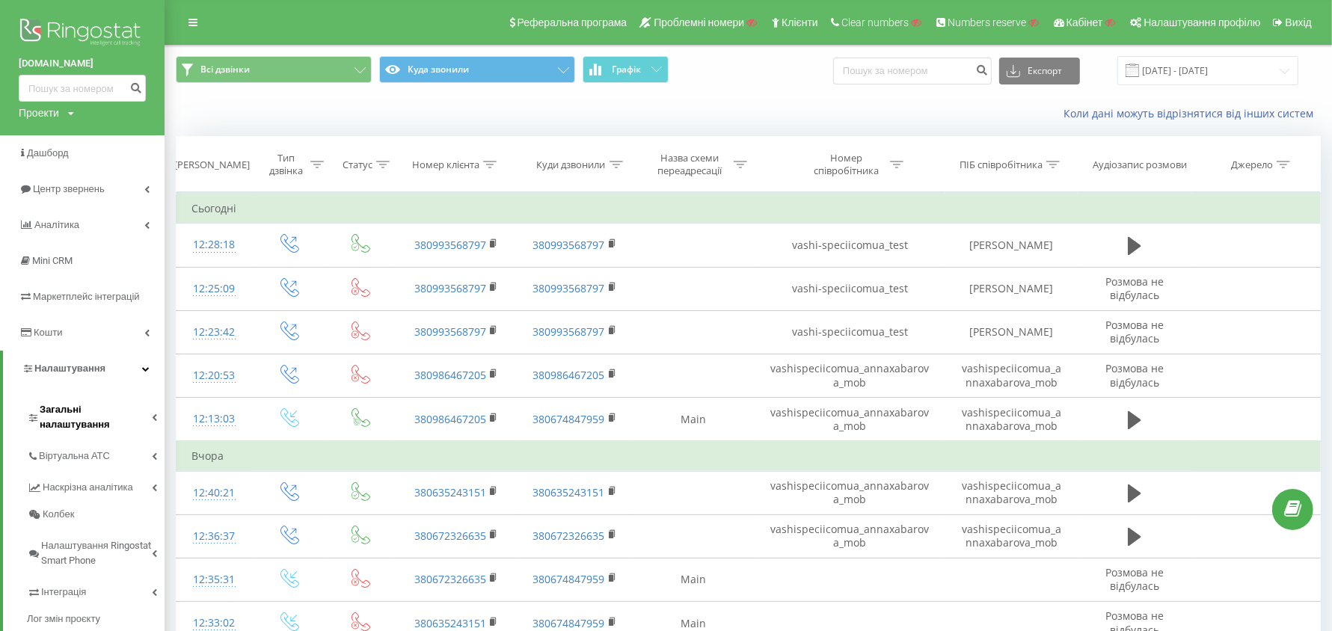
click at [90, 402] on span "Загальні налаштування" at bounding box center [96, 417] width 112 height 30
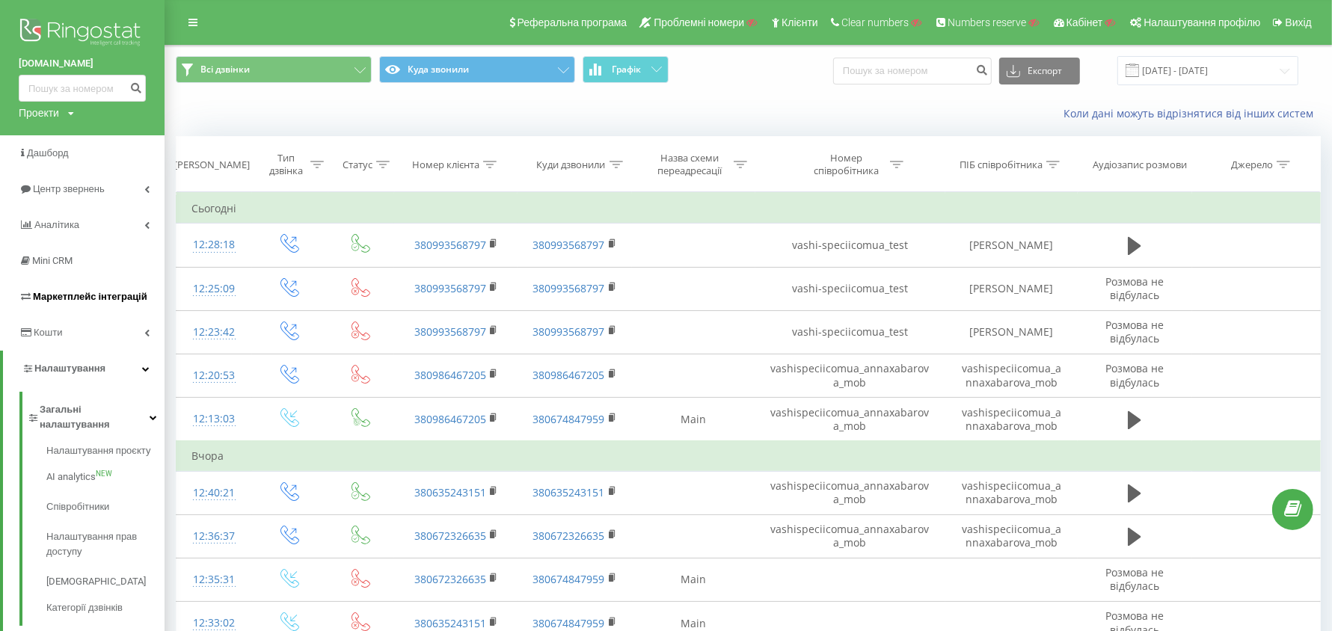
click at [101, 294] on span "Маркетплейс інтеграцій" at bounding box center [90, 296] width 114 height 11
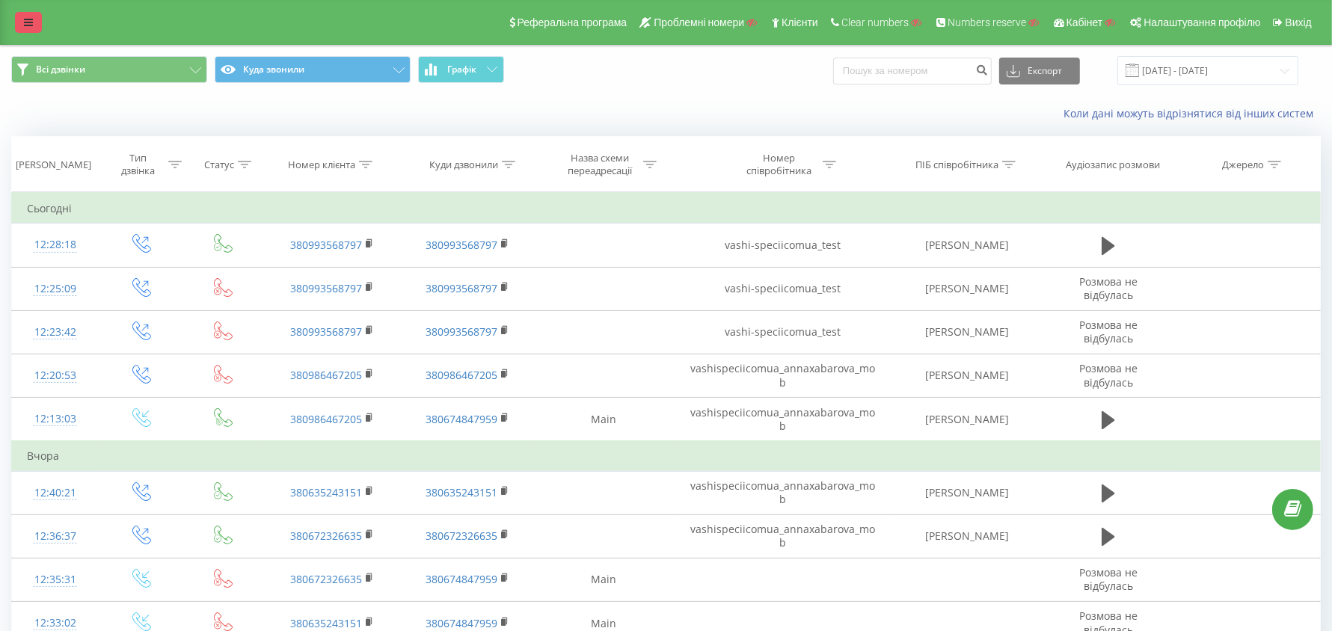
click at [28, 23] on icon at bounding box center [28, 22] width 9 height 10
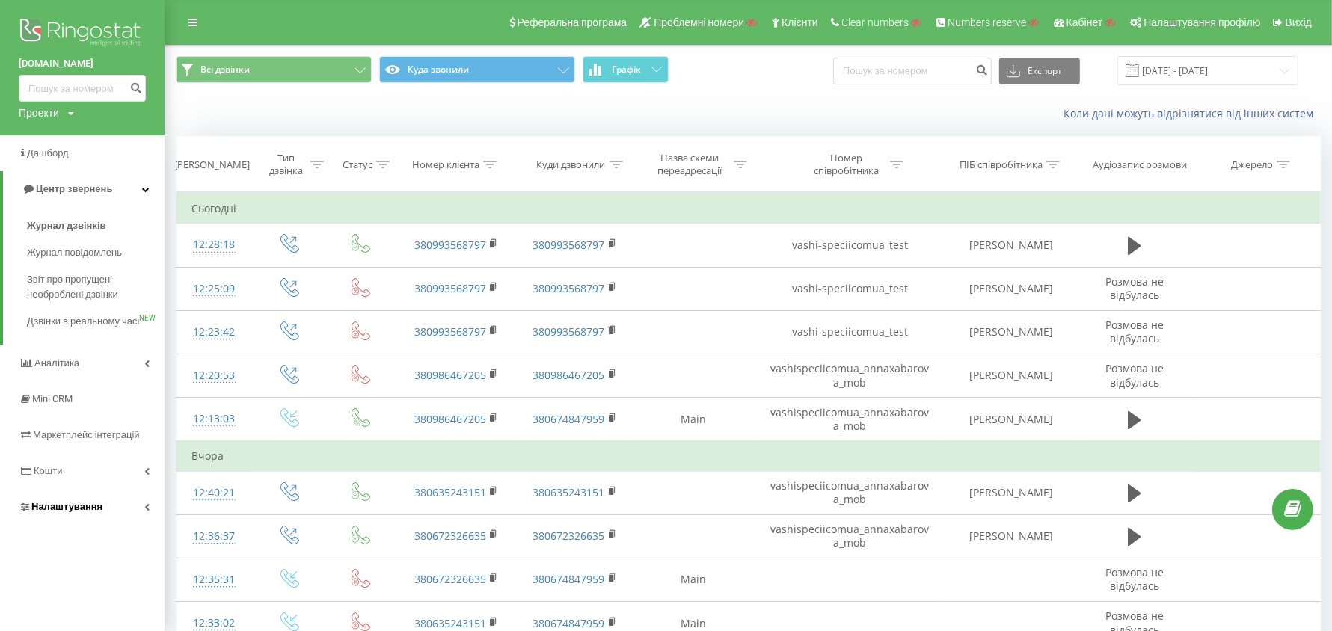
click at [79, 512] on span "Налаштування" at bounding box center [66, 506] width 71 height 11
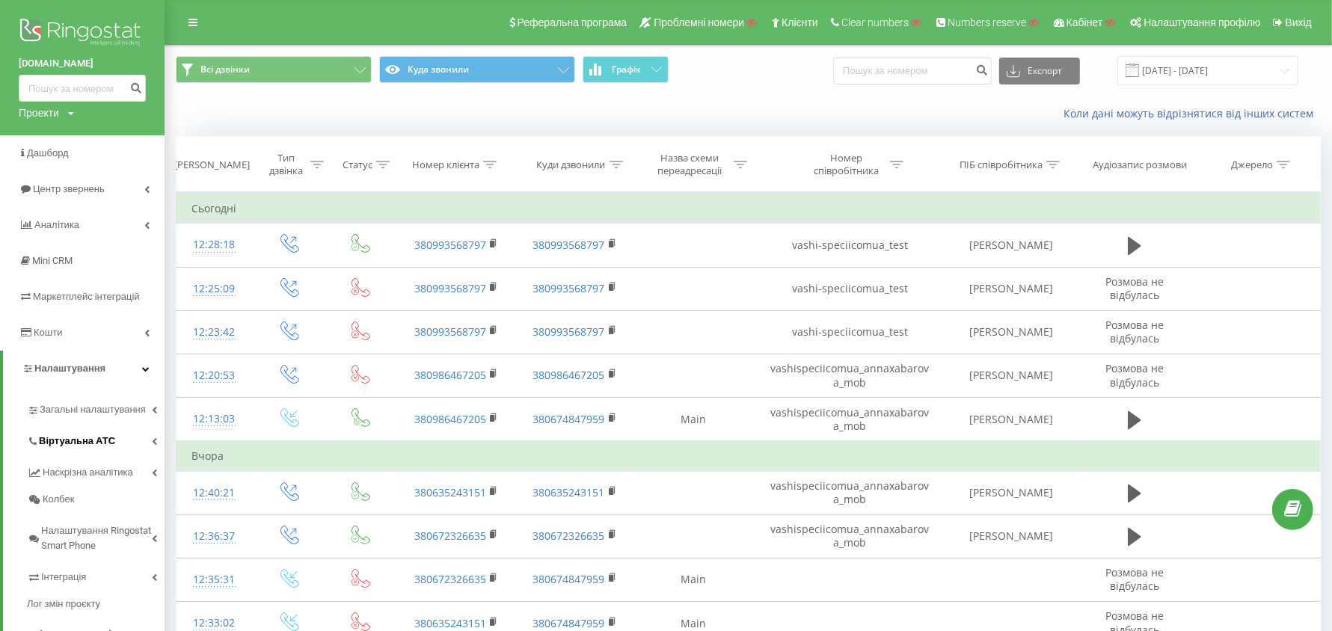
click at [84, 446] on span "Віртуальна АТС" at bounding box center [77, 441] width 76 height 15
click at [86, 494] on span "Переадресація" at bounding box center [82, 493] width 72 height 15
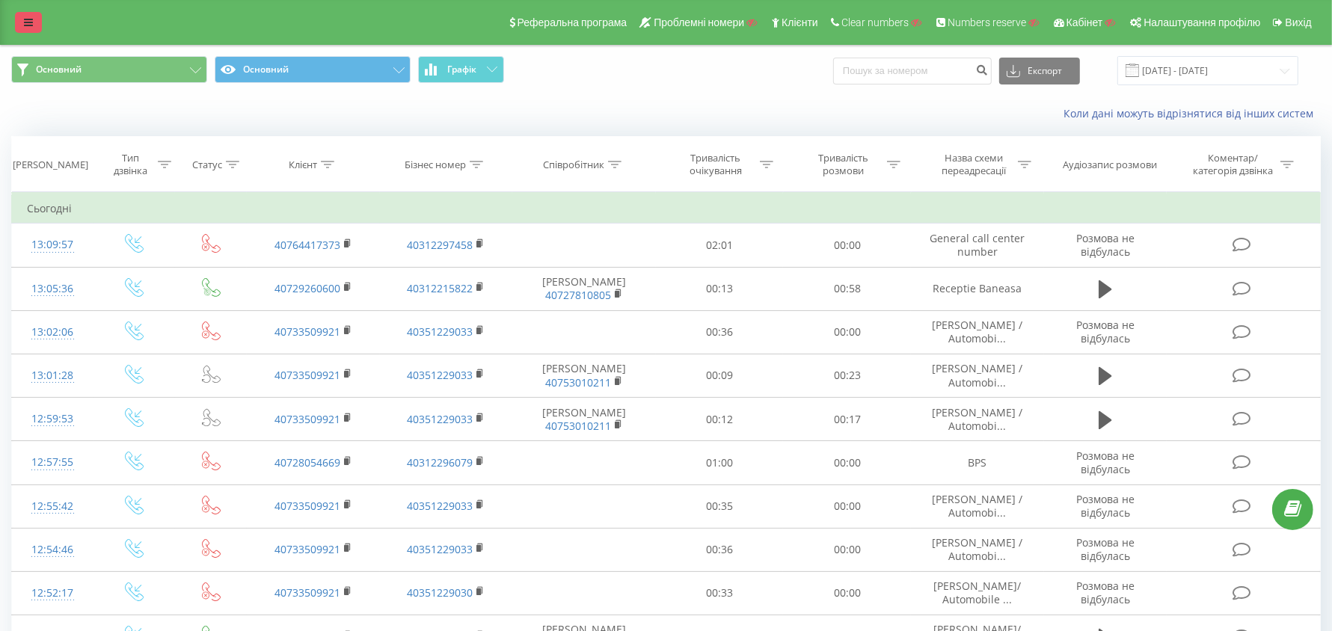
click at [19, 31] on link at bounding box center [28, 22] width 27 height 21
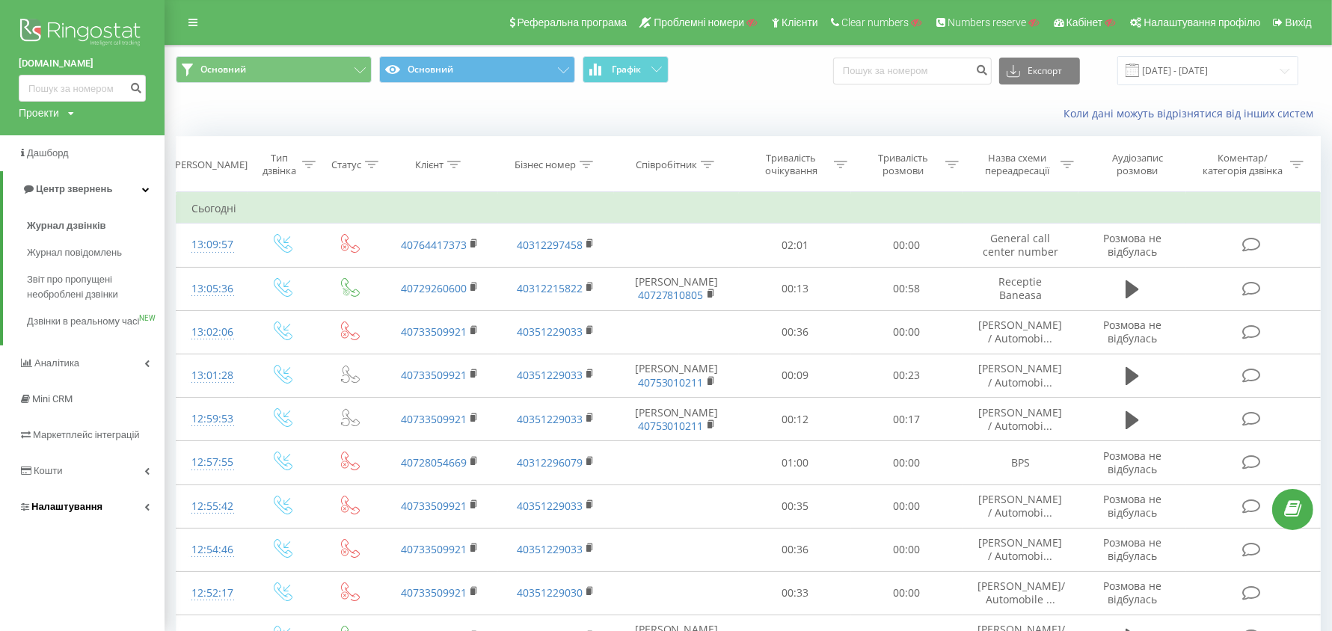
click at [72, 512] on link "Налаштування" at bounding box center [82, 507] width 165 height 36
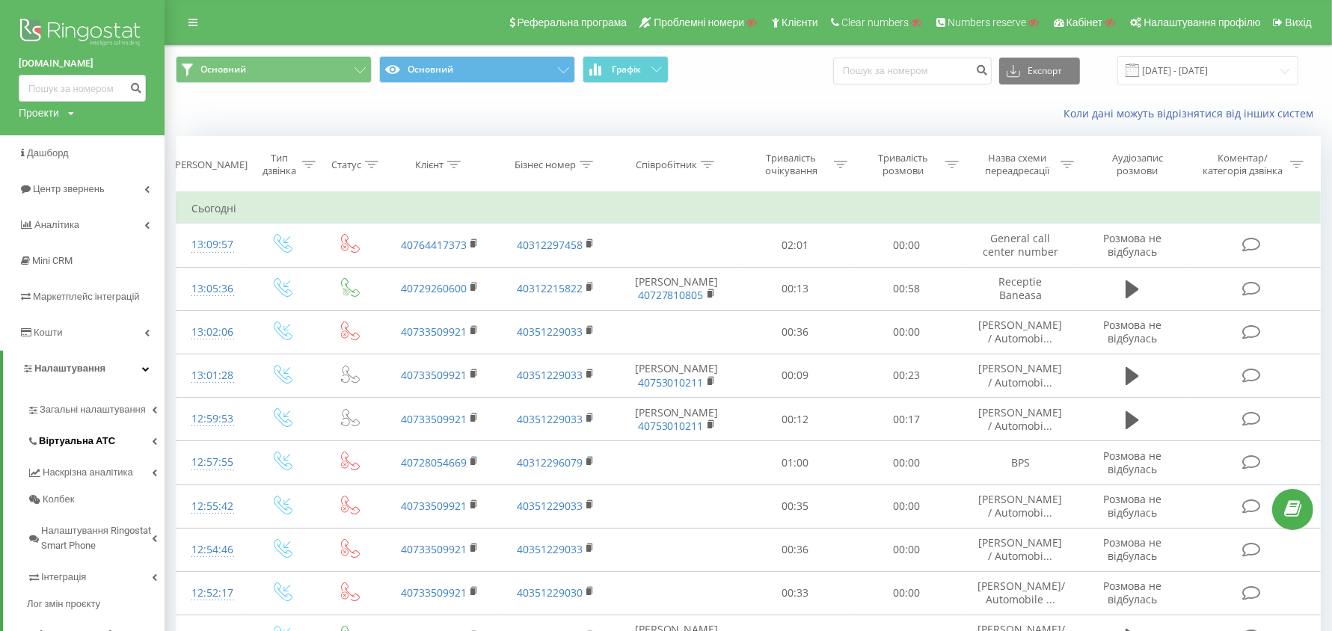
click at [91, 441] on span "Віртуальна АТС" at bounding box center [77, 441] width 76 height 15
click at [112, 559] on span "Налаштування вихідного зв’язку" at bounding box center [101, 561] width 111 height 30
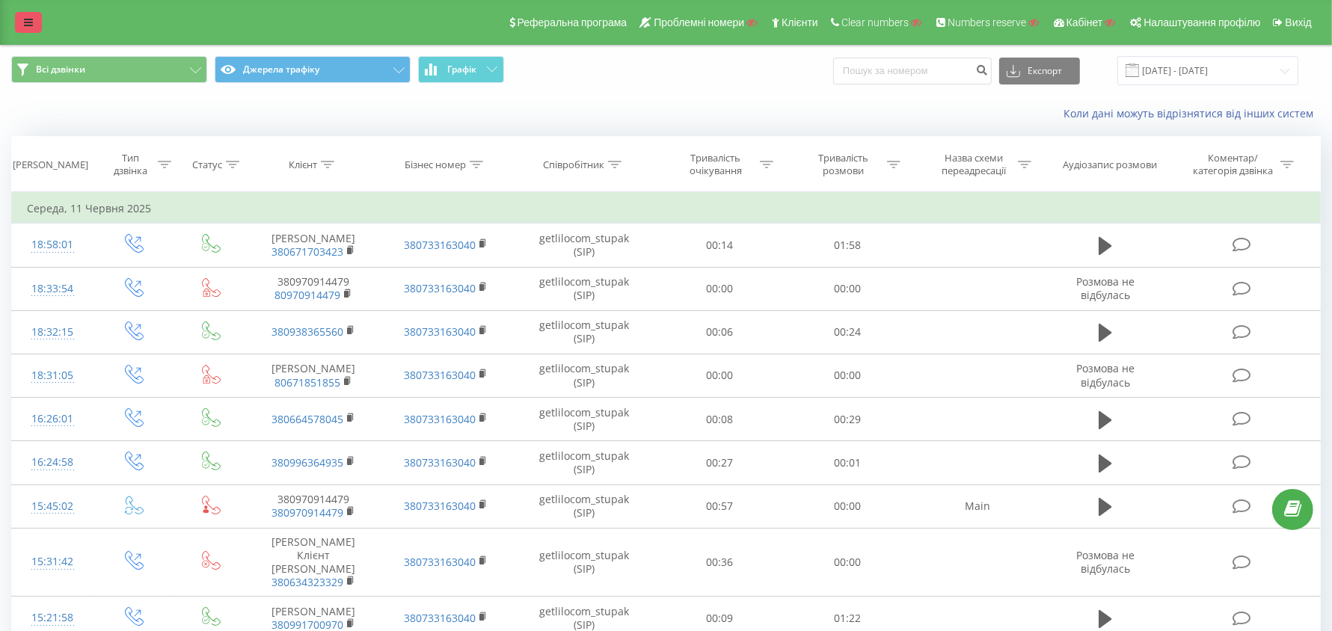
click at [34, 22] on link at bounding box center [28, 22] width 27 height 21
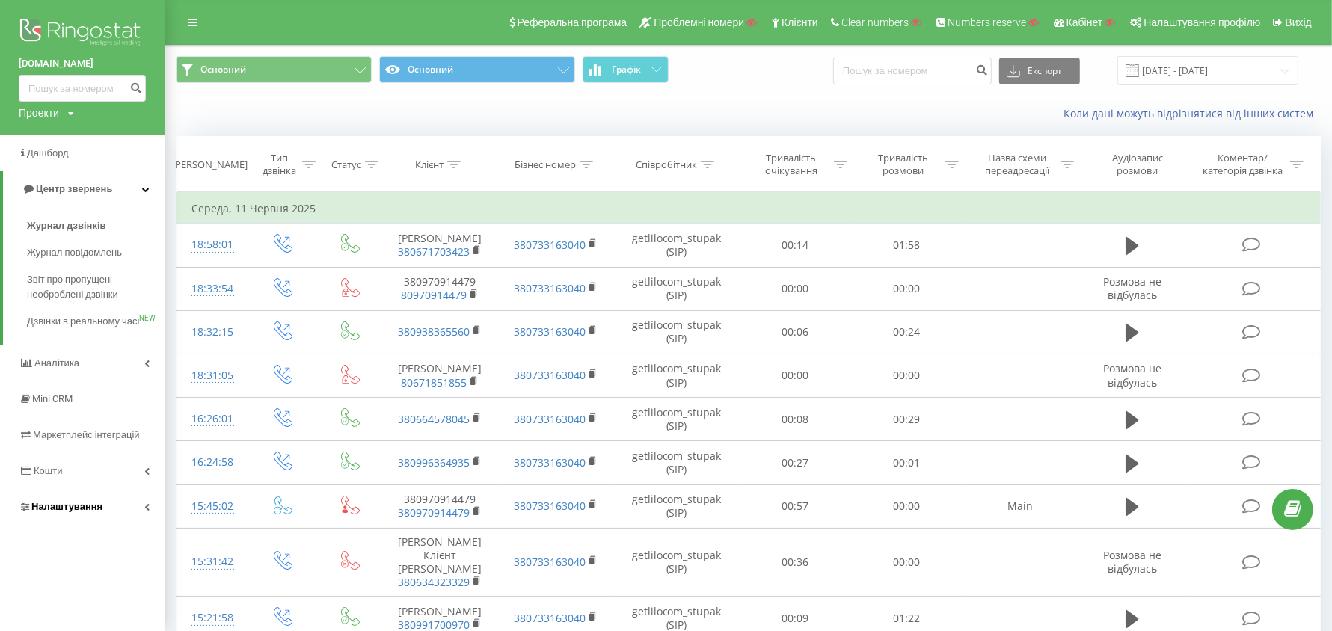
click at [87, 512] on span "Налаштування" at bounding box center [66, 506] width 71 height 11
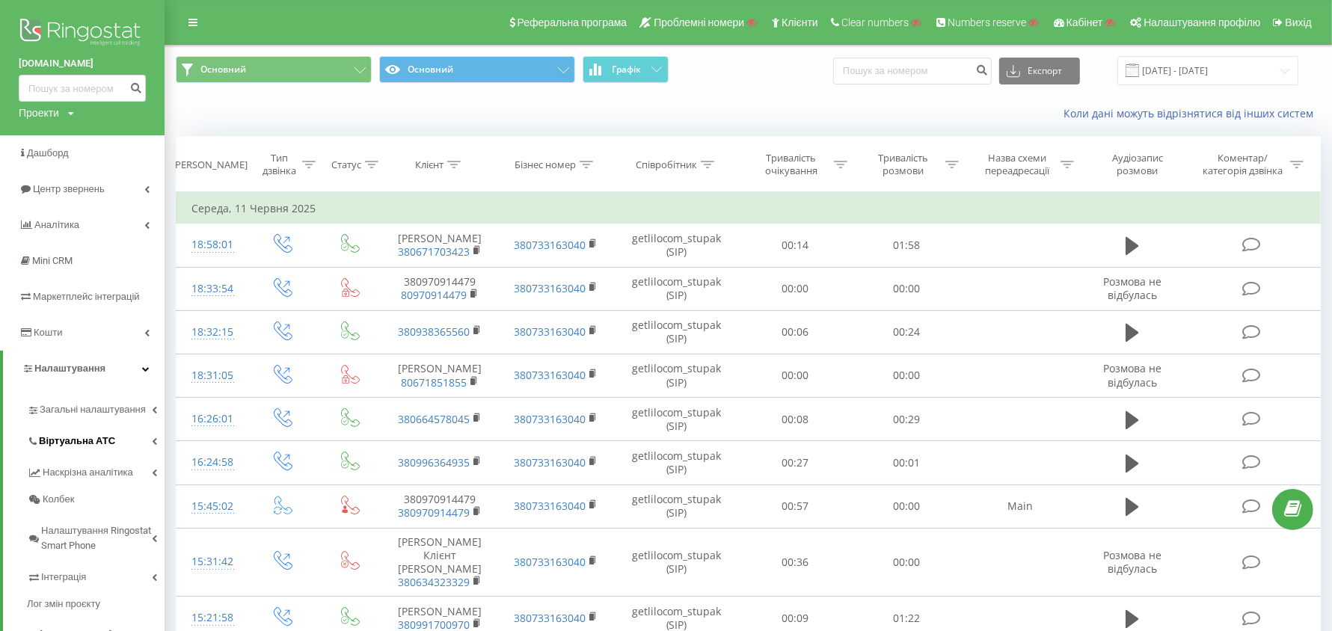
click at [92, 449] on link "Віртуальна АТС" at bounding box center [96, 438] width 138 height 31
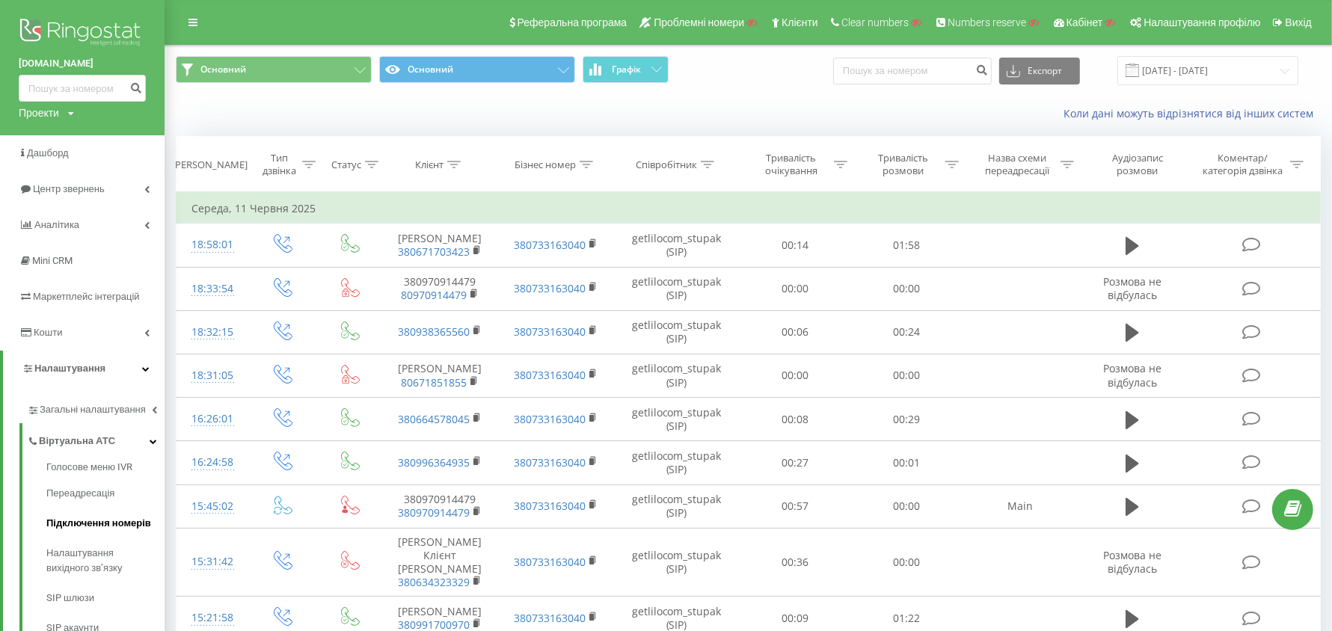
click at [96, 521] on span "Підключення номерів" at bounding box center [98, 523] width 105 height 15
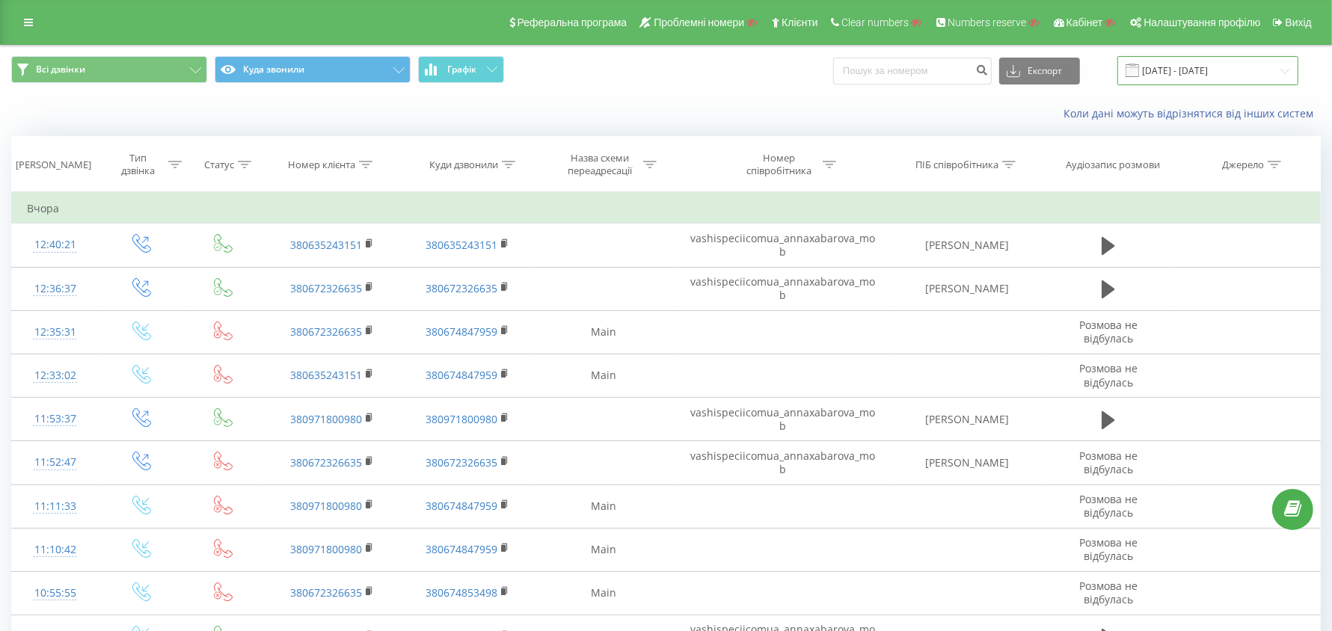
click at [1199, 76] on input "[DATE] - [DATE]" at bounding box center [1207, 70] width 181 height 29
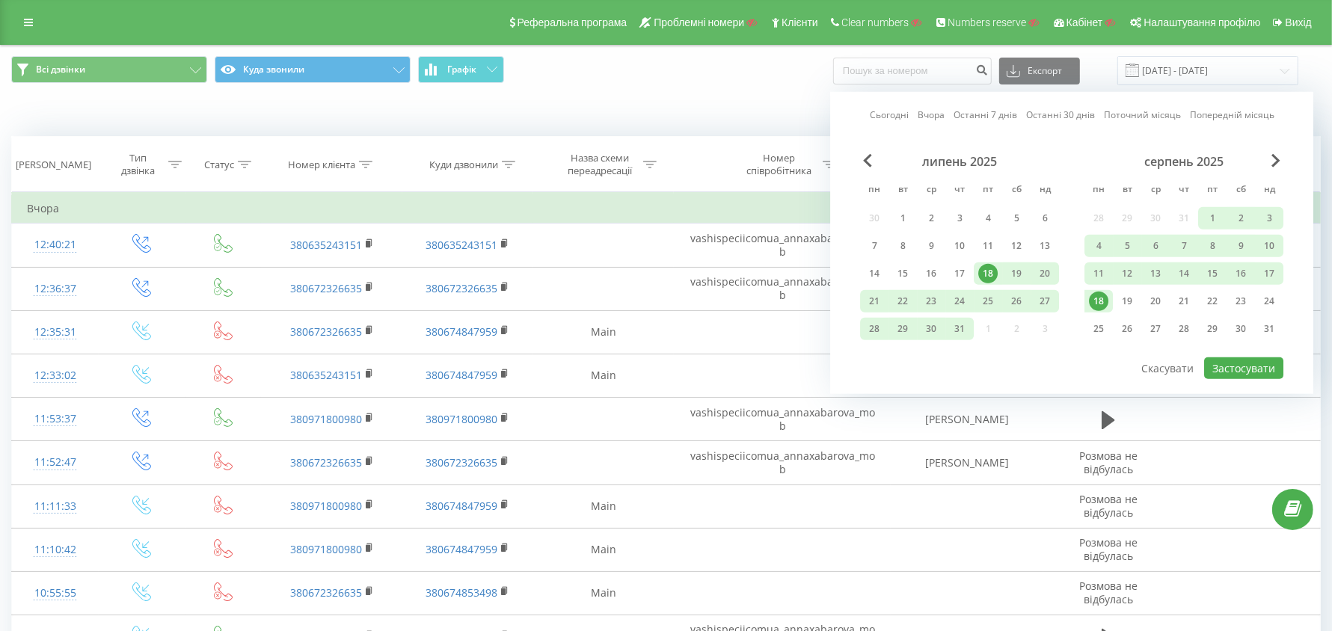
click at [900, 114] on link "Сьогодні" at bounding box center [889, 115] width 39 height 14
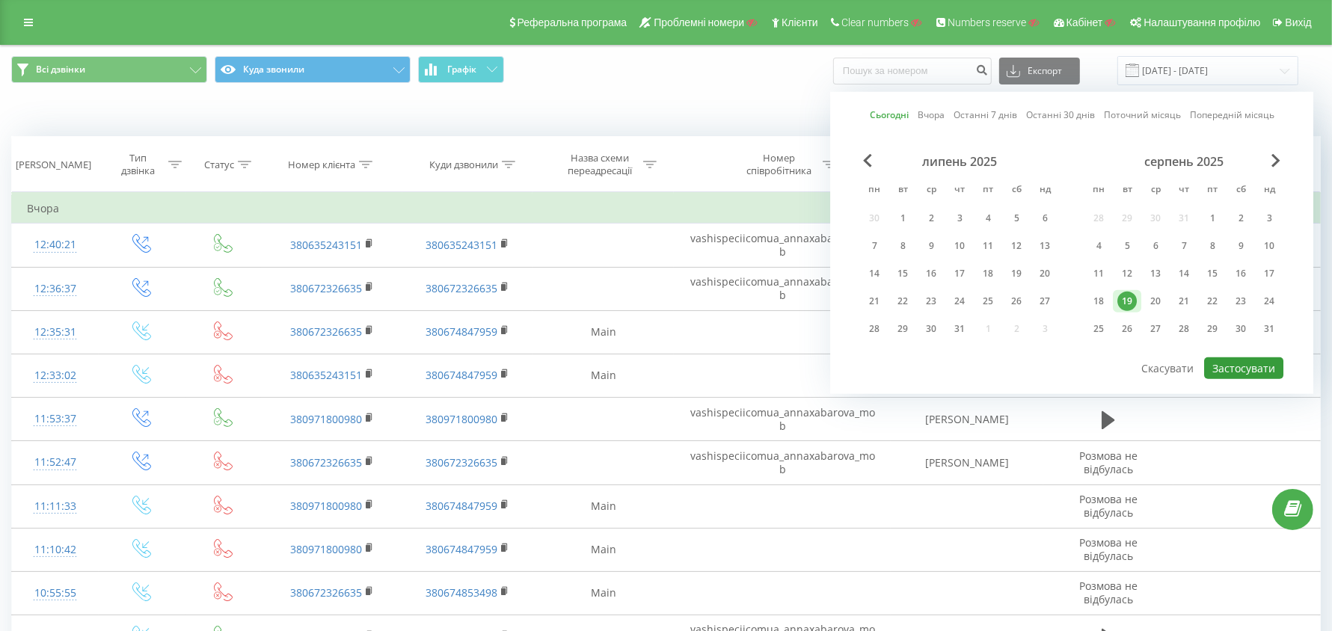
click at [1257, 357] on button "Застосувати" at bounding box center [1243, 368] width 79 height 22
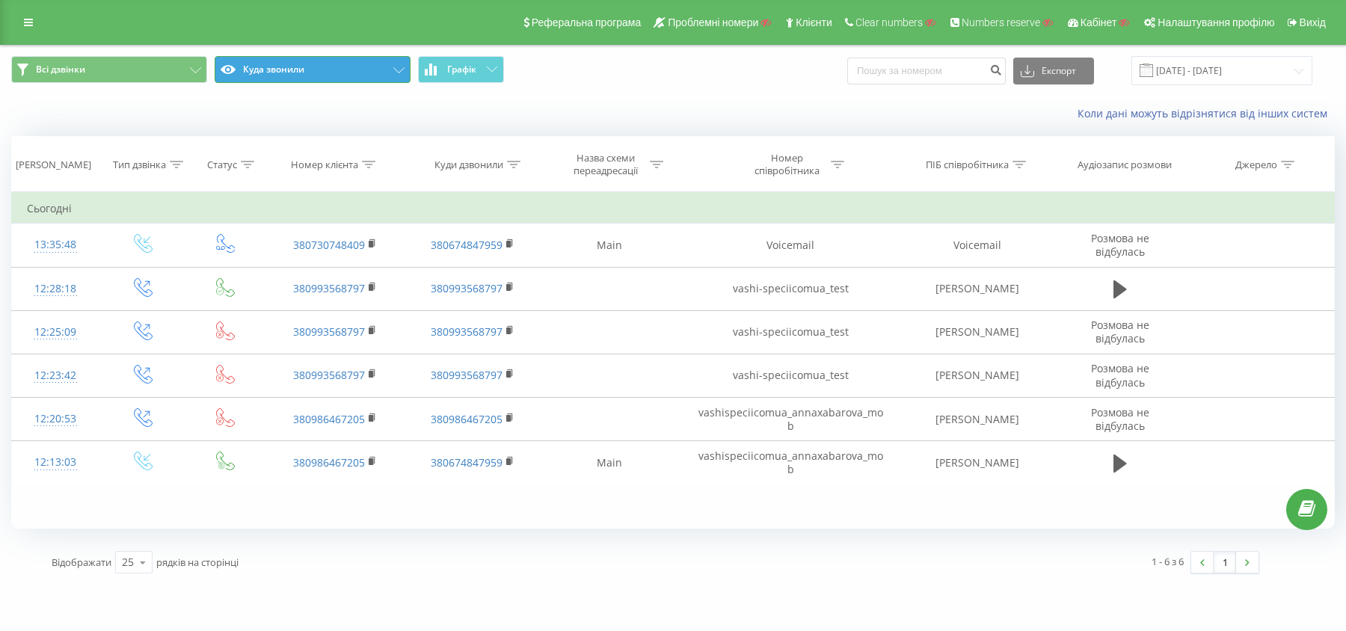
click at [322, 67] on button "Куда звонили" at bounding box center [313, 69] width 196 height 27
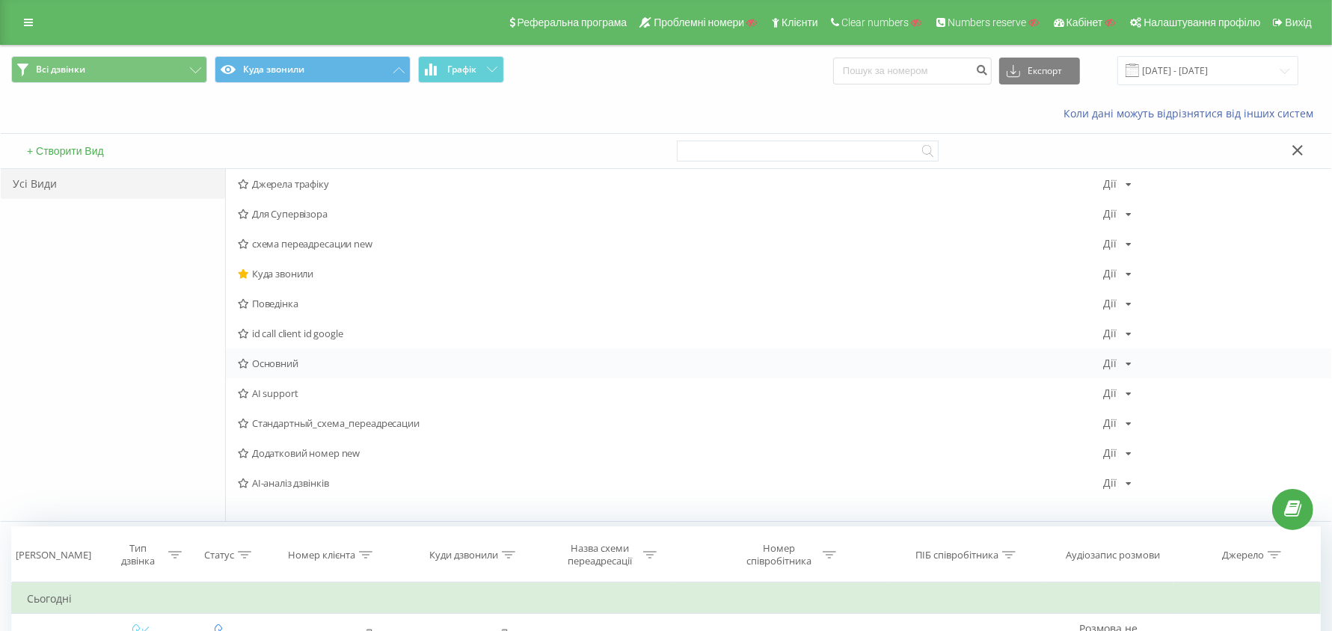
click at [279, 366] on span "Основний" at bounding box center [670, 363] width 865 height 10
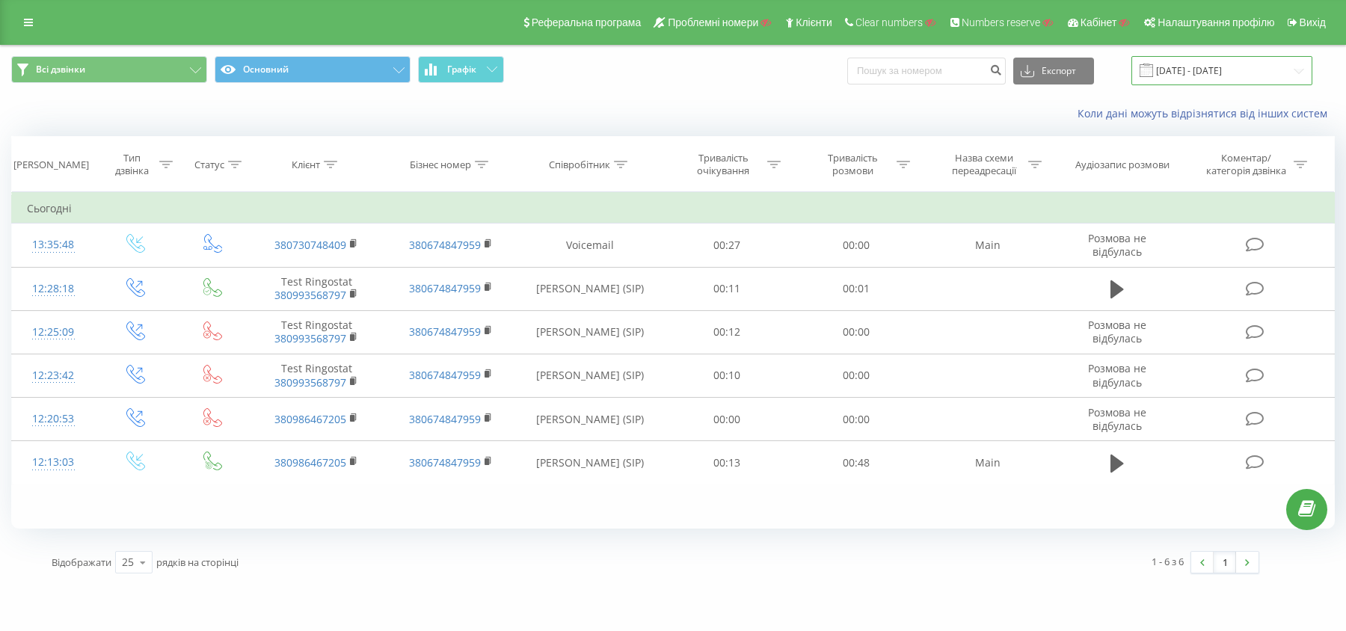
click at [1182, 71] on input "[DATE] - [DATE]" at bounding box center [1221, 70] width 181 height 29
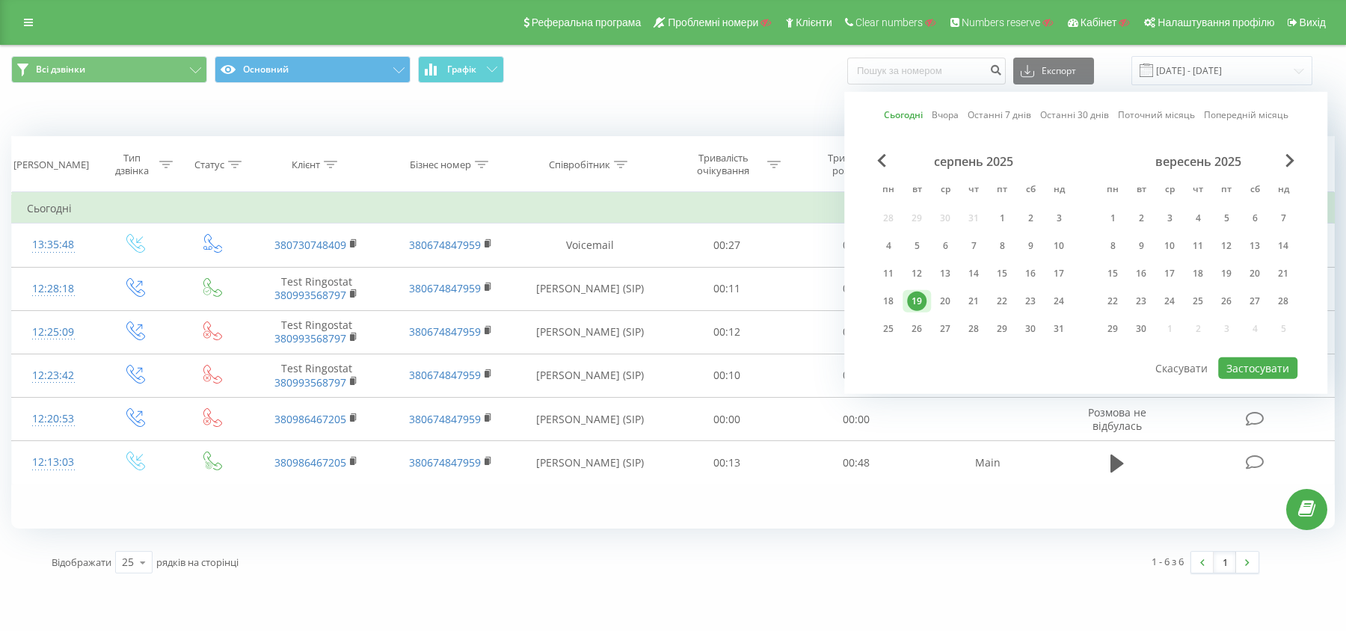
click at [1004, 113] on link "Останні 7 днів" at bounding box center [1000, 115] width 64 height 14
click at [1244, 365] on button "Застосувати" at bounding box center [1257, 368] width 79 height 22
type input "[DATE] - [DATE]"
